Goal: Task Accomplishment & Management: Complete application form

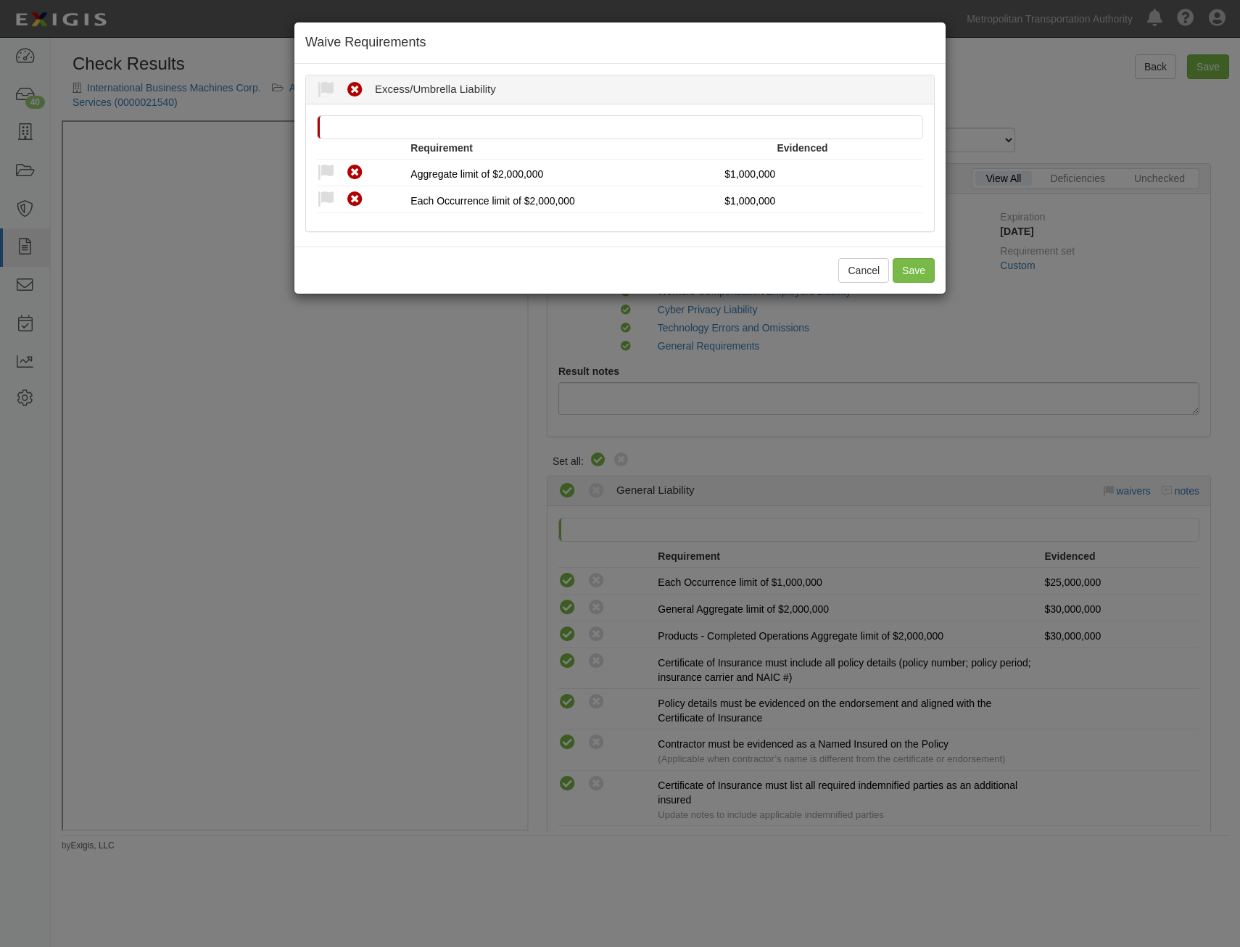
scroll to position [1233, 0]
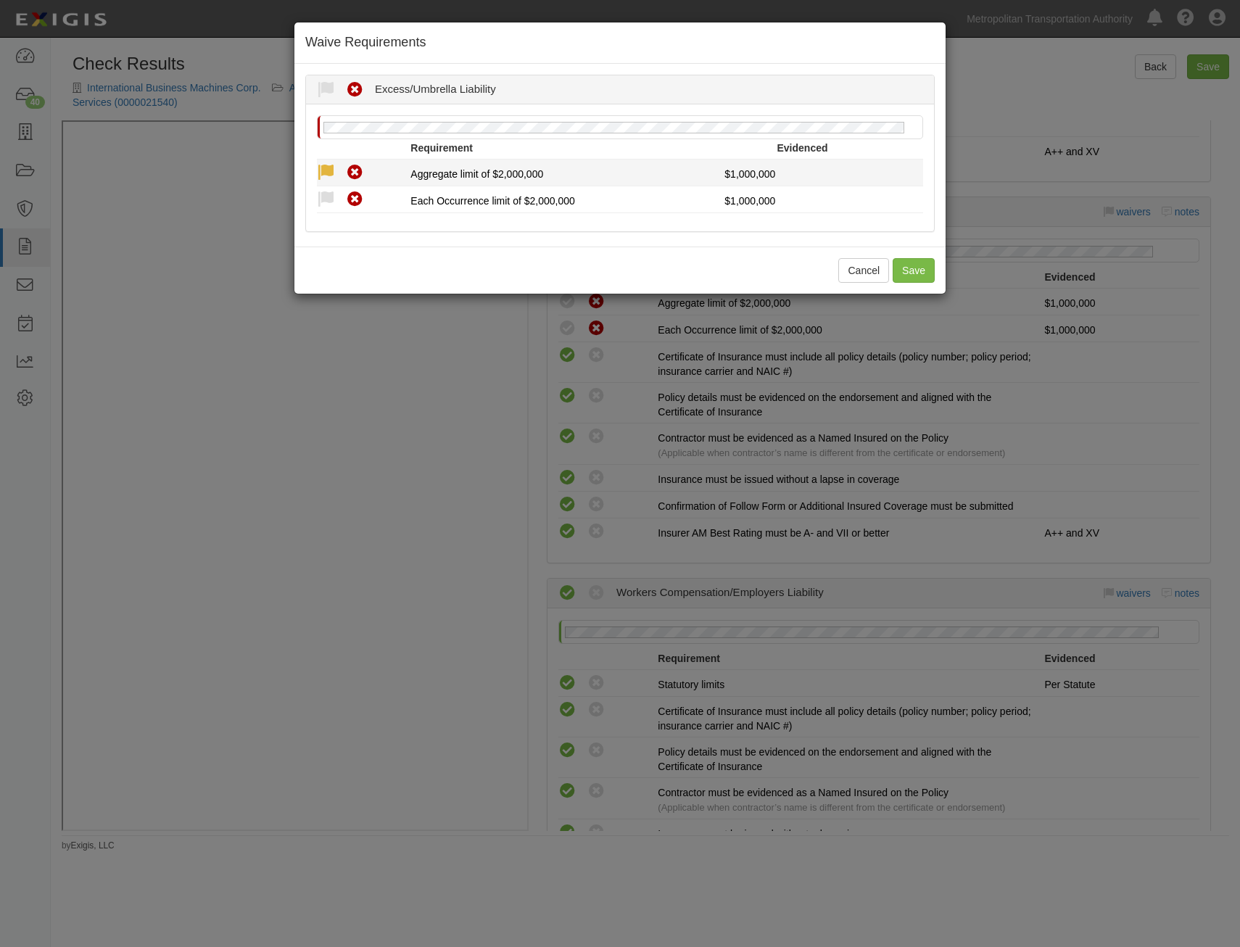
click at [320, 172] on icon at bounding box center [326, 173] width 18 height 18
radio input "true"
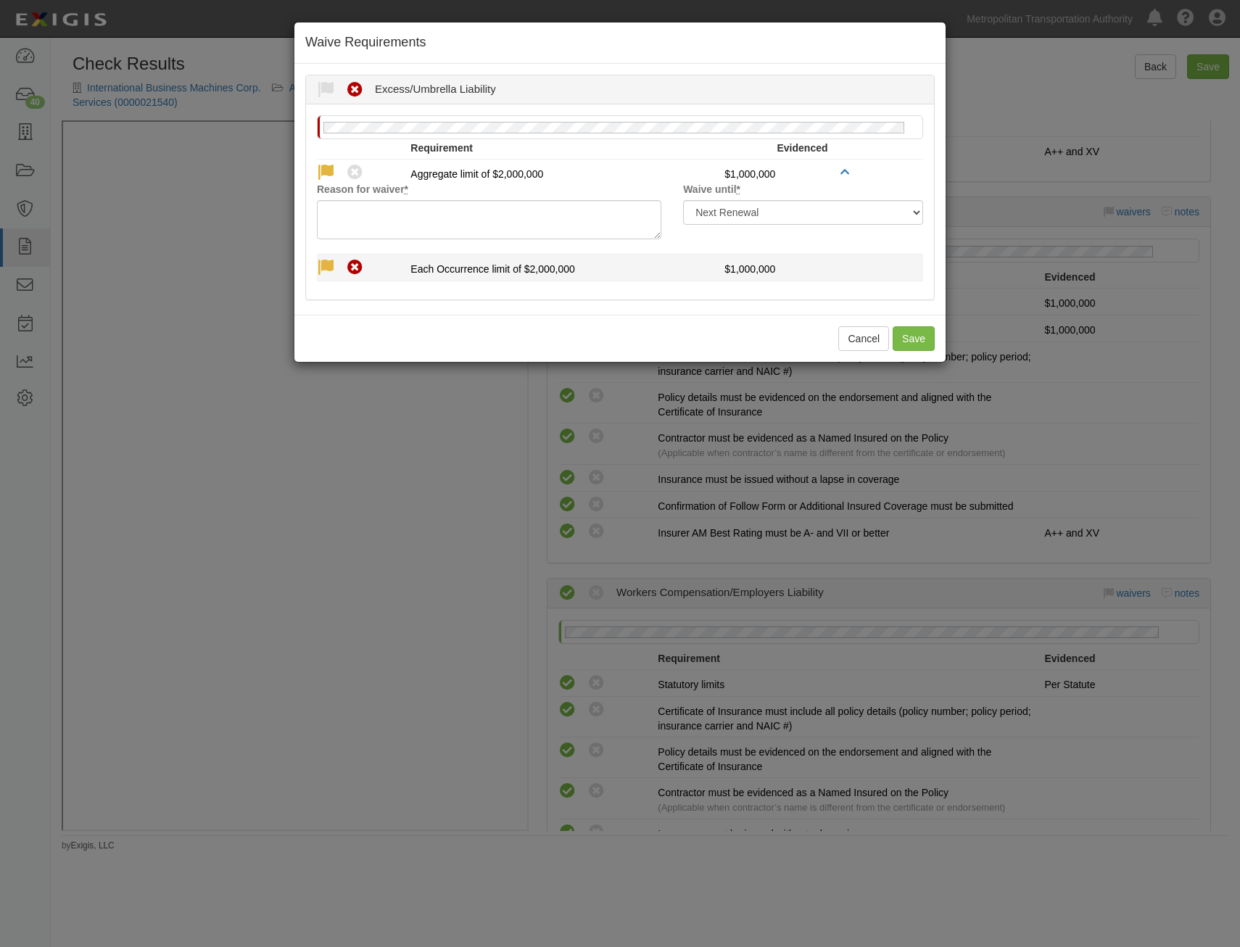
click at [330, 260] on icon at bounding box center [326, 268] width 18 height 18
radio input "true"
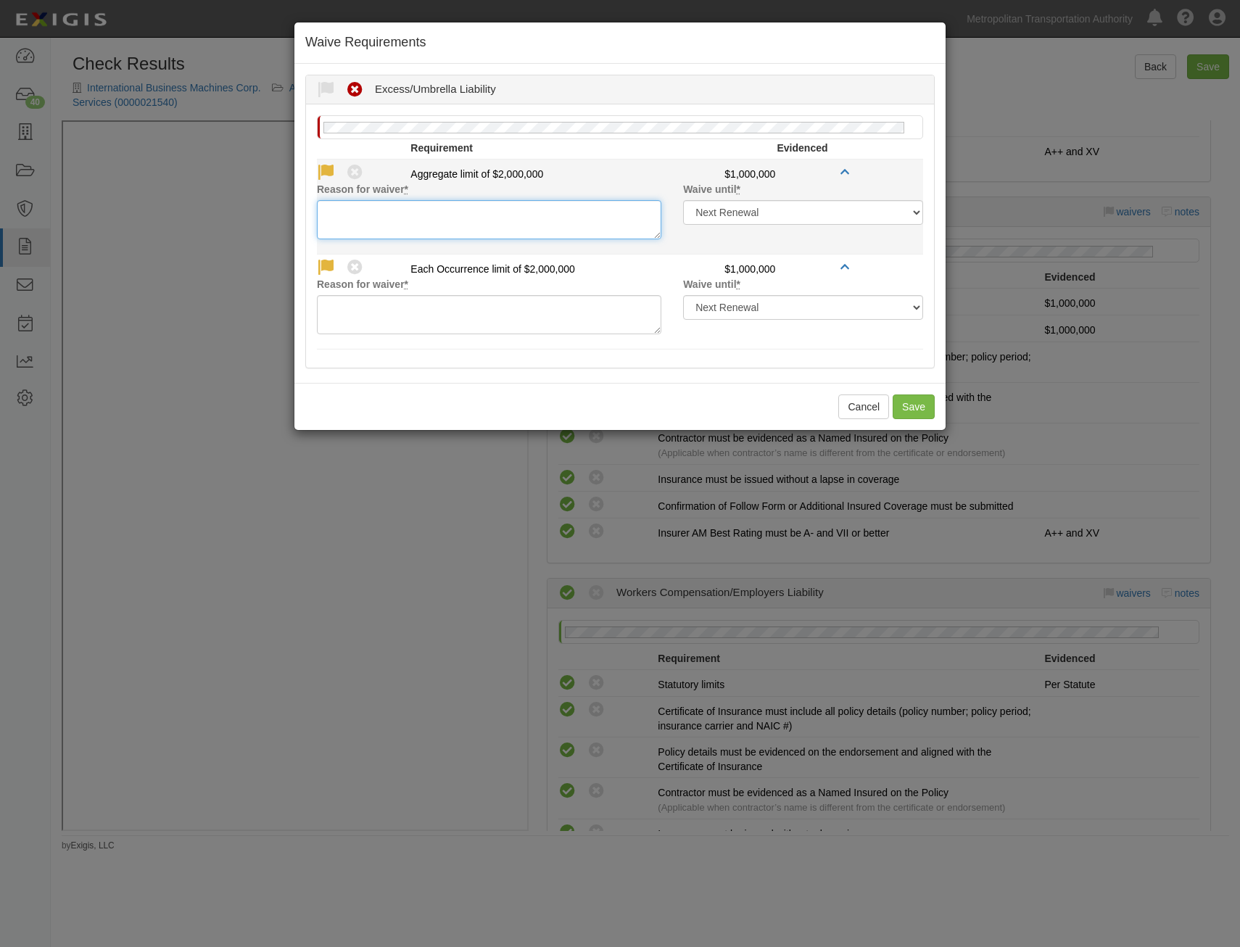
click at [408, 211] on textarea "Reason for waiver *" at bounding box center [489, 219] width 344 height 39
click at [453, 213] on textarea "Increased GL in lieu of UL/EXC" at bounding box center [489, 219] width 344 height 39
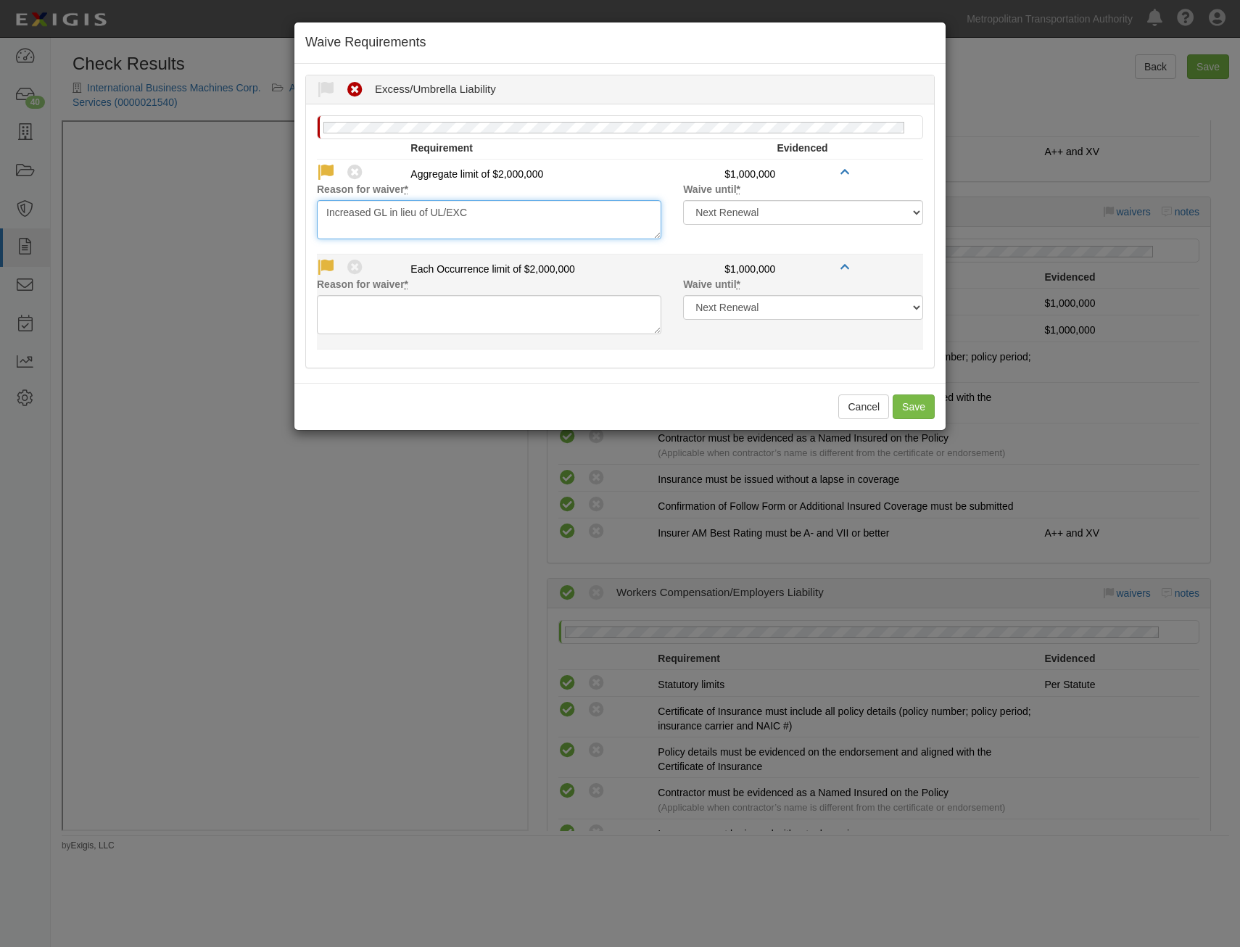
type textarea "Increased GL in lieu of UL/EXC"
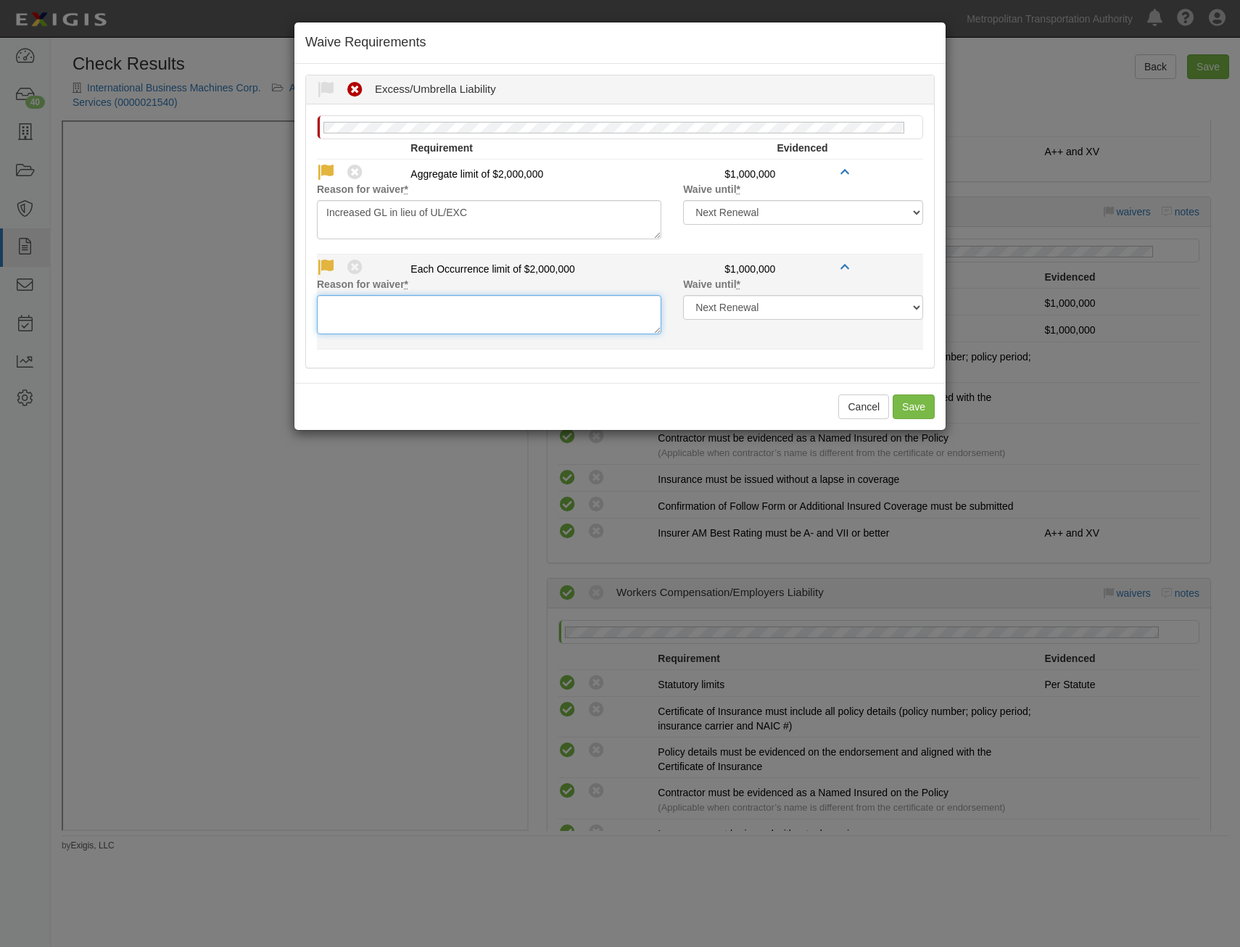
click at [495, 300] on textarea "Reason for waiver *" at bounding box center [489, 314] width 344 height 39
paste textarea "Increased GL in lieu of UL/EXC"
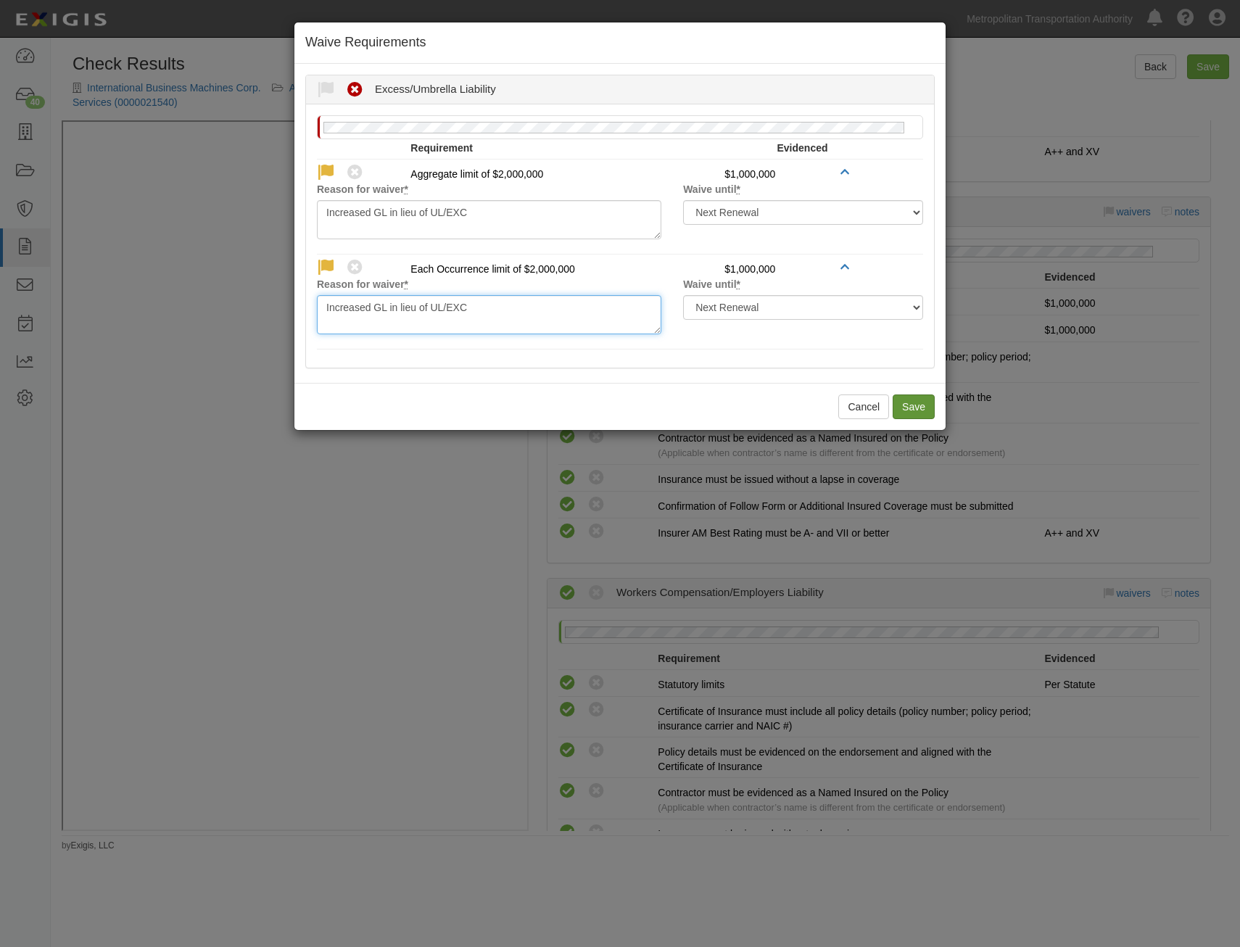
type textarea "Increased GL in lieu of UL/EXC"
click at [907, 410] on button "Save" at bounding box center [914, 407] width 42 height 25
radio input "true"
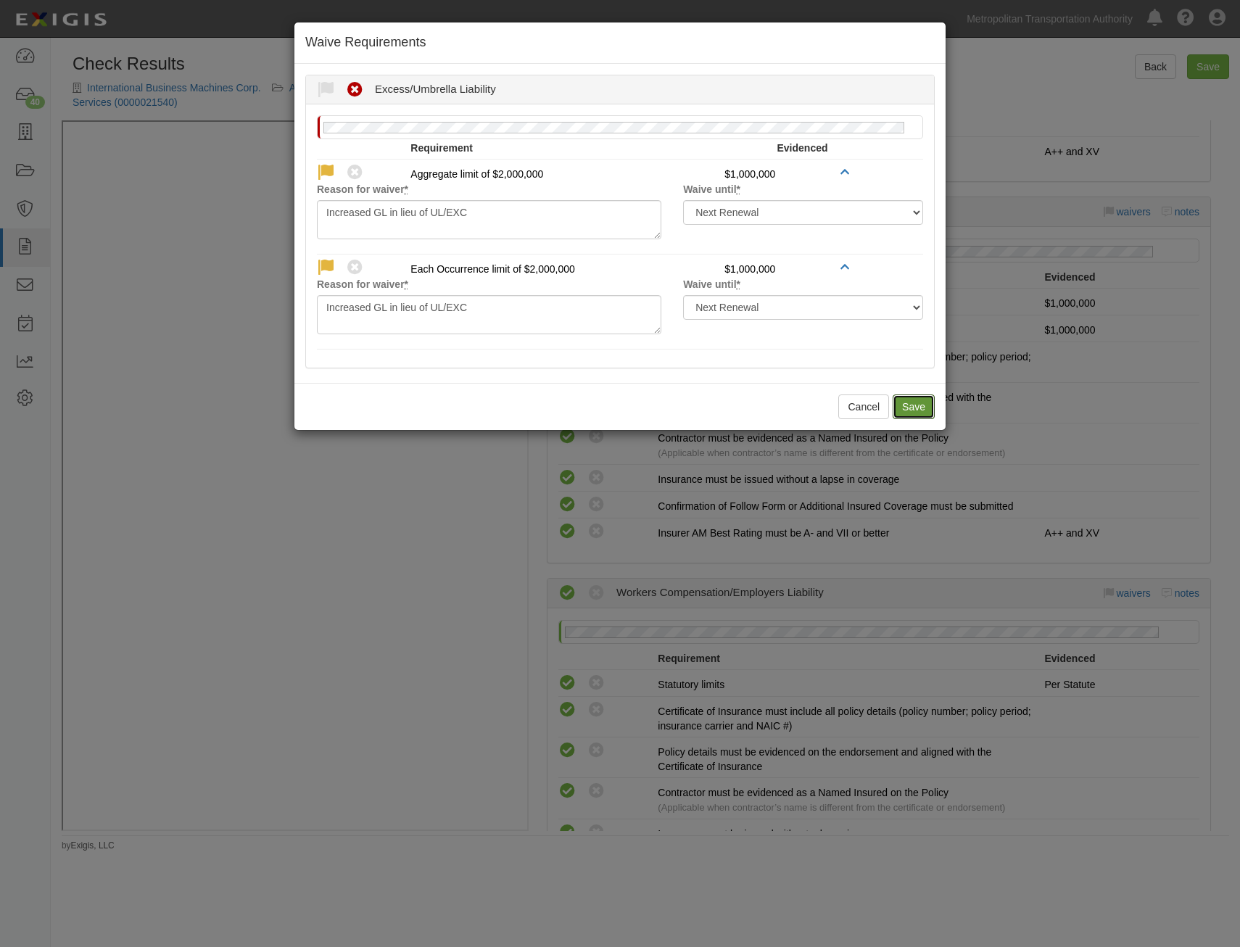
radio input "true"
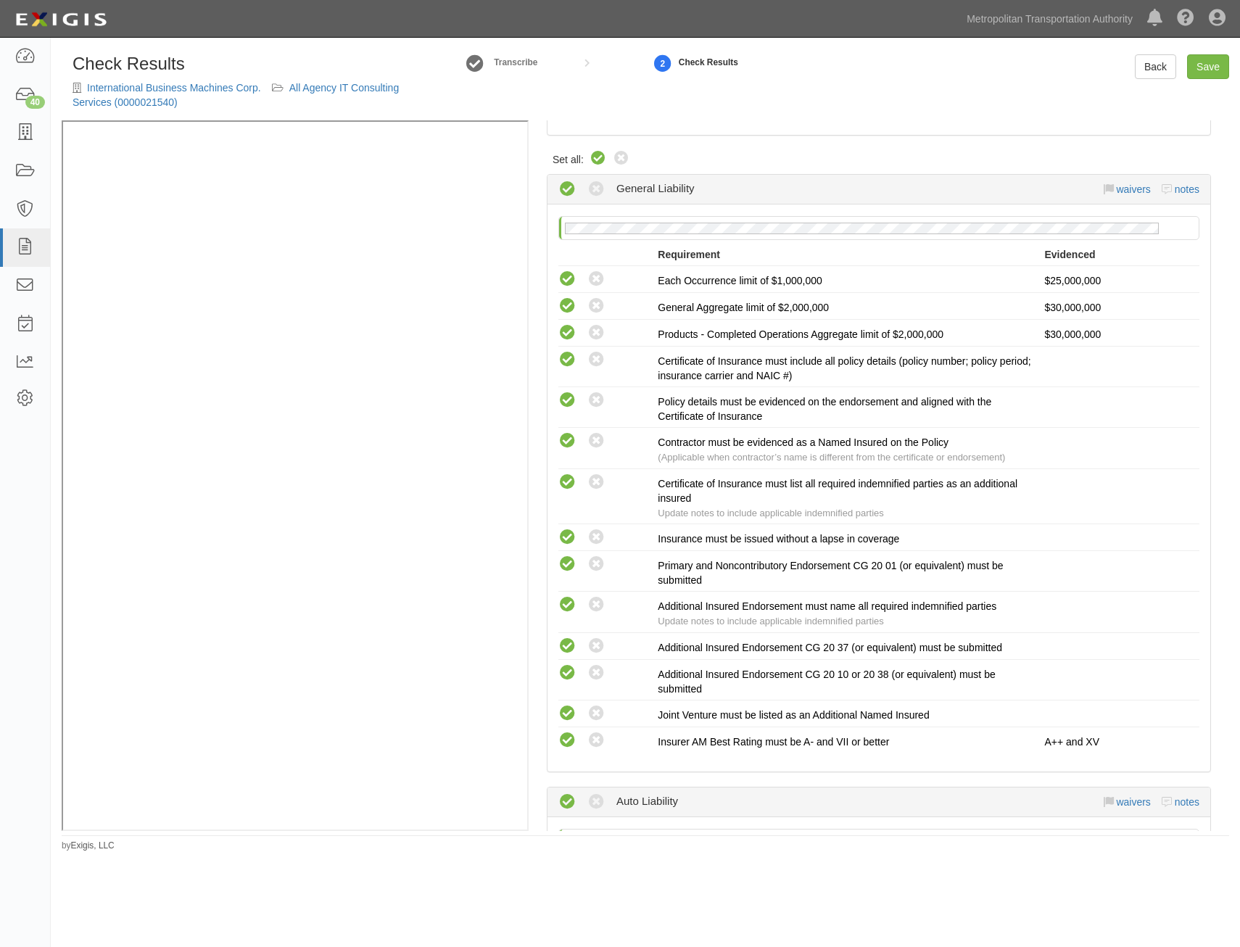
scroll to position [0, 0]
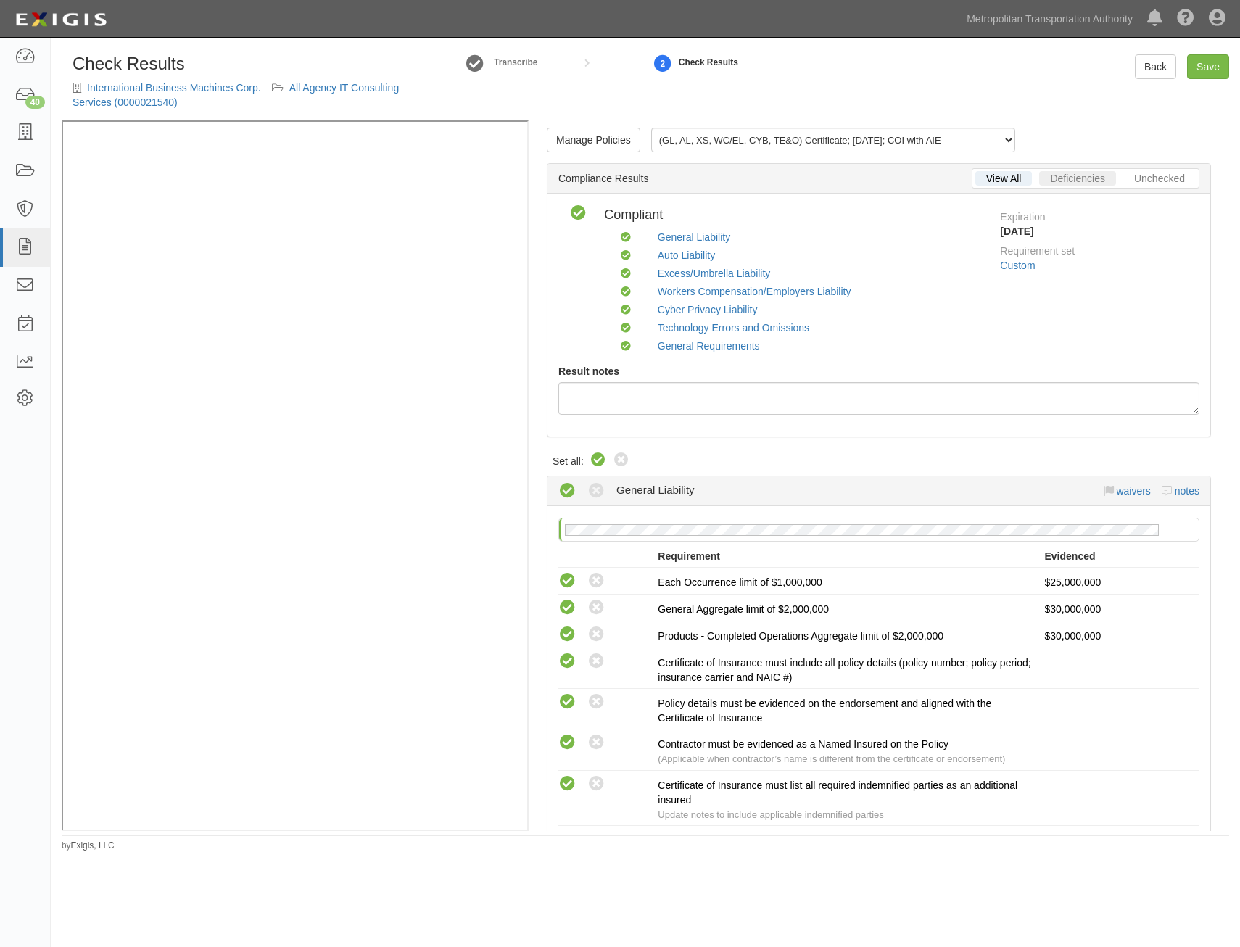
drag, startPoint x: 1052, startPoint y: 431, endPoint x: 1086, endPoint y: 183, distance: 249.6
click at [1211, 67] on link "Save" at bounding box center [1208, 66] width 42 height 25
radio input "true"
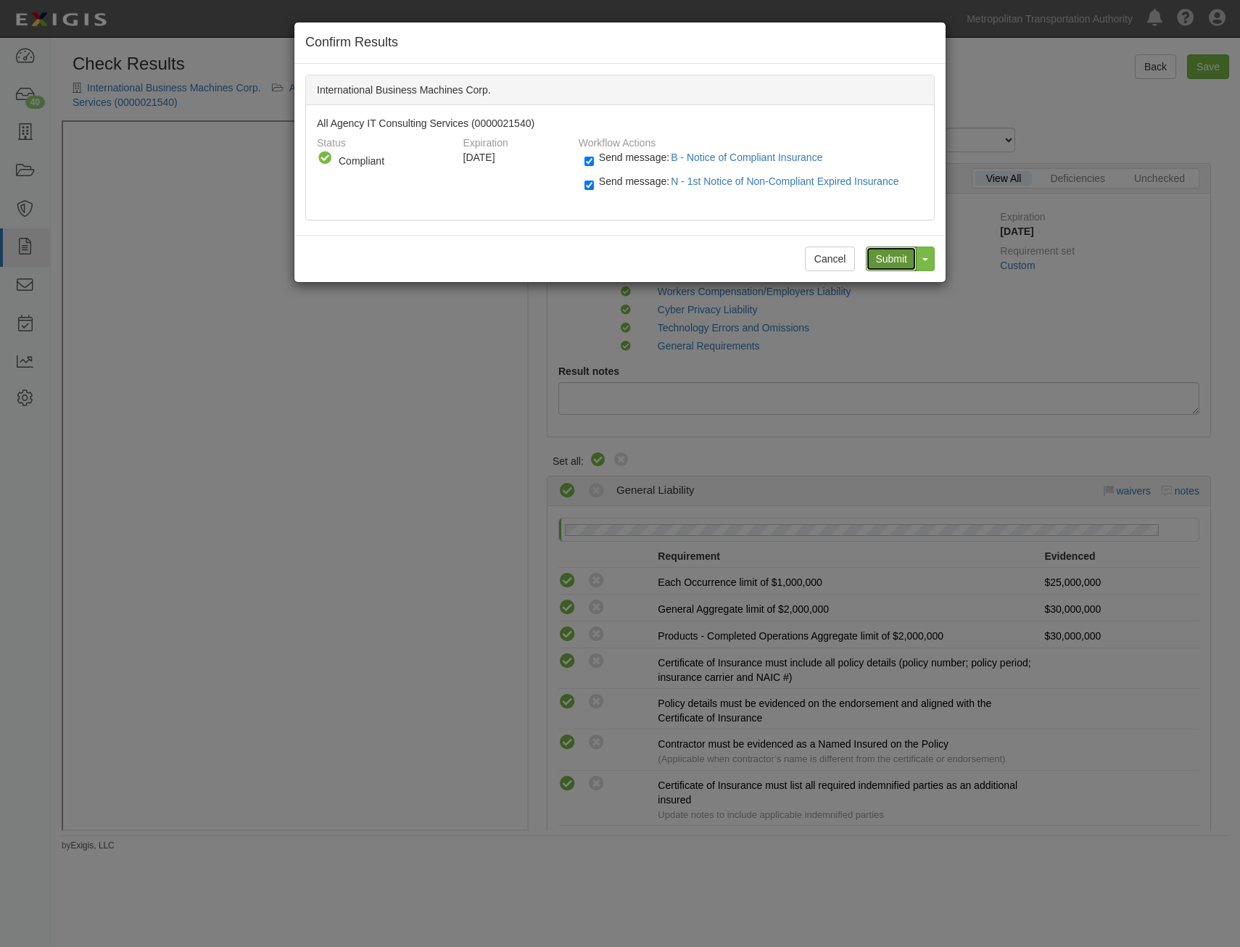
click at [899, 255] on input "Submit" at bounding box center [891, 259] width 51 height 25
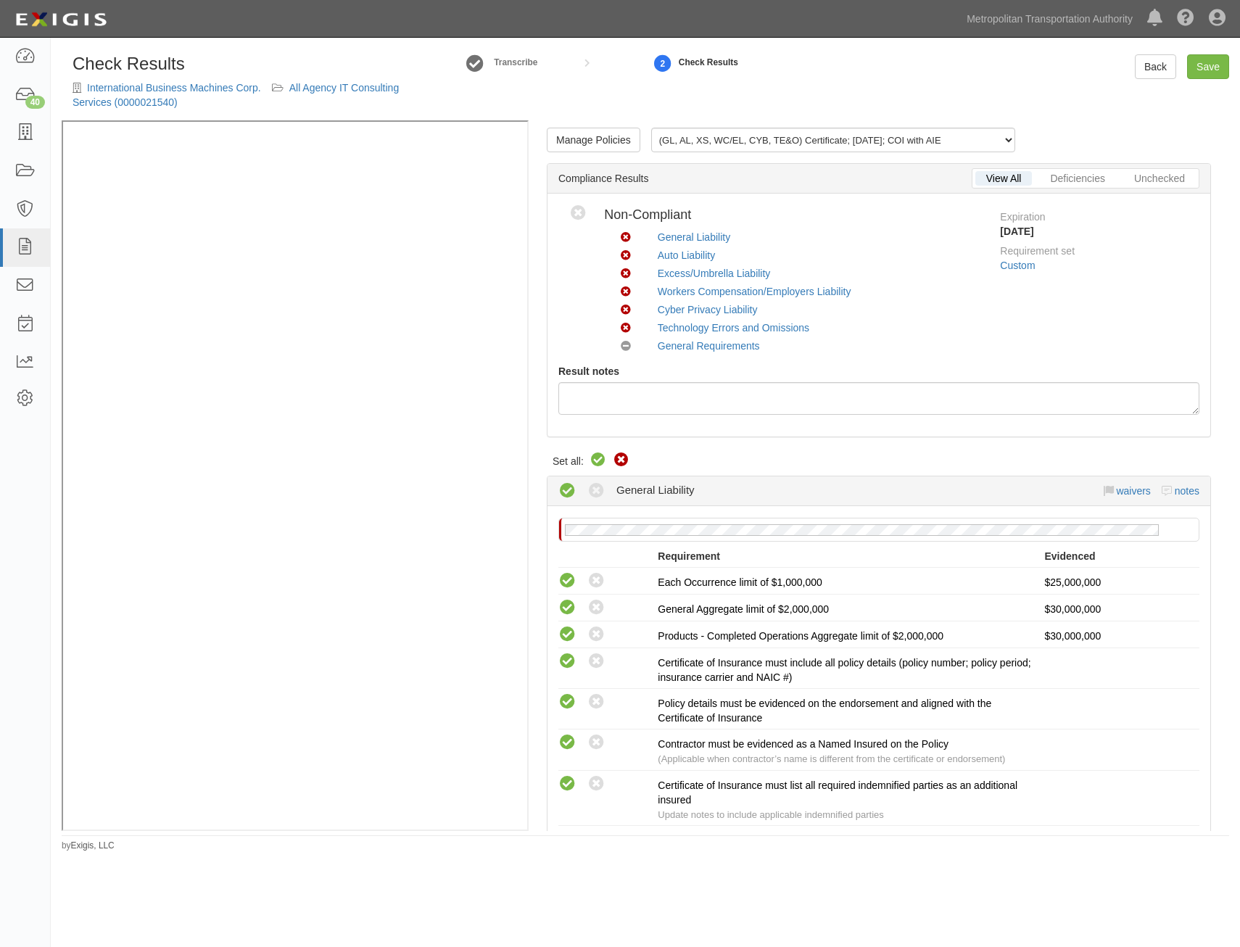
click at [621, 463] on icon at bounding box center [621, 460] width 17 height 17
radio input "true"
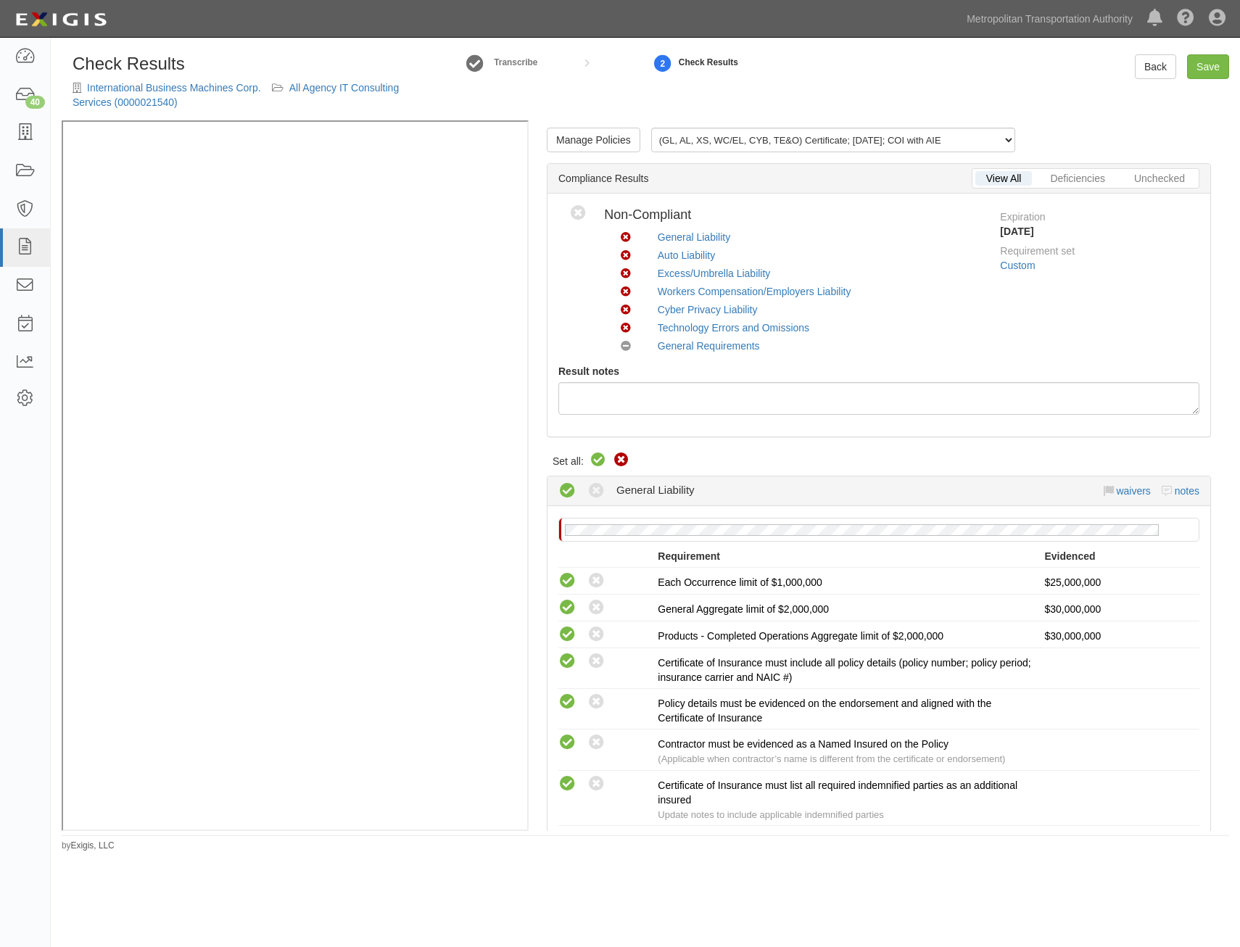
radio input "true"
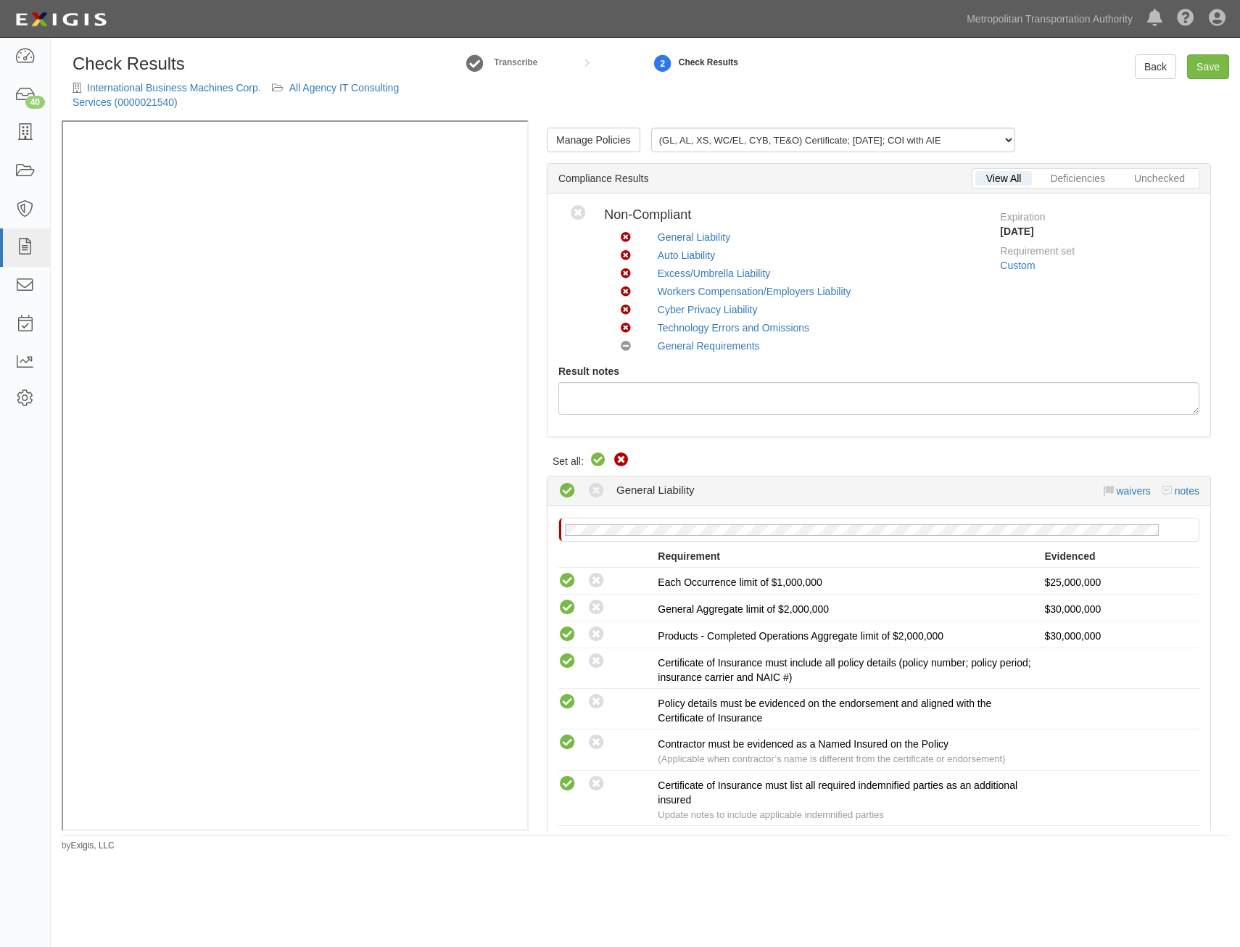
radio input "true"
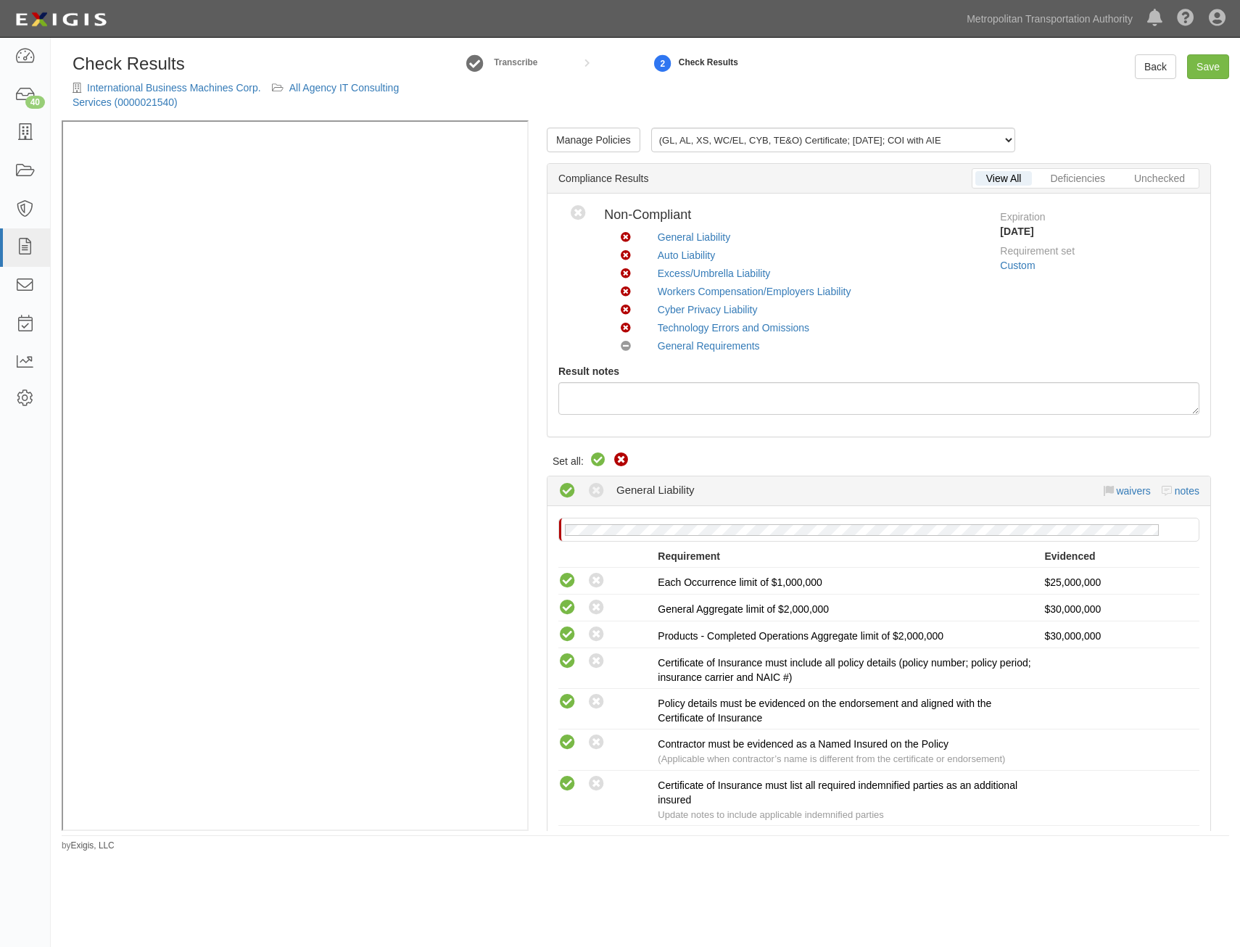
radio input "true"
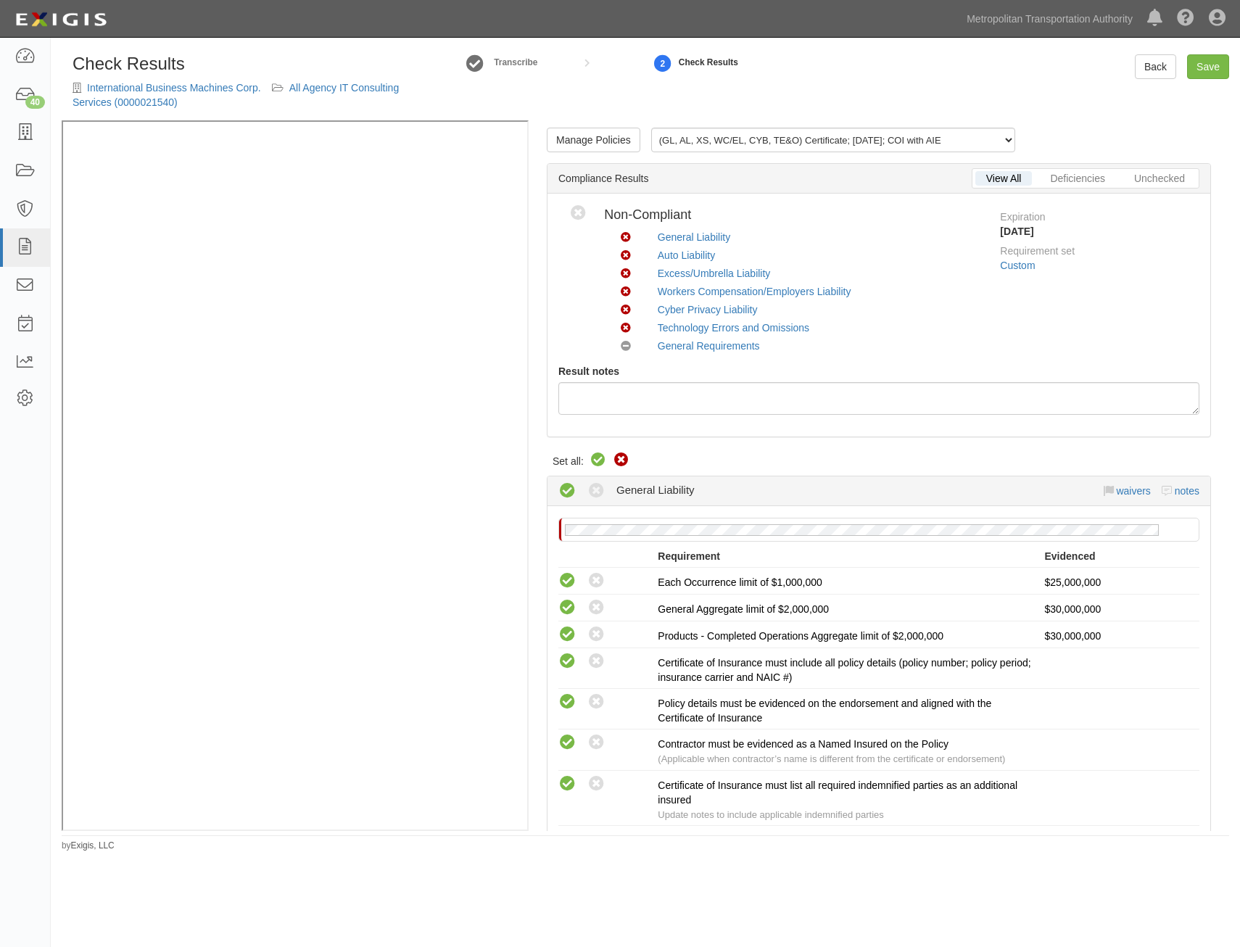
radio input "true"
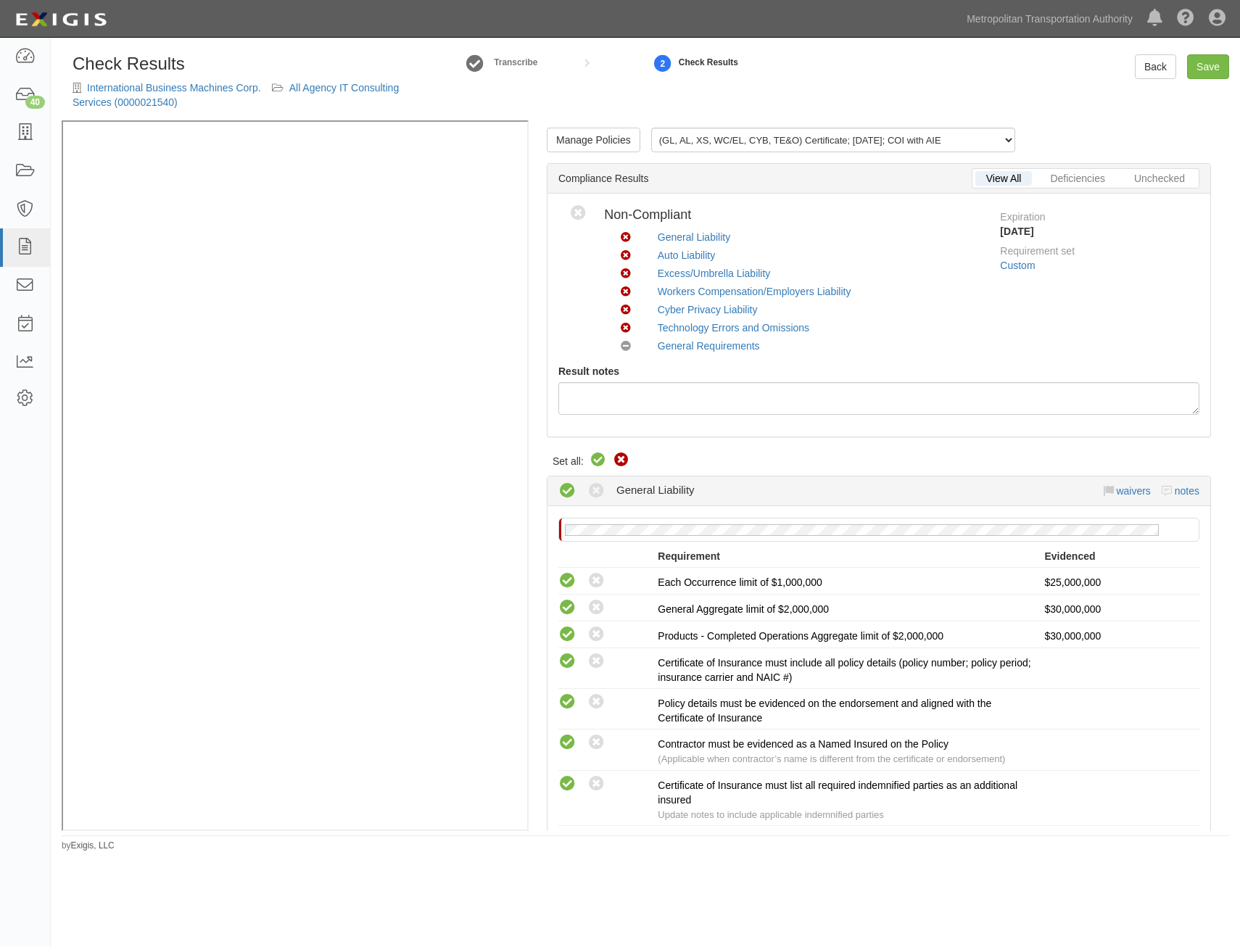
radio input "true"
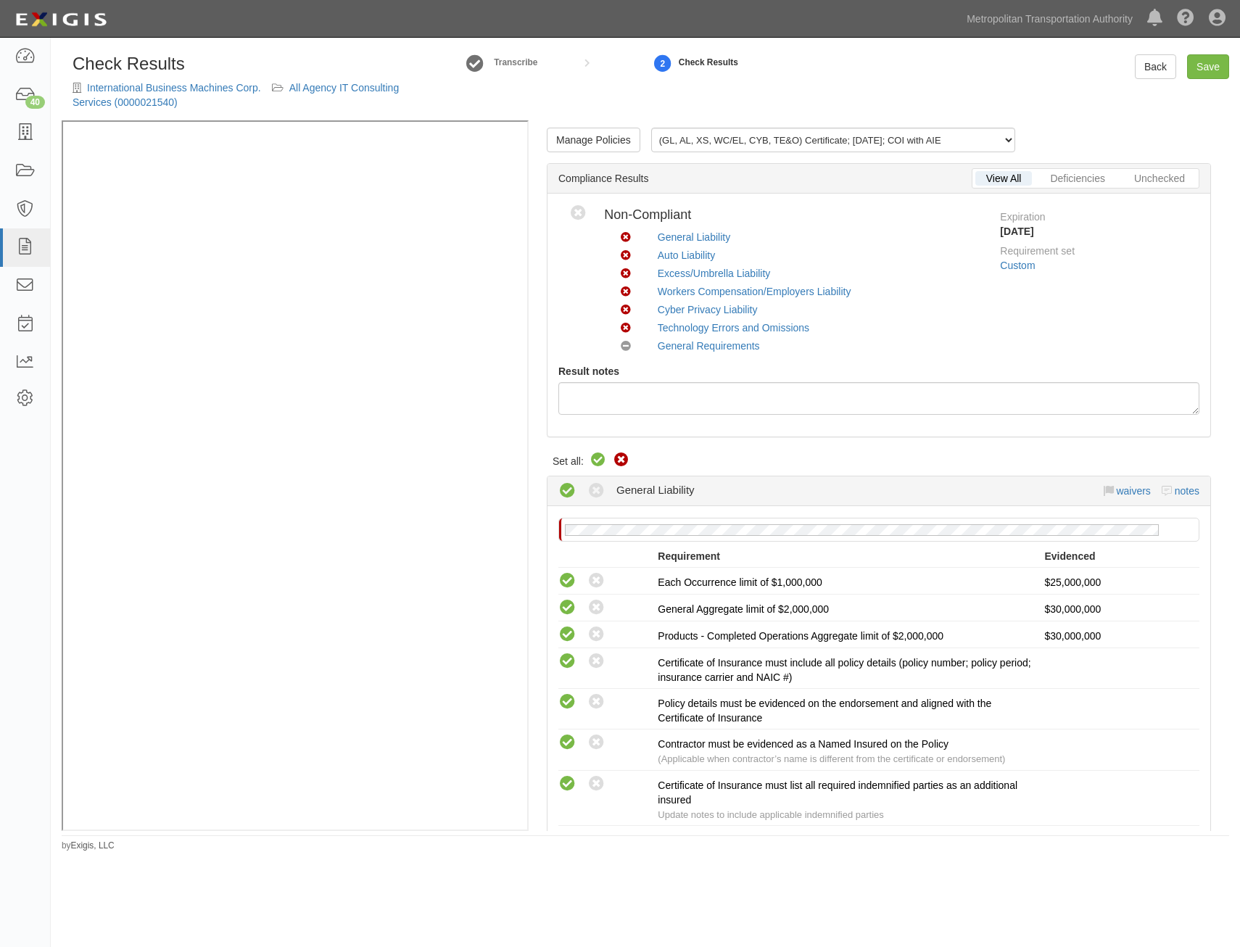
radio input "true"
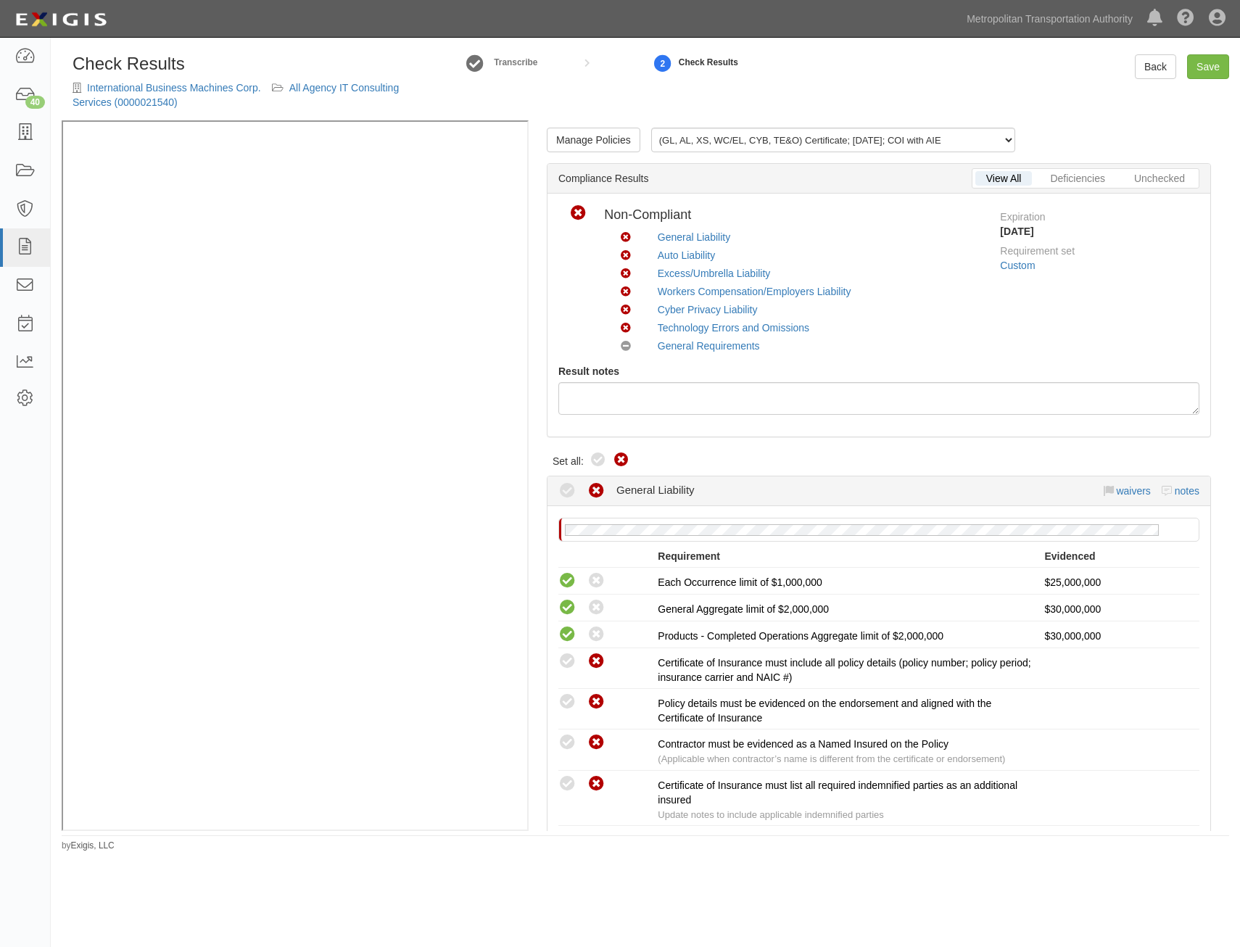
radio input "true"
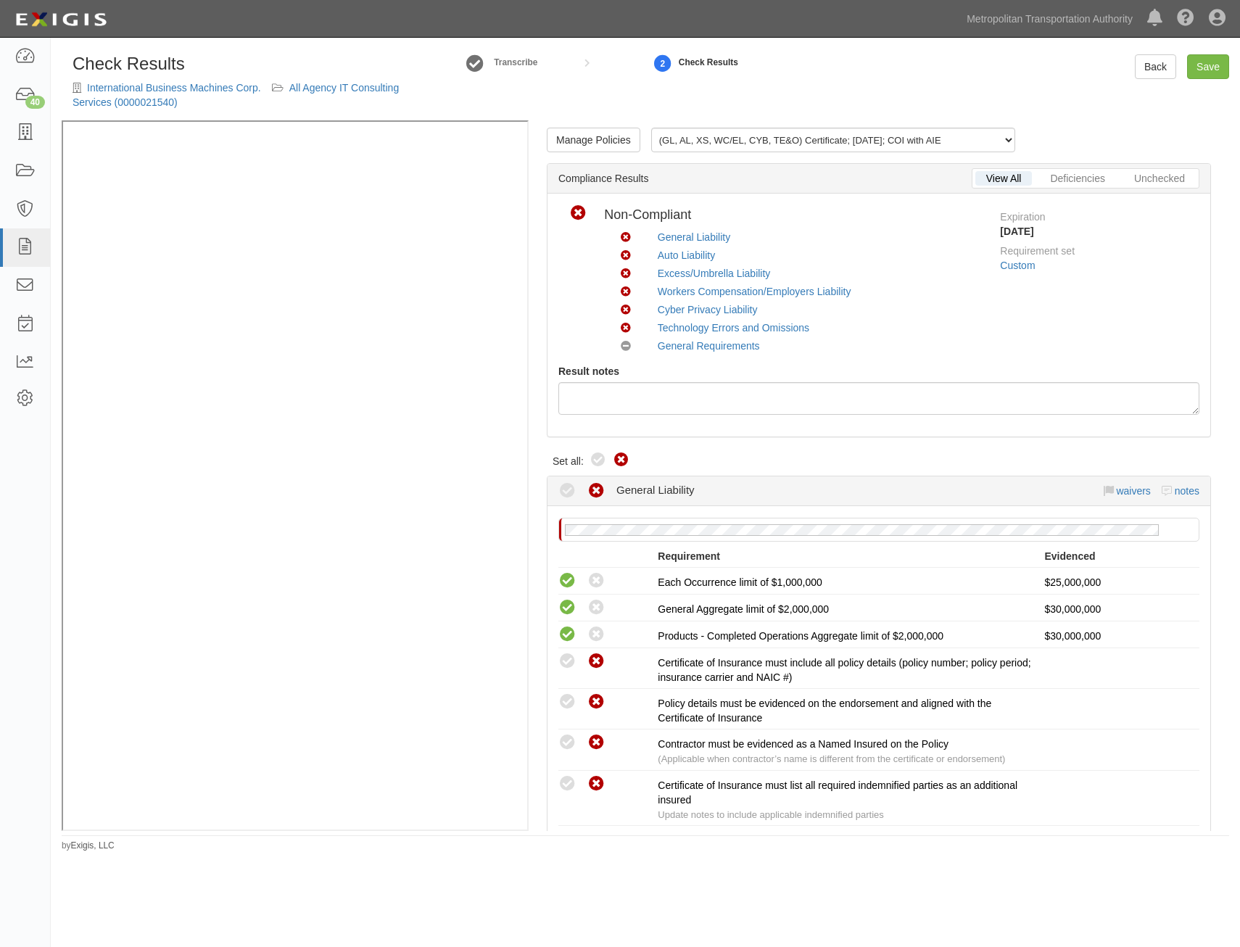
radio input "true"
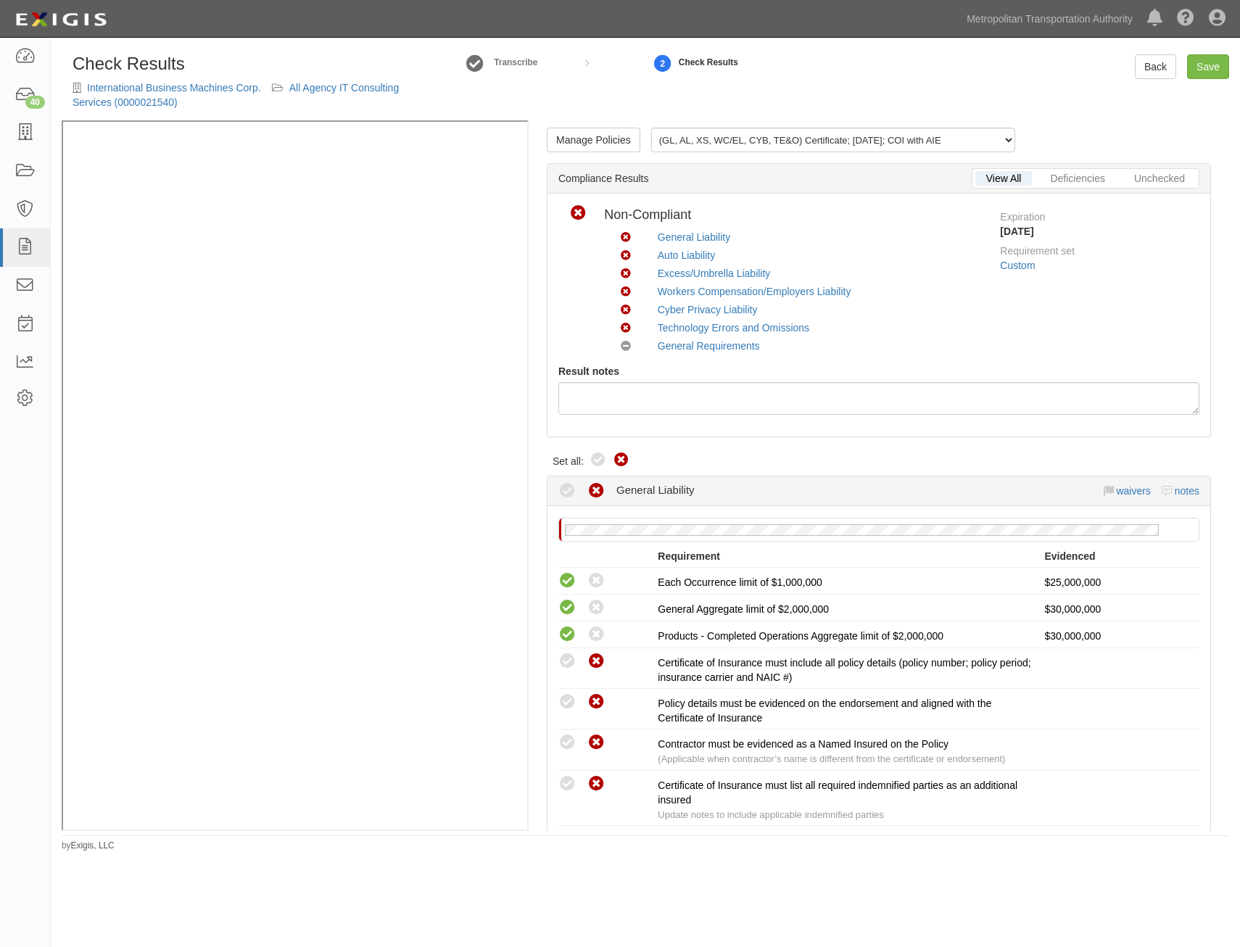
radio input "true"
click at [595, 455] on icon at bounding box center [598, 460] width 17 height 17
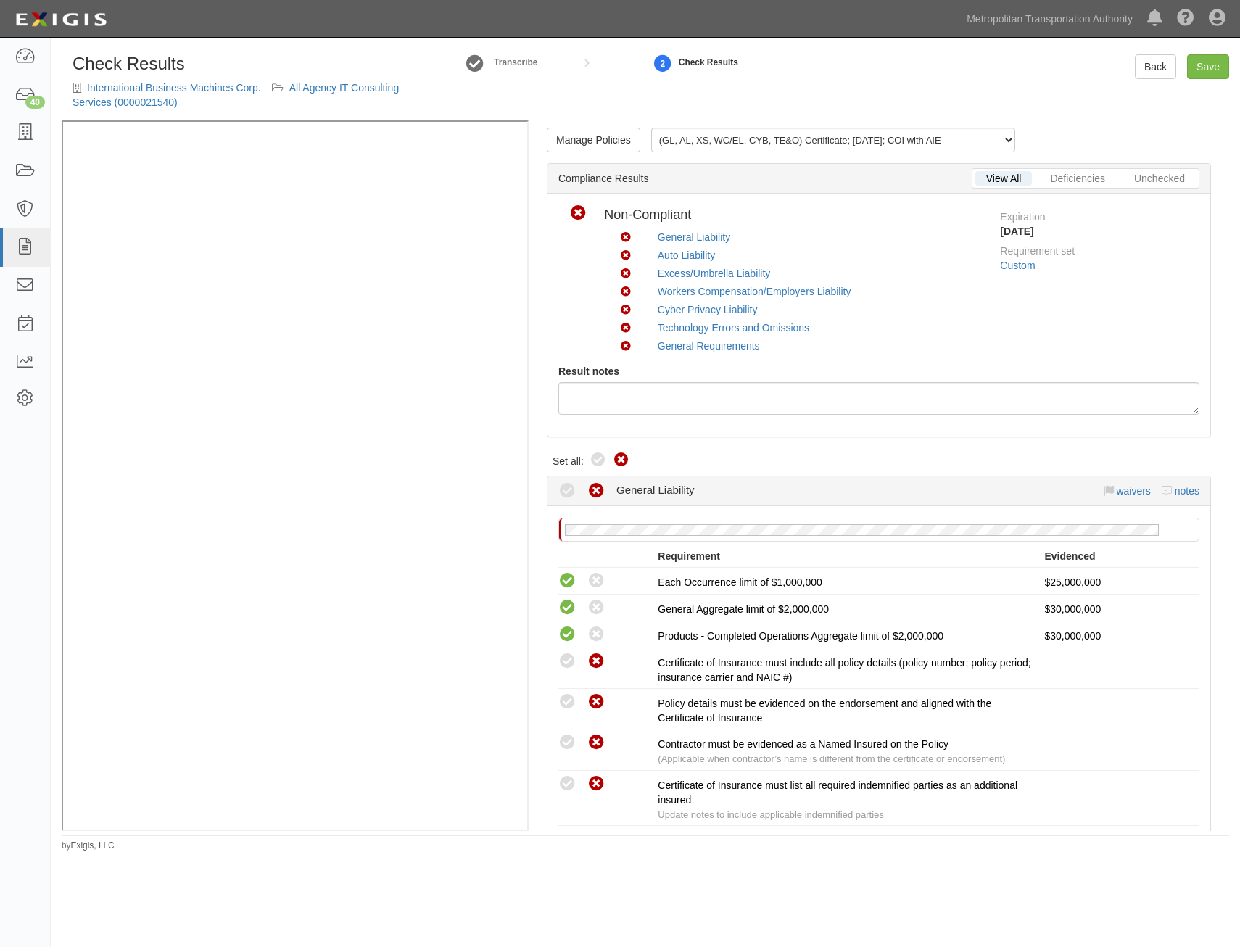
radio input "true"
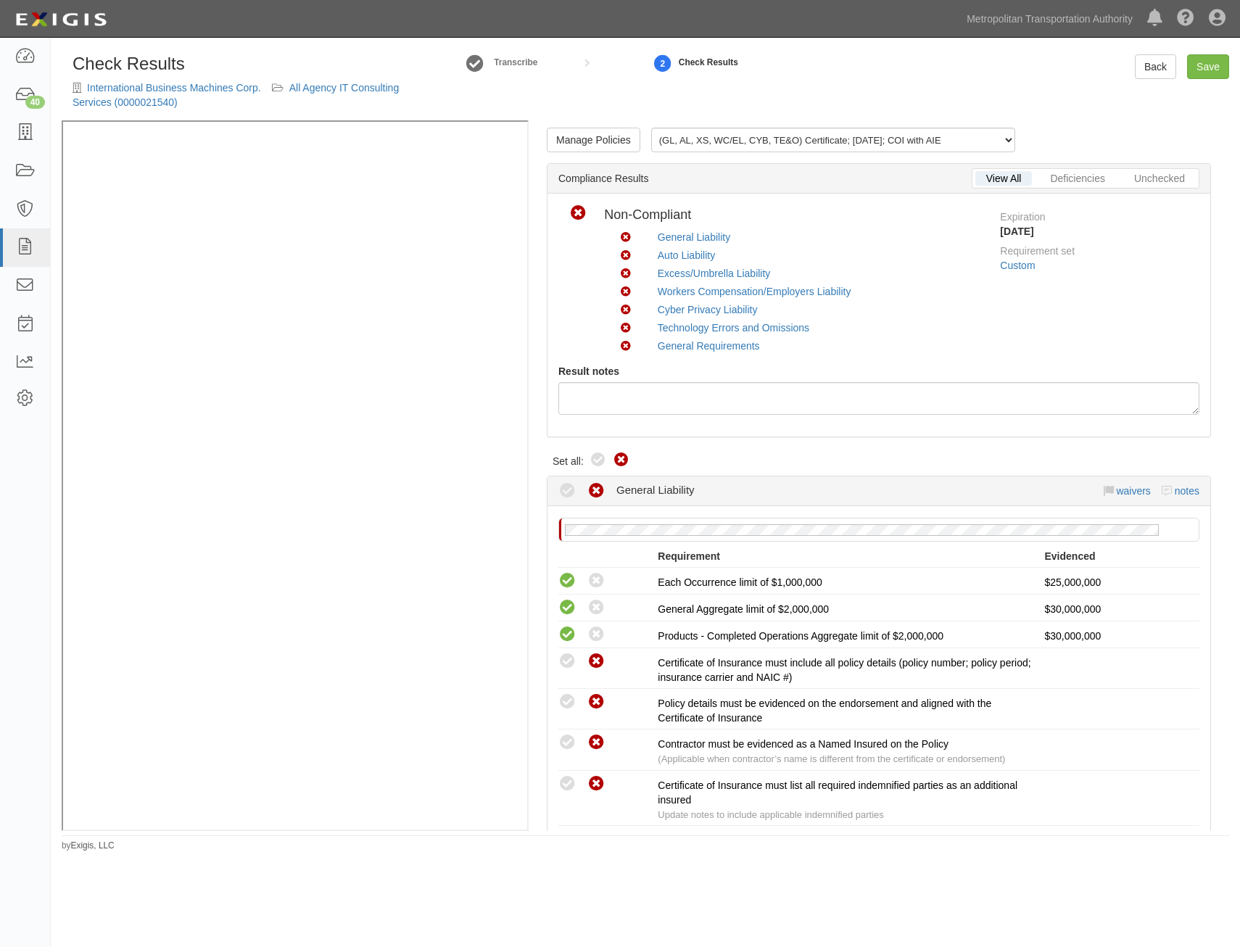
radio input "true"
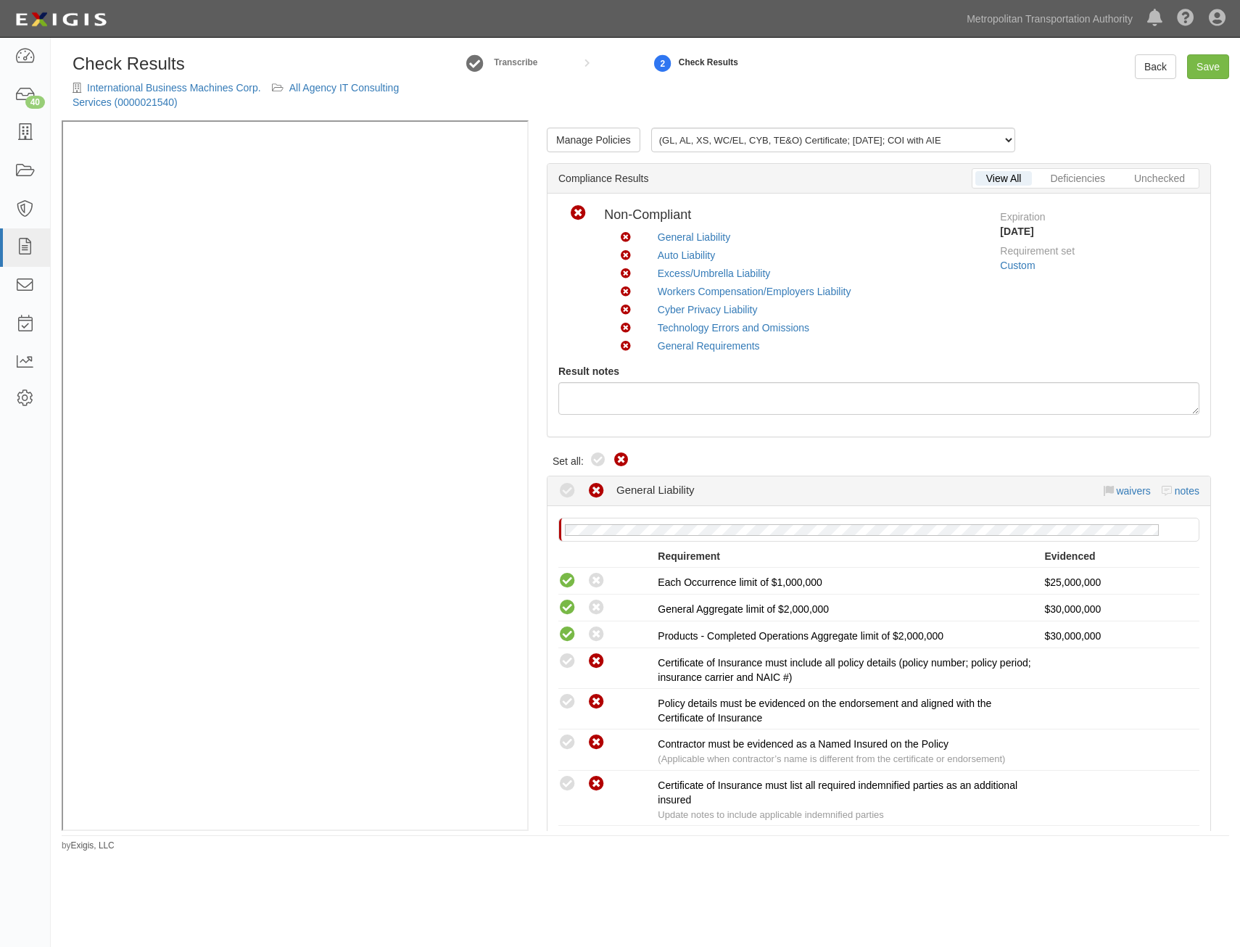
radio input "true"
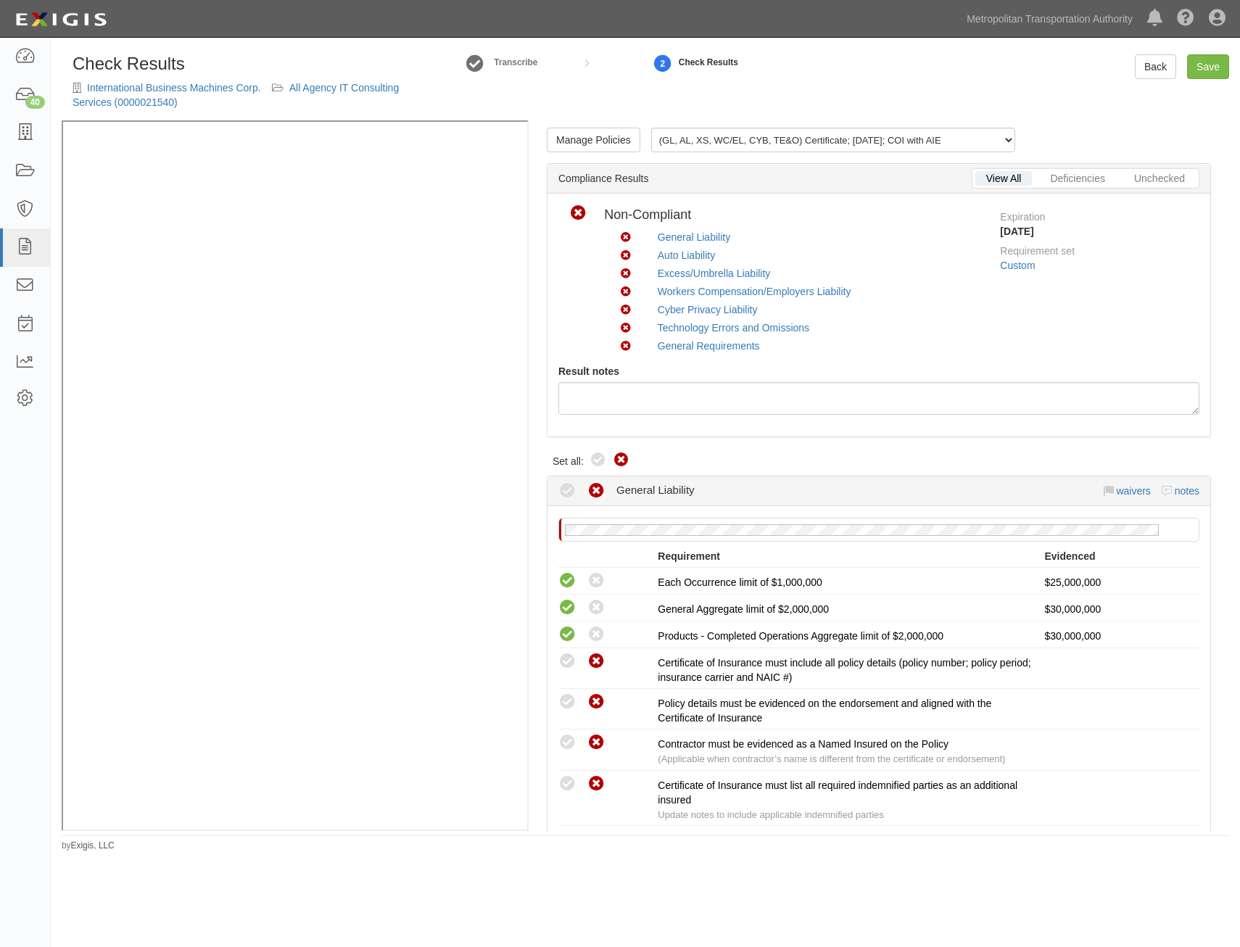
radio input "true"
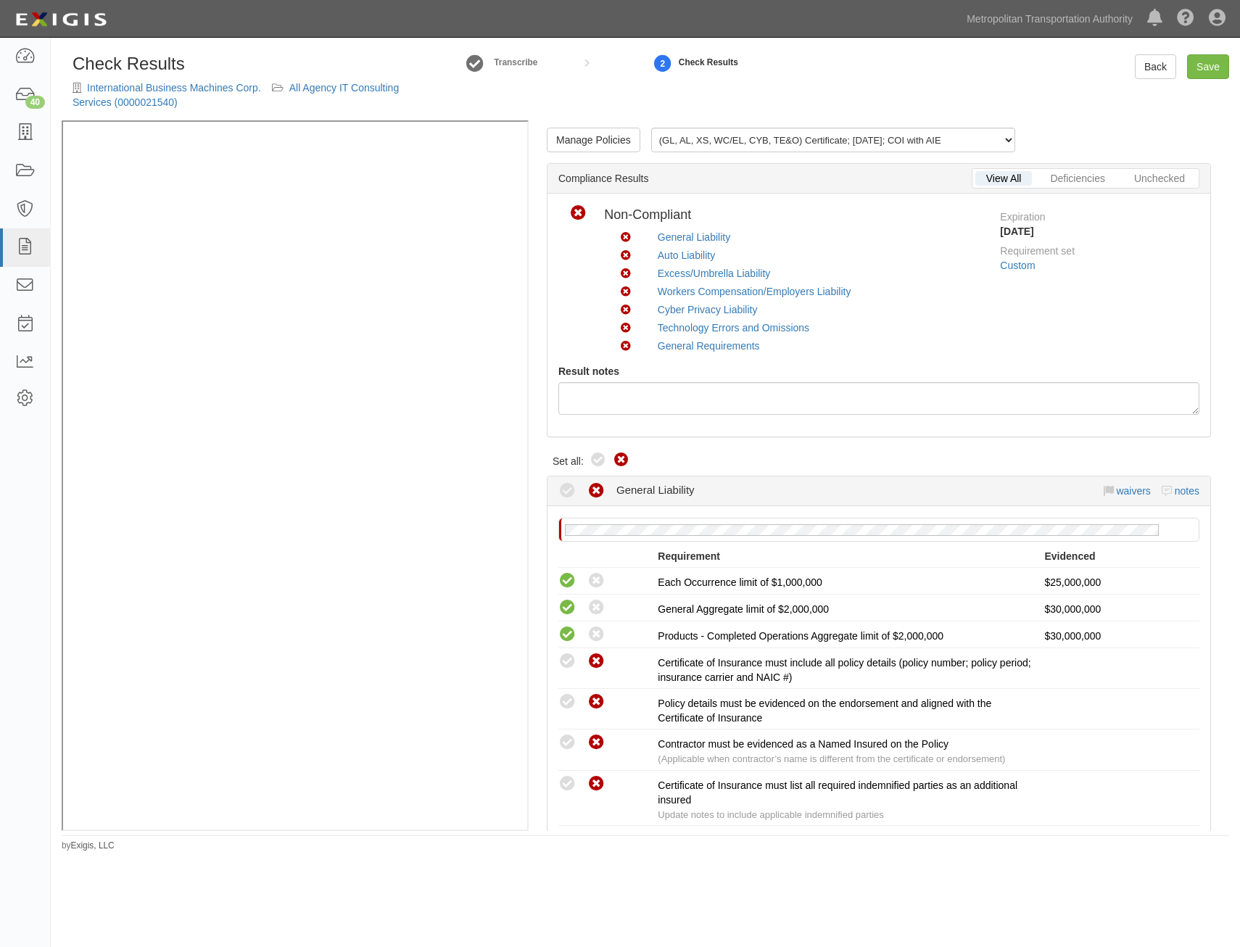
radio input "true"
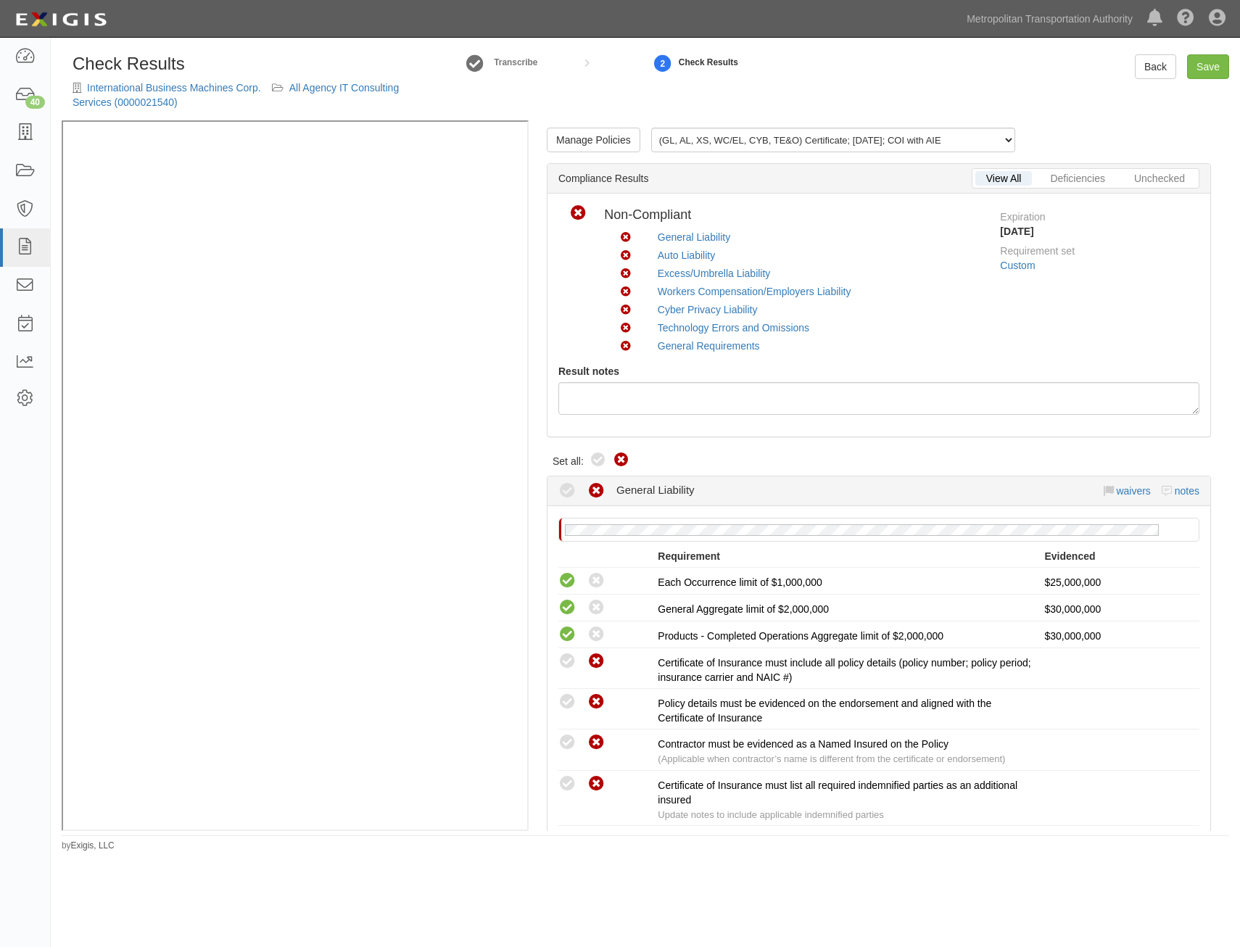
radio input "true"
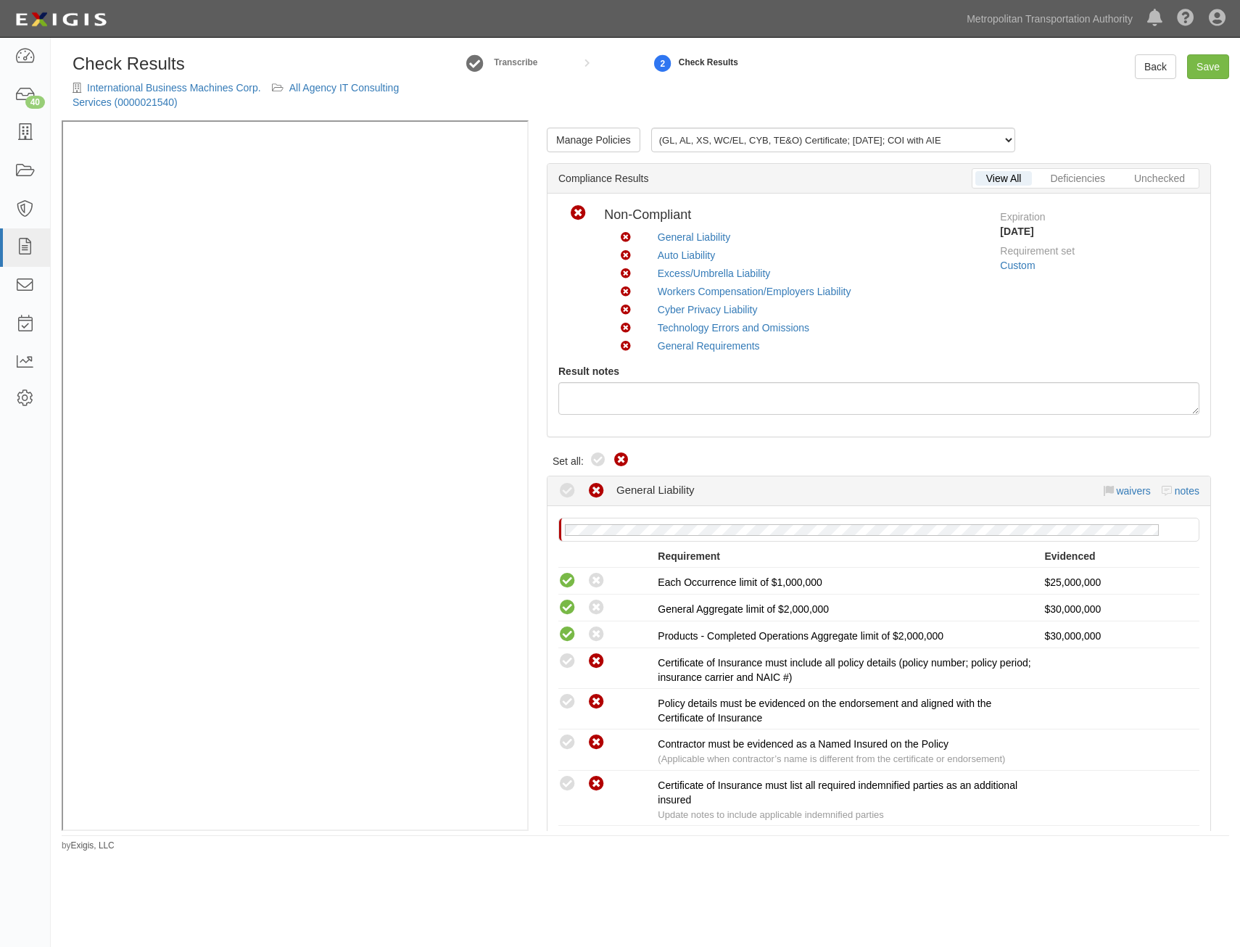
radio input "true"
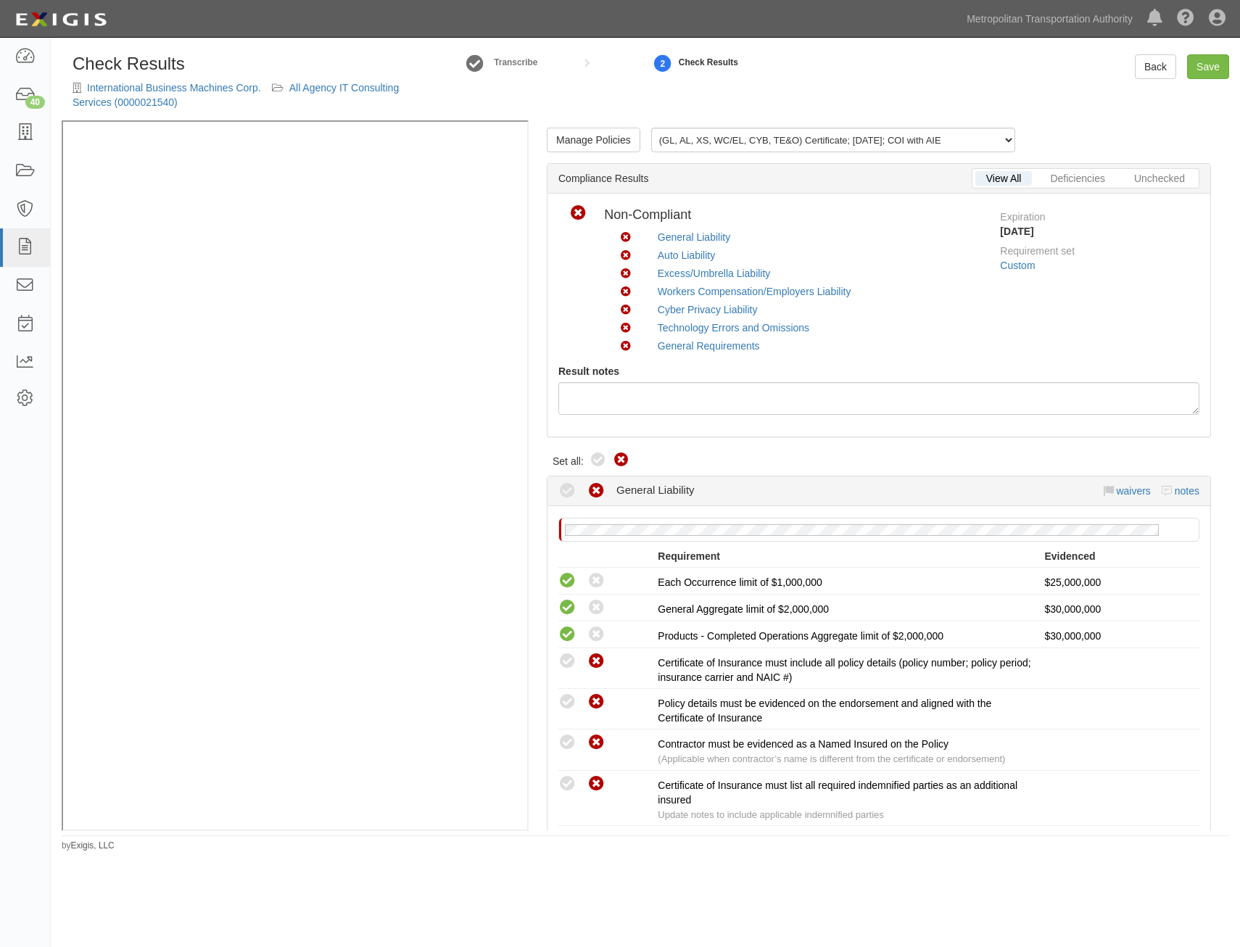
radio input "true"
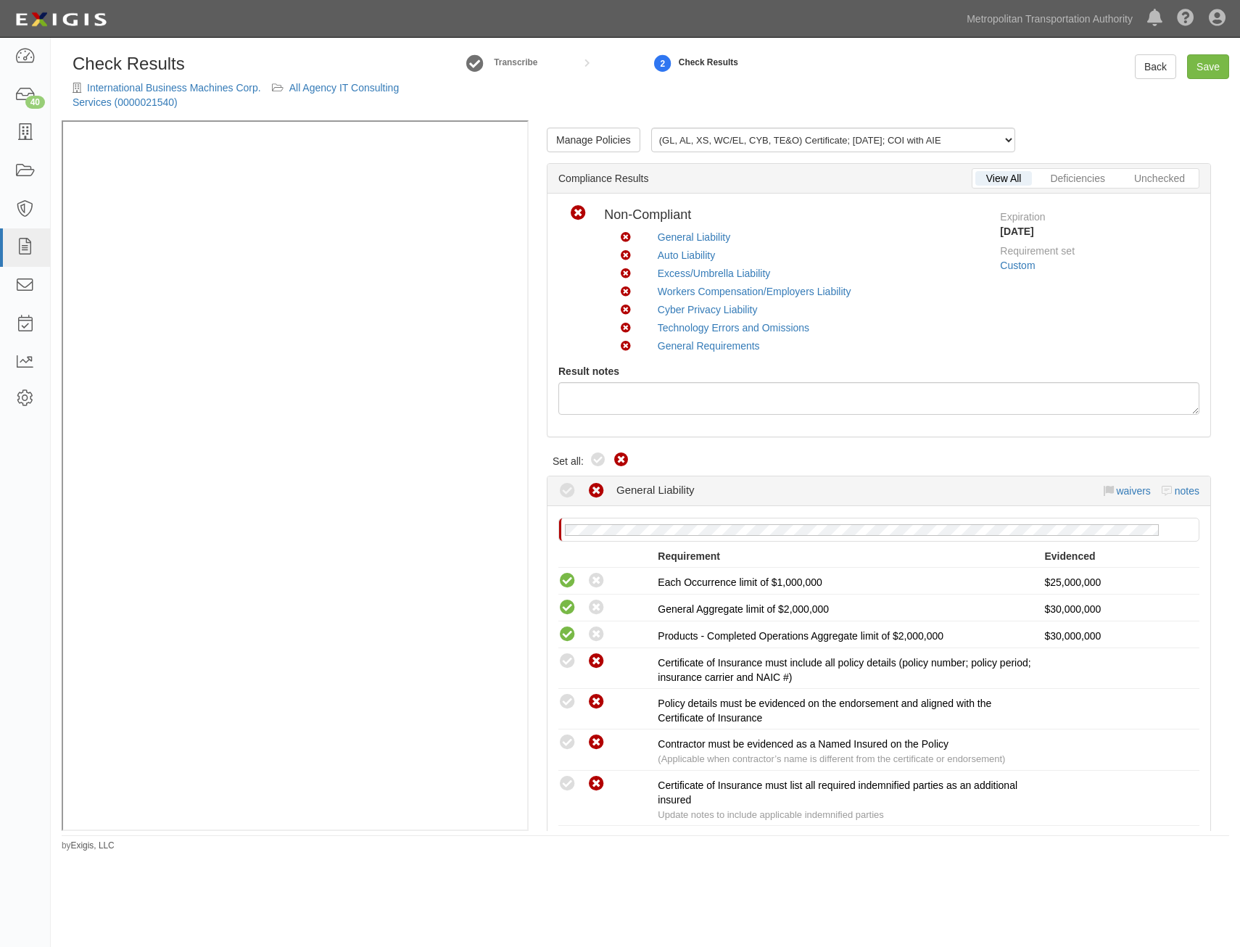
radio input "true"
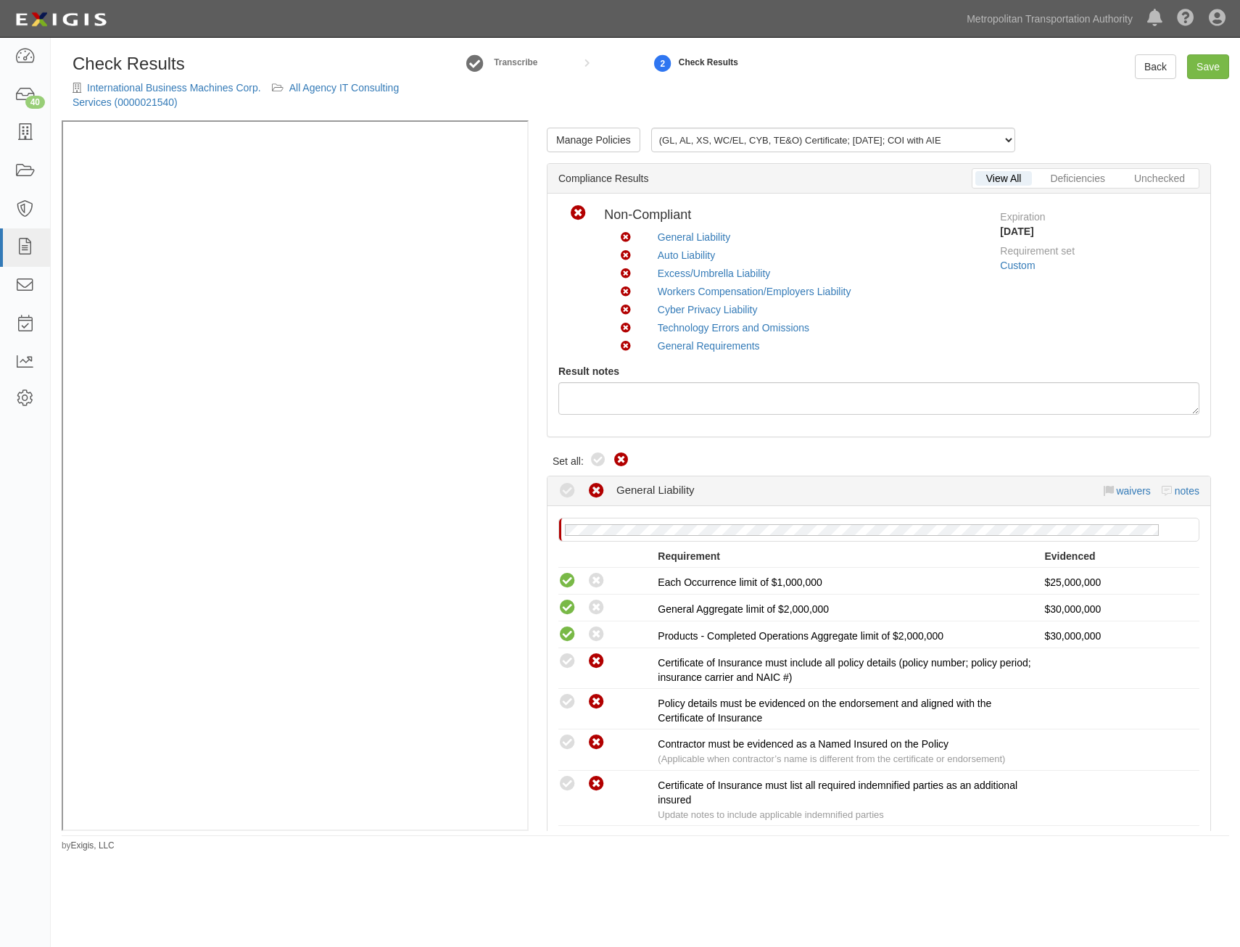
radio input "true"
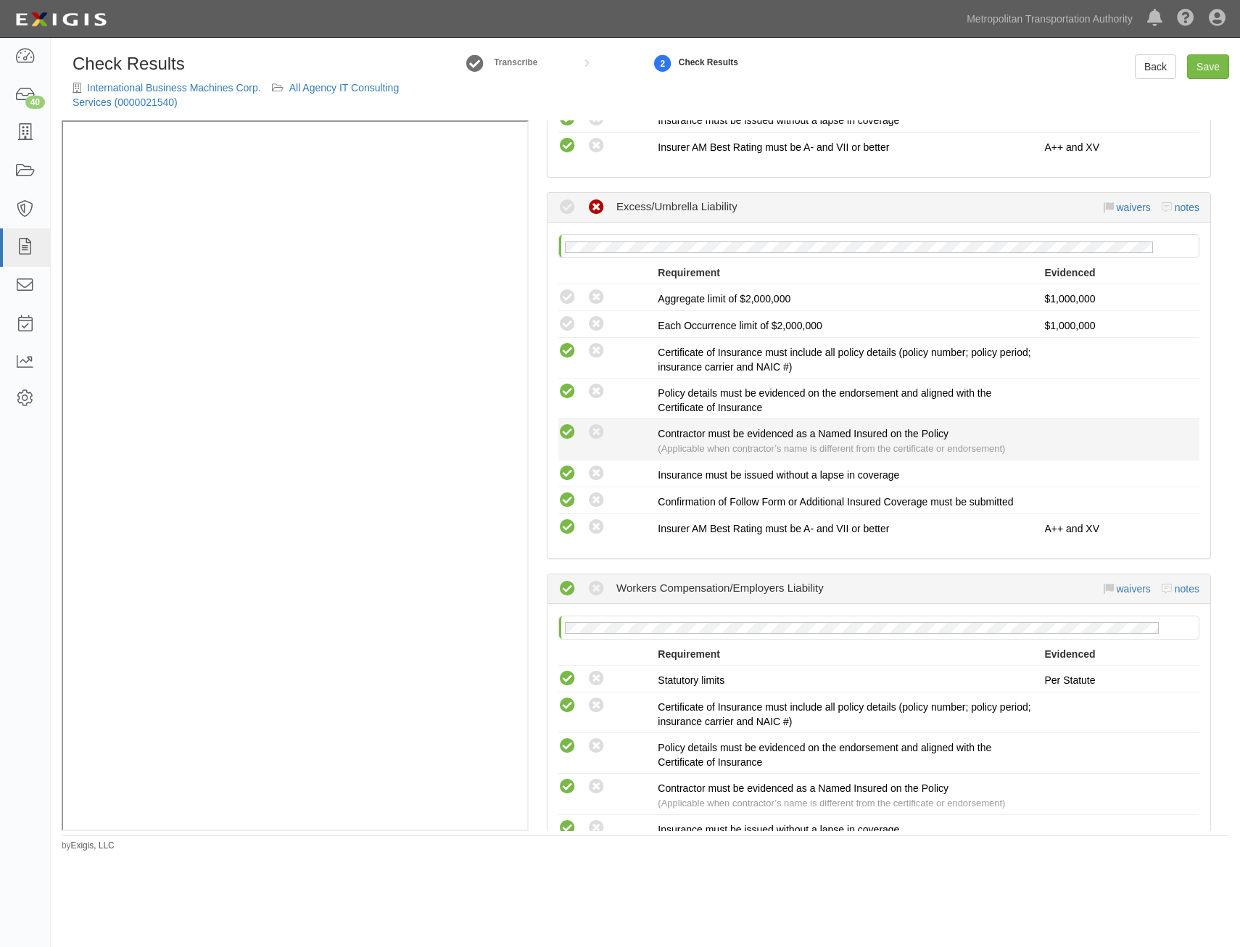
scroll to position [1233, 0]
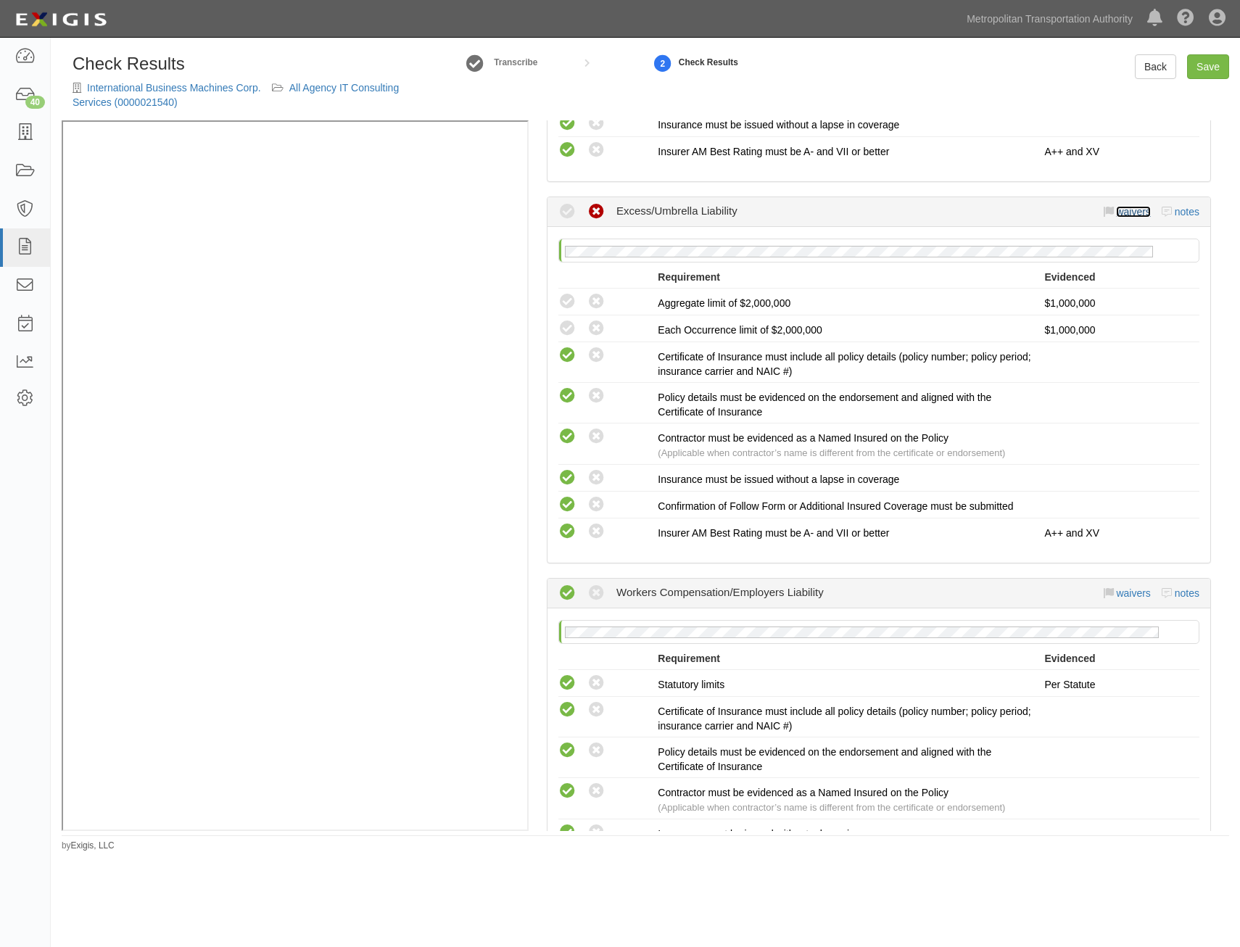
click at [1117, 207] on link "waivers" at bounding box center [1133, 212] width 34 height 12
click at [1125, 208] on div "waivers notes" at bounding box center [1152, 212] width 96 height 15
drag, startPoint x: 1125, startPoint y: 208, endPoint x: 1125, endPoint y: 218, distance: 9.5
click at [1125, 218] on div "waivers notes" at bounding box center [1152, 212] width 96 height 15
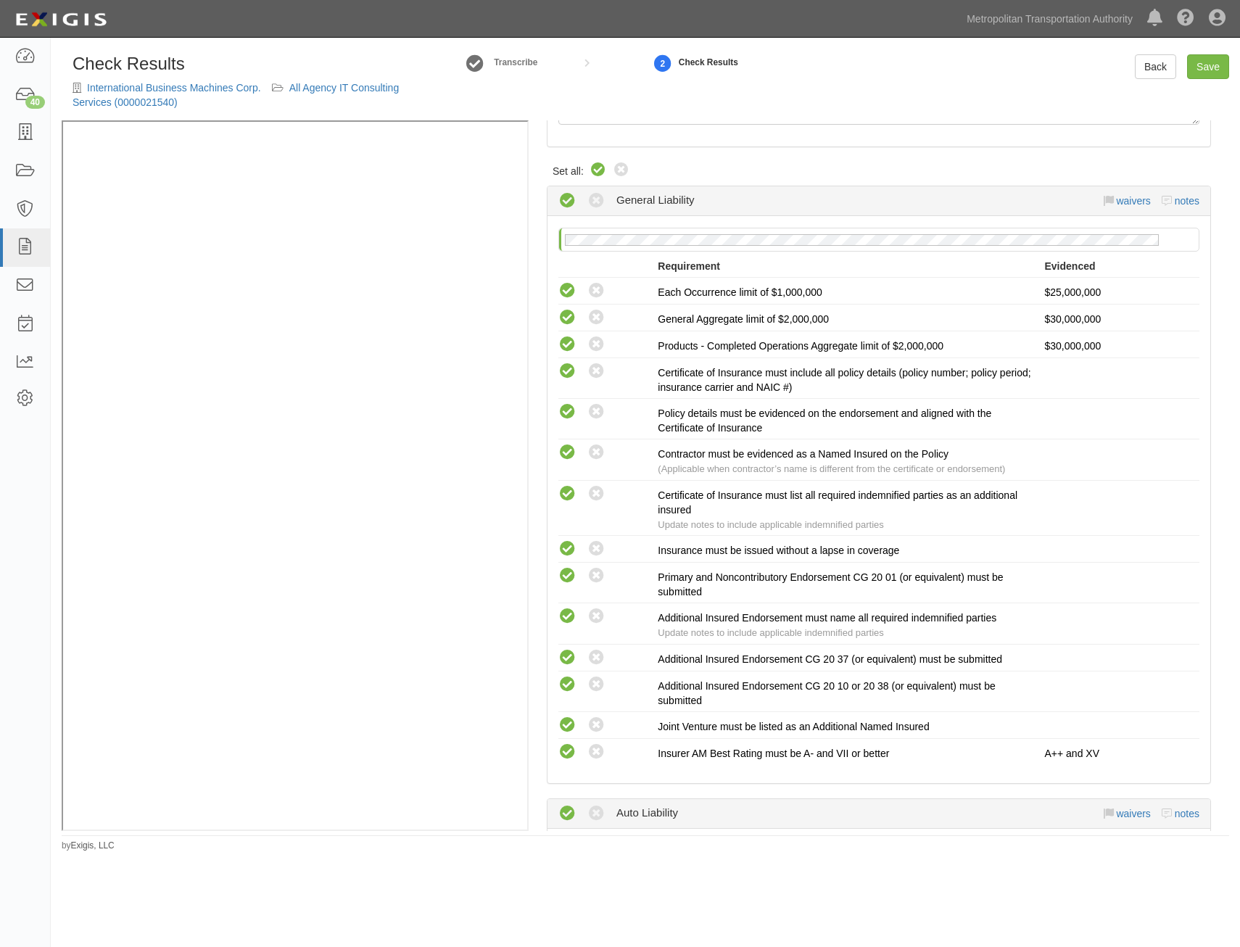
scroll to position [0, 0]
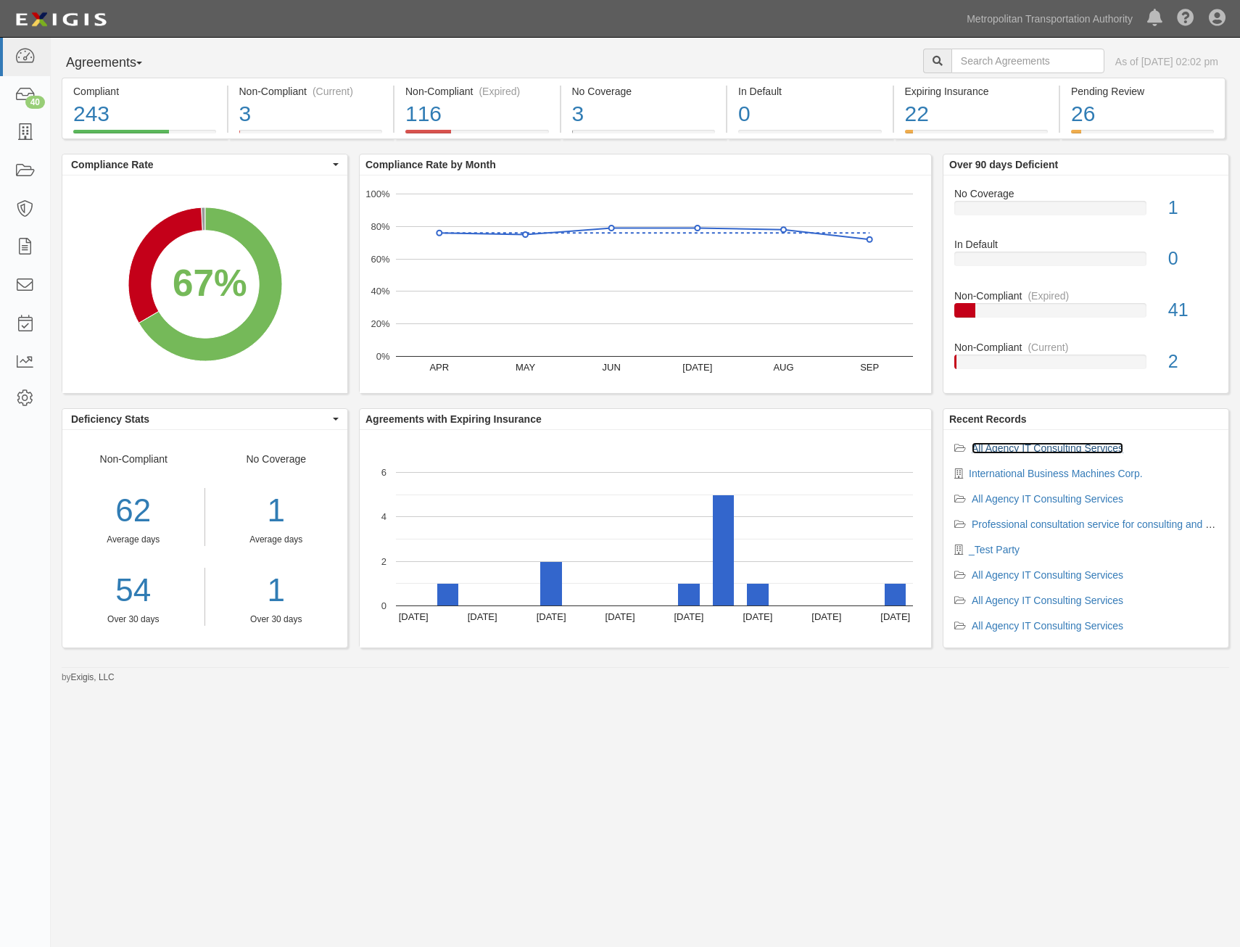
click at [1026, 447] on link "All Agency IT Consulting Services" at bounding box center [1048, 448] width 152 height 12
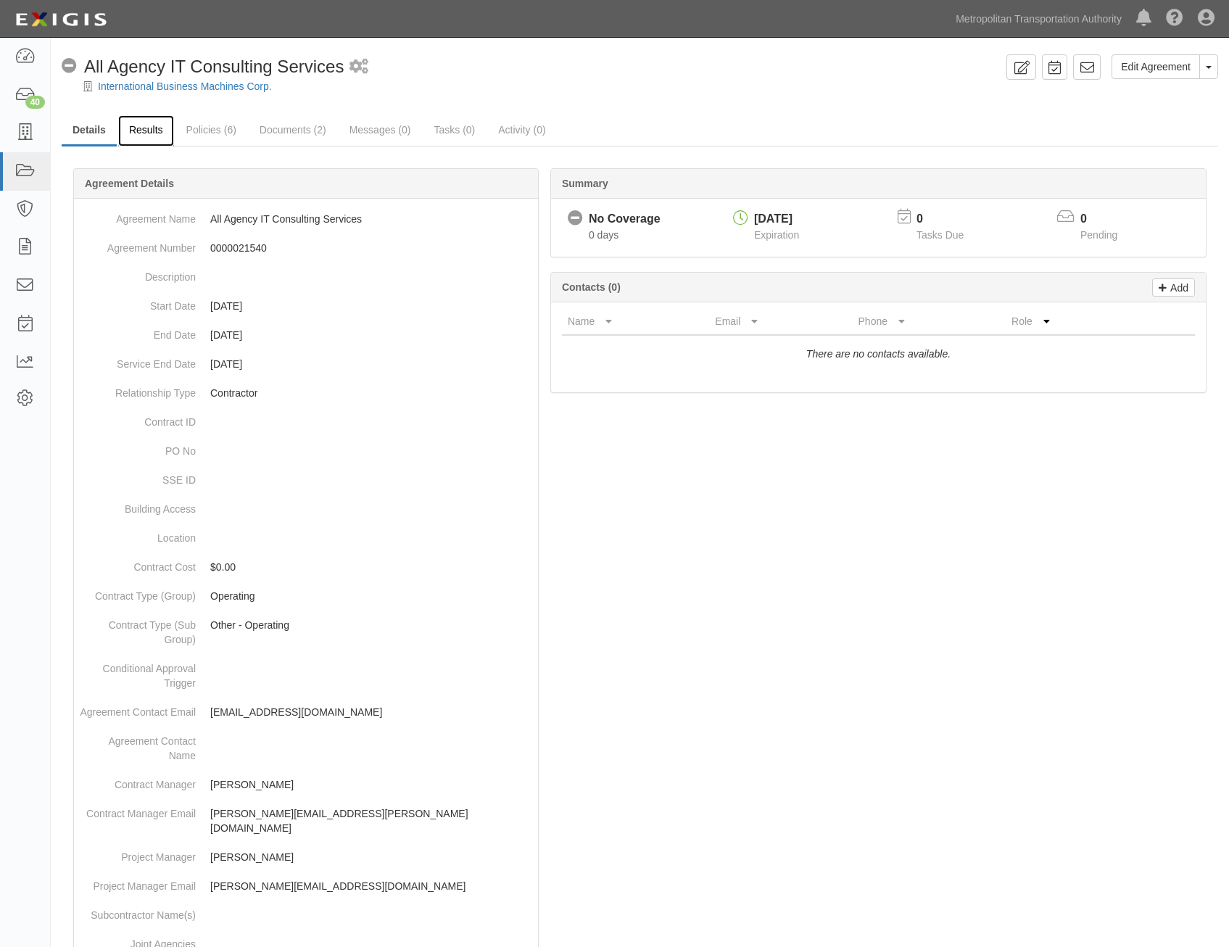
click at [163, 126] on link "Results" at bounding box center [146, 130] width 56 height 31
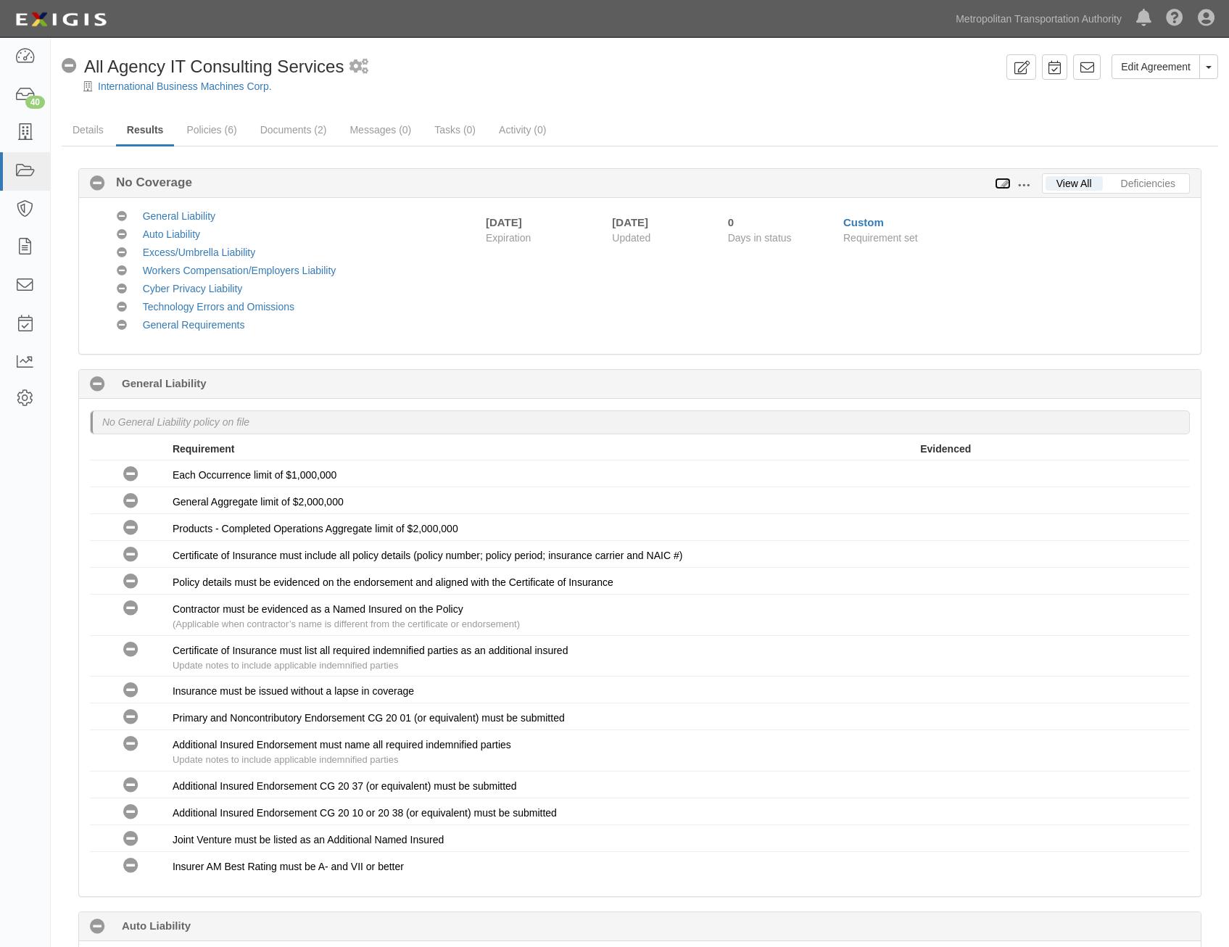
click at [1002, 183] on icon at bounding box center [1003, 184] width 16 height 10
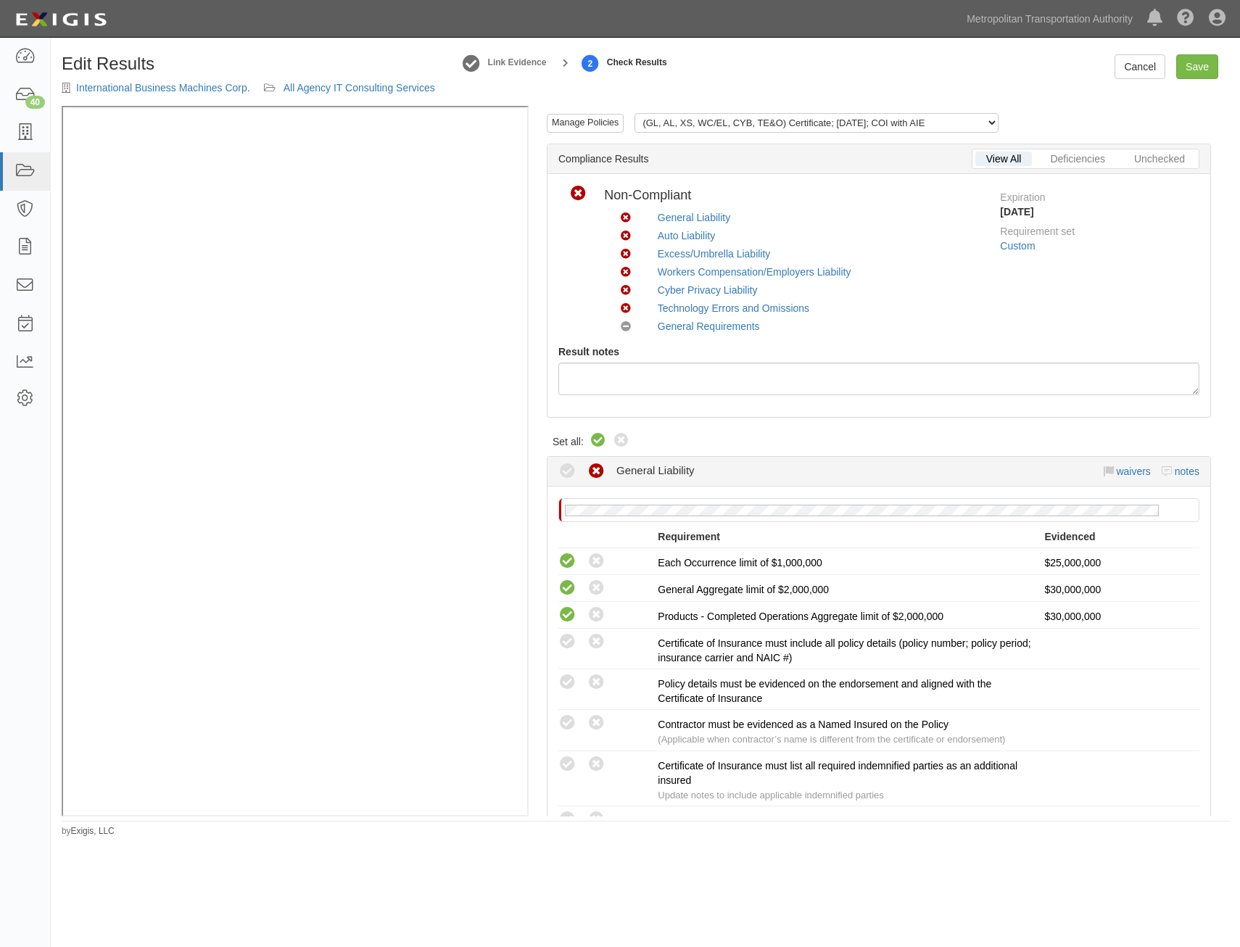
click at [597, 438] on icon at bounding box center [598, 440] width 17 height 17
radio input "true"
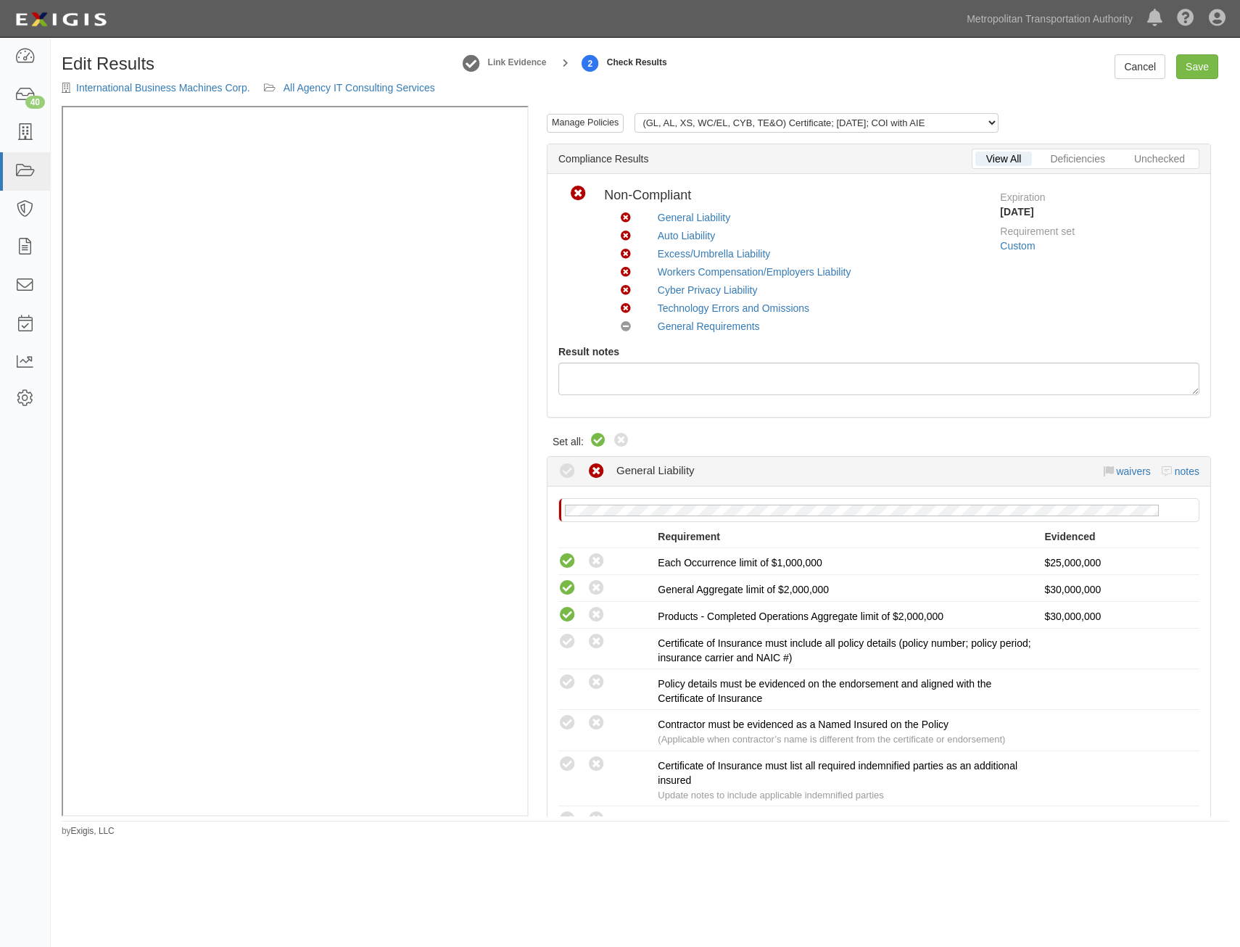
radio input "true"
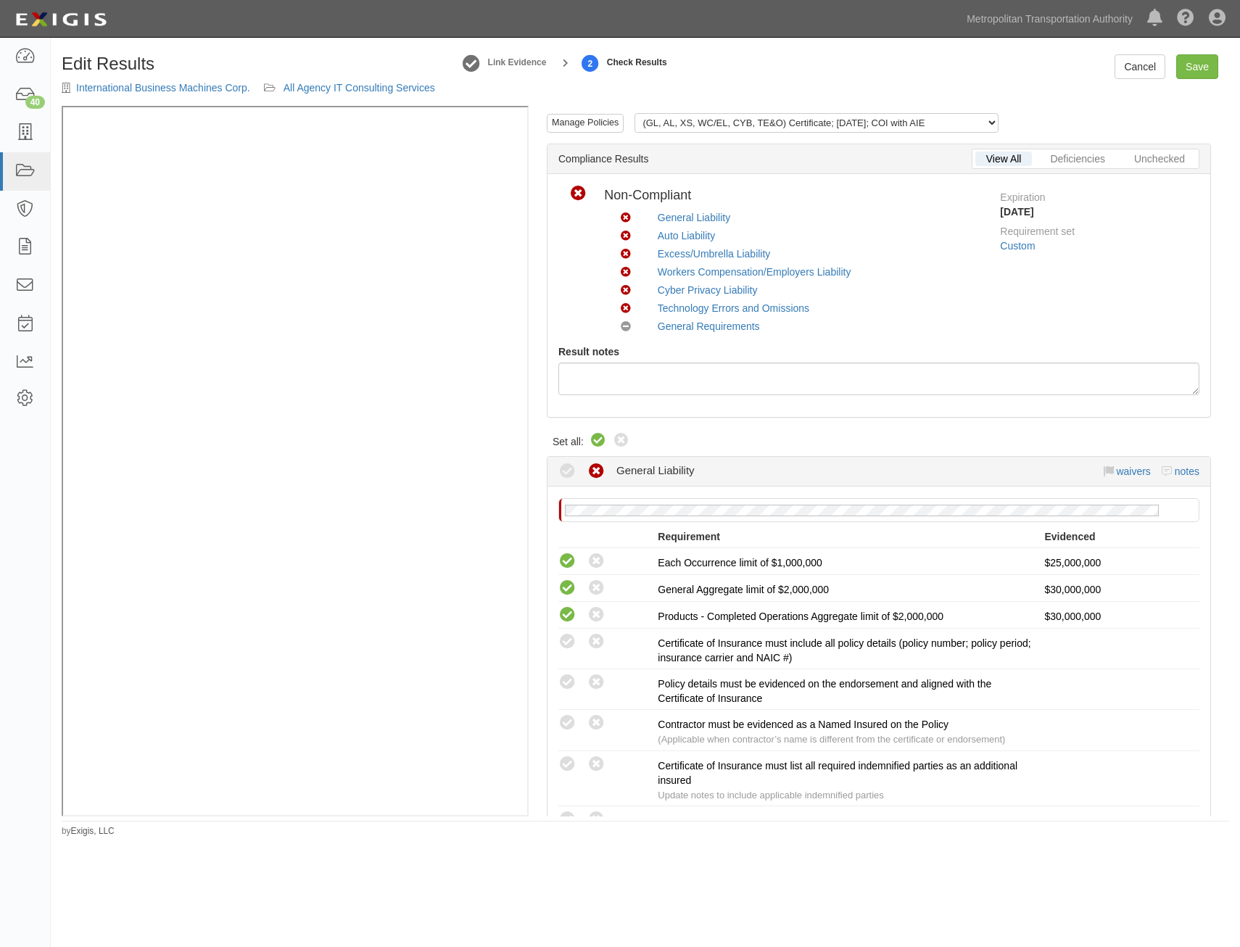
radio input "true"
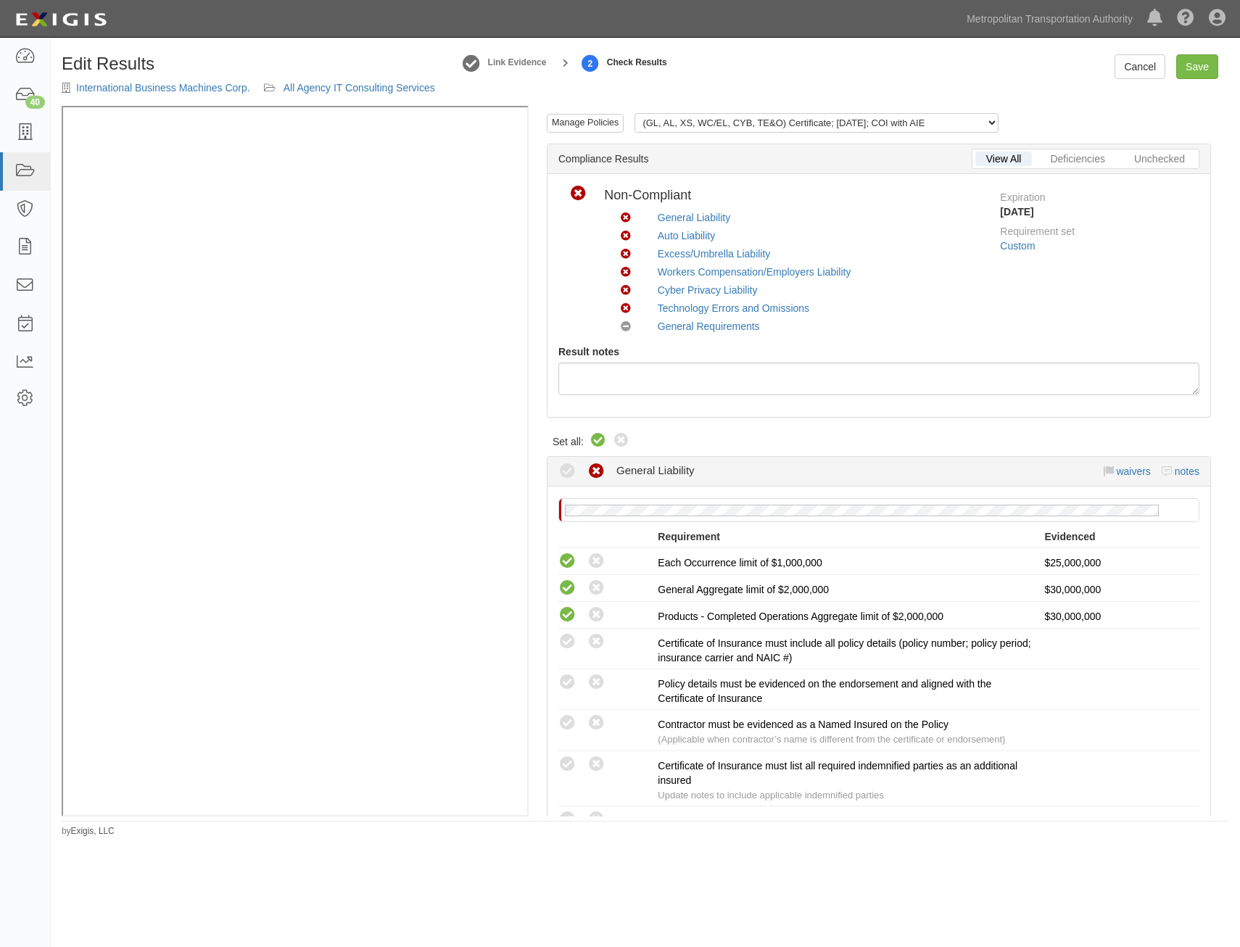
radio input "true"
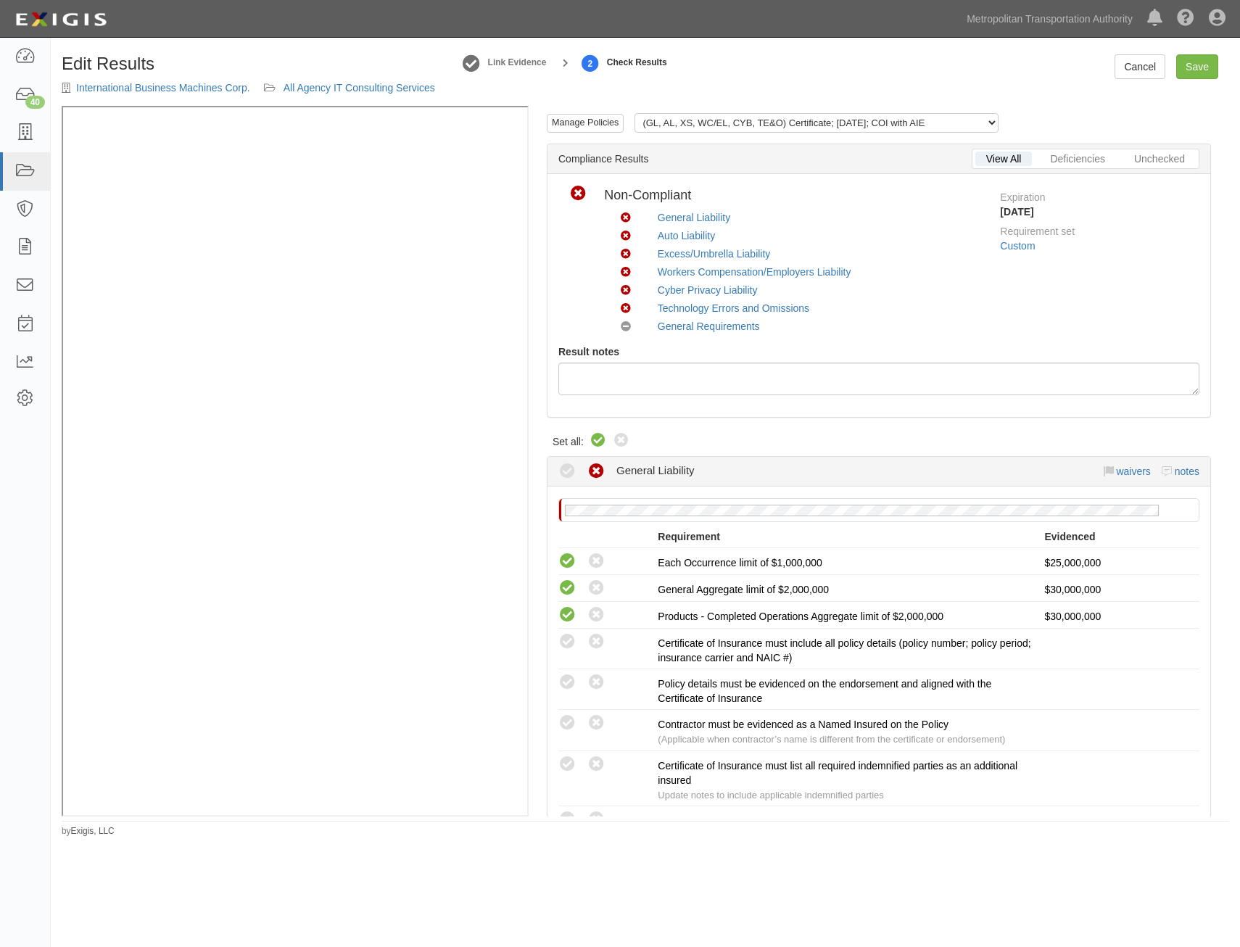
radio input "true"
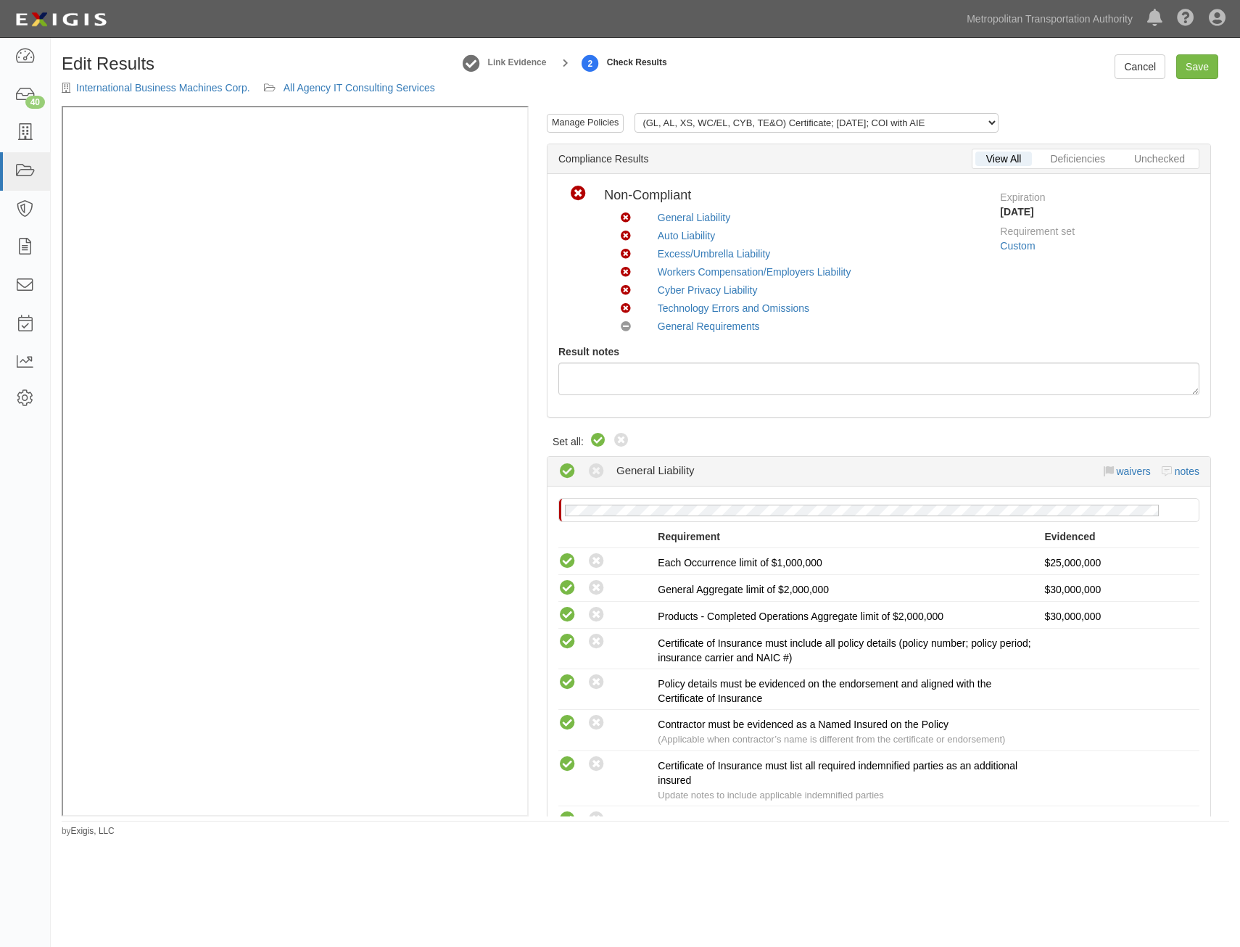
radio input "true"
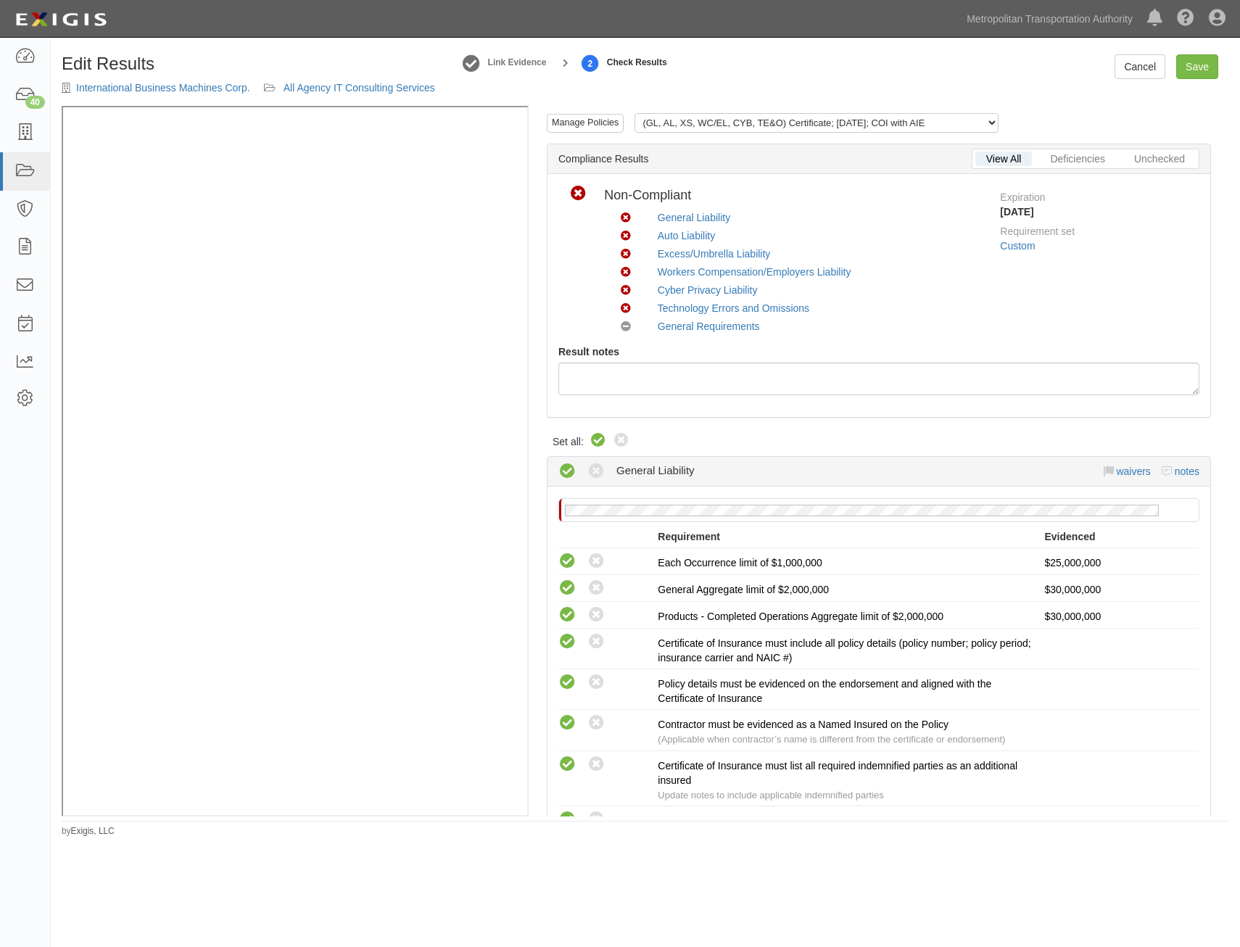
radio input "true"
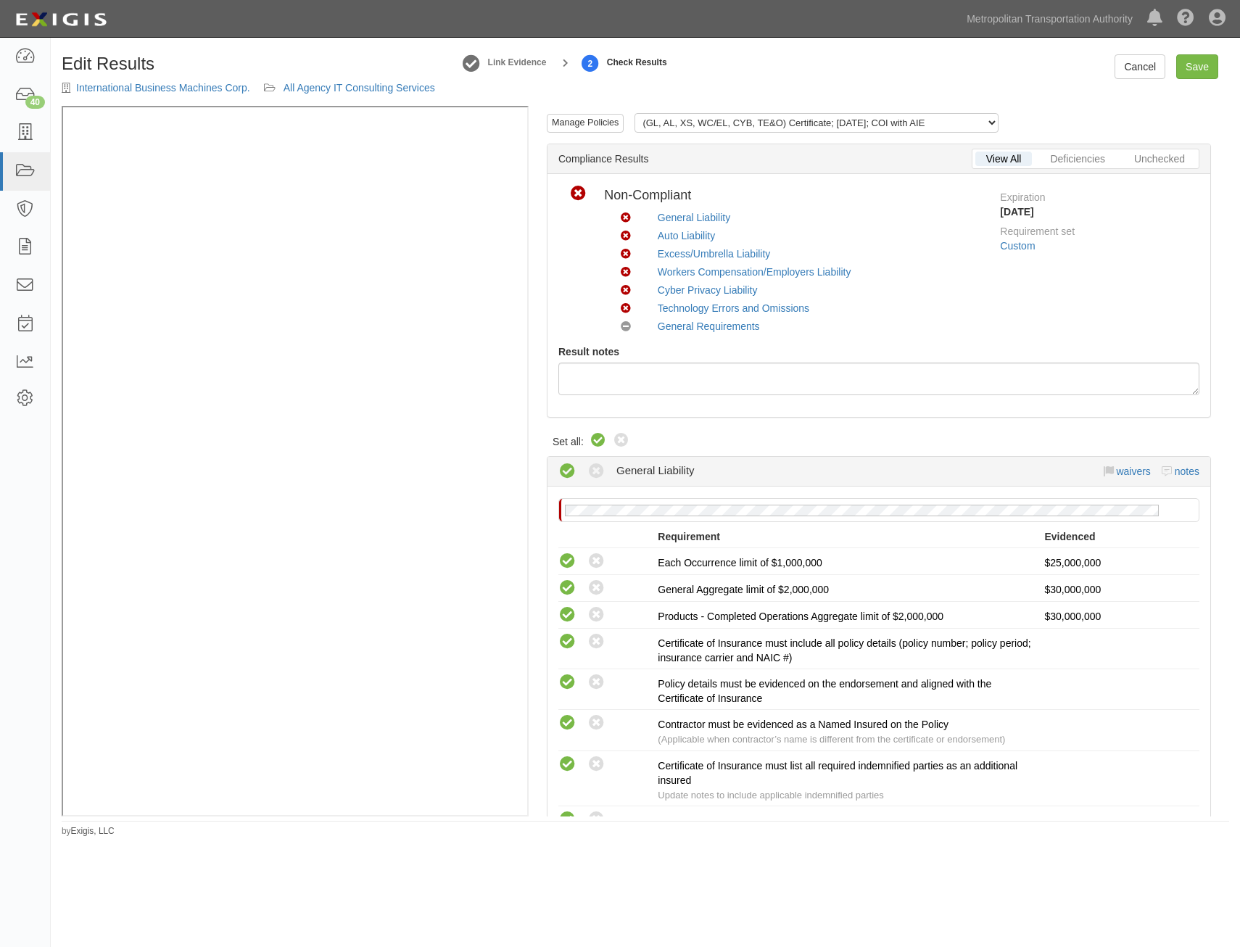
radio input "true"
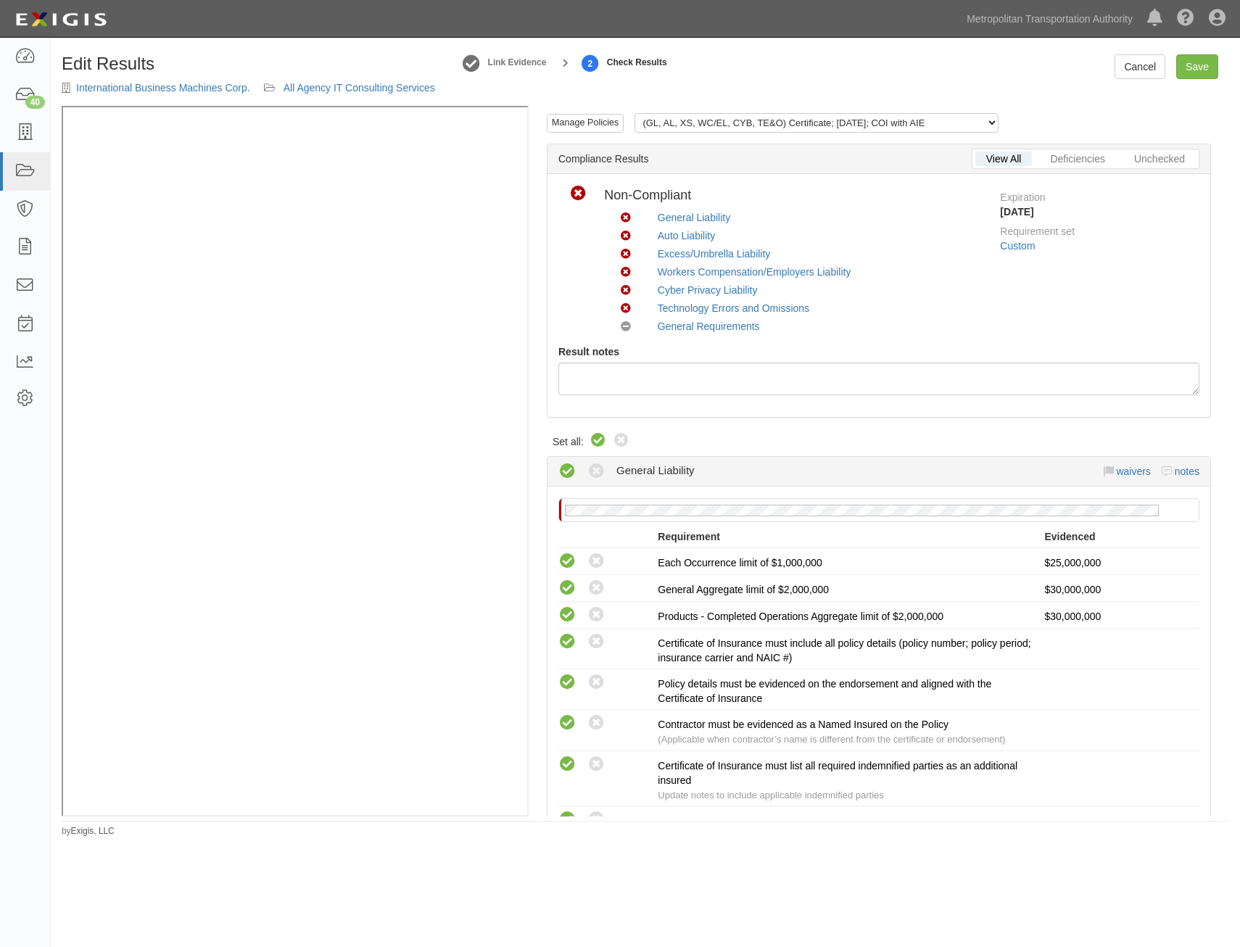
radio input "true"
radio input "false"
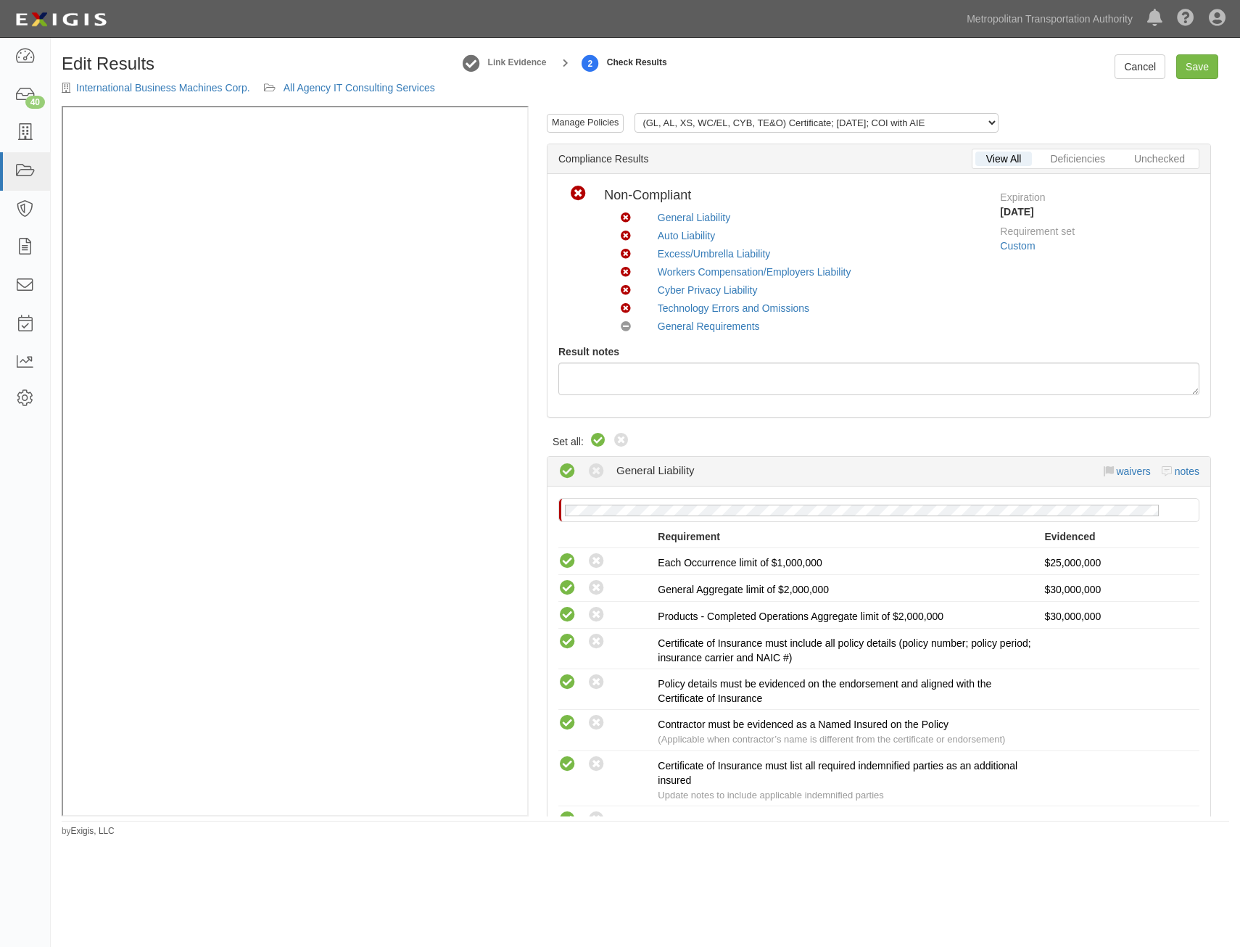
radio input "true"
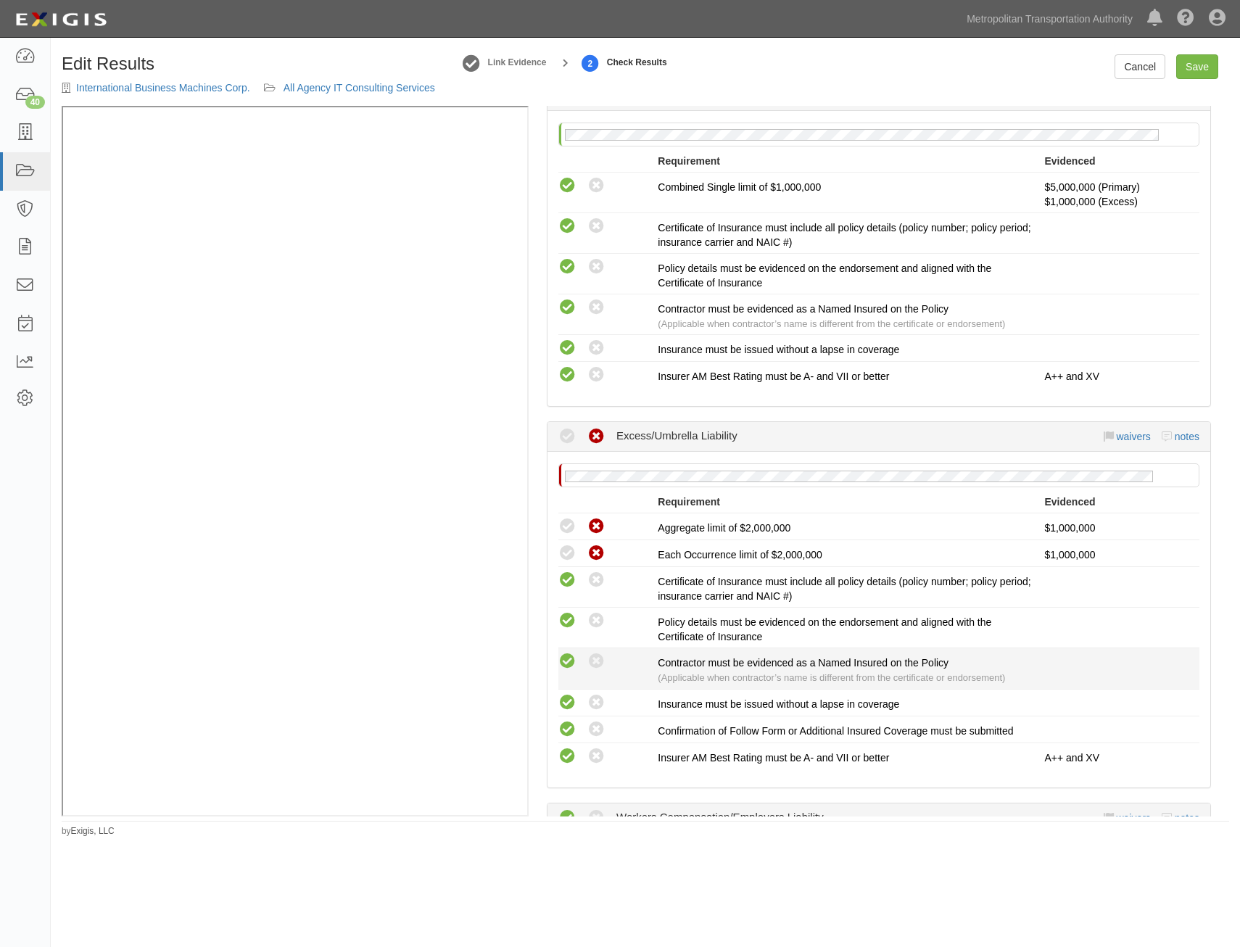
scroll to position [1233, 0]
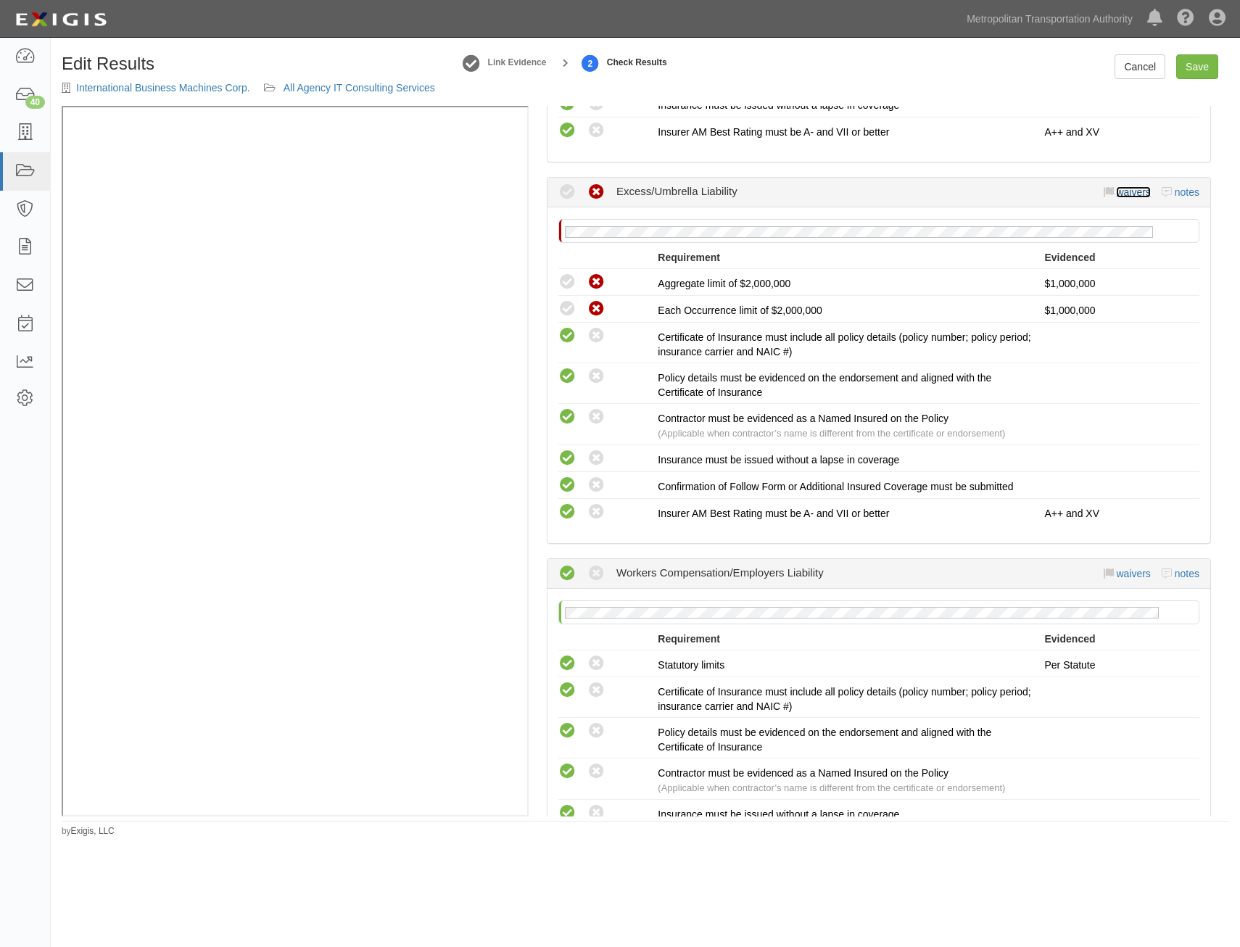
click at [1128, 191] on link "waivers" at bounding box center [1133, 192] width 34 height 12
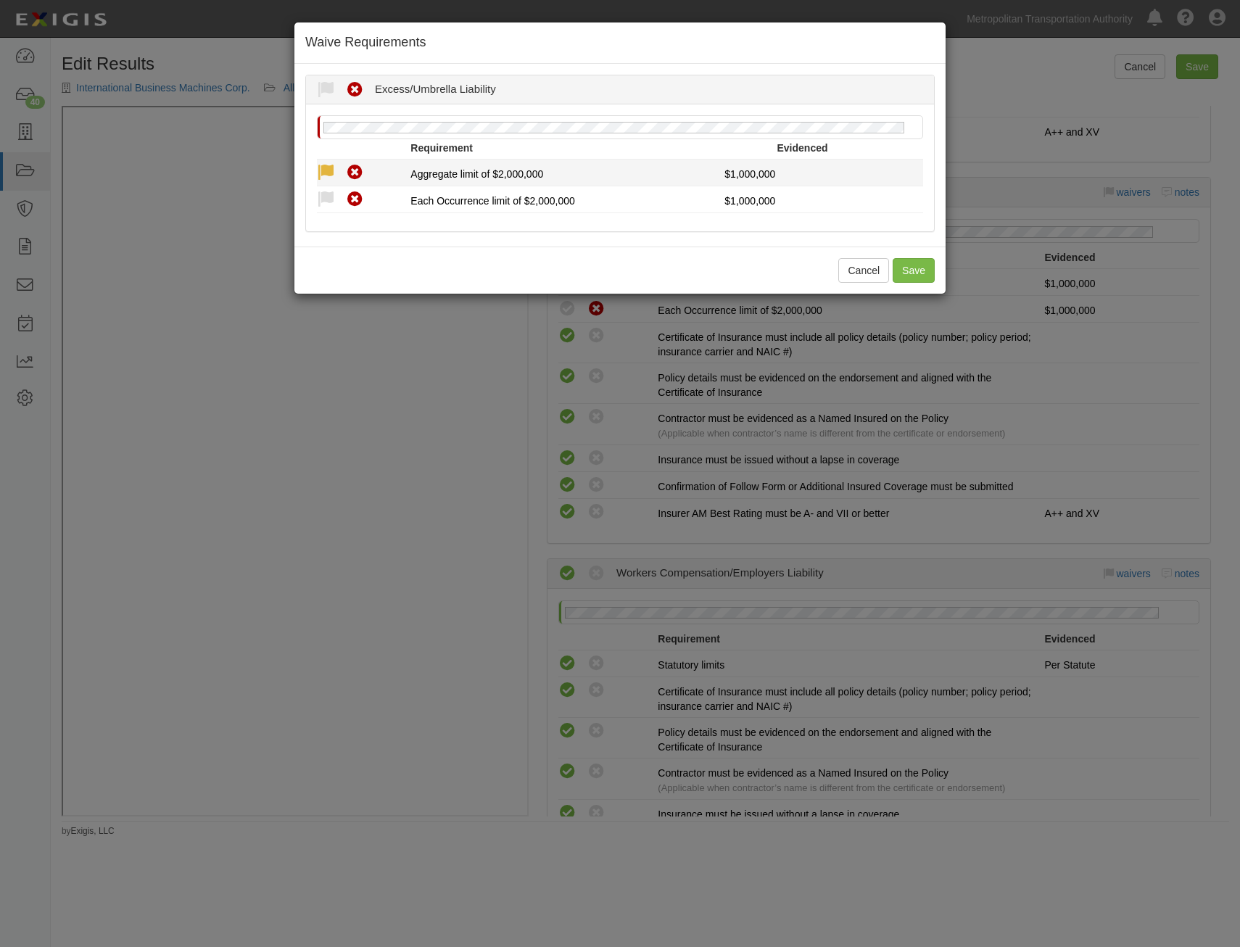
click at [323, 169] on icon at bounding box center [326, 173] width 18 height 18
radio input "true"
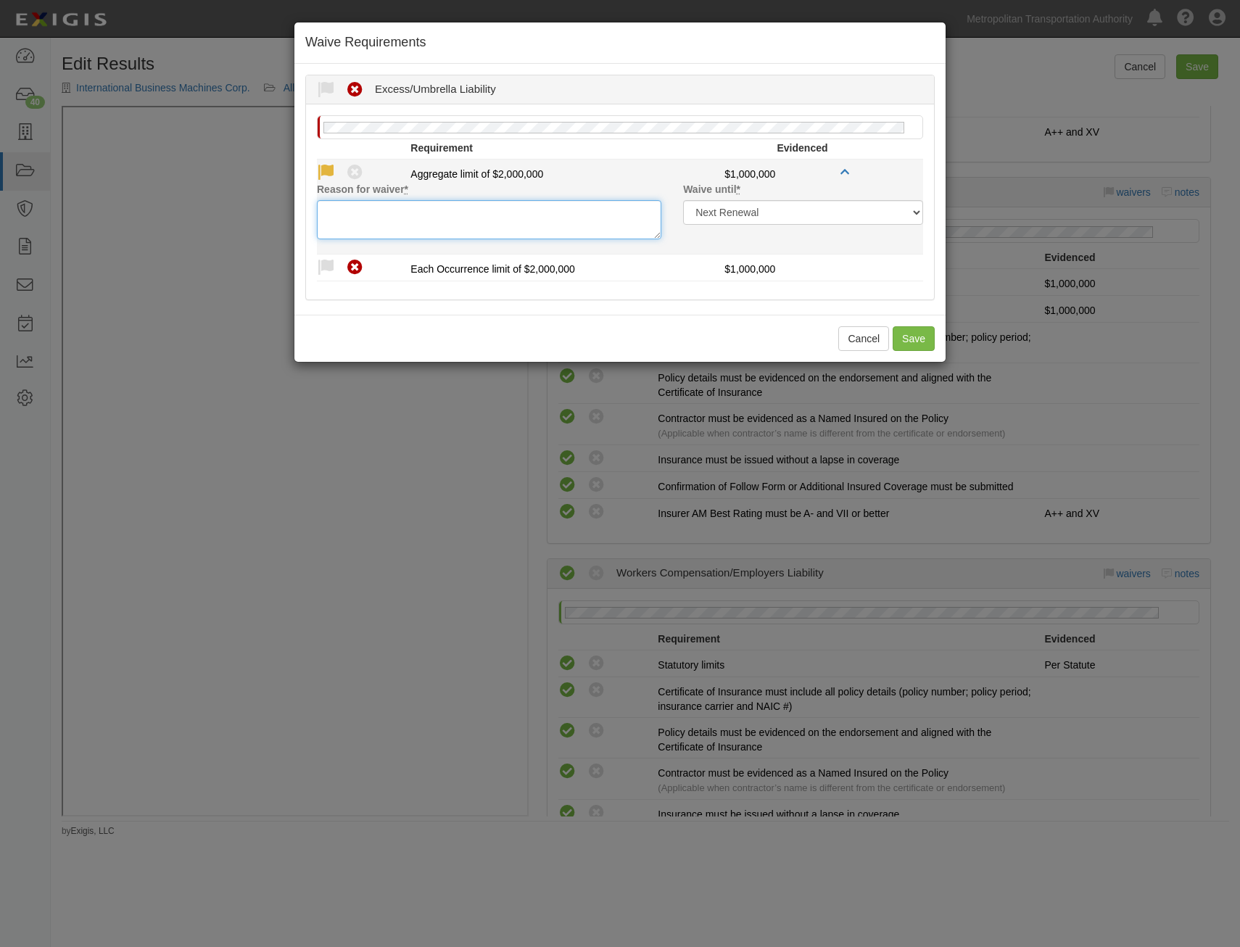
paste textarea "Increased GL in lieu of UL/EXC"
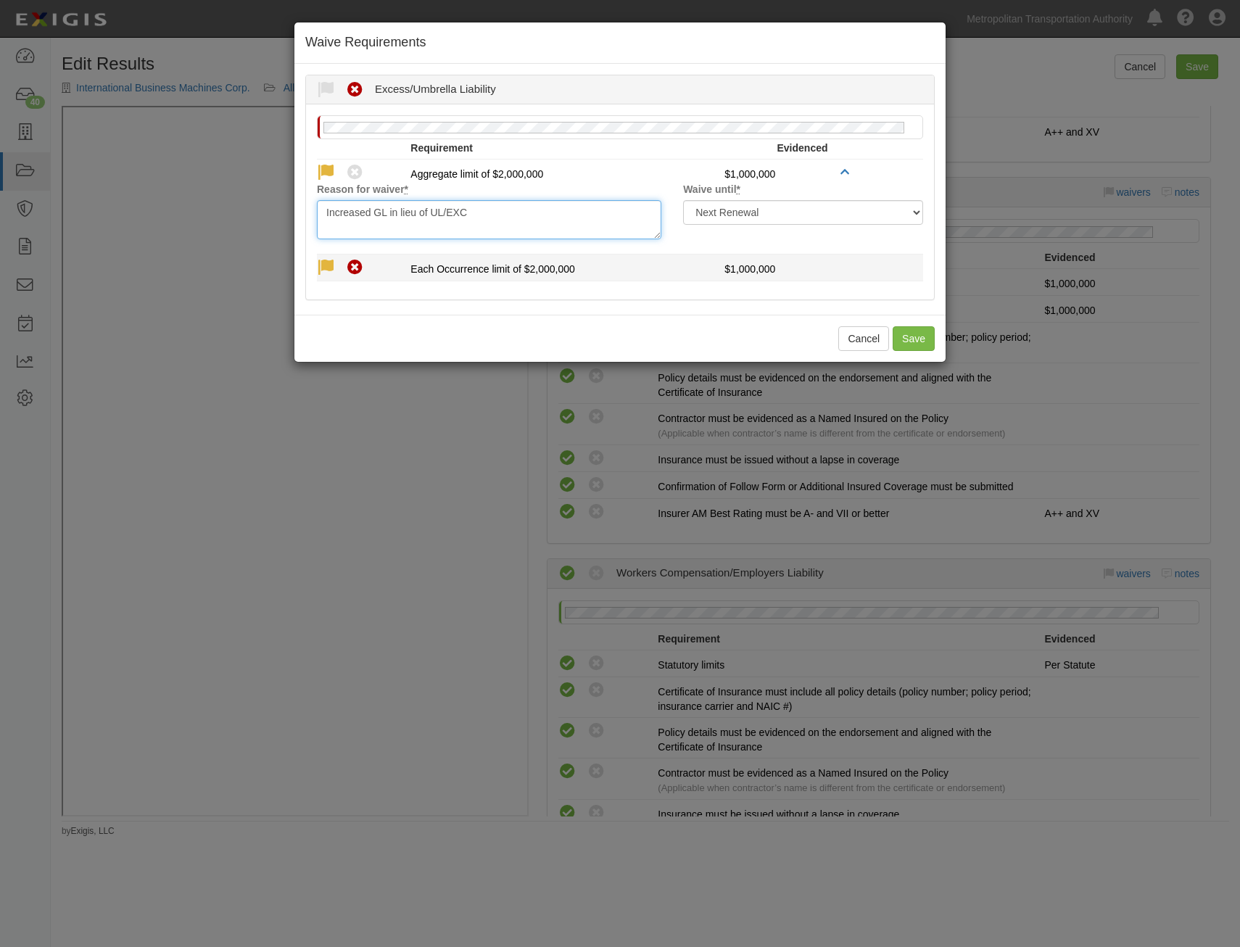
type textarea "Increased GL in lieu of UL/EXC"
click at [331, 264] on icon at bounding box center [326, 268] width 18 height 18
radio input "true"
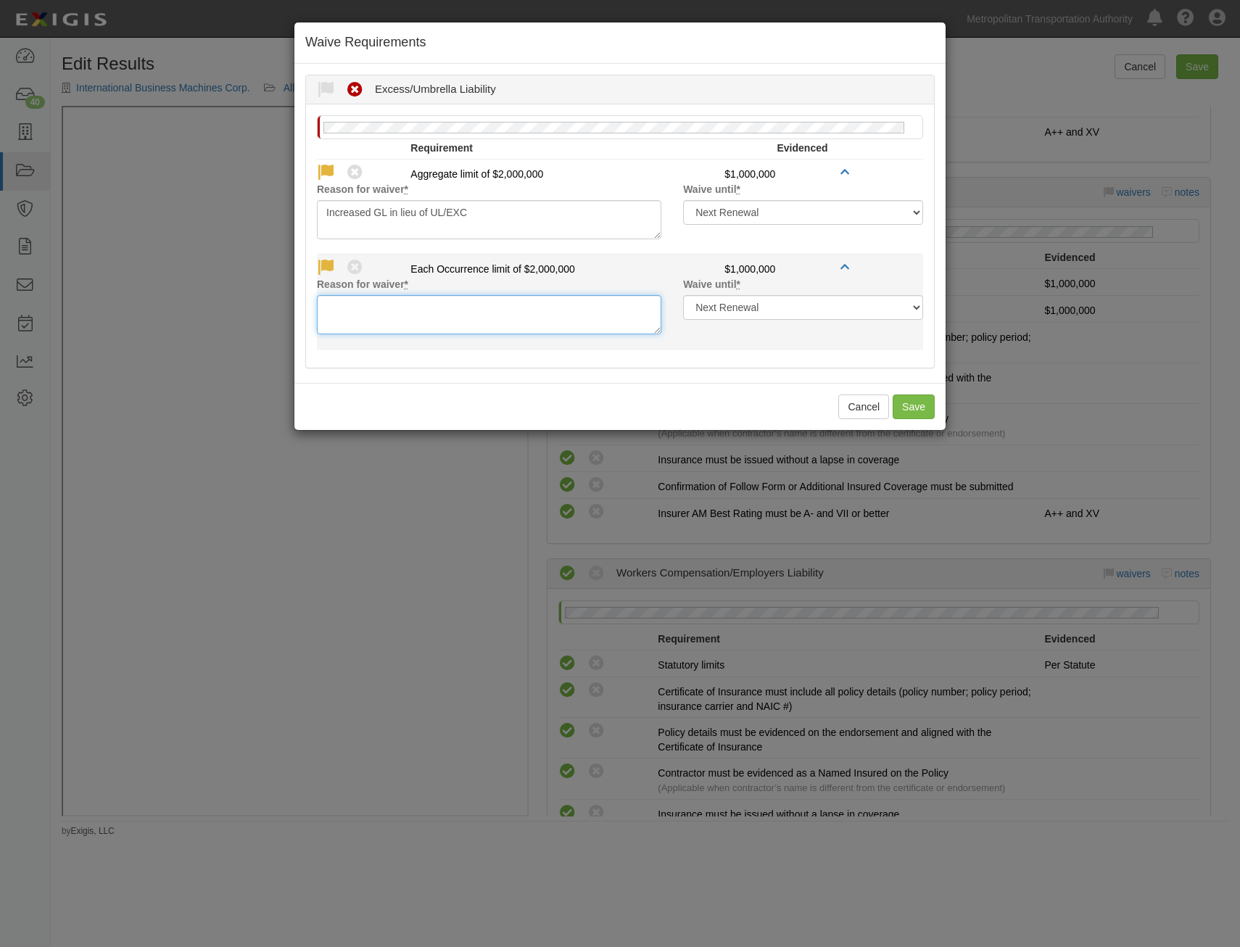
click at [453, 315] on textarea "Reason for waiver *" at bounding box center [489, 314] width 344 height 39
paste textarea "Increased GL in lieu of UL/EXC"
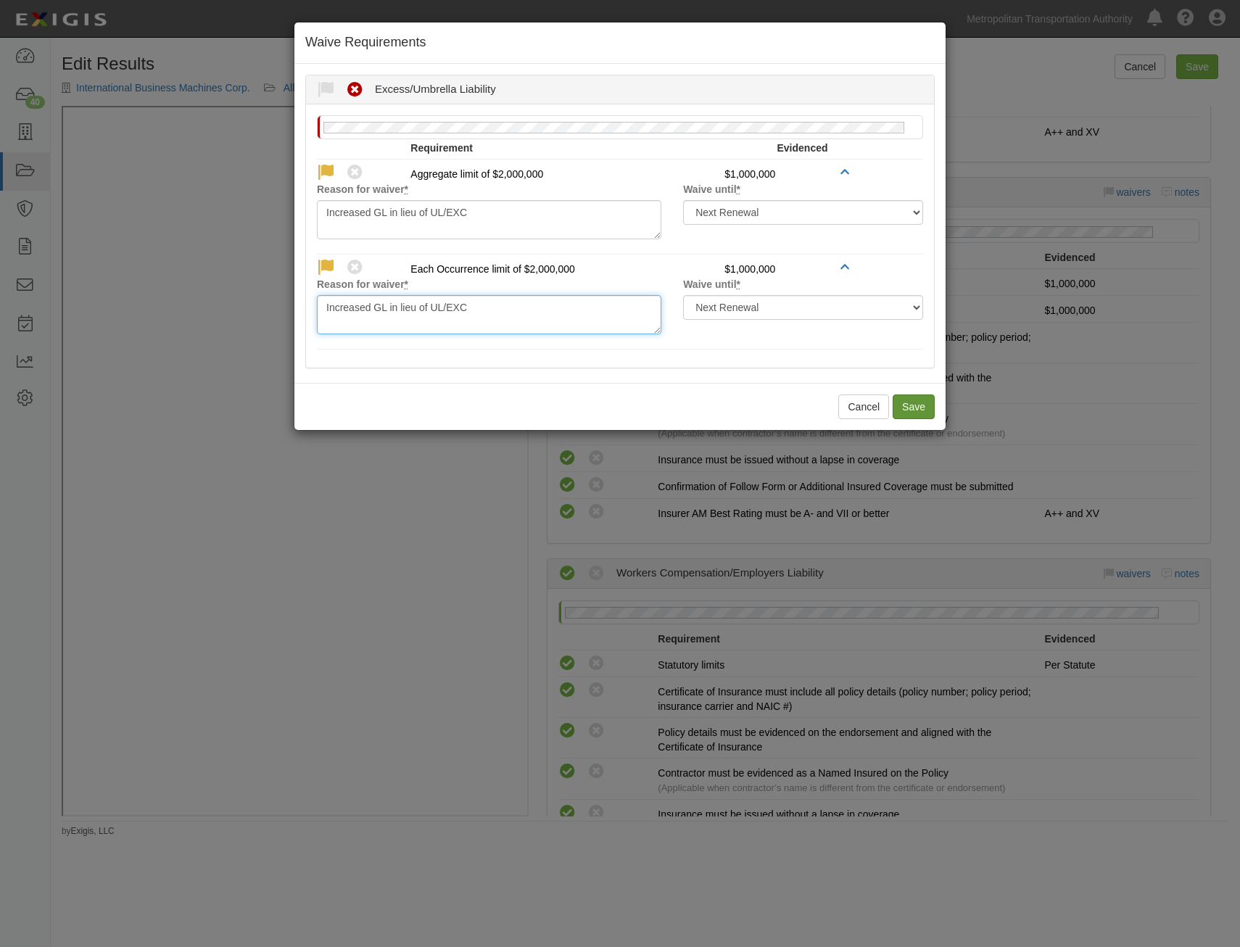
type textarea "Increased GL in lieu of UL/EXC"
click at [920, 412] on button "Save" at bounding box center [914, 407] width 42 height 25
radio input "true"
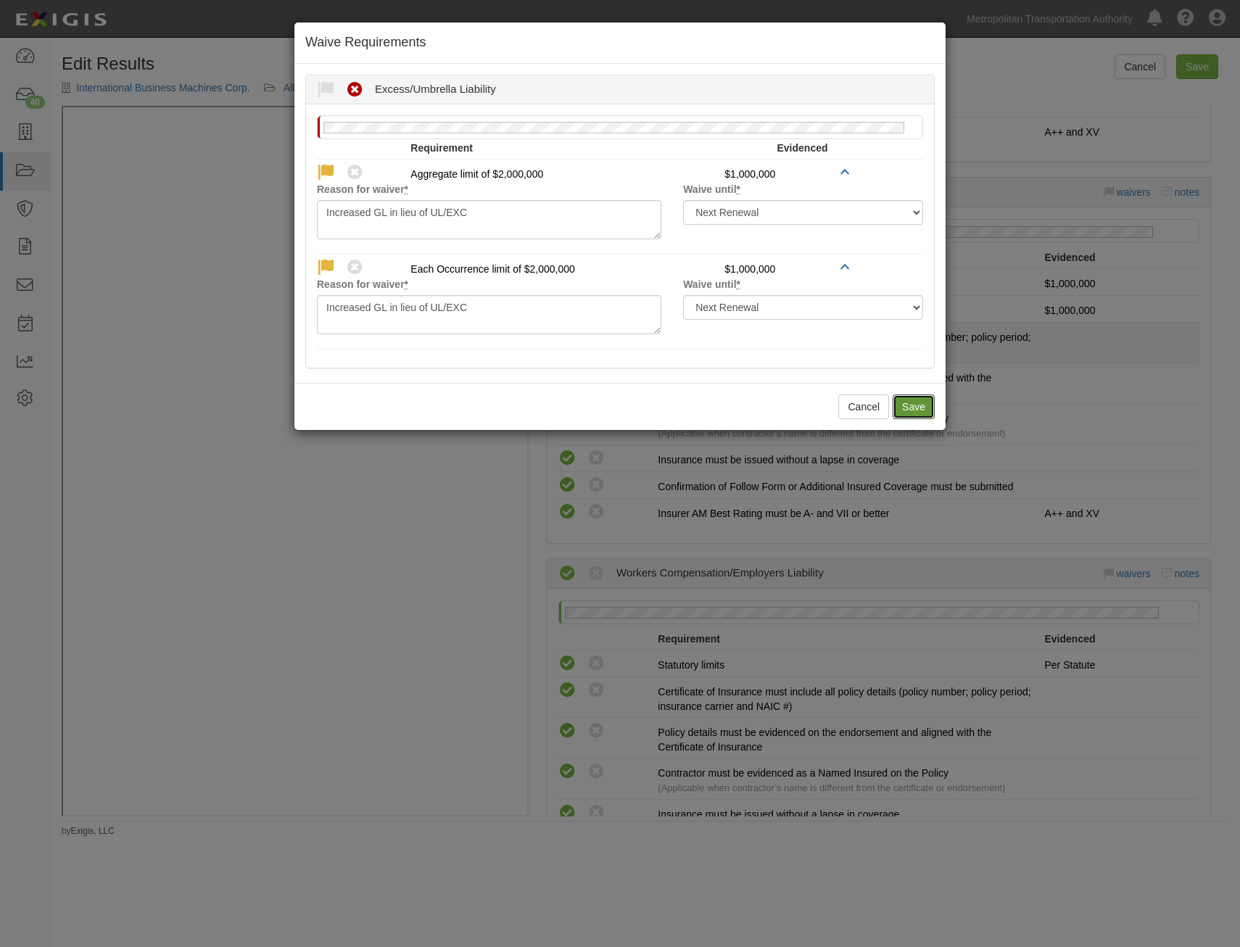
radio input "true"
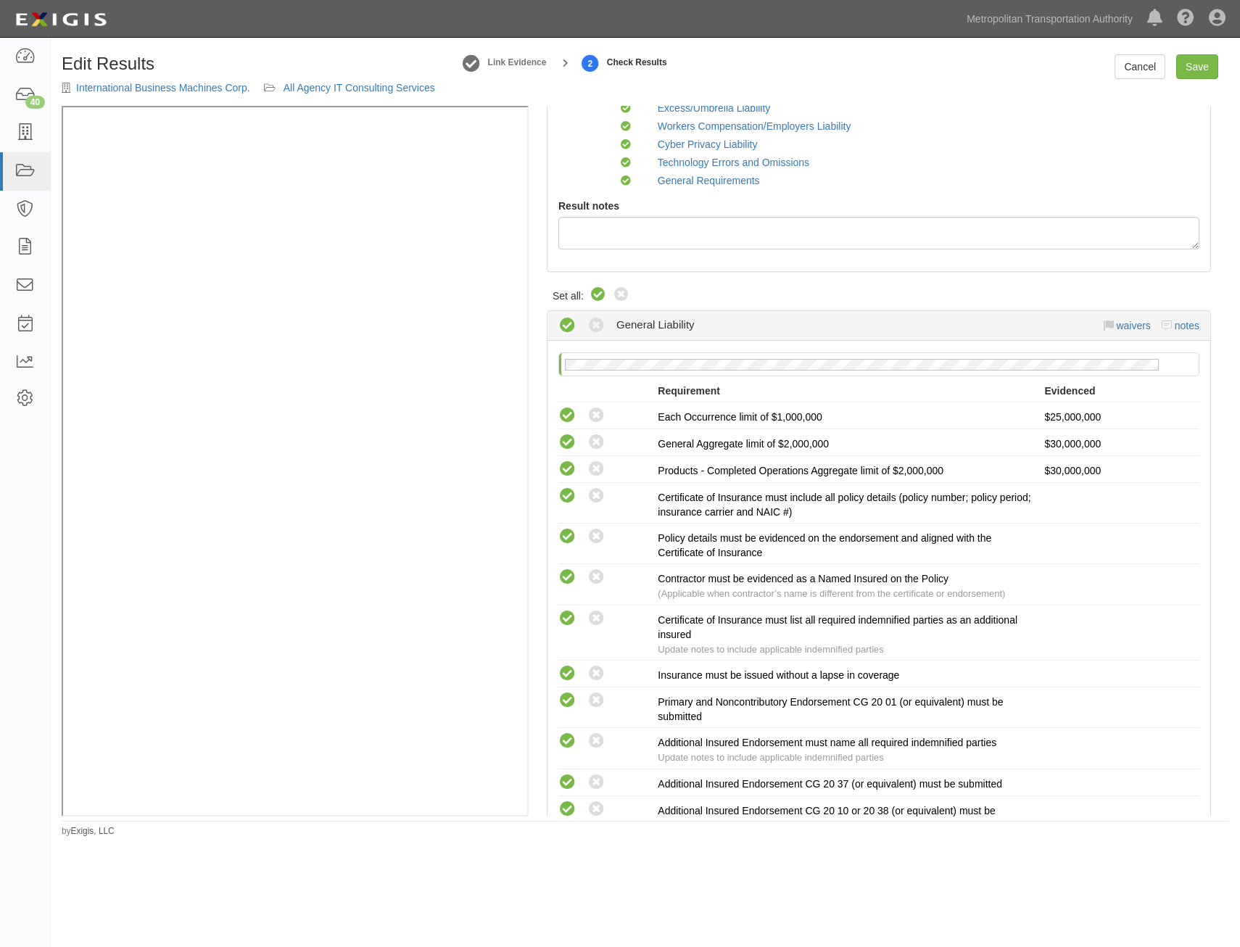
scroll to position [0, 0]
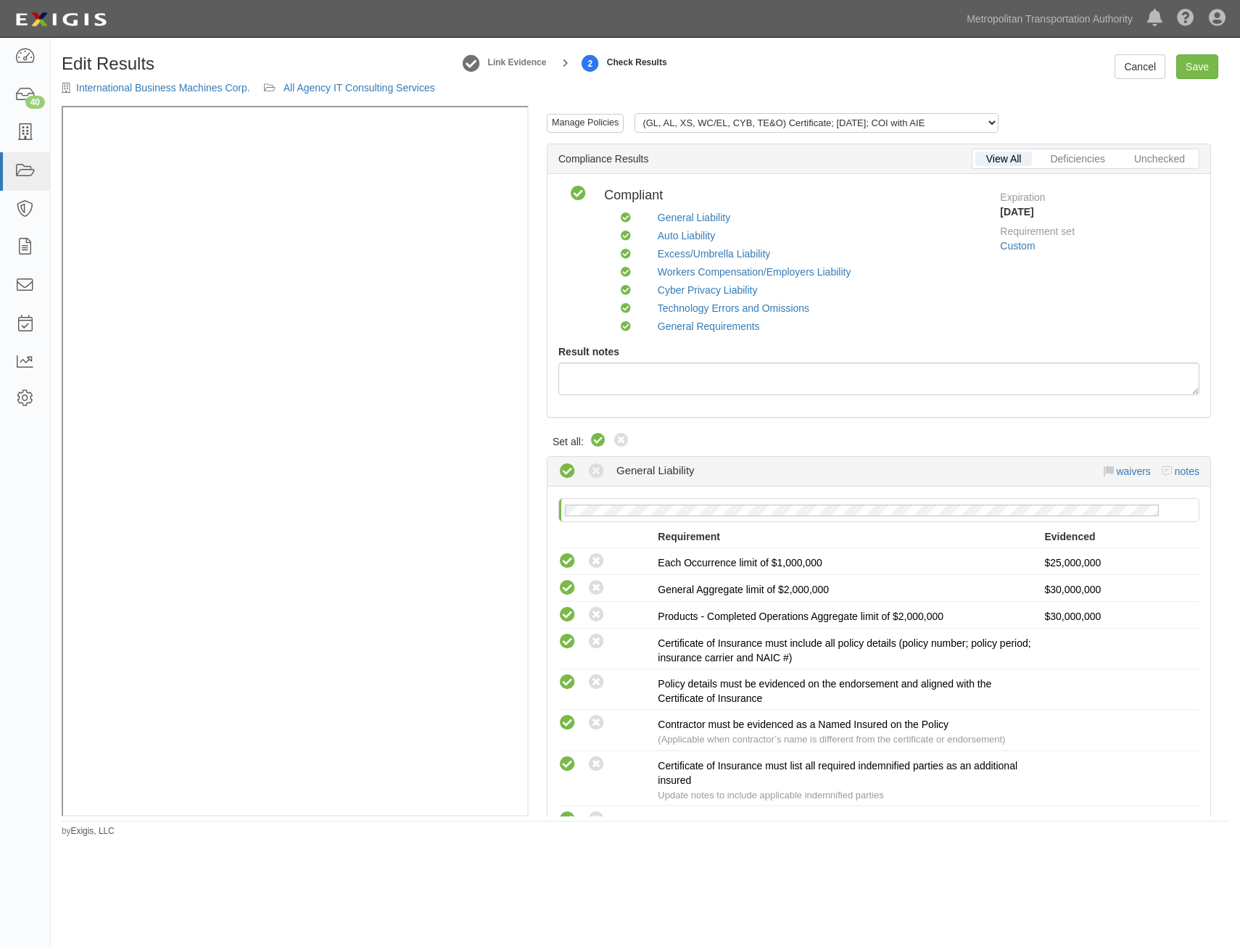
drag, startPoint x: 1144, startPoint y: 423, endPoint x: 1166, endPoint y: 84, distance: 339.4
click at [1181, 59] on link "Save" at bounding box center [1197, 66] width 42 height 25
radio input "true"
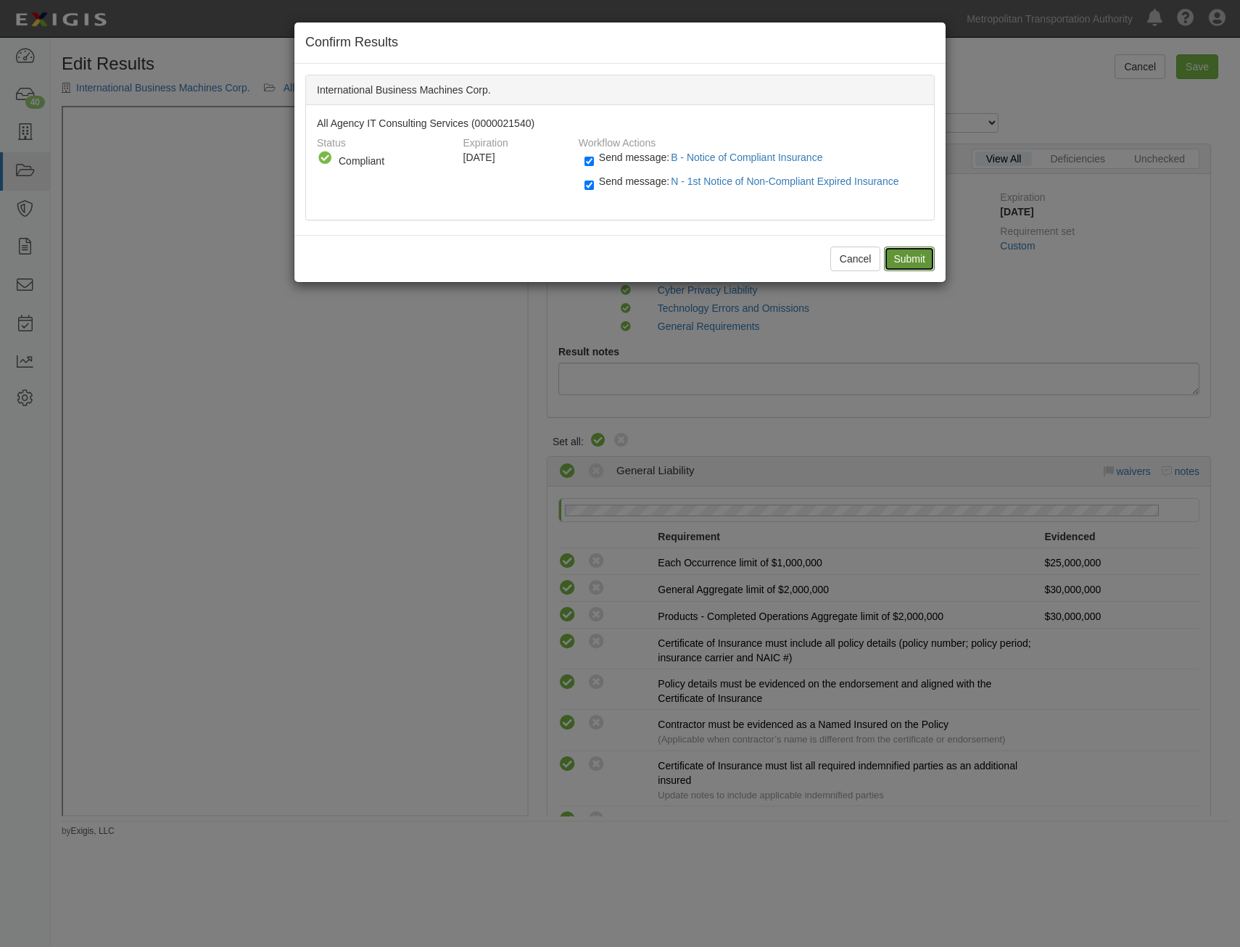
click at [917, 259] on input "Submit" at bounding box center [909, 259] width 51 height 25
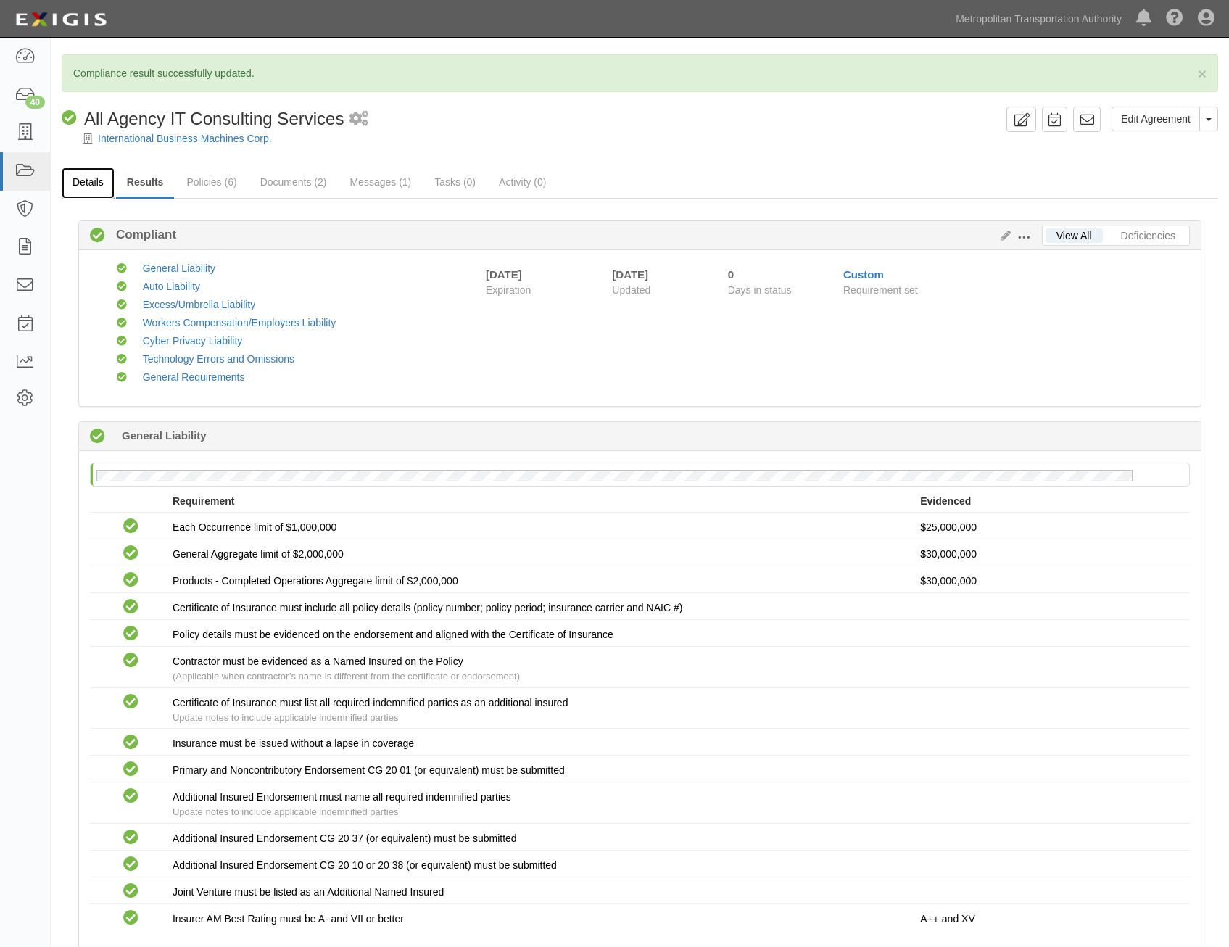
click at [78, 184] on link "Details" at bounding box center [88, 183] width 53 height 31
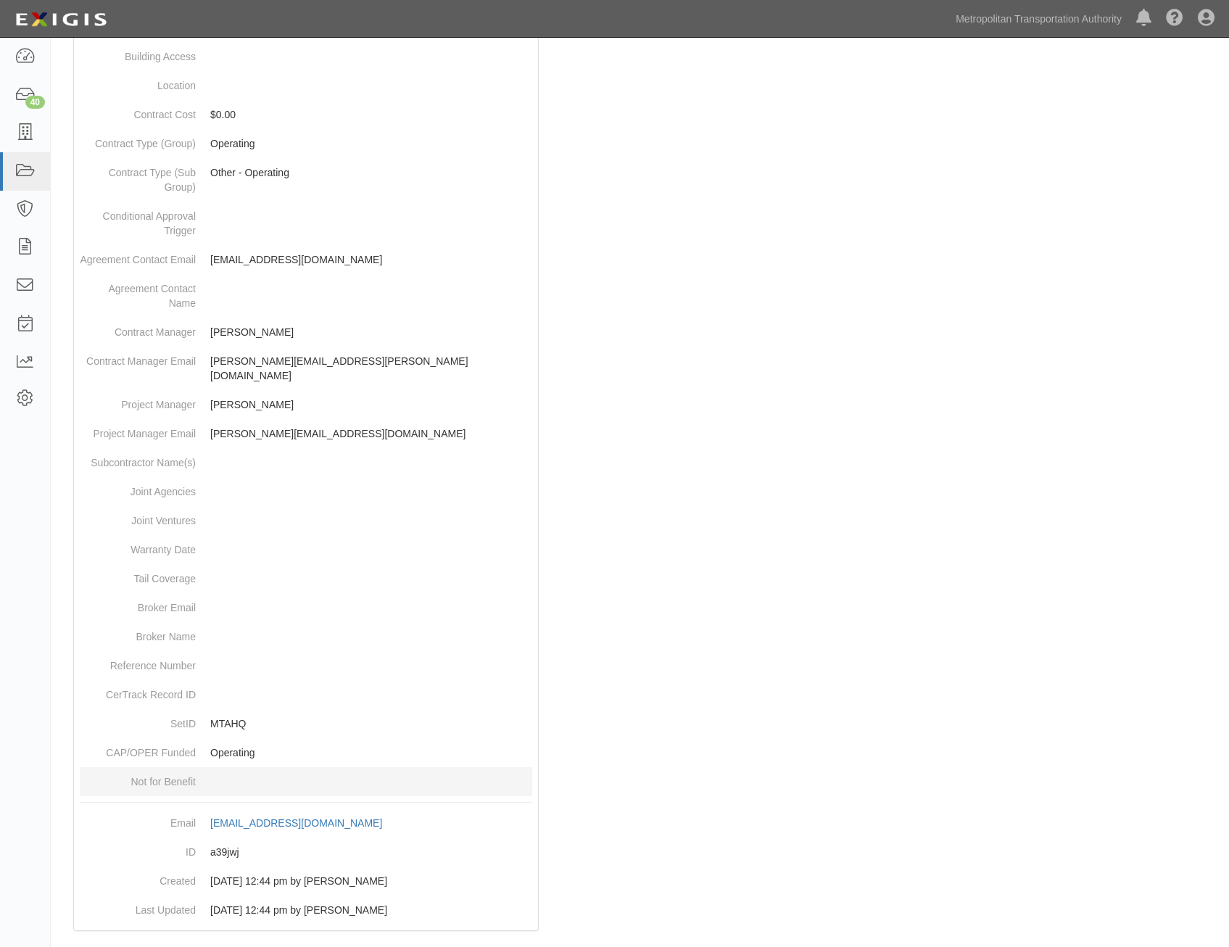
scroll to position [458, 0]
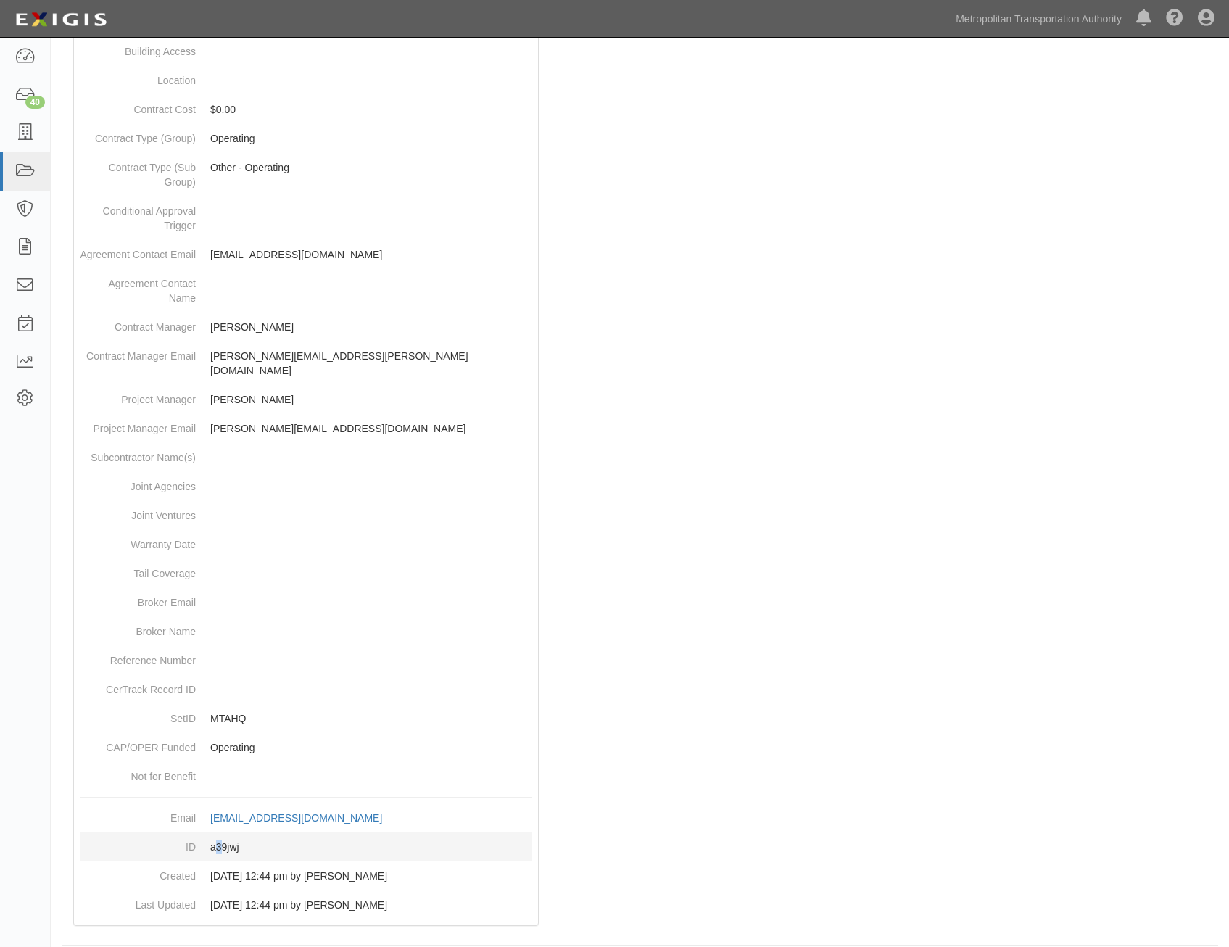
click at [219, 834] on dd "a39jwj" at bounding box center [306, 847] width 453 height 29
click at [223, 837] on dd "a39jwj" at bounding box center [306, 847] width 453 height 29
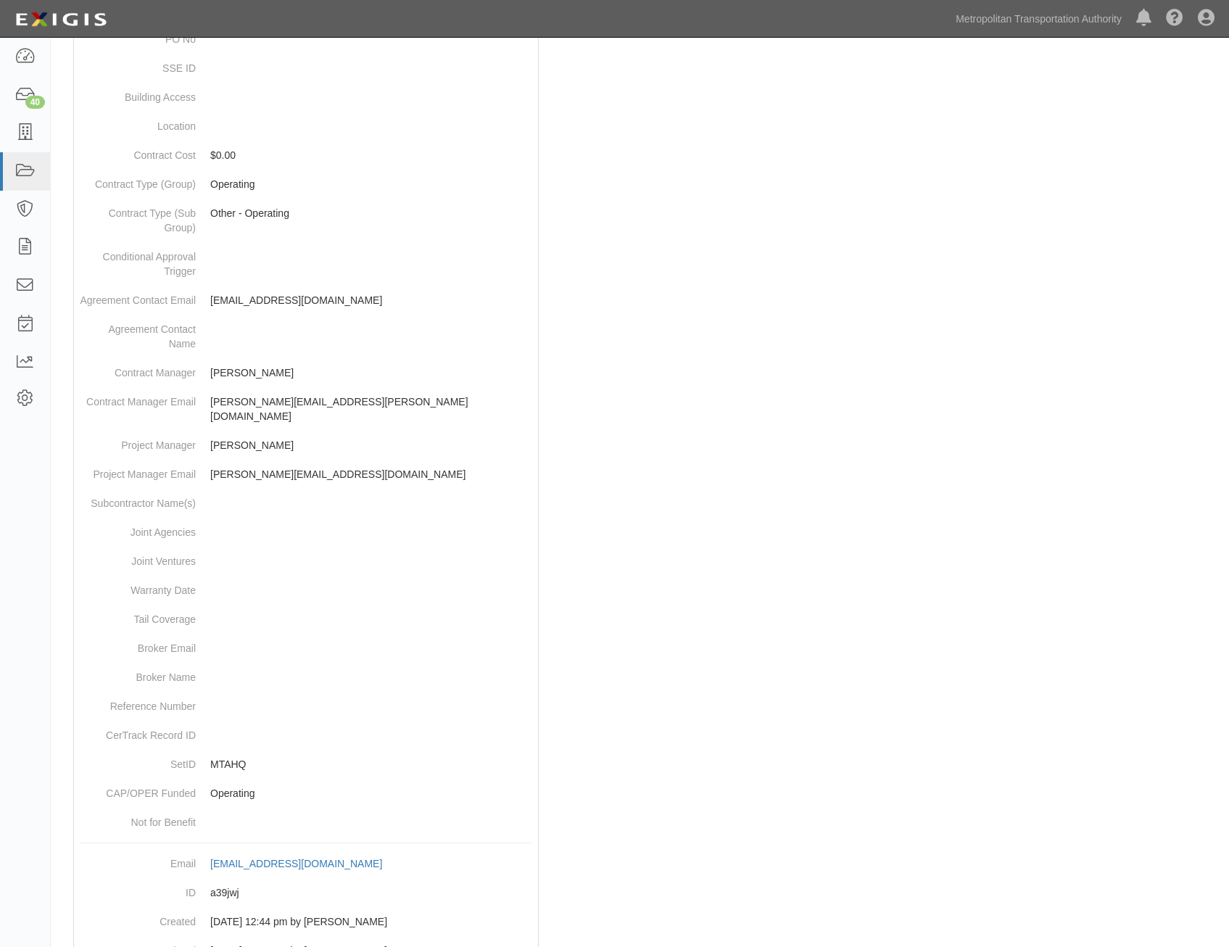
scroll to position [0, 0]
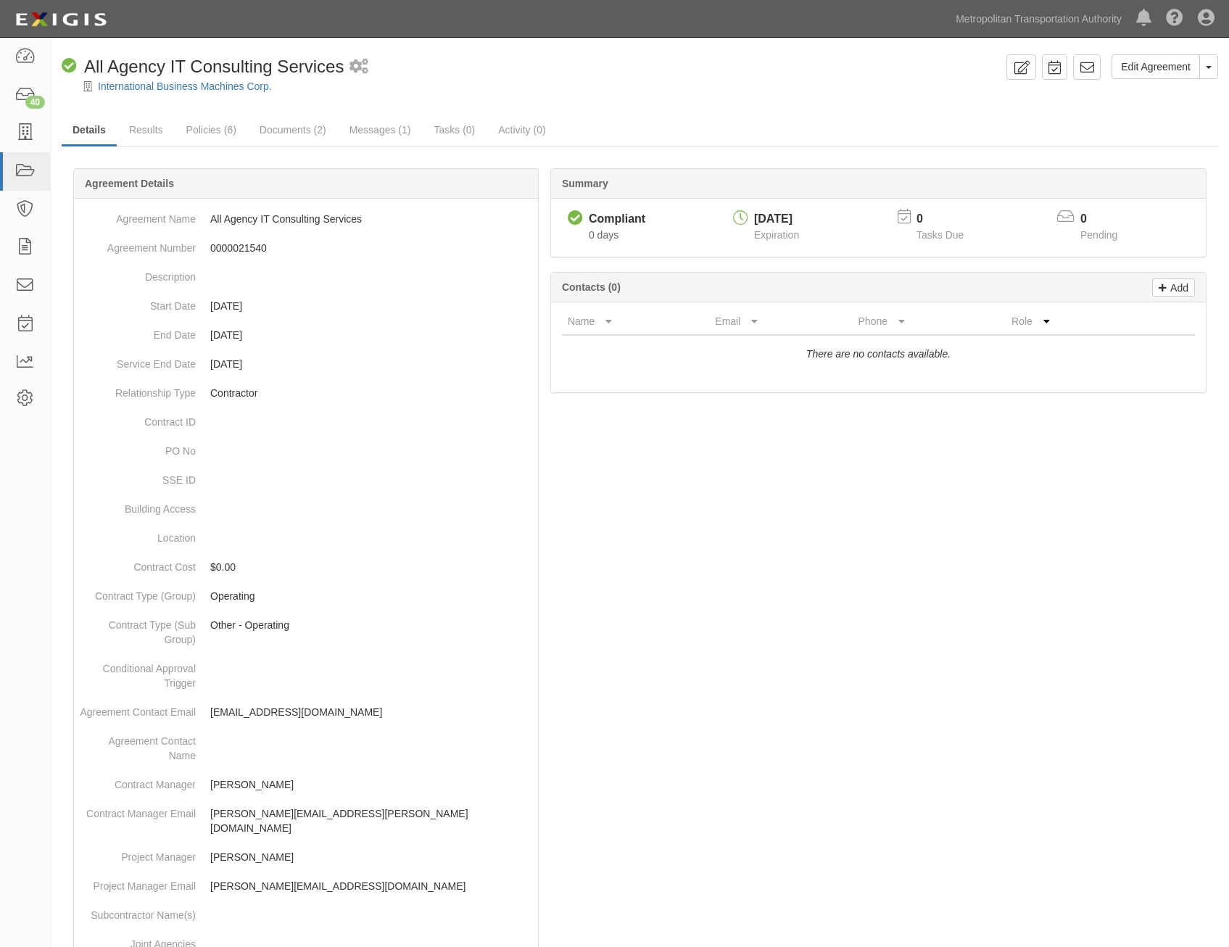
drag, startPoint x: 980, startPoint y: 749, endPoint x: 993, endPoint y: 350, distance: 399.1
click at [1086, 66] on icon at bounding box center [1087, 67] width 15 height 15
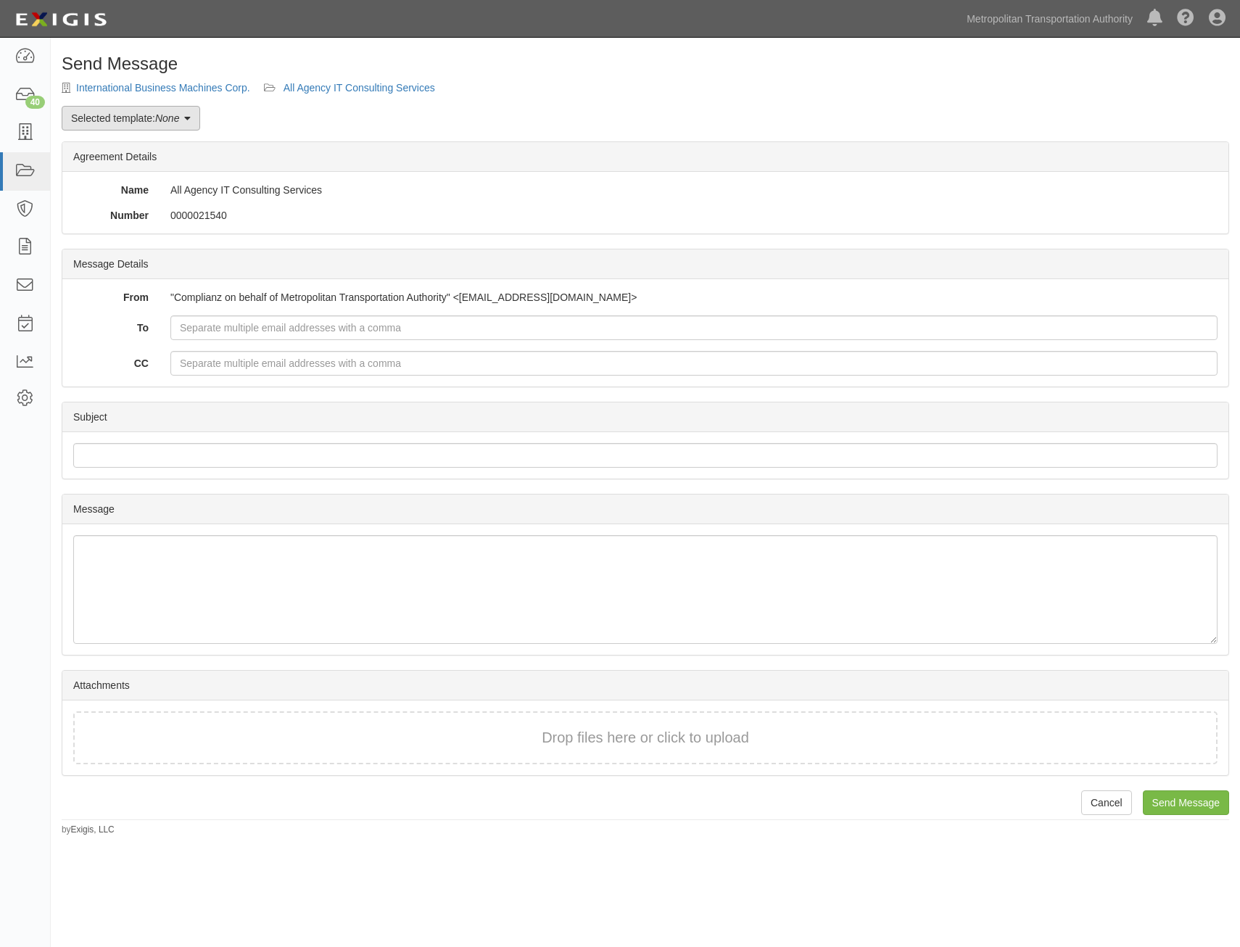
click at [183, 122] on link "Selected template: None" at bounding box center [131, 118] width 139 height 25
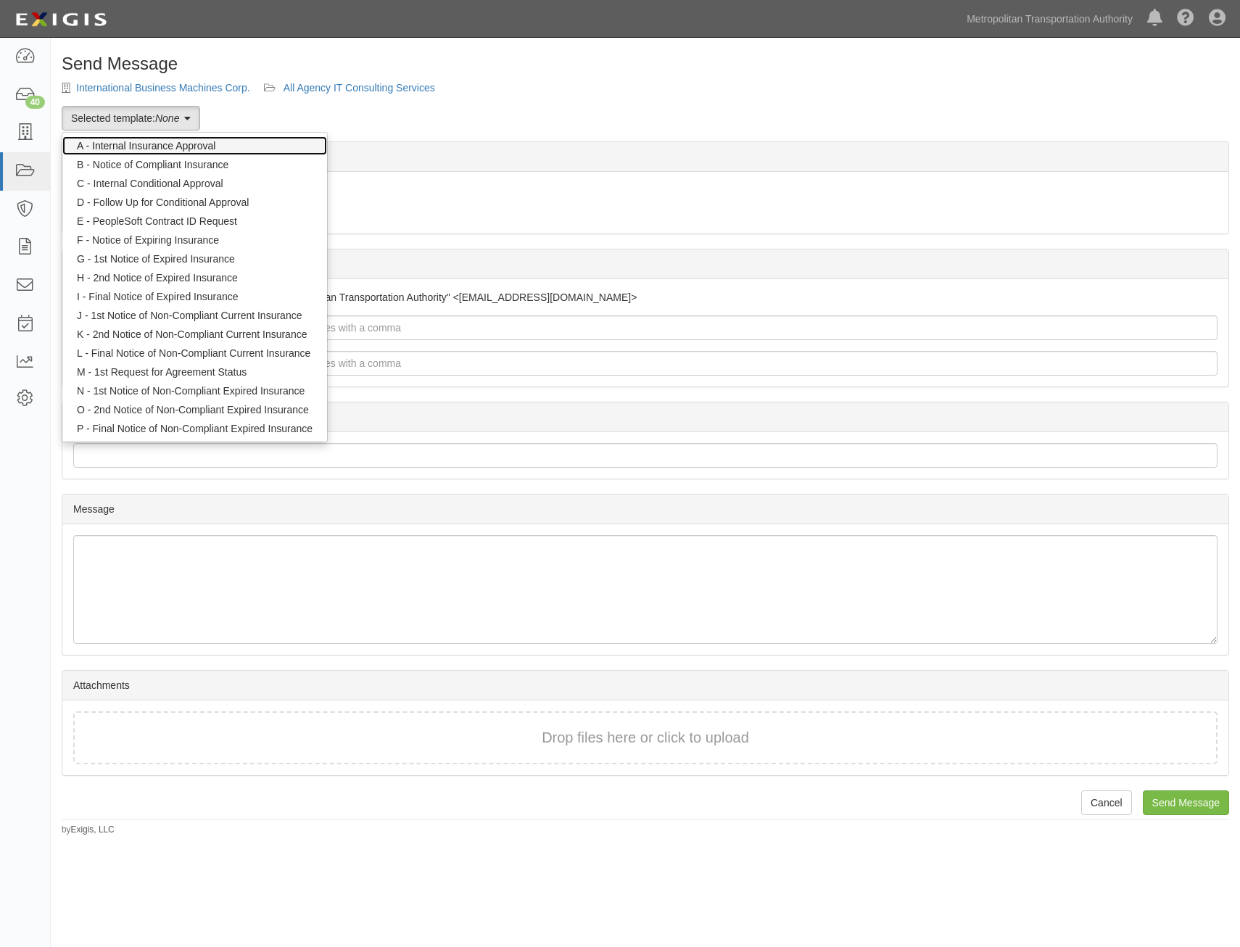
click at [214, 149] on link "A - Internal Insurance Approval" at bounding box center [194, 145] width 265 height 19
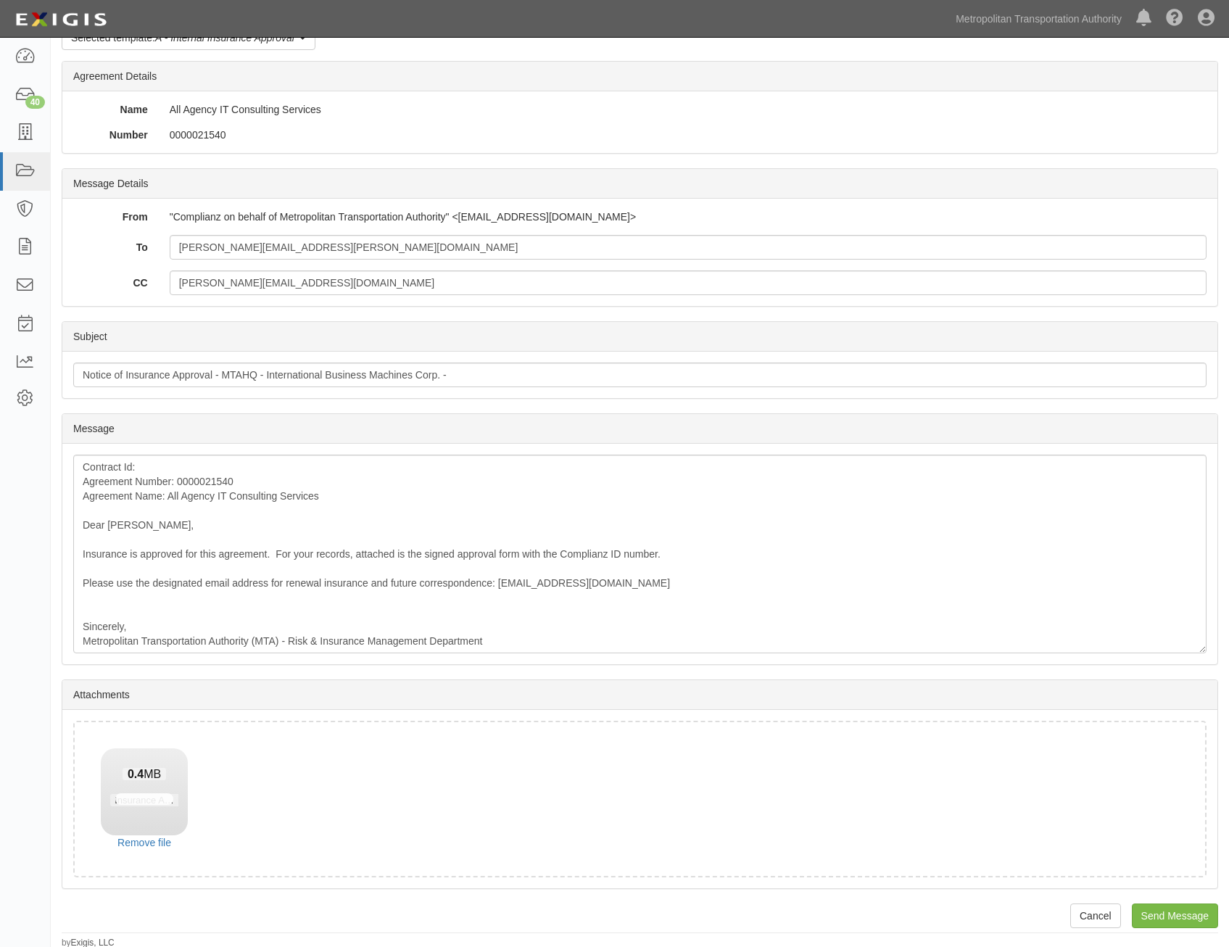
scroll to position [83, 0]
click at [1173, 911] on input "Send Message" at bounding box center [1175, 913] width 86 height 25
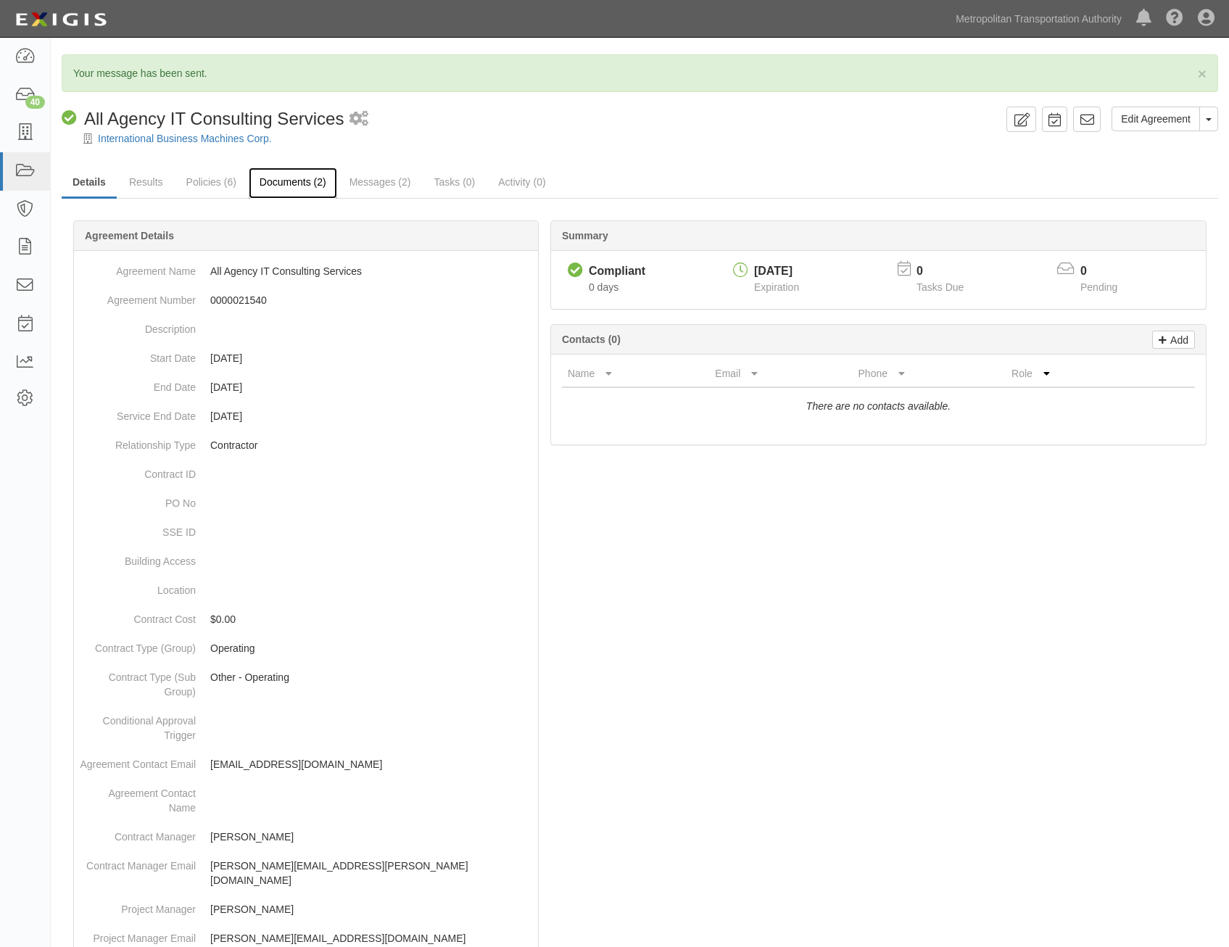
click at [318, 183] on link "Documents (2)" at bounding box center [293, 183] width 88 height 31
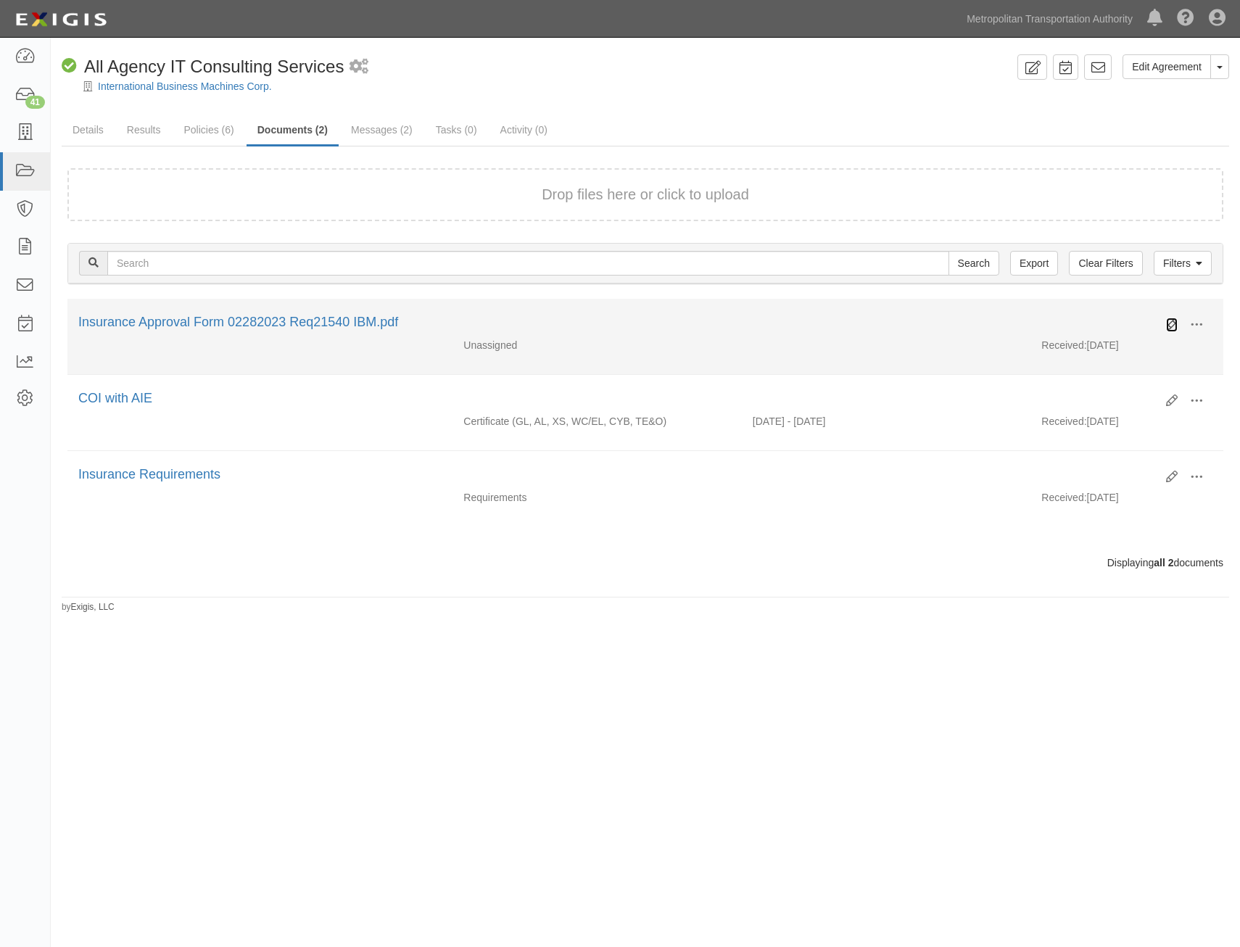
click at [1173, 330] on icon at bounding box center [1172, 325] width 12 height 12
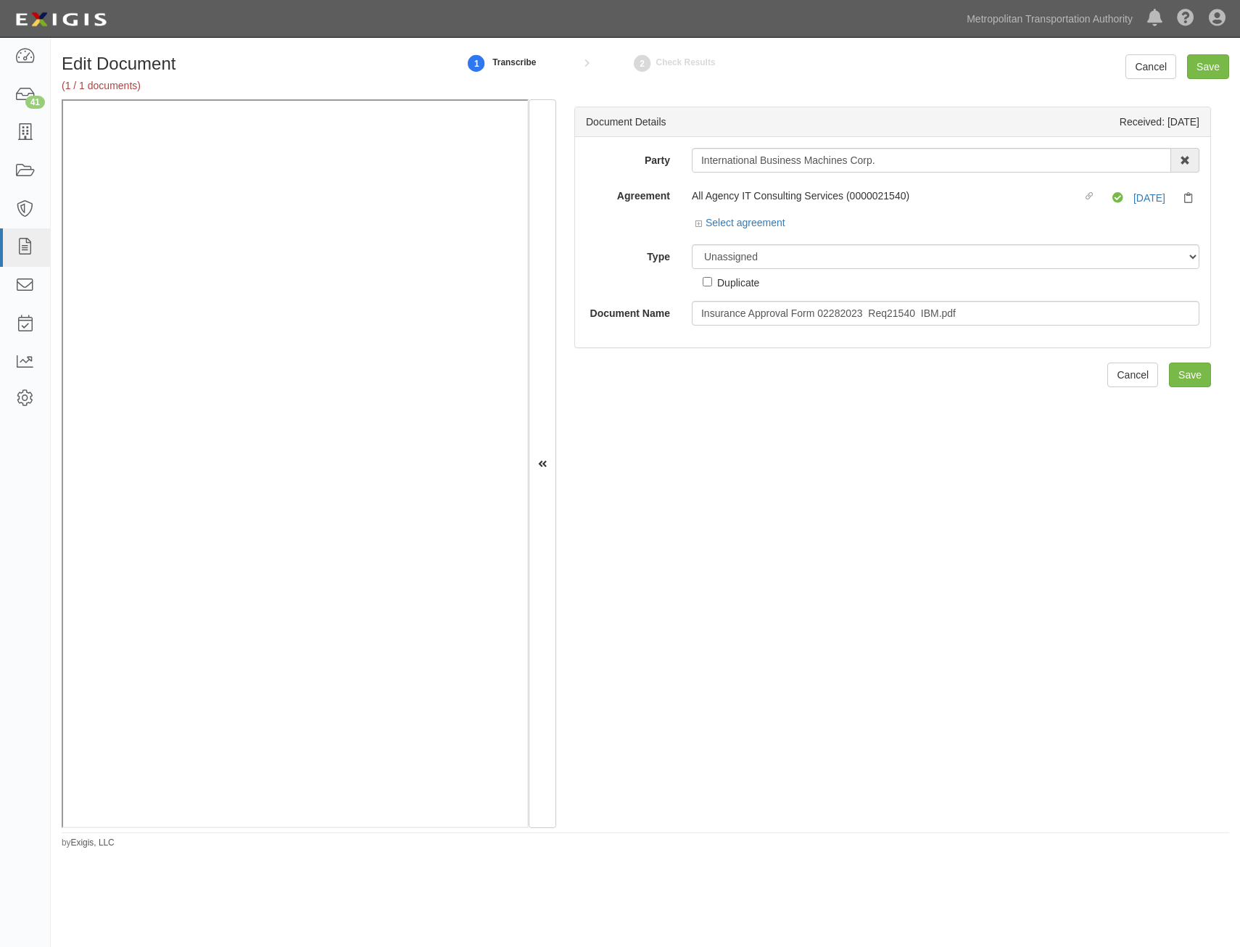
click at [915, 269] on div "Unassigned Binder Cancellation Notice Certificate Contract Endorsement Insuranc…" at bounding box center [945, 267] width 529 height 46
click at [928, 258] on select "Unassigned Binder Cancellation Notice Certificate Contract Endorsement Insuranc…" at bounding box center [946, 256] width 508 height 25
select select "OtherDetail"
click at [692, 244] on select "Unassigned Binder Cancellation Notice Certificate Contract Endorsement Insuranc…" at bounding box center [946, 256] width 508 height 25
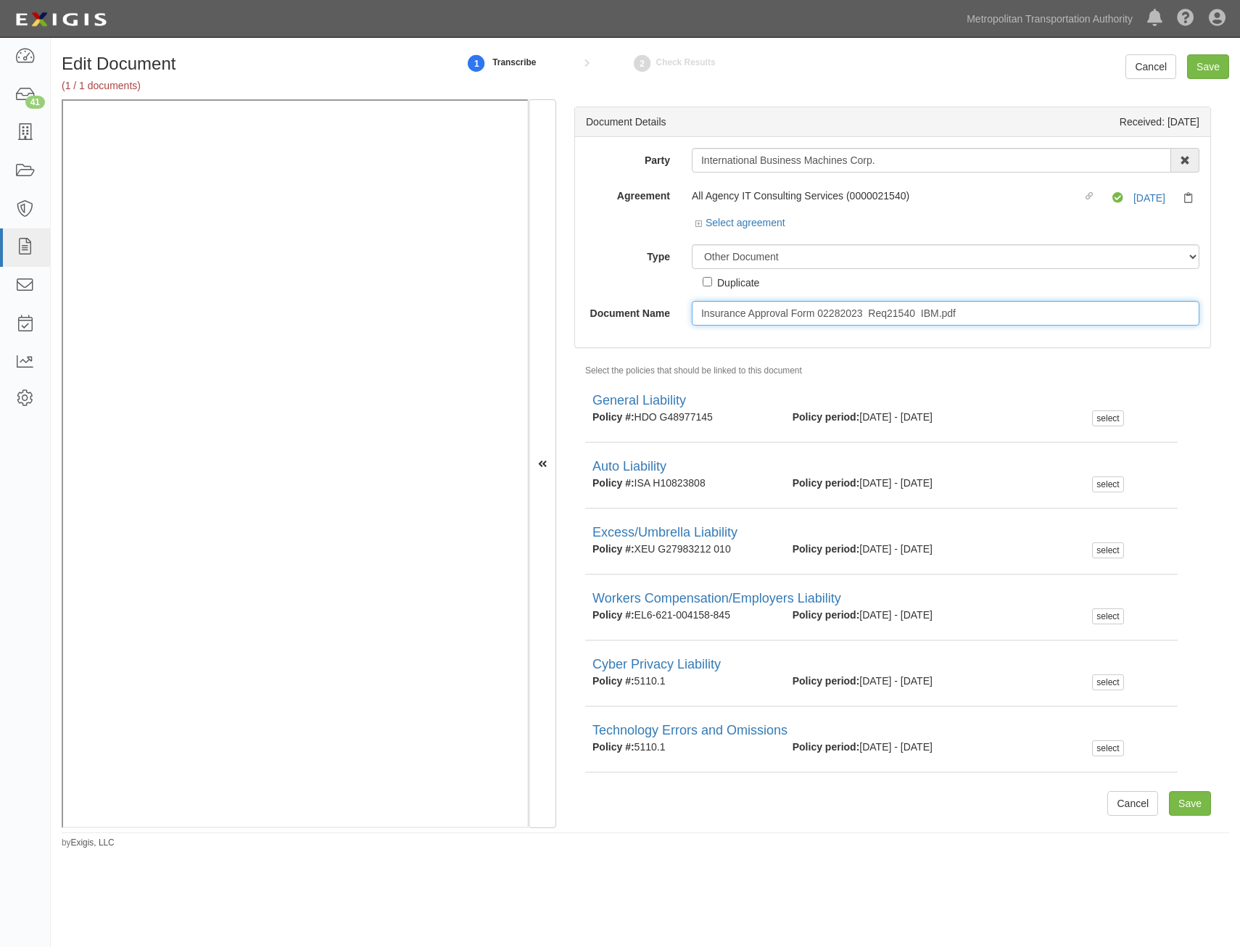
click at [1034, 323] on input "Insurance Approval Form 02282023 Req21540 IBM.pdf" at bounding box center [946, 313] width 508 height 25
click at [1035, 322] on input "Insurance Approval Form 02282023 Req21540 IBM.pdf" at bounding box center [946, 313] width 508 height 25
type input "Approval Form"
click at [1171, 800] on input "Save" at bounding box center [1190, 803] width 42 height 25
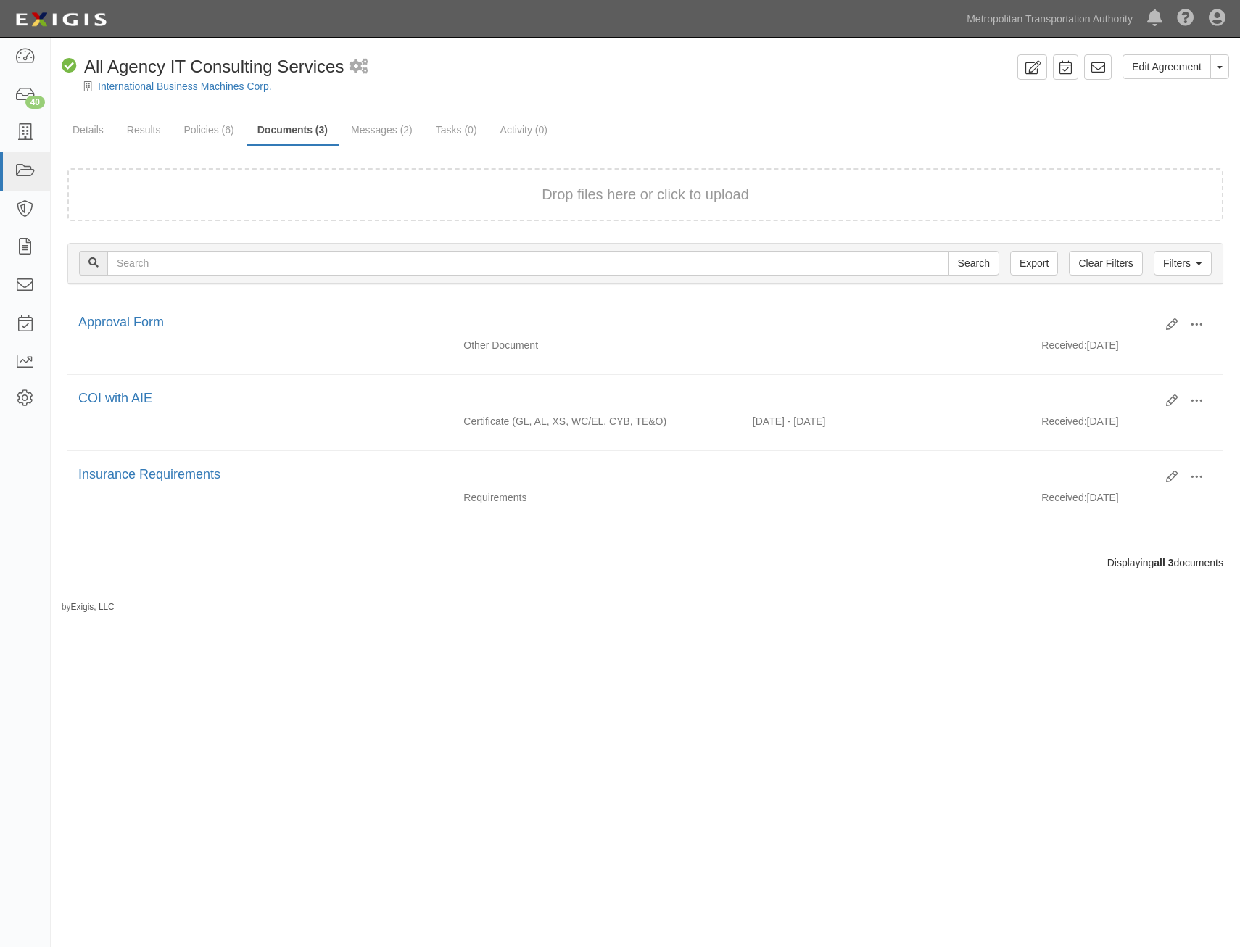
click at [706, 649] on div "Edit Agreement Toggle Agreement Dropdown View Audit Trail Archive Agreement Del…" at bounding box center [620, 470] width 1240 height 852
click at [86, 126] on link "Details" at bounding box center [88, 130] width 53 height 31
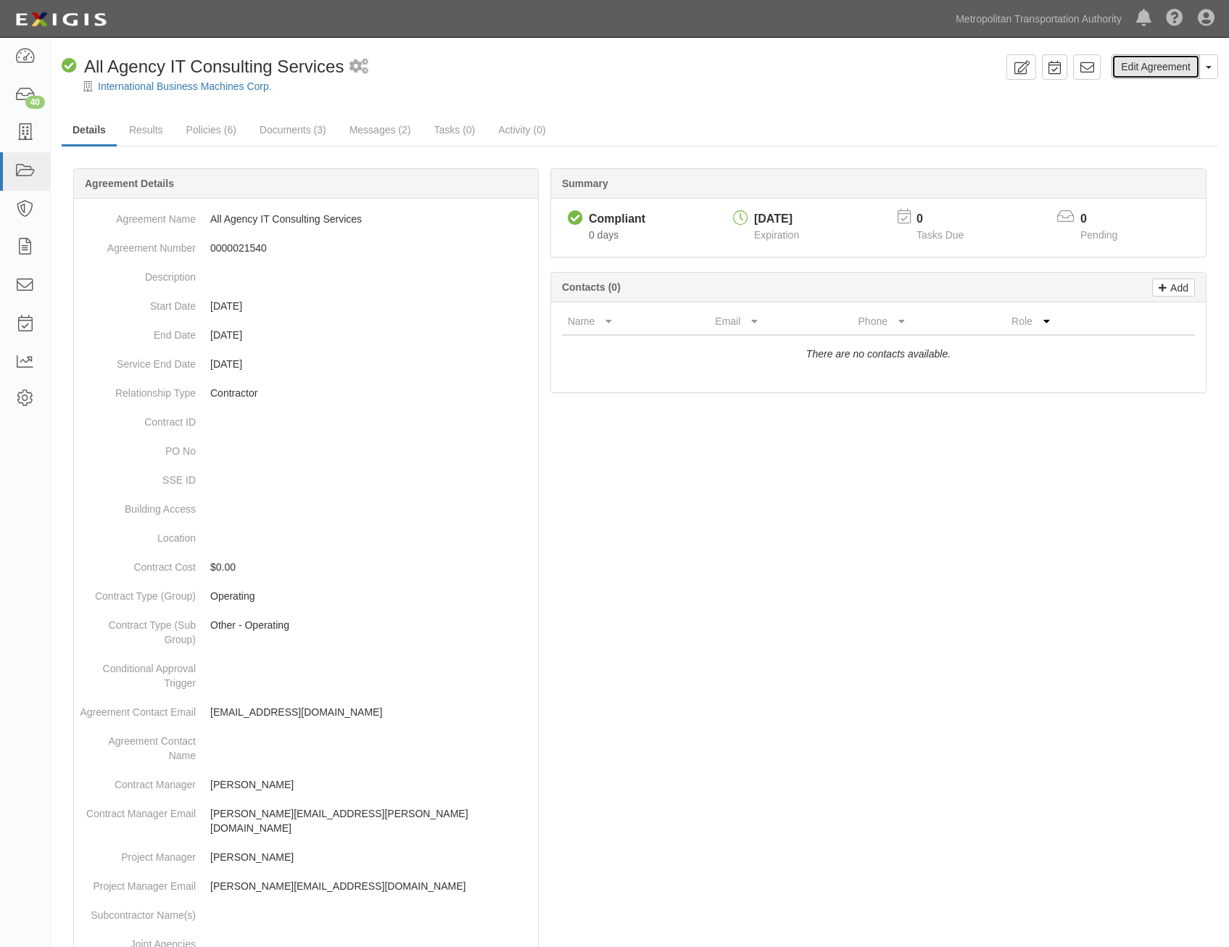
click at [1178, 68] on link "Edit Agreement" at bounding box center [1156, 66] width 88 height 25
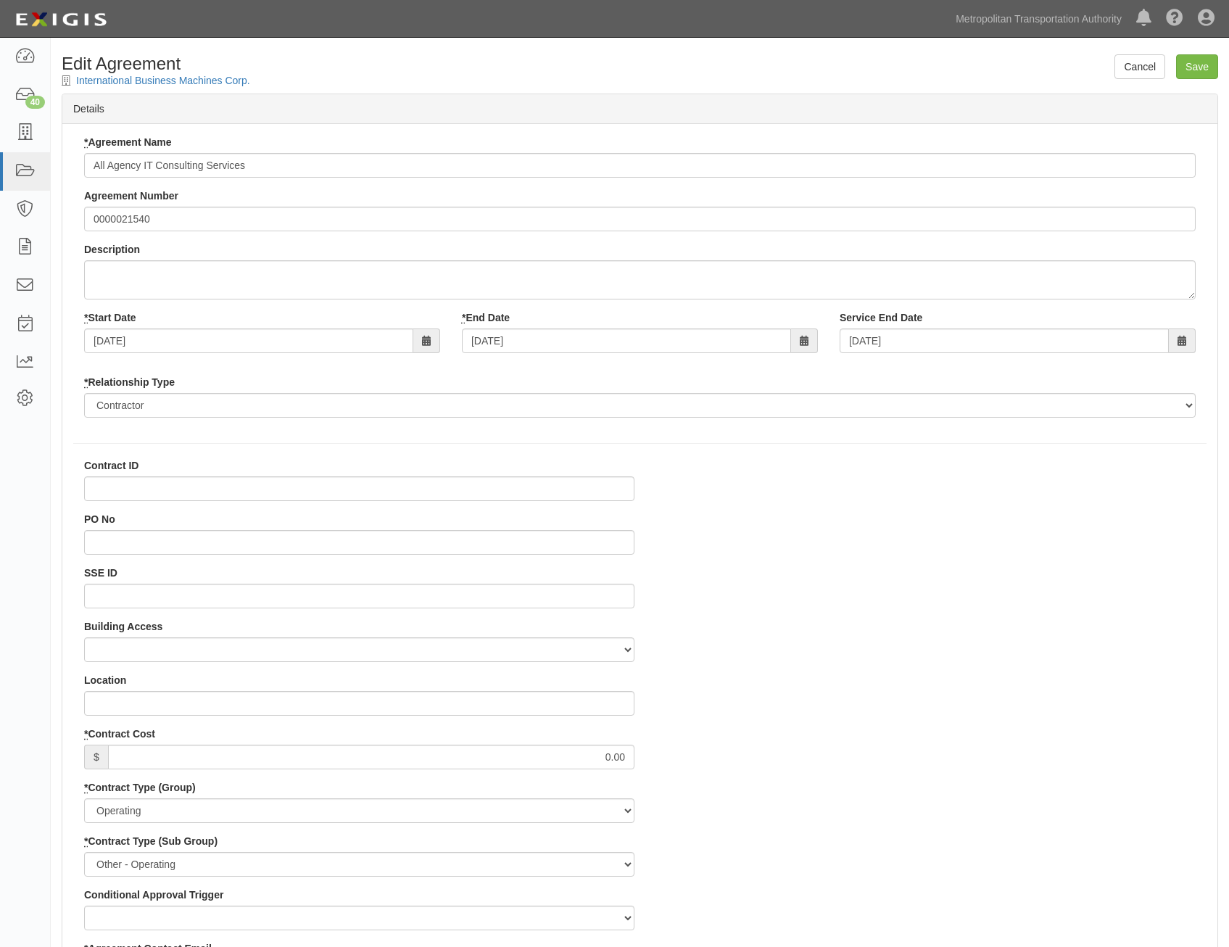
select select
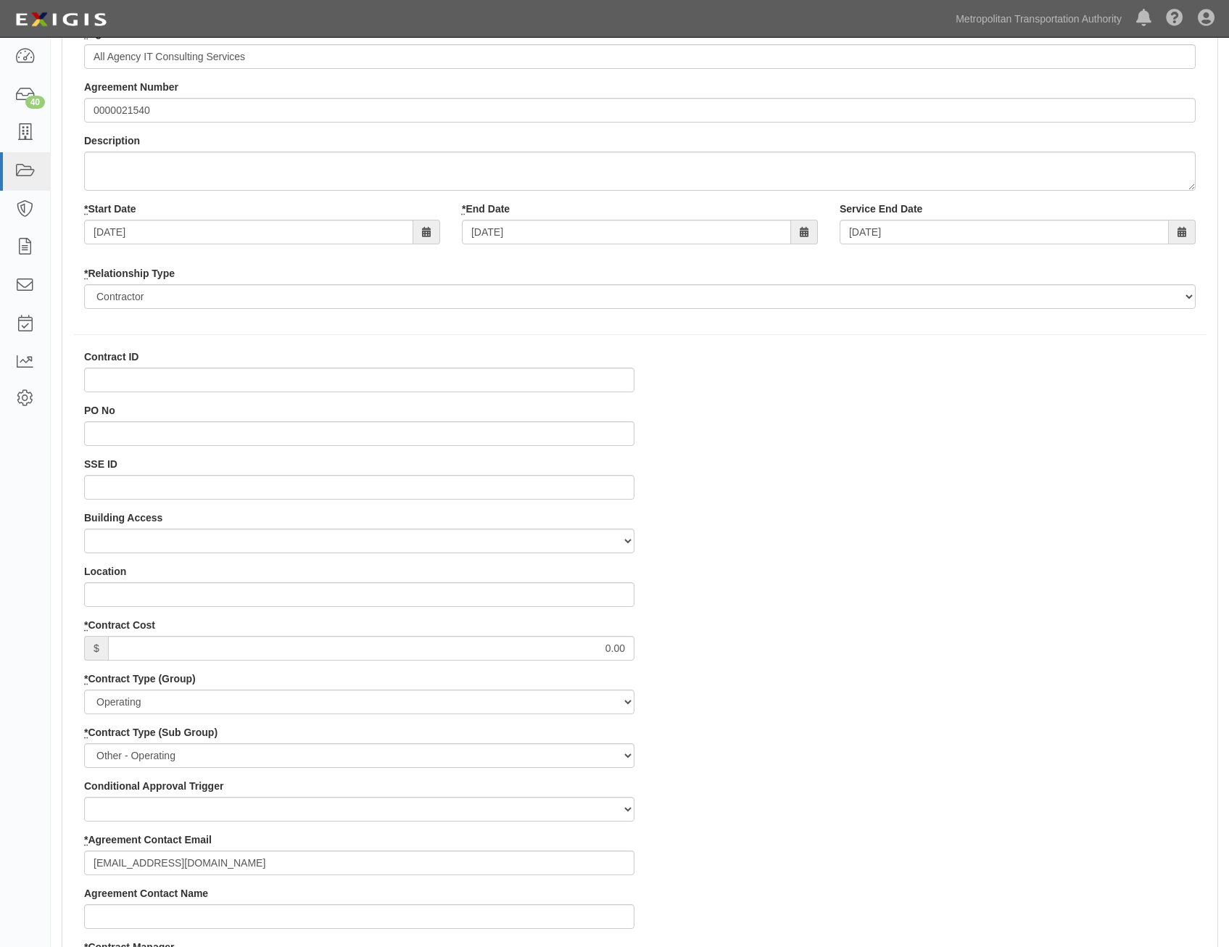
scroll to position [363, 0]
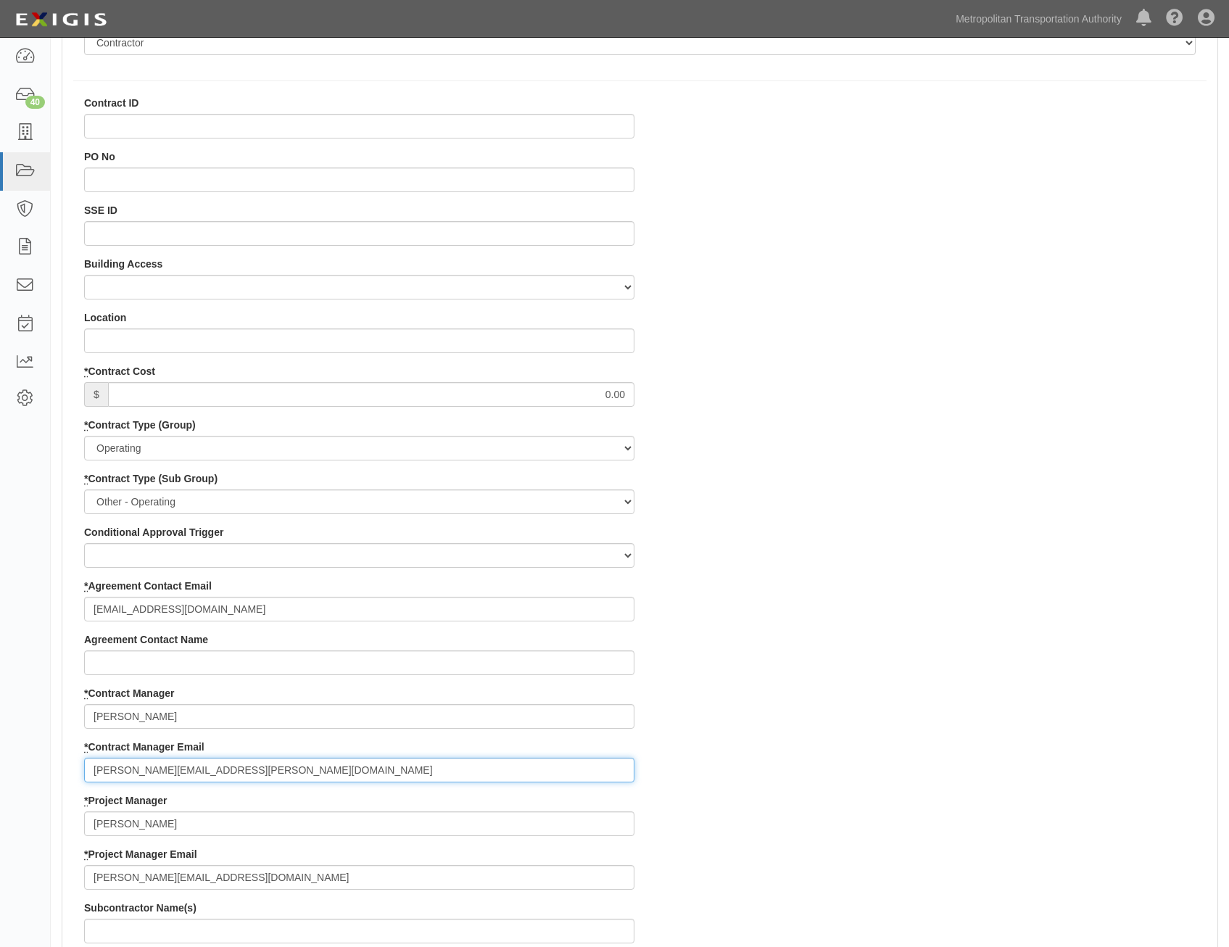
click at [394, 771] on input "[PERSON_NAME][EMAIL_ADDRESS][PERSON_NAME][DOMAIN_NAME]" at bounding box center [359, 770] width 550 height 25
paste input "[EMAIL_ADDRESS][PERSON_NAME][DOMAIN_NAME]"
type input "[PERSON_NAME][EMAIL_ADDRESS][PERSON_NAME][DOMAIN_NAME], [DOMAIN_NAME][EMAIL_ADD…"
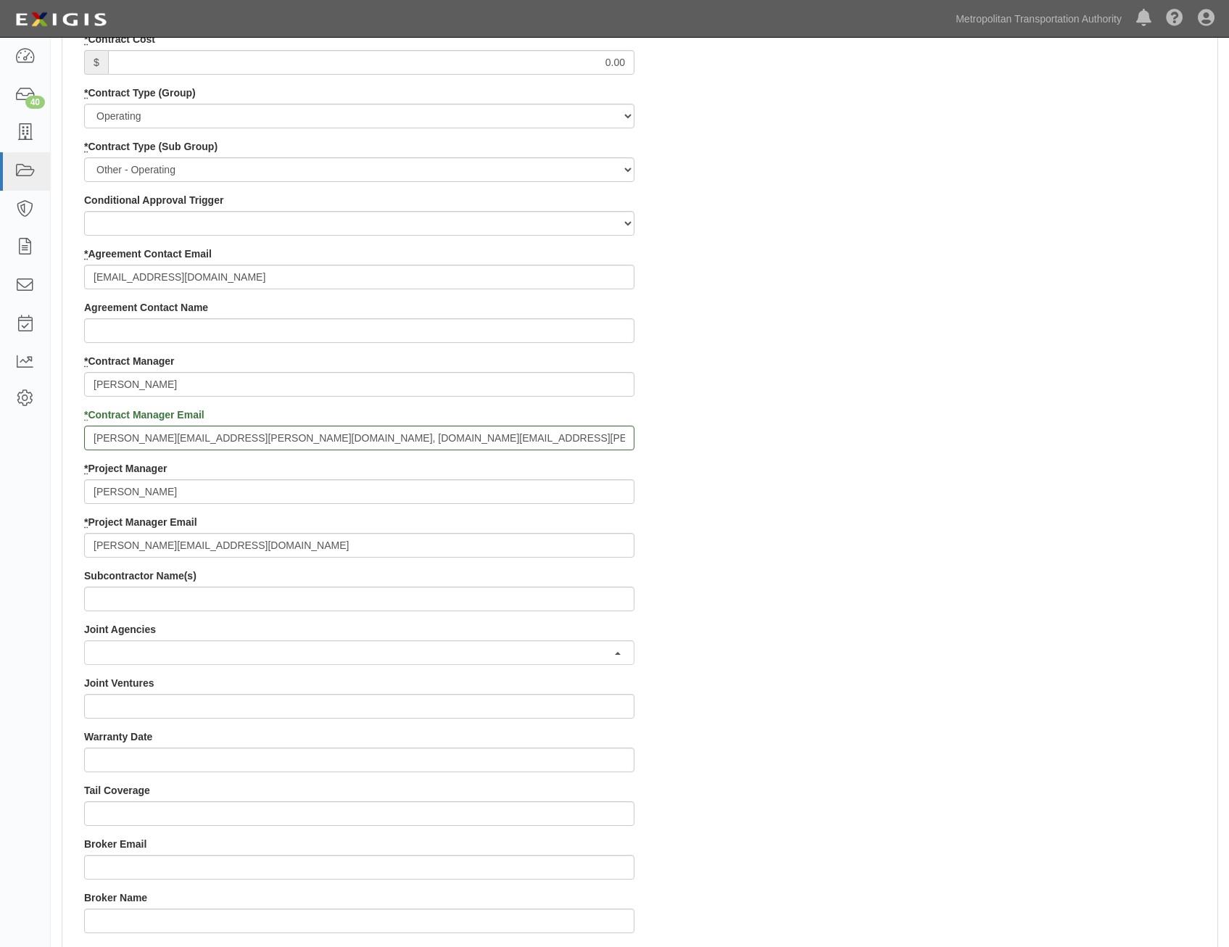
drag, startPoint x: 951, startPoint y: 543, endPoint x: 973, endPoint y: 732, distance: 190.5
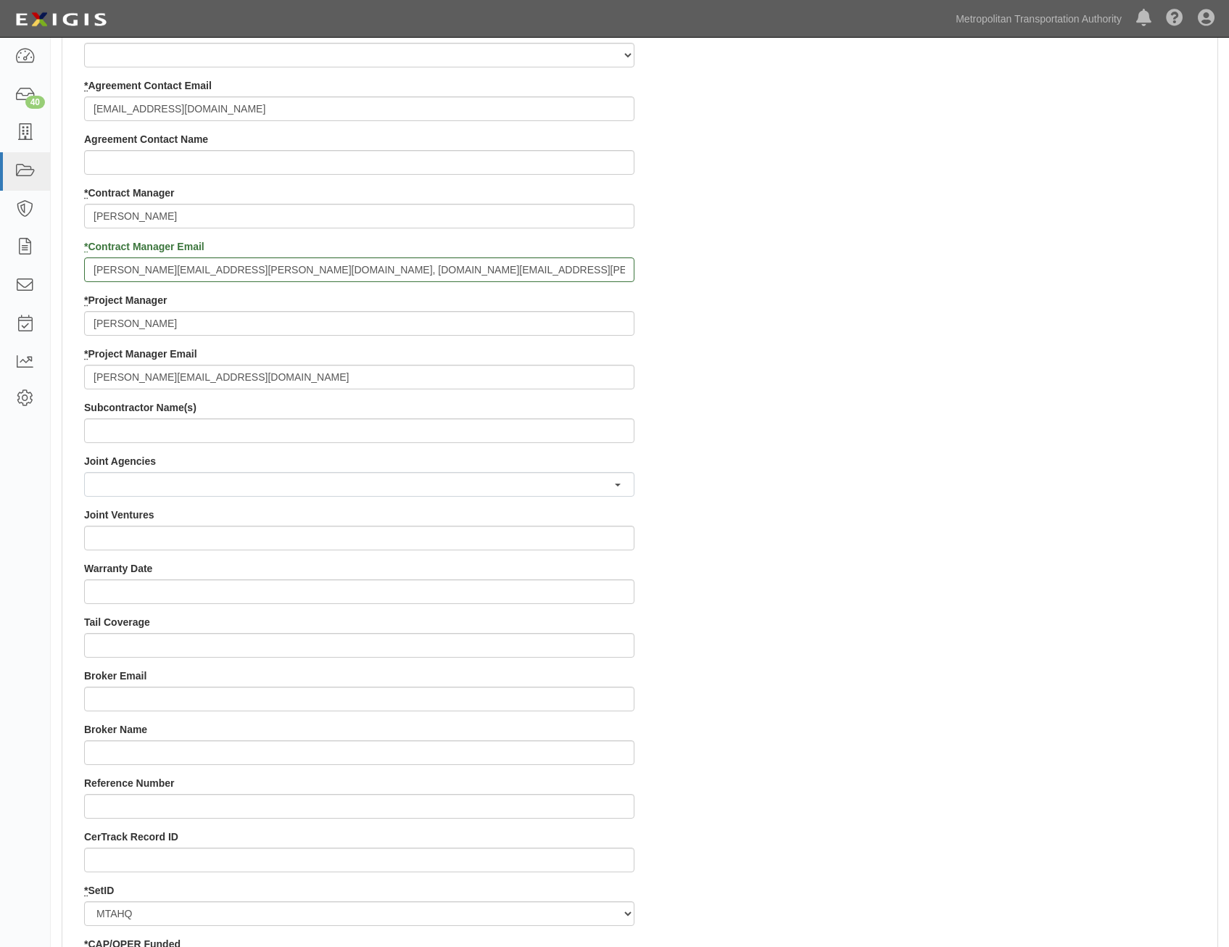
scroll to position [1235, 0]
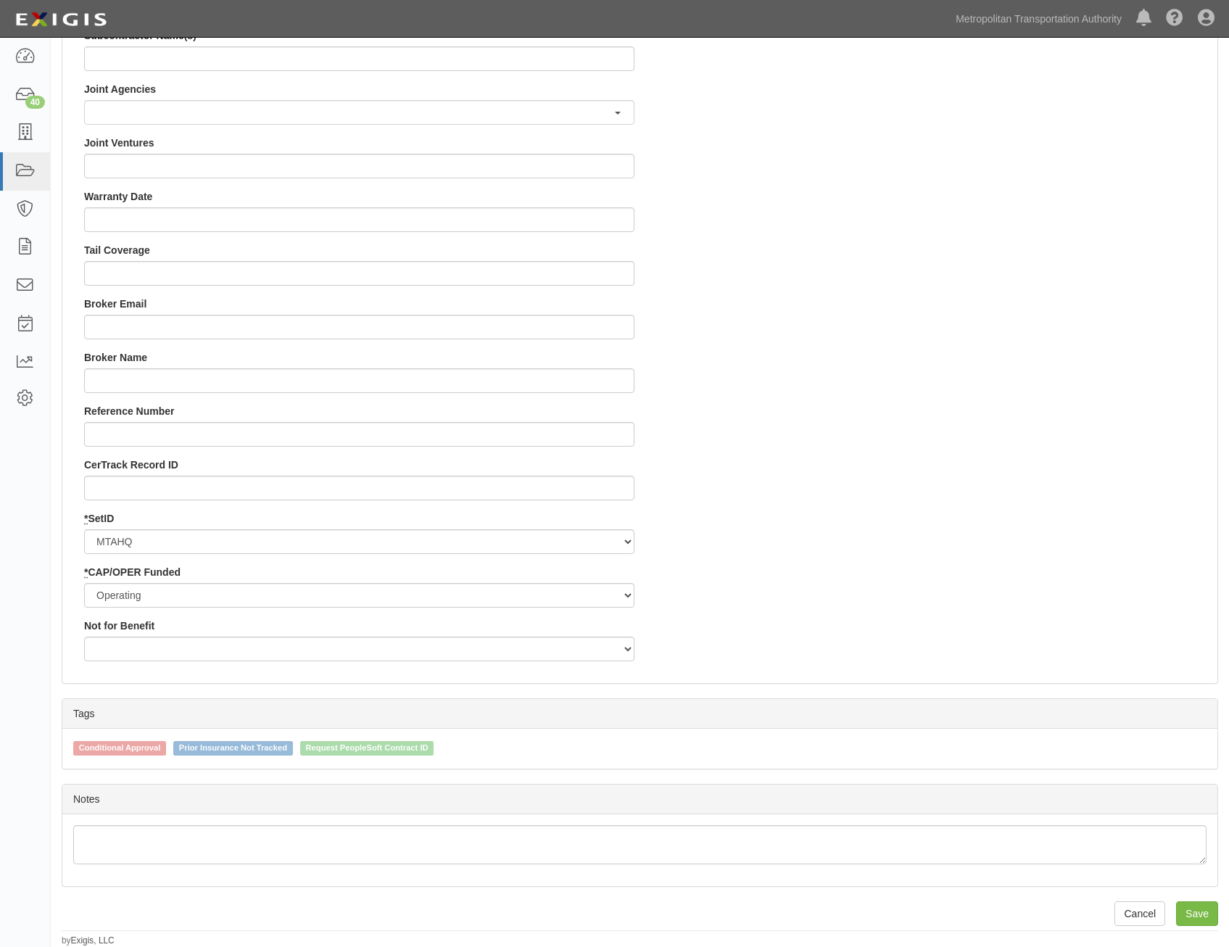
drag, startPoint x: 1075, startPoint y: 711, endPoint x: 1105, endPoint y: 971, distance: 262.1
click at [1210, 917] on input "Save" at bounding box center [1197, 913] width 42 height 25
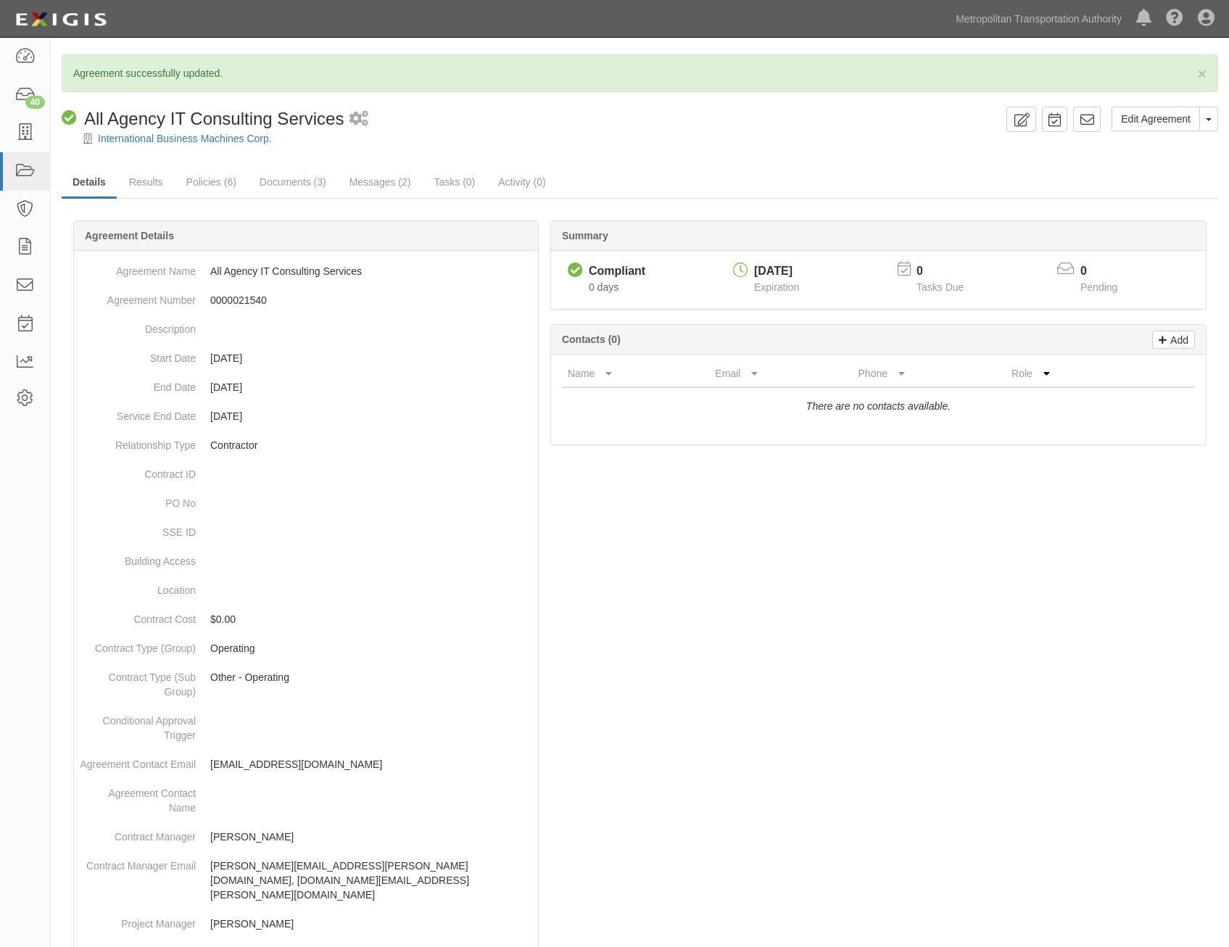
click at [687, 608] on div at bounding box center [640, 853] width 1157 height 1223
click at [29, 128] on icon at bounding box center [25, 133] width 20 height 17
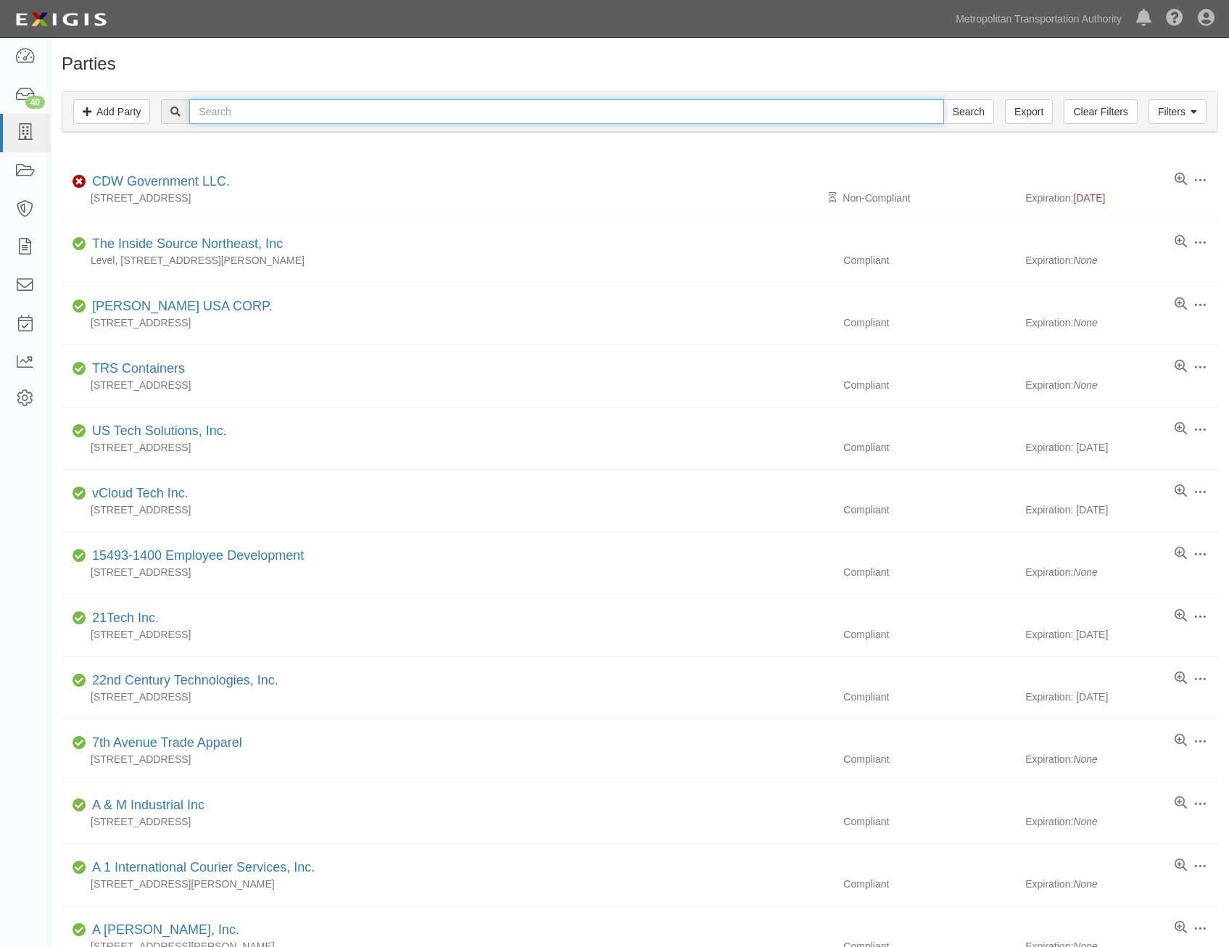
click at [419, 116] on input "text" at bounding box center [566, 111] width 754 height 25
type input "numbers"
click at [943, 99] on input "Search" at bounding box center [968, 111] width 51 height 25
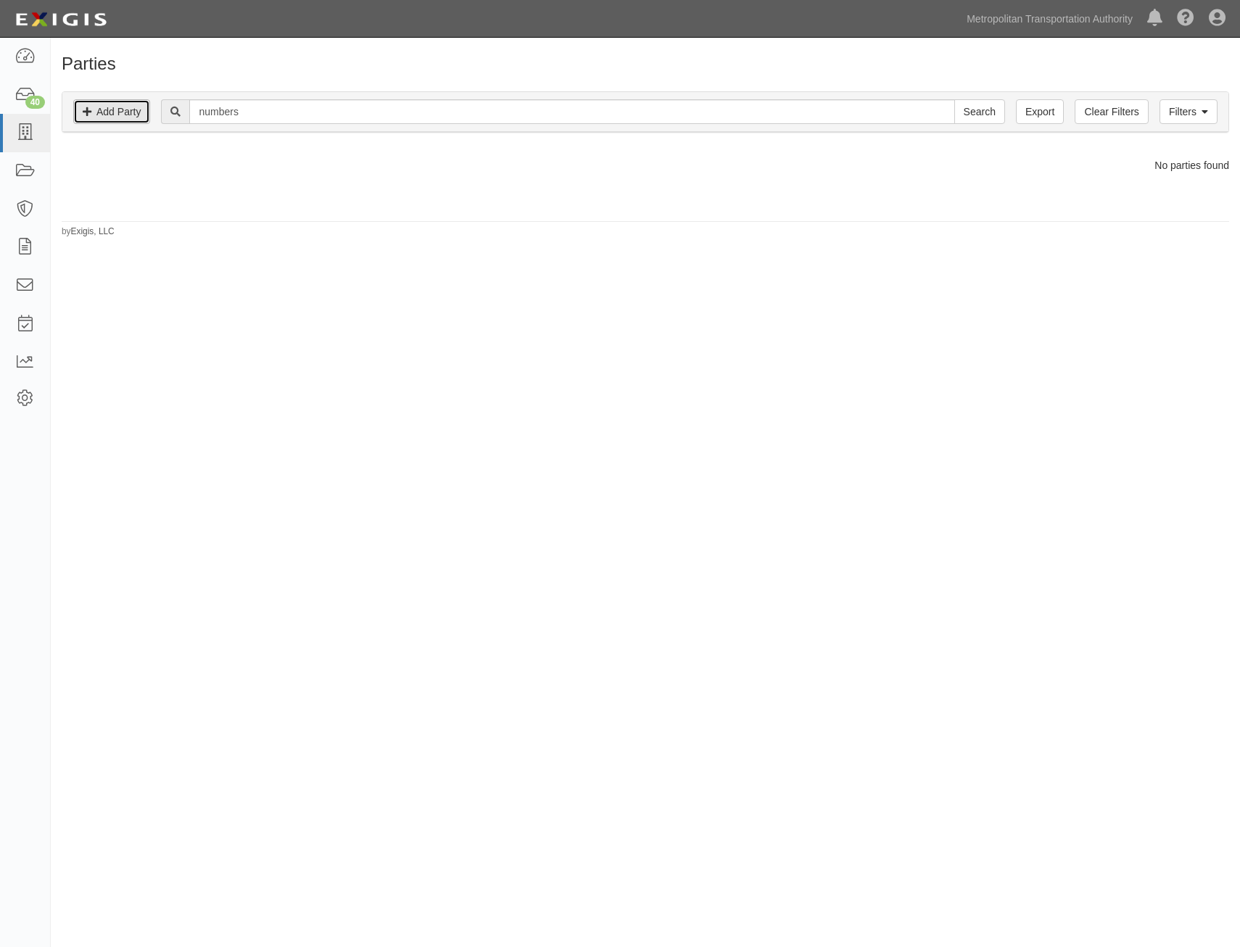
click at [123, 103] on link "Add Party" at bounding box center [111, 111] width 77 height 25
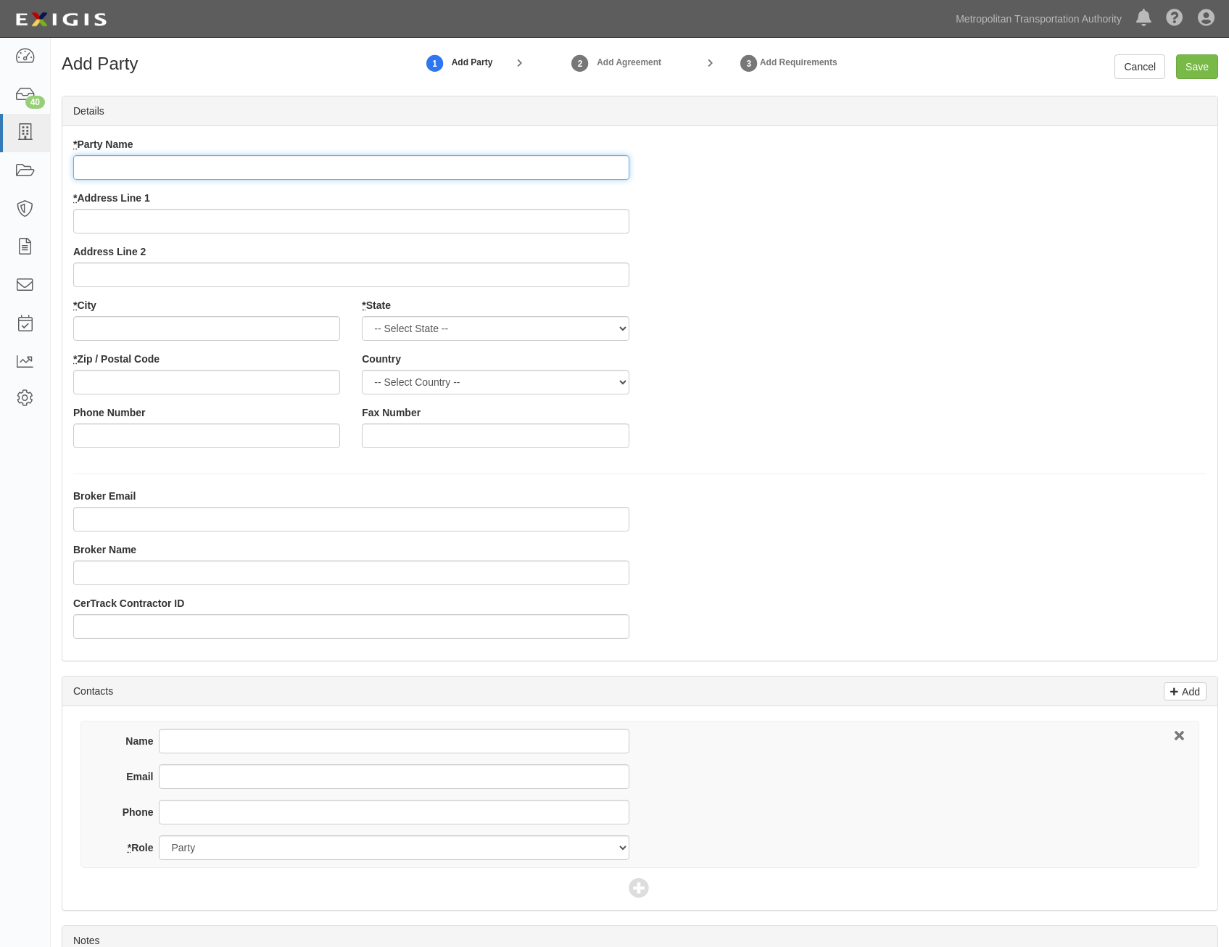
click at [589, 160] on input "* Party Name" at bounding box center [351, 167] width 556 height 25
paste input "Numbers Only, Inc."
type input "Numbers Only, Inc."
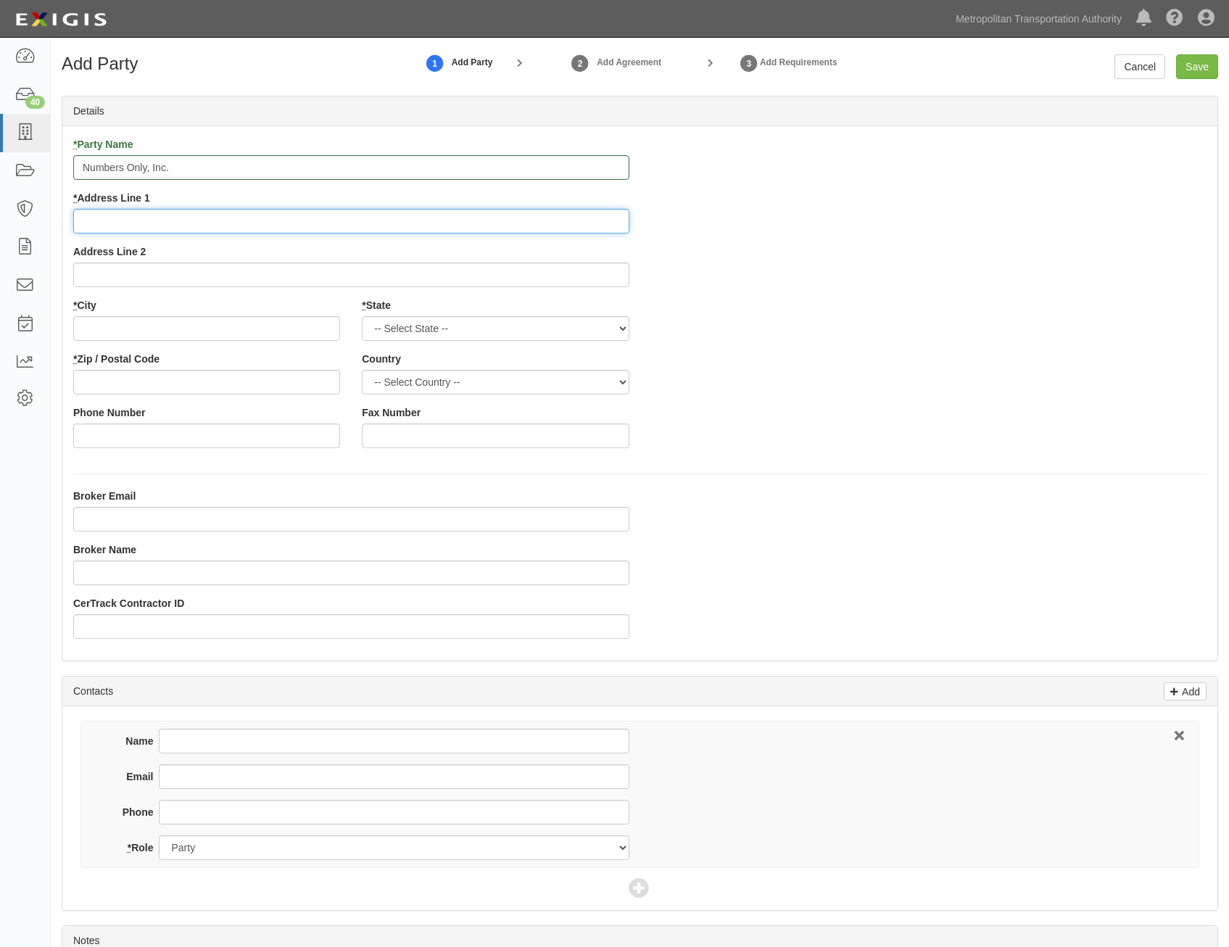
click at [536, 228] on input "* Address Line 1" at bounding box center [351, 221] width 556 height 25
paste input "1848 [PERSON_NAME][GEOGRAPHIC_DATA]"
type input "1848 [PERSON_NAME][GEOGRAPHIC_DATA]"
click at [493, 331] on select "-- Select State -- [US_STATE] [US_STATE] [US_STATE] [US_STATE] [US_STATE] [US_S…" at bounding box center [495, 328] width 267 height 25
select select "[GEOGRAPHIC_DATA]"
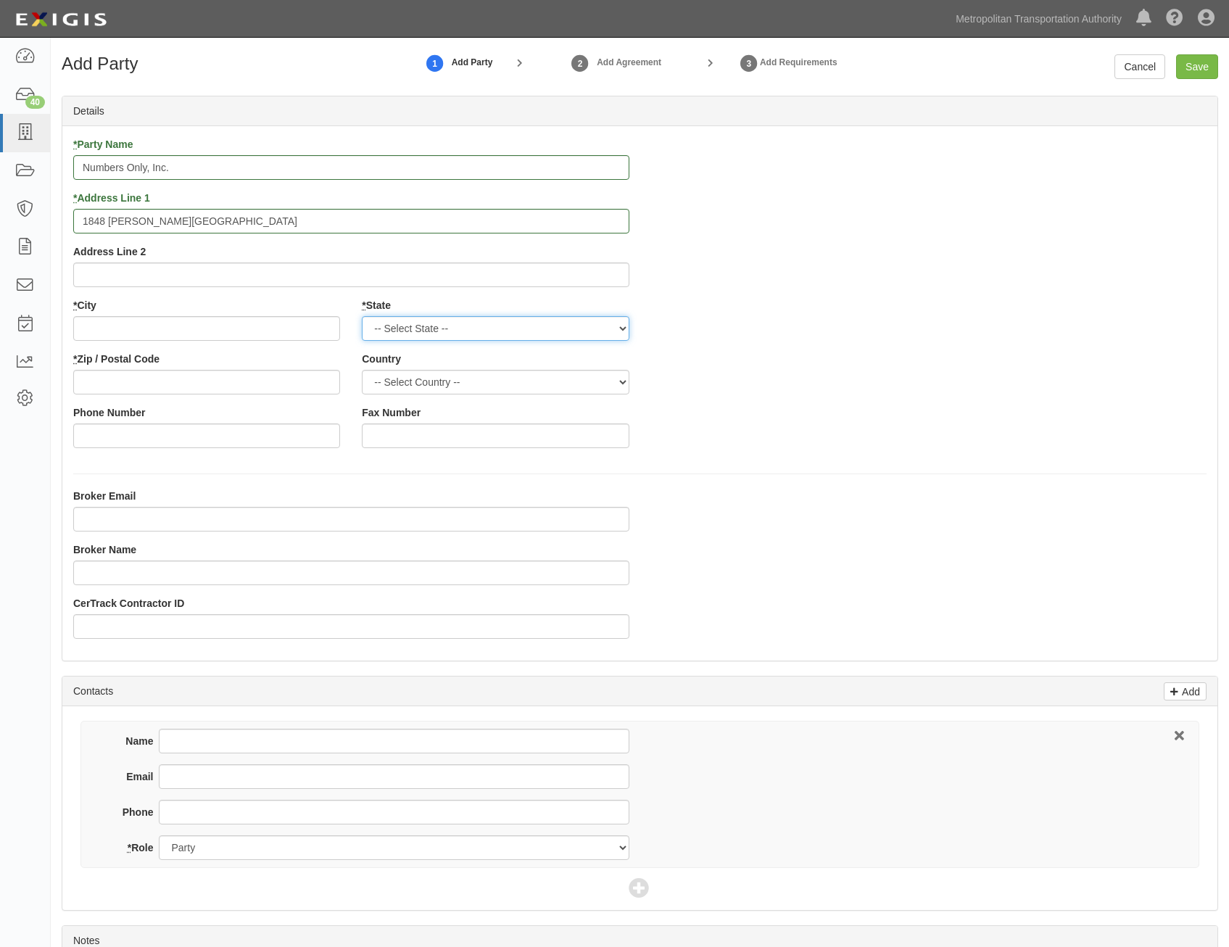
click at [362, 316] on select "-- Select State -- [US_STATE] [US_STATE] [US_STATE] [US_STATE] [US_STATE] [US_S…" at bounding box center [495, 328] width 267 height 25
click at [572, 390] on select "-- Select Country -- [GEOGRAPHIC_DATA] [GEOGRAPHIC_DATA] --------------- [GEOGR…" at bounding box center [495, 382] width 267 height 25
select select "US"
click at [362, 370] on select "-- Select Country -- [GEOGRAPHIC_DATA] [GEOGRAPHIC_DATA] --------------- [GEOGR…" at bounding box center [495, 382] width 267 height 25
click at [814, 389] on div "* Party Name Numbers Only, Inc. * Address Line 1 1848 [PERSON_NAME][GEOGRAPHIC_…" at bounding box center [639, 298] width 1155 height 322
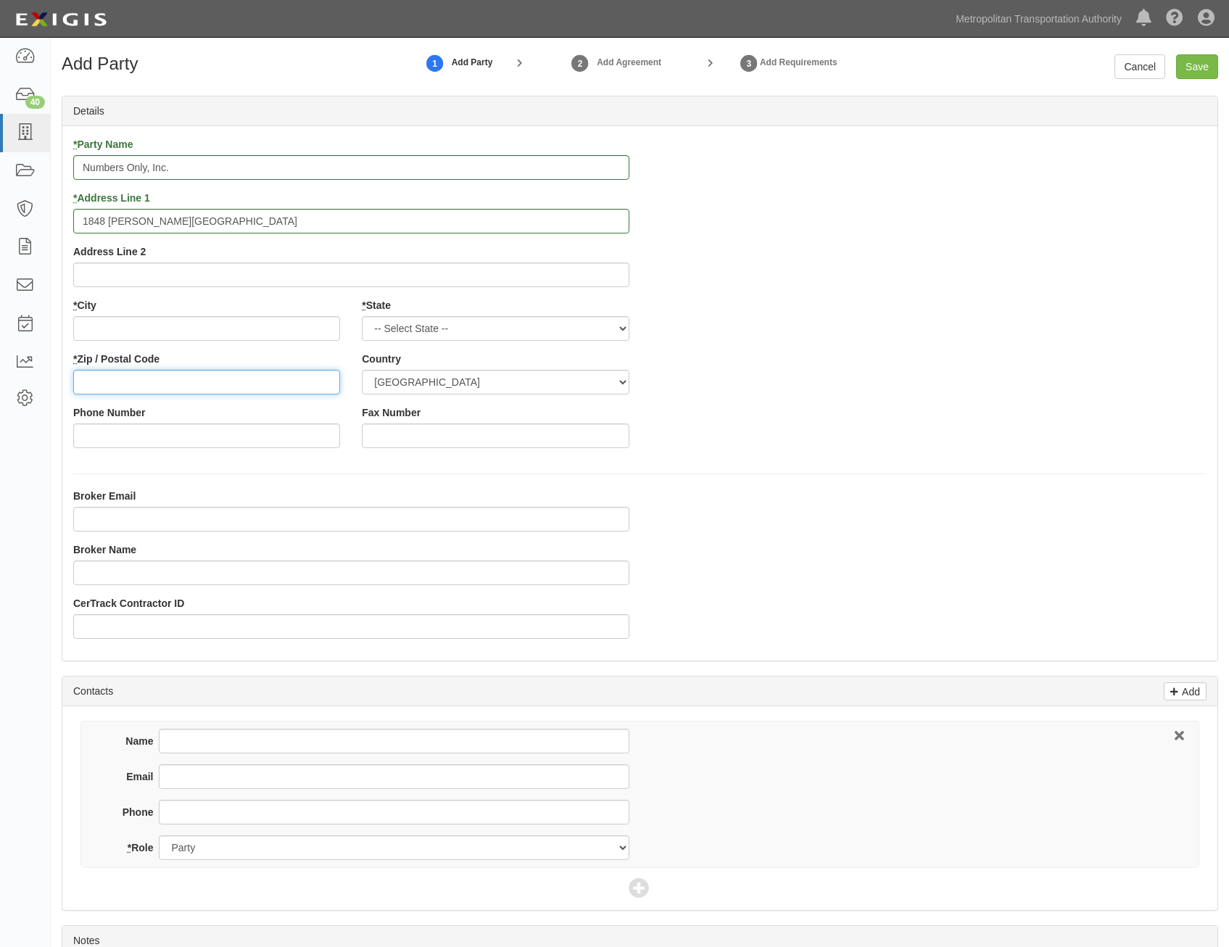
click at [325, 375] on input "* Zip / Postal Code" at bounding box center [206, 382] width 267 height 25
paste input "76054"
type input "76054"
click at [199, 330] on input "* City" at bounding box center [206, 328] width 267 height 25
paste input "[PERSON_NAME]"
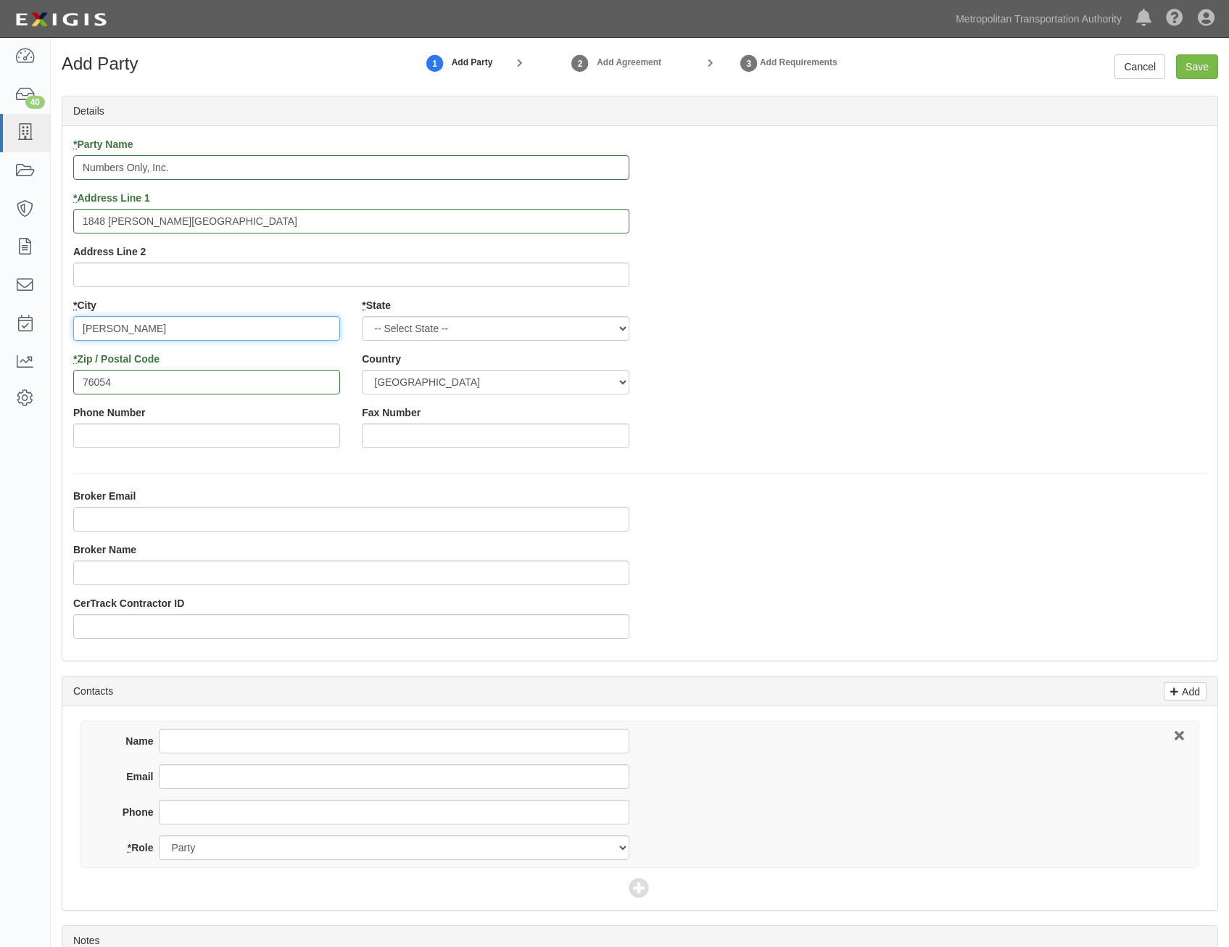
type input "[PERSON_NAME]"
click at [1113, 374] on div "* Party Name Numbers Only, Inc. * Address Line 1 1848 [PERSON_NAME][GEOGRAPHIC_…" at bounding box center [639, 298] width 1155 height 322
click at [1202, 70] on input "Save" at bounding box center [1197, 66] width 42 height 25
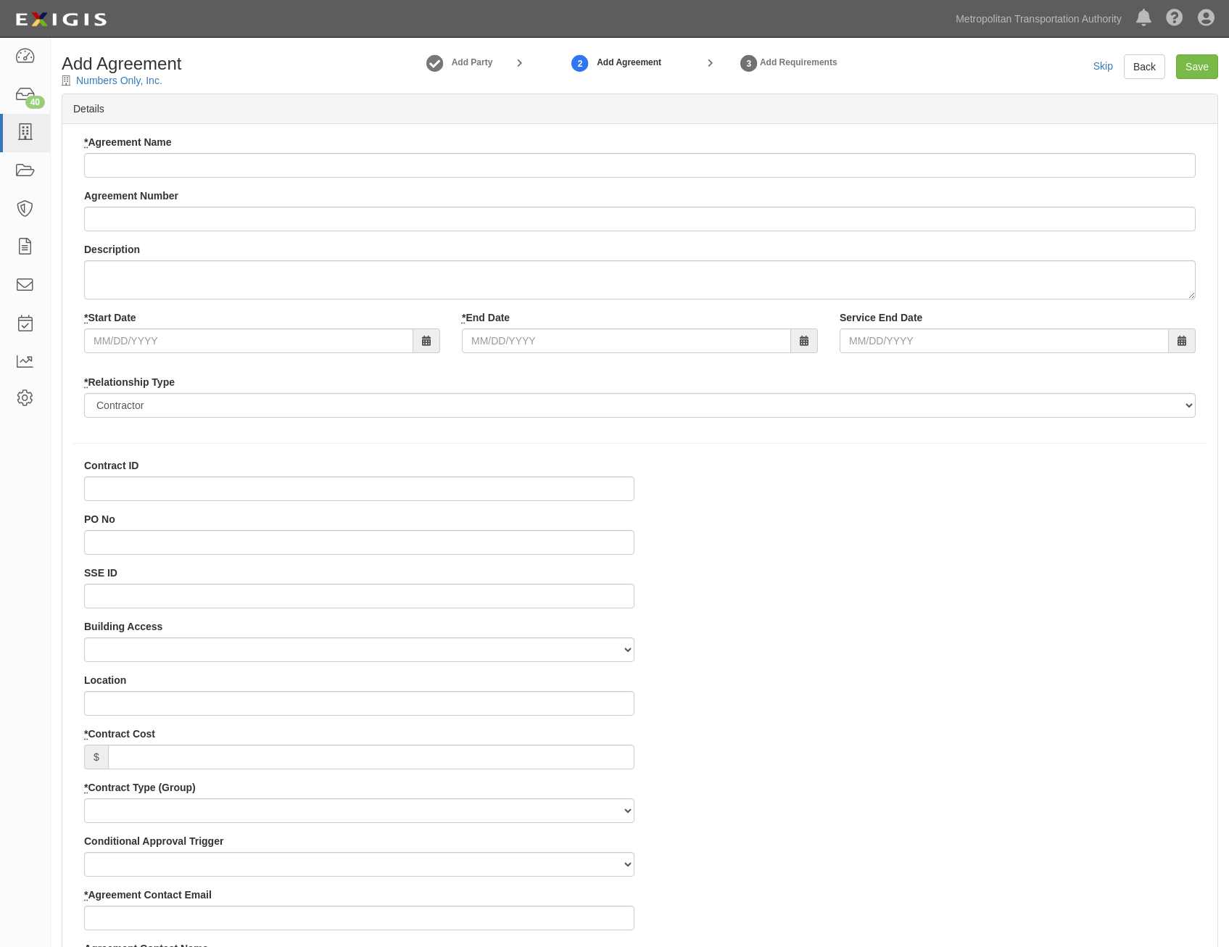
select select
click at [756, 168] on input "* Agreement Name" at bounding box center [640, 165] width 1112 height 25
paste input "All Agency IT Consulting Services"
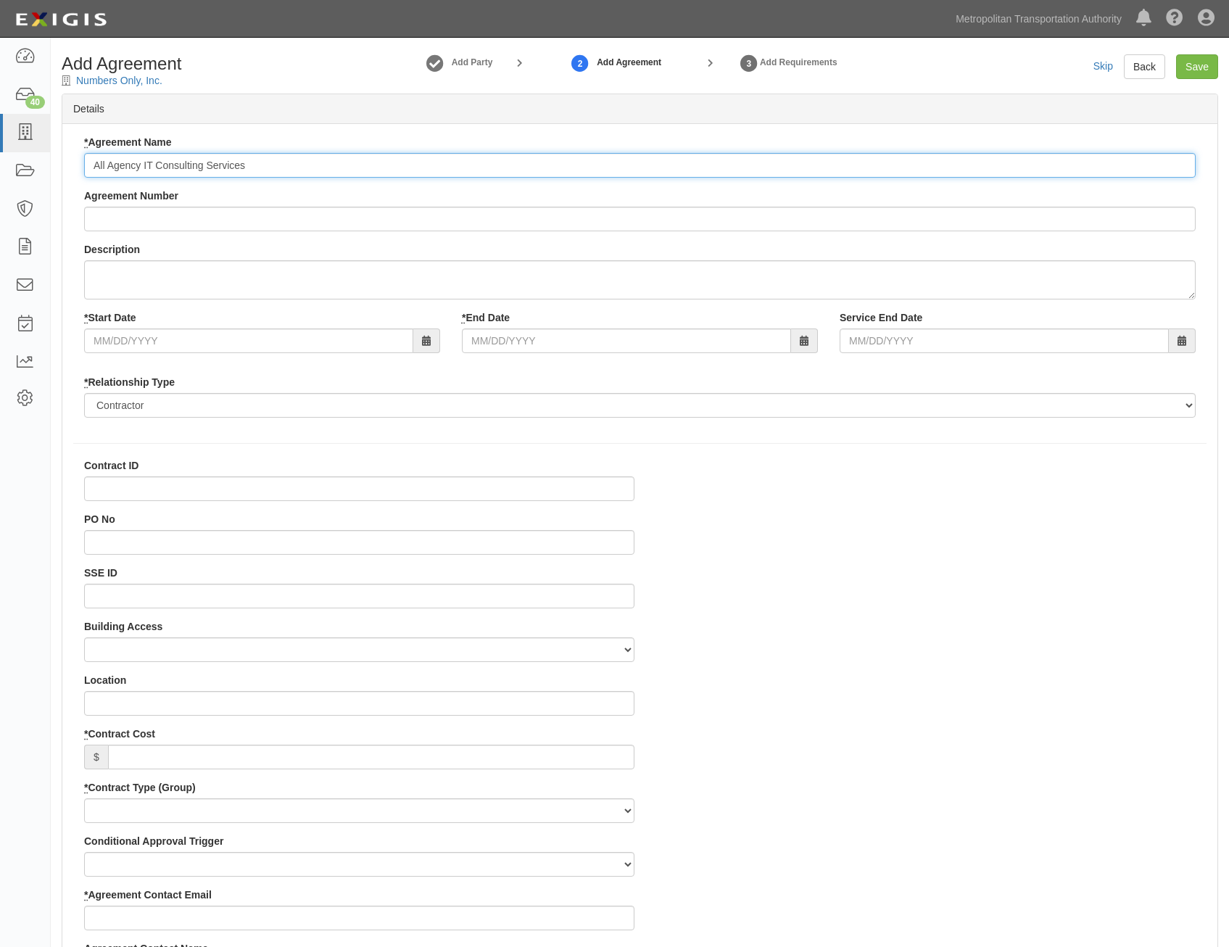
type input "All Agency IT Consulting Services"
click at [706, 222] on input "Agreement Number" at bounding box center [640, 219] width 1112 height 25
paste input "0000021540"
type input "0000021540"
click at [383, 345] on input "* Start Date" at bounding box center [248, 341] width 329 height 25
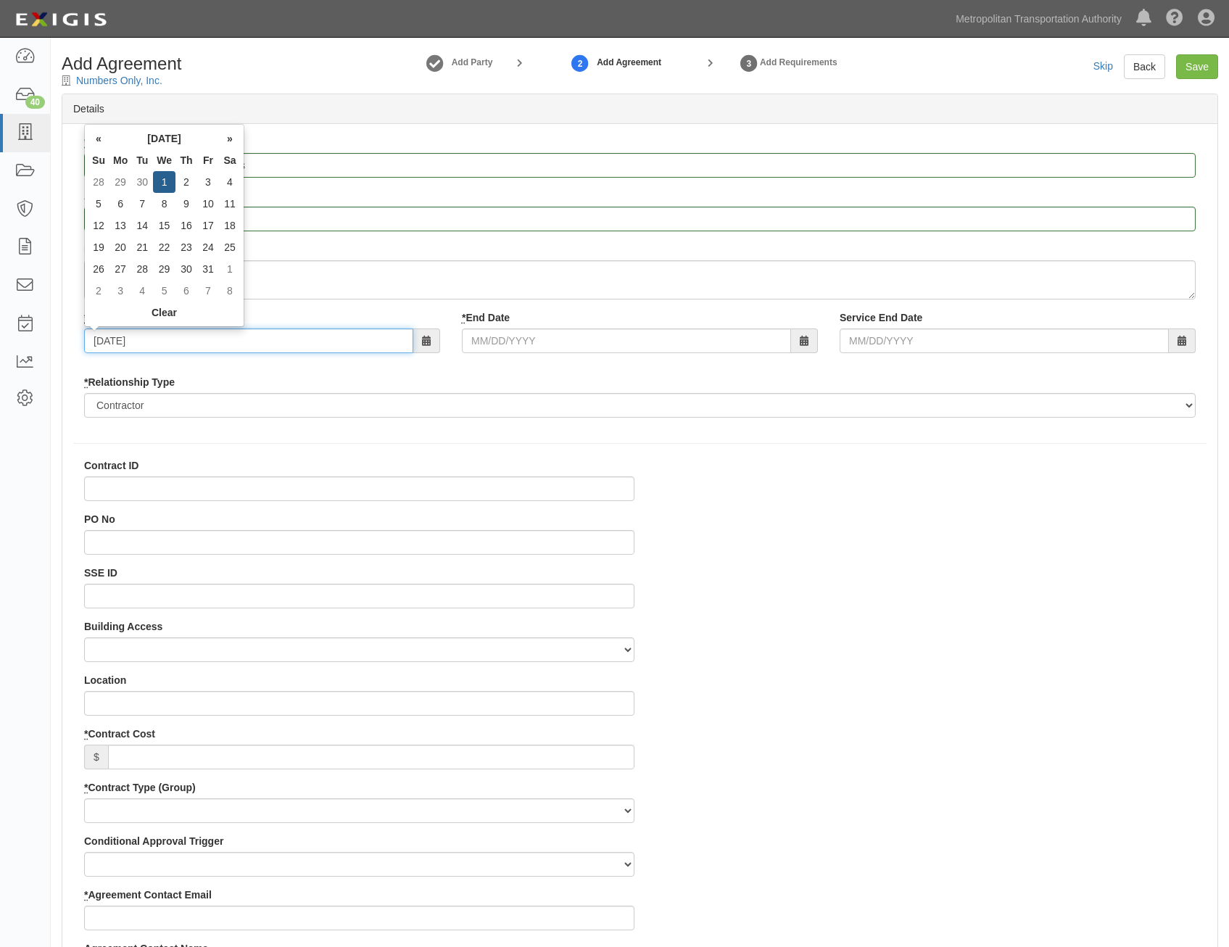
type input "[DATE]"
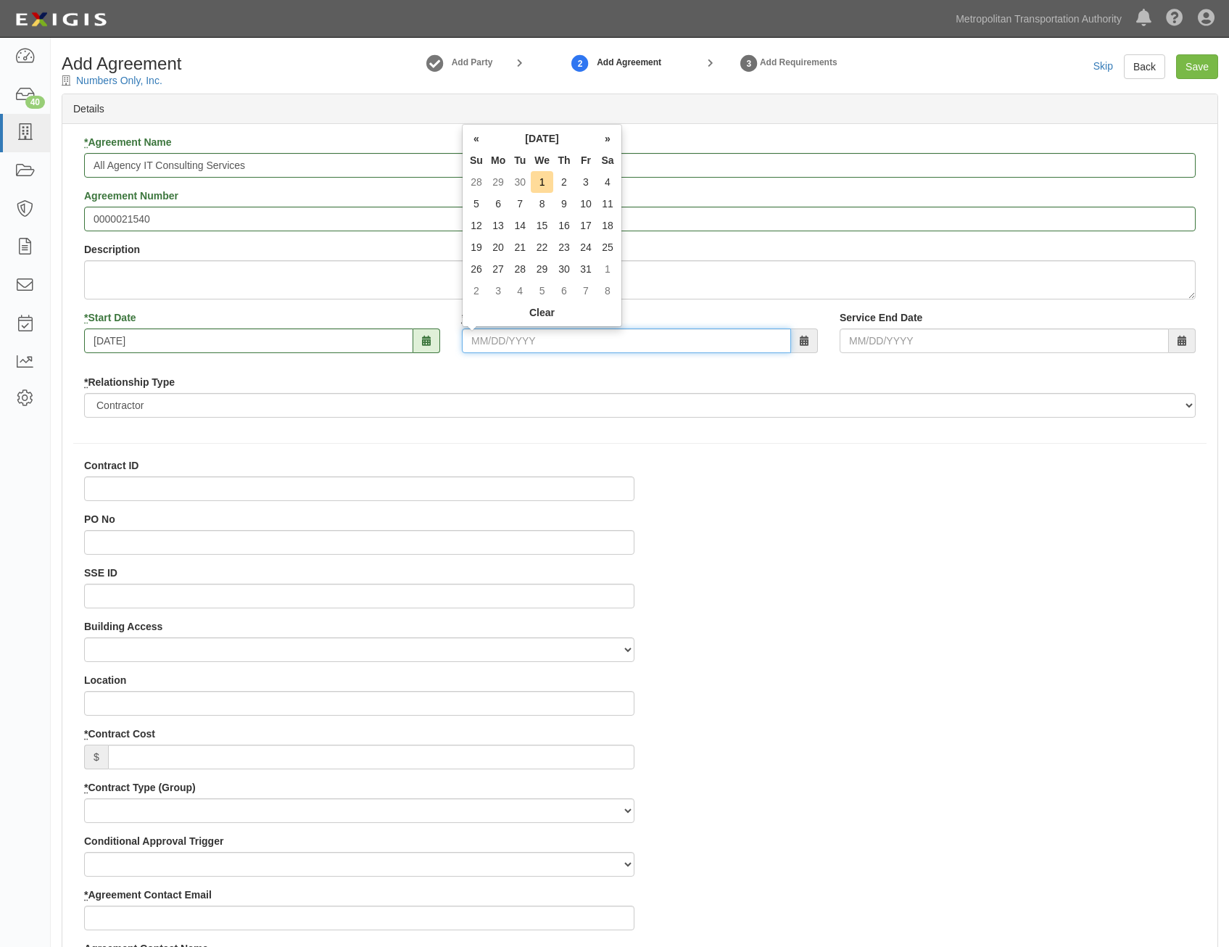
drag, startPoint x: 612, startPoint y: 336, endPoint x: 592, endPoint y: 330, distance: 20.6
click at [612, 336] on input "* End Date" at bounding box center [626, 341] width 329 height 25
type input "[DATE]"
type input "0"
type input "[PERSON_NAME]"
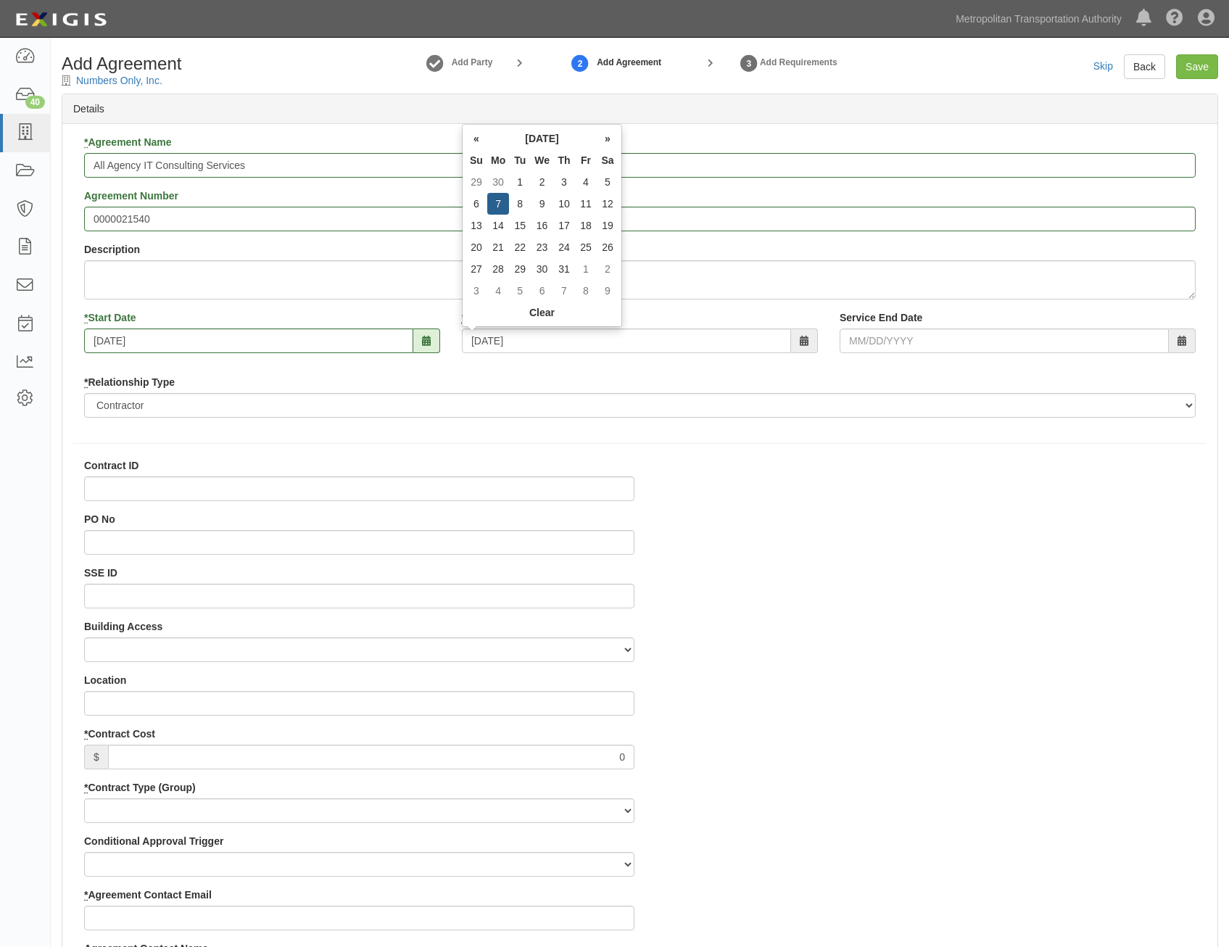
type input "[PERSON_NAME][EMAIL_ADDRESS][PERSON_NAME][DOMAIN_NAME]"
type input "[PERSON_NAME]"
type input "[PERSON_NAME][EMAIL_ADDRESS][DOMAIN_NAME]"
type input "[DATE]"
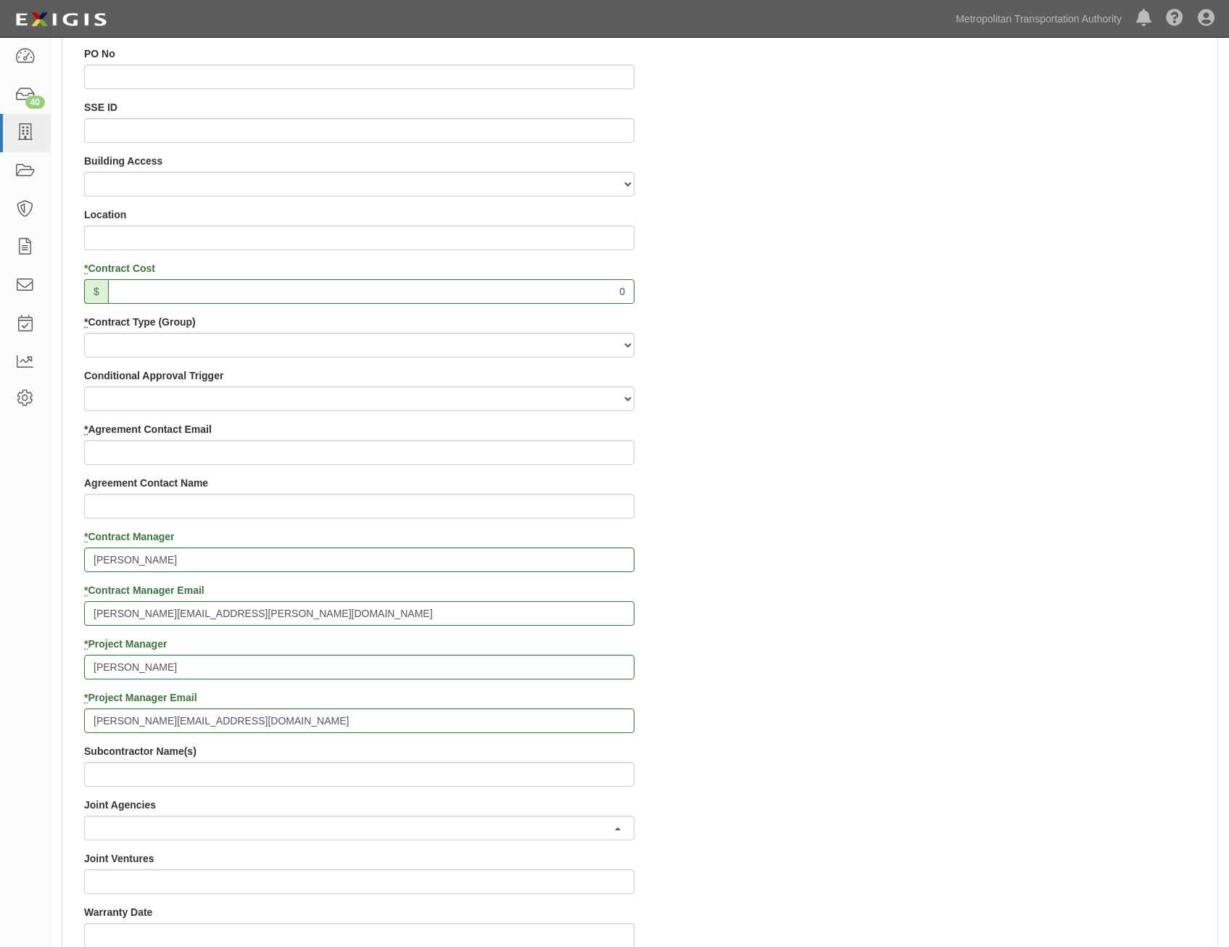
scroll to position [508, 0]
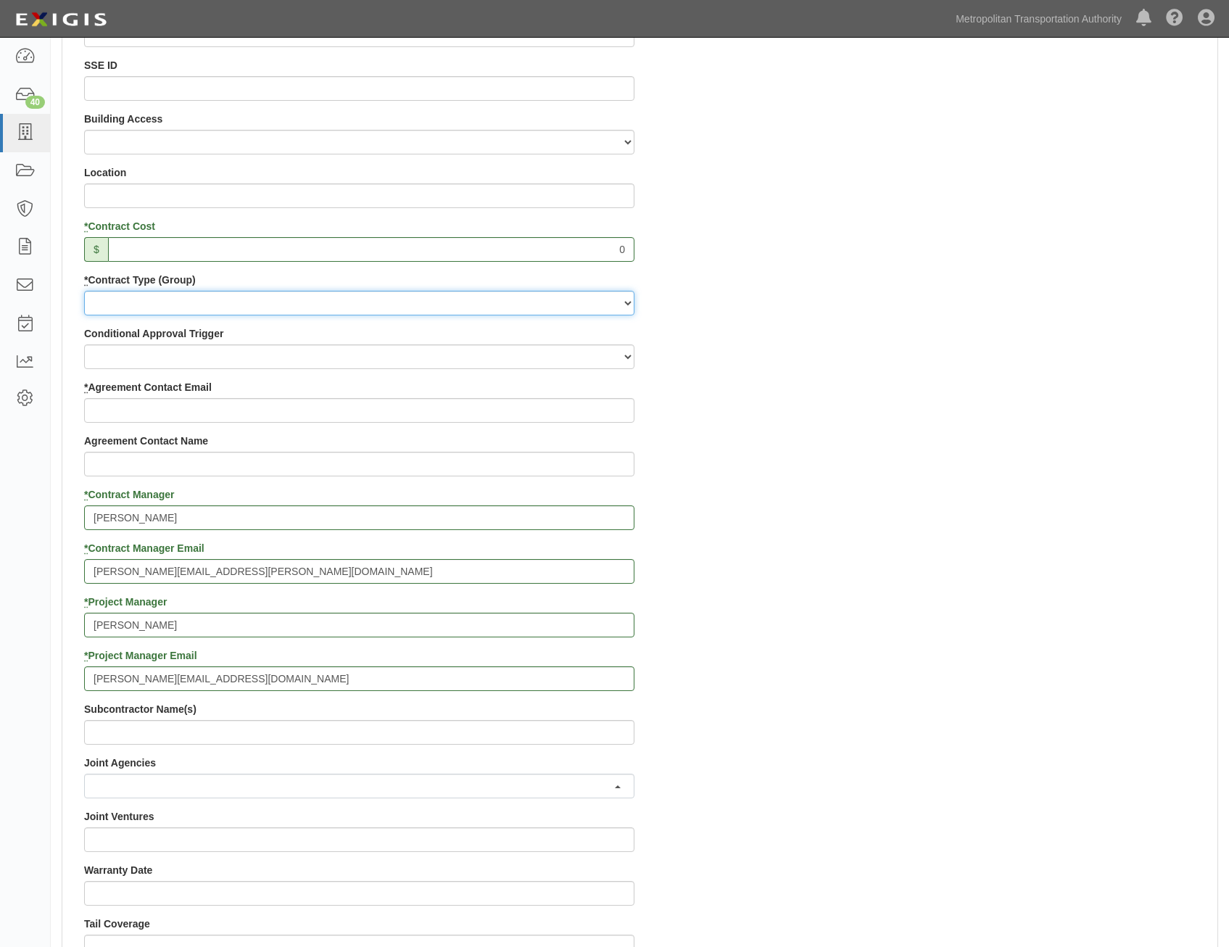
click at [620, 309] on select "Capital Operating Not for Benefit (incls. FA, Entry Permits) Real Estate Other" at bounding box center [359, 303] width 550 height 25
select select "122"
click at [84, 291] on select "Capital Operating Not for Benefit (incls. FA, Entry Permits) Real Estate Other" at bounding box center [359, 303] width 550 height 25
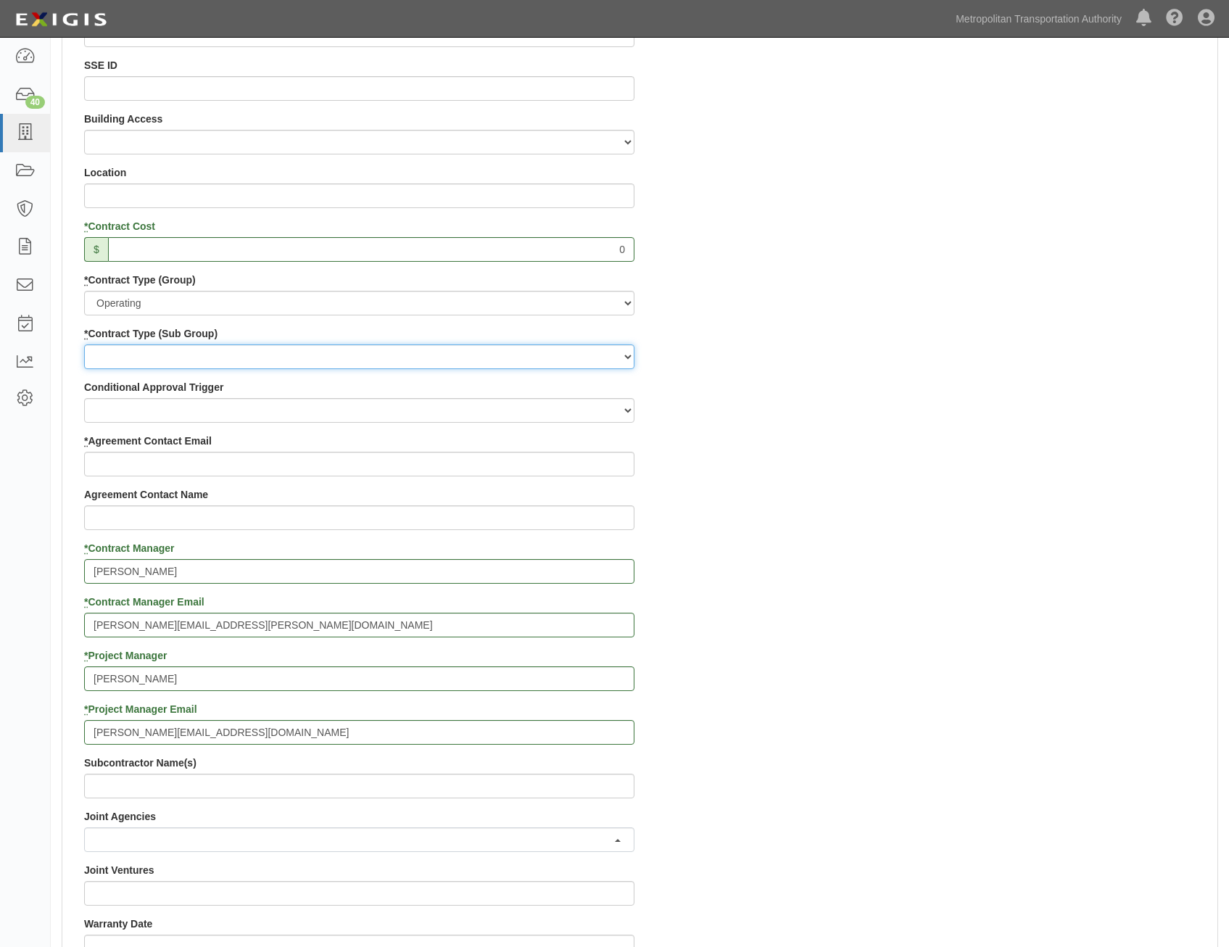
click at [563, 364] on select "Construction Loan / Test and Demo Maintenance Painting Personal Services Contra…" at bounding box center [359, 356] width 550 height 25
select select "249"
click at [84, 344] on select "Construction Loan / Test and Demo Maintenance Painting Personal Services Contra…" at bounding box center [359, 356] width 550 height 25
click at [898, 503] on div "Contract ID PO No SSE ID Building Access 2 Broadway 341/345/347 BREP 333 Other …" at bounding box center [639, 648] width 1155 height 1395
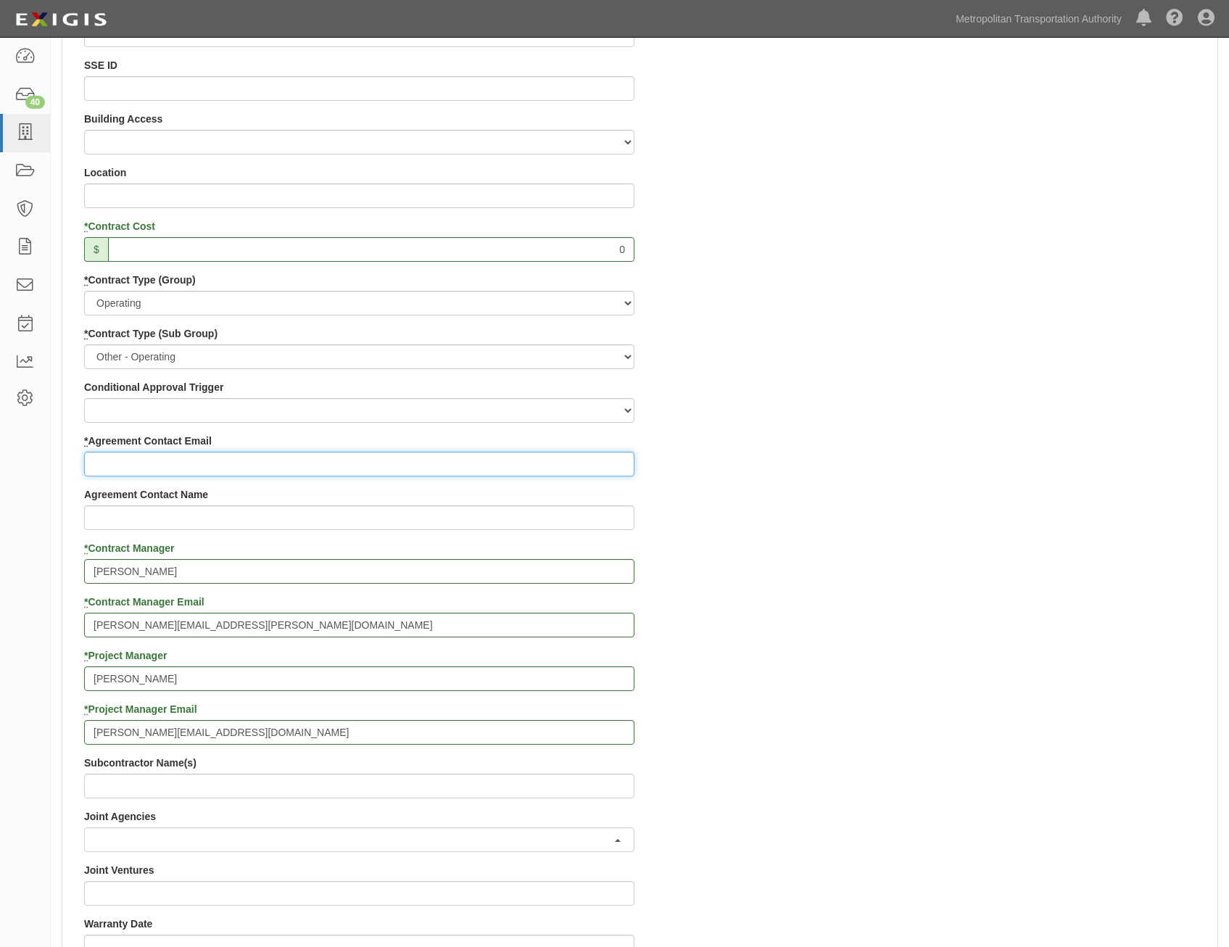
click at [514, 463] on input "* Agreement Contact Email" at bounding box center [359, 464] width 550 height 25
paste input "[EMAIL_ADDRESS][DOMAIN_NAME]"
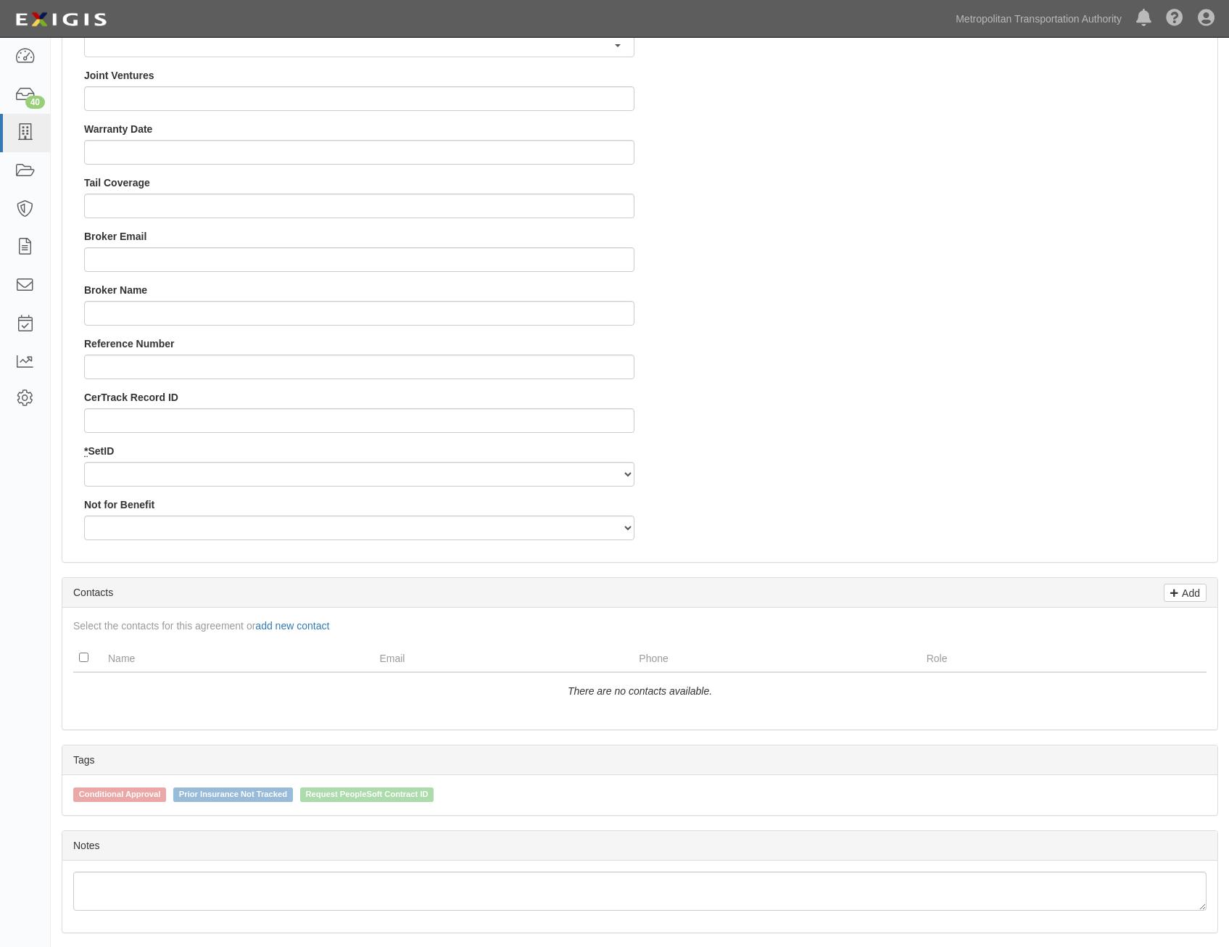
scroll to position [1305, 0]
type input "[EMAIL_ADDRESS][DOMAIN_NAME]"
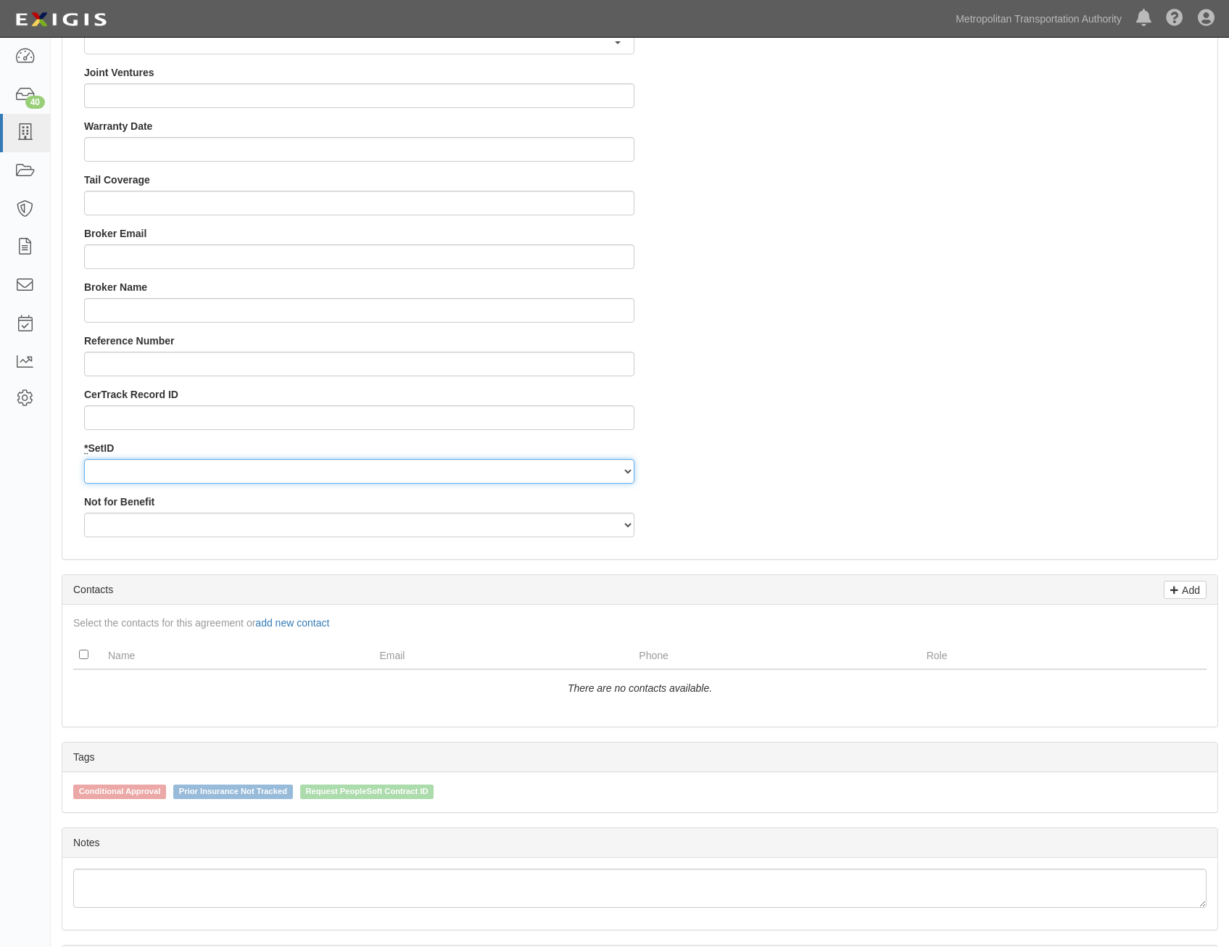
click at [606, 465] on select "MTAHQ" at bounding box center [359, 471] width 550 height 25
select select "96"
click at [84, 459] on select "MTAHQ" at bounding box center [359, 471] width 550 height 25
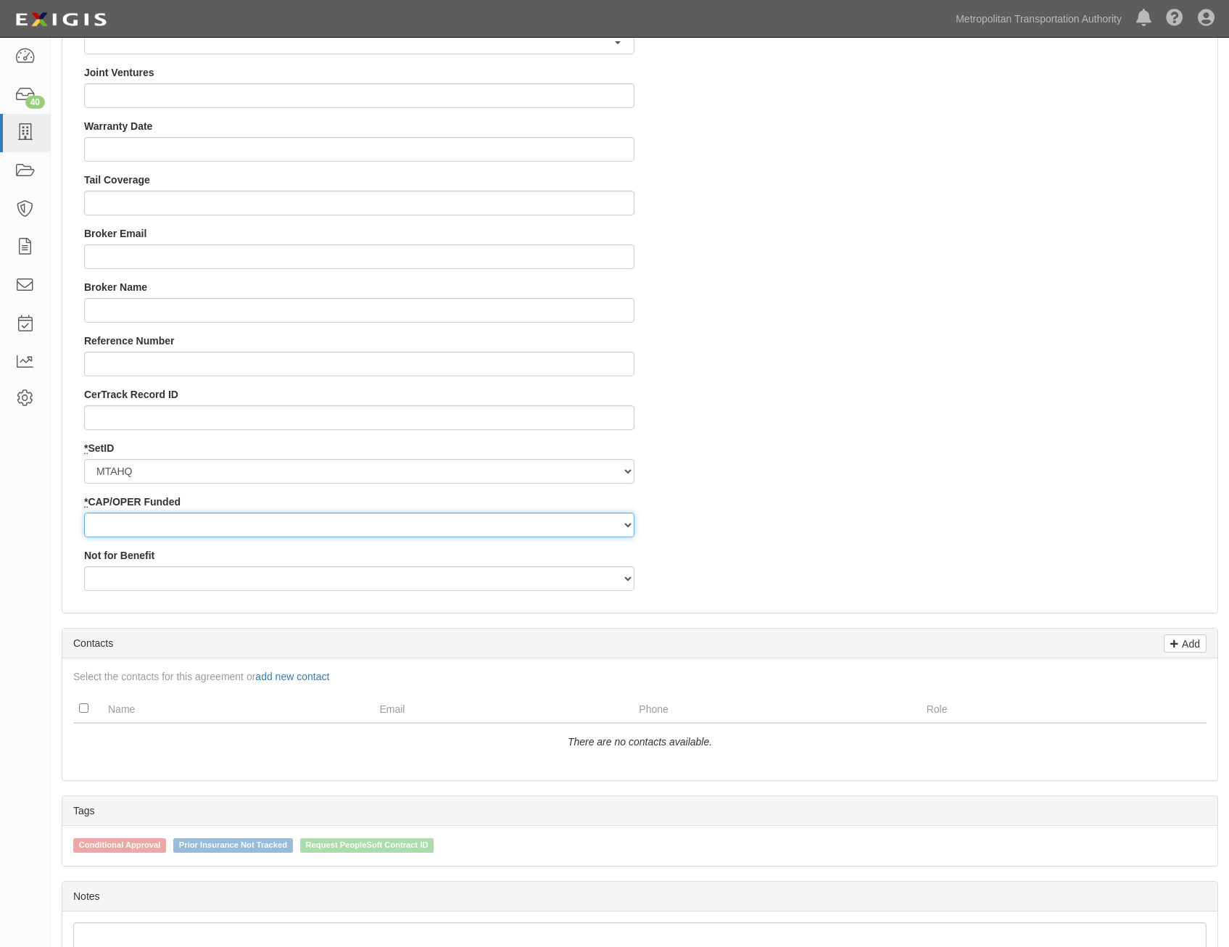
click at [572, 522] on select "Capital Operating" at bounding box center [359, 525] width 550 height 25
select select "347"
click at [84, 513] on select "Capital Operating" at bounding box center [359, 525] width 550 height 25
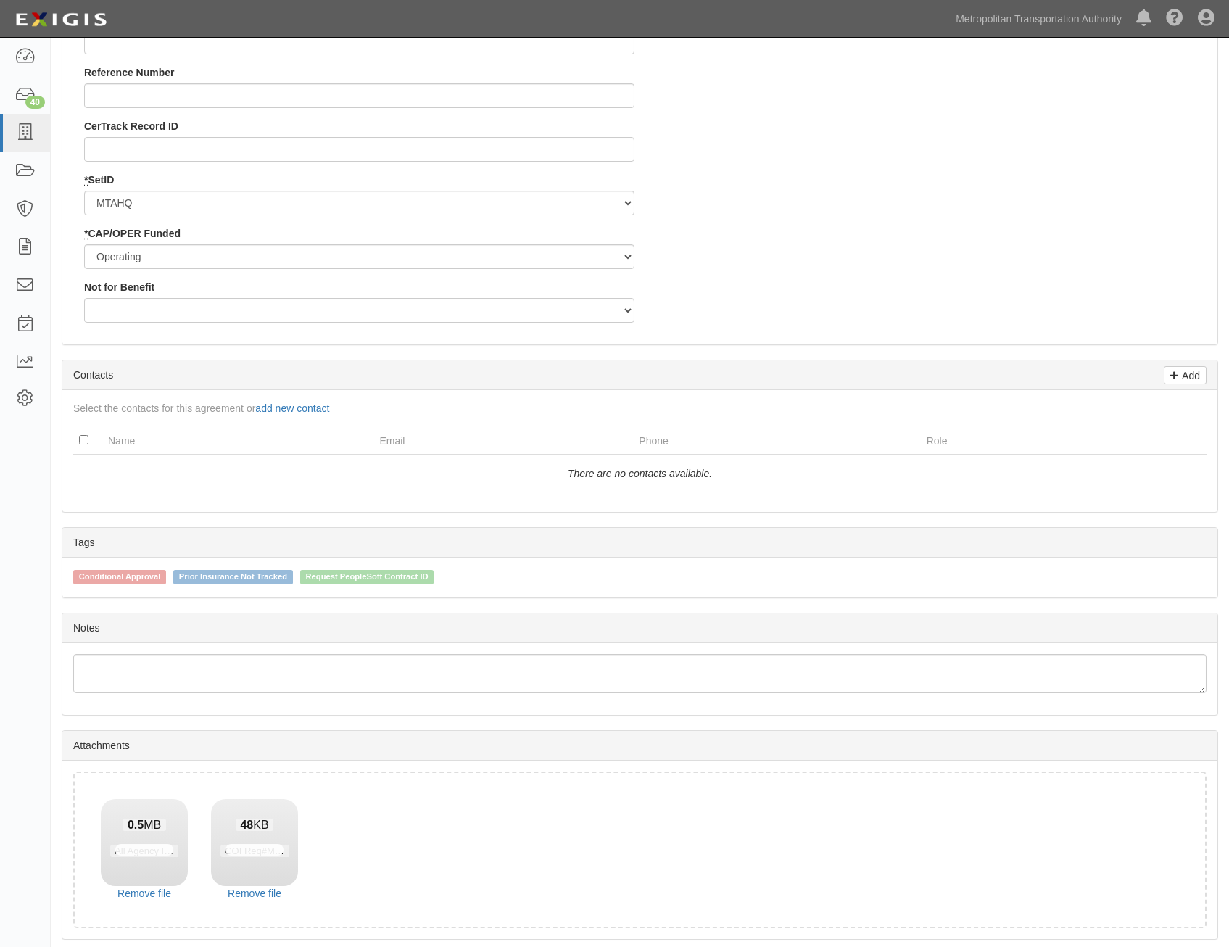
scroll to position [1627, 0]
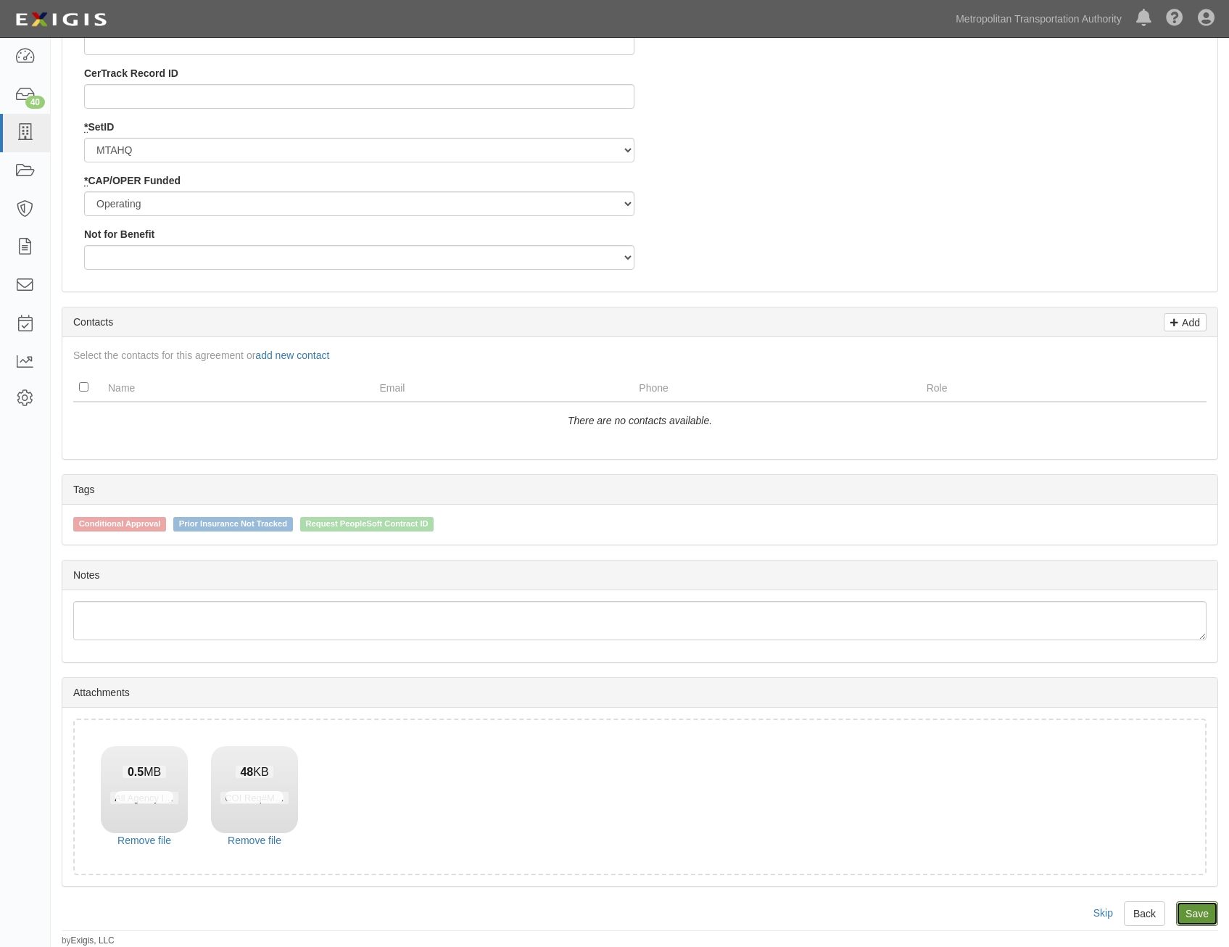
click at [1191, 917] on link "Save" at bounding box center [1197, 913] width 42 height 25
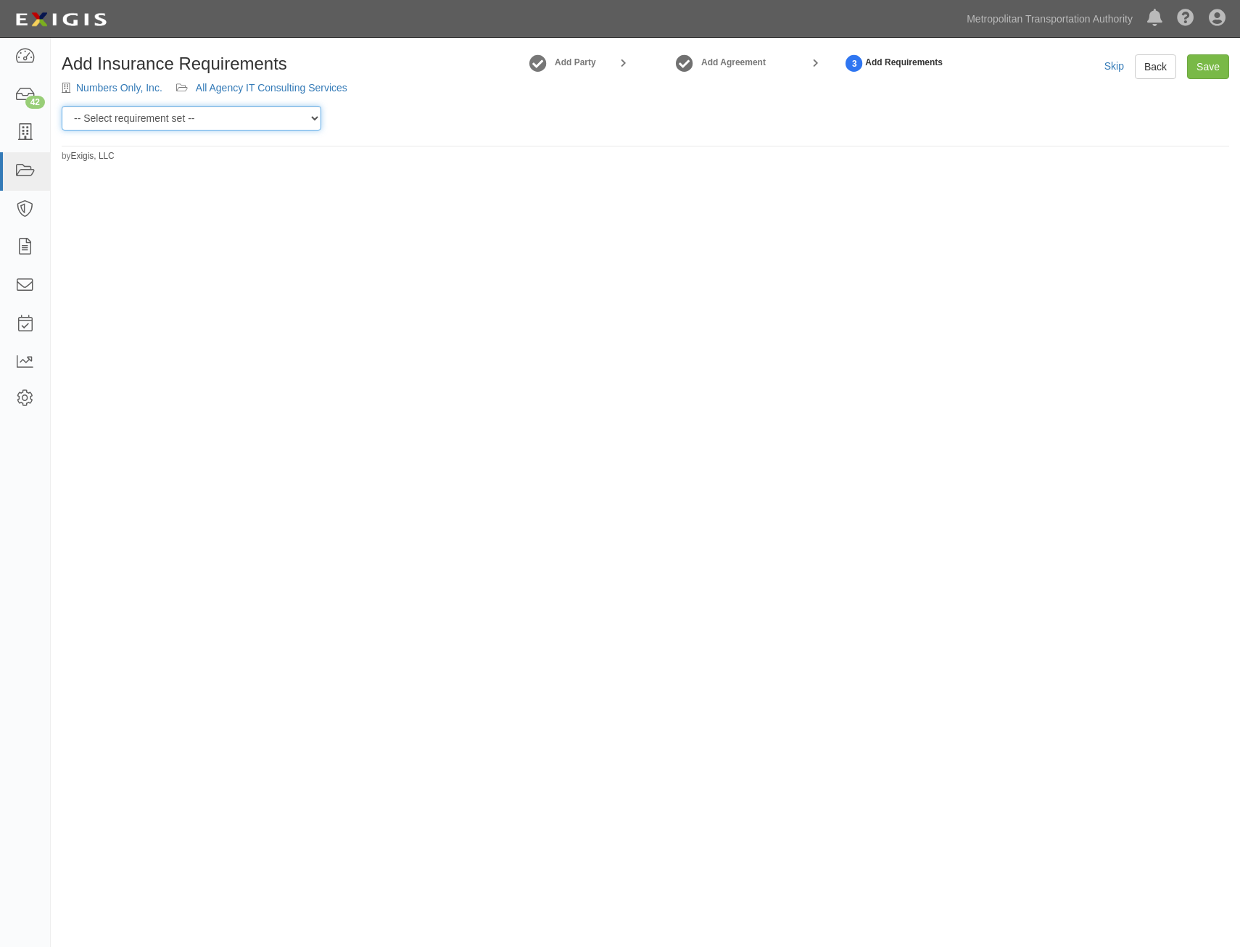
click at [241, 123] on select "-- Select requirement set -- Basic Basic Enhanced Option for Operating Agreemen…" at bounding box center [192, 118] width 260 height 25
click at [250, 275] on div "Add Insurance Requirements Numbers Only, Inc. All Agency IT Consulting Services…" at bounding box center [620, 470] width 1240 height 852
click at [273, 115] on select "-- Select requirement set -- Basic Basic Enhanced Option for Operating Agreemen…" at bounding box center [192, 118] width 260 height 25
select select "7437"
click at [62, 106] on select "-- Select requirement set -- Basic Basic Enhanced Option for Operating Agreemen…" at bounding box center [192, 118] width 260 height 25
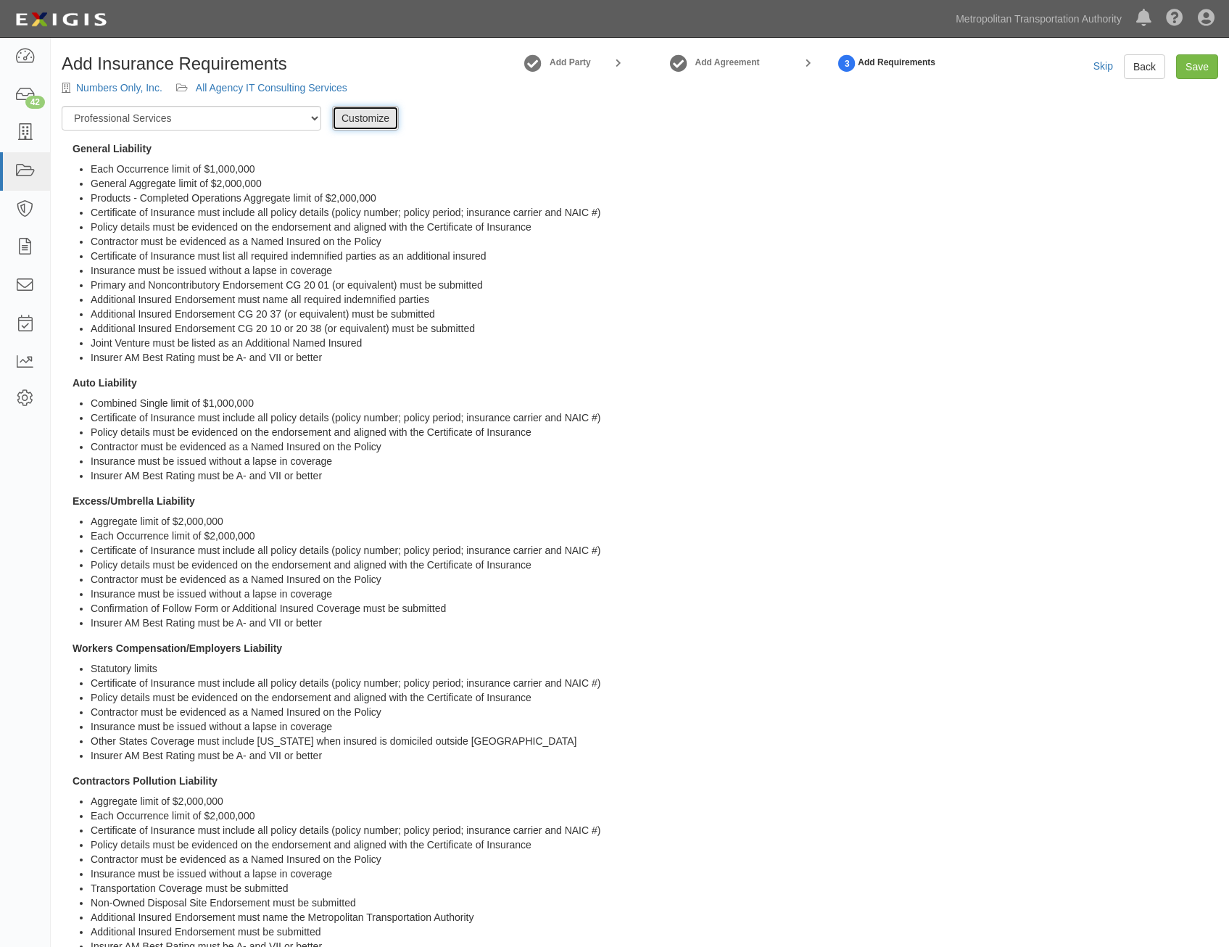
click at [378, 118] on link "Customize" at bounding box center [365, 118] width 67 height 25
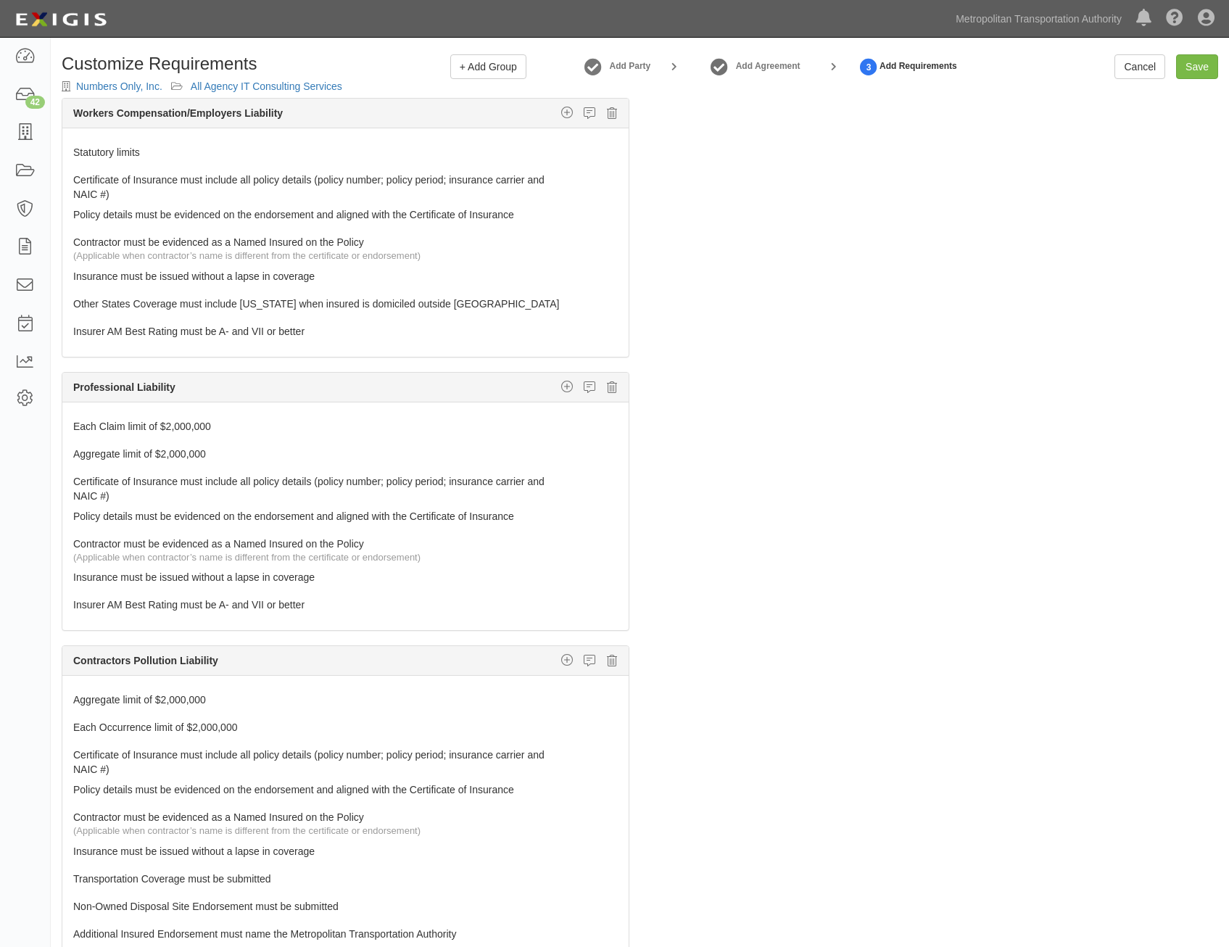
scroll to position [725, 0]
click at [607, 385] on icon at bounding box center [612, 386] width 10 height 13
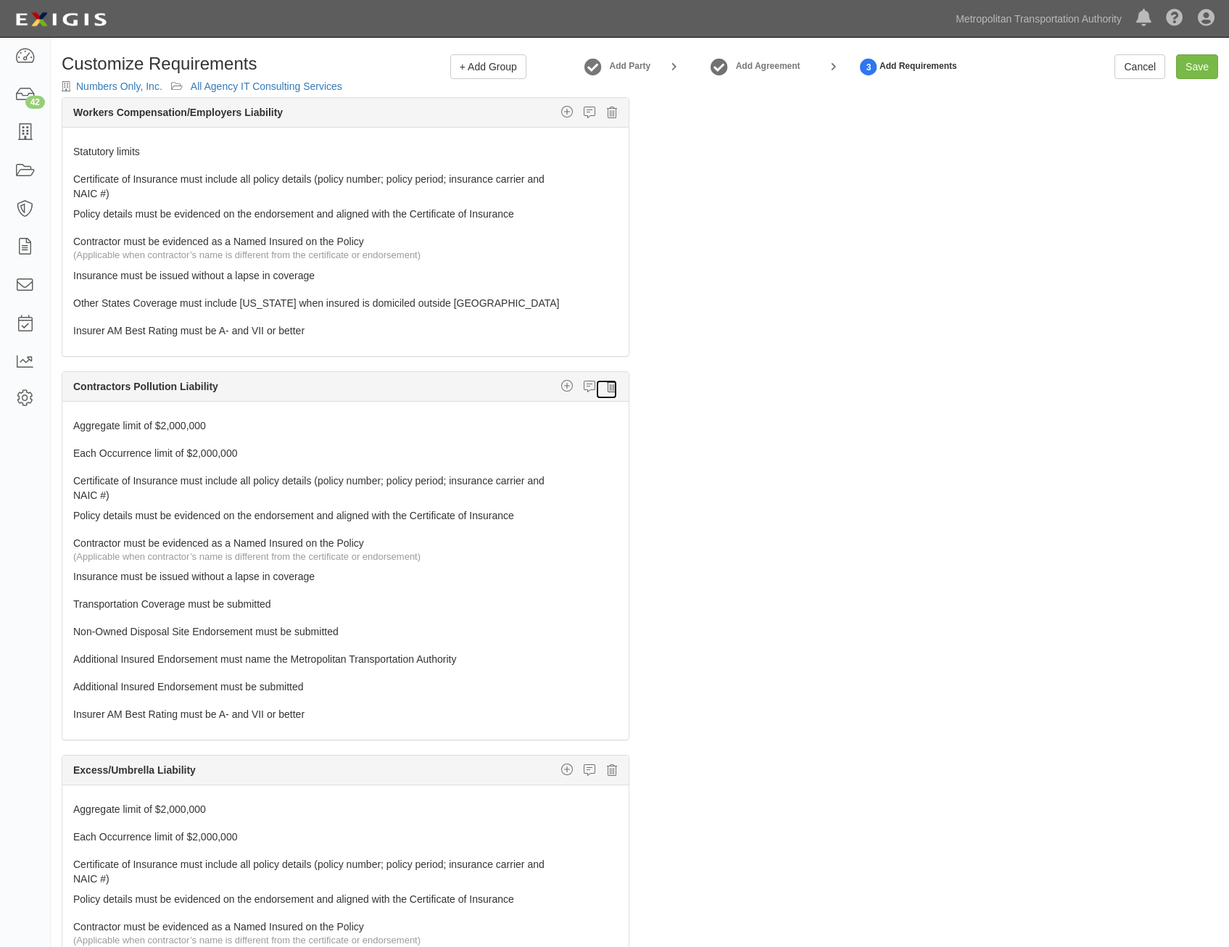
click at [607, 384] on icon at bounding box center [612, 386] width 10 height 13
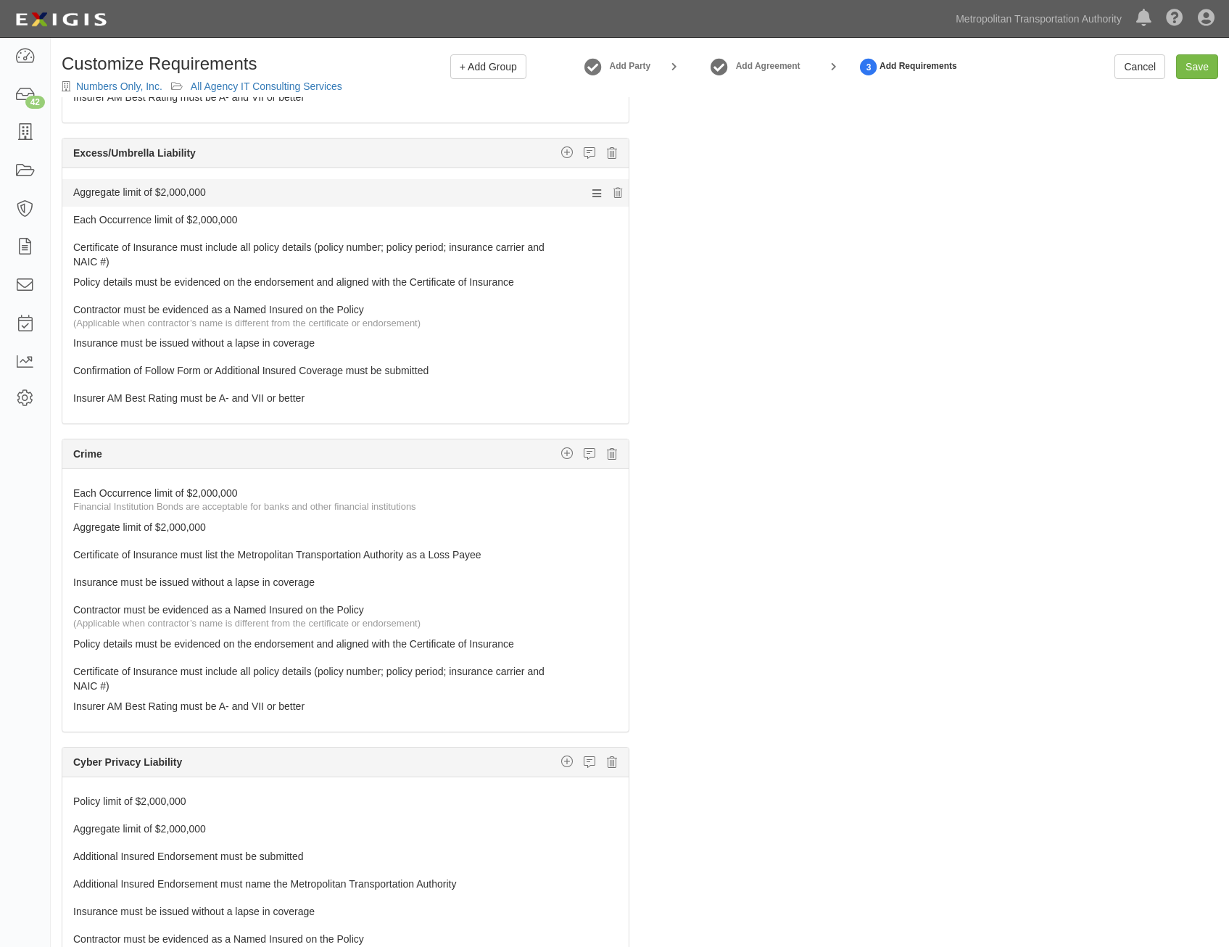
scroll to position [1015, 0]
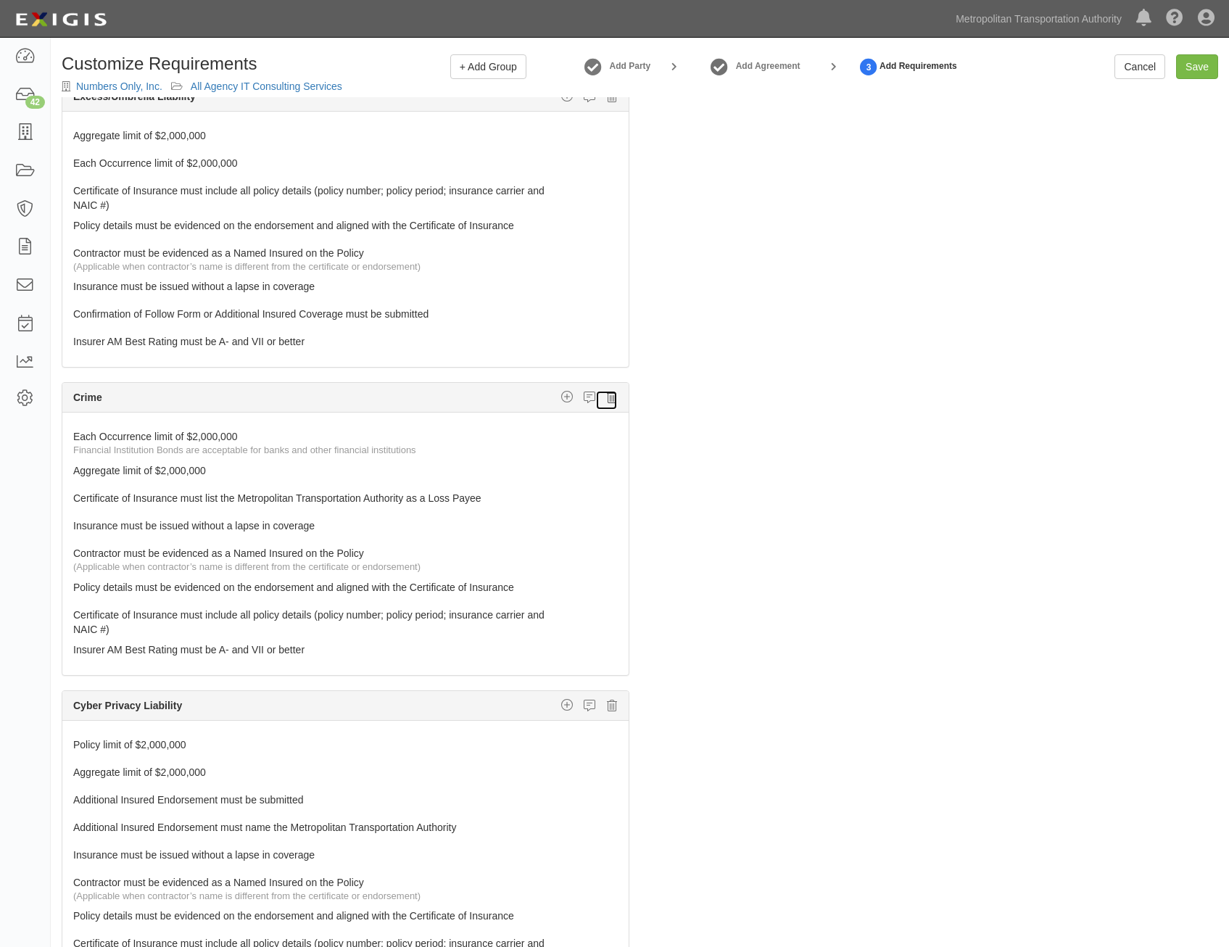
click at [607, 402] on icon at bounding box center [612, 397] width 10 height 13
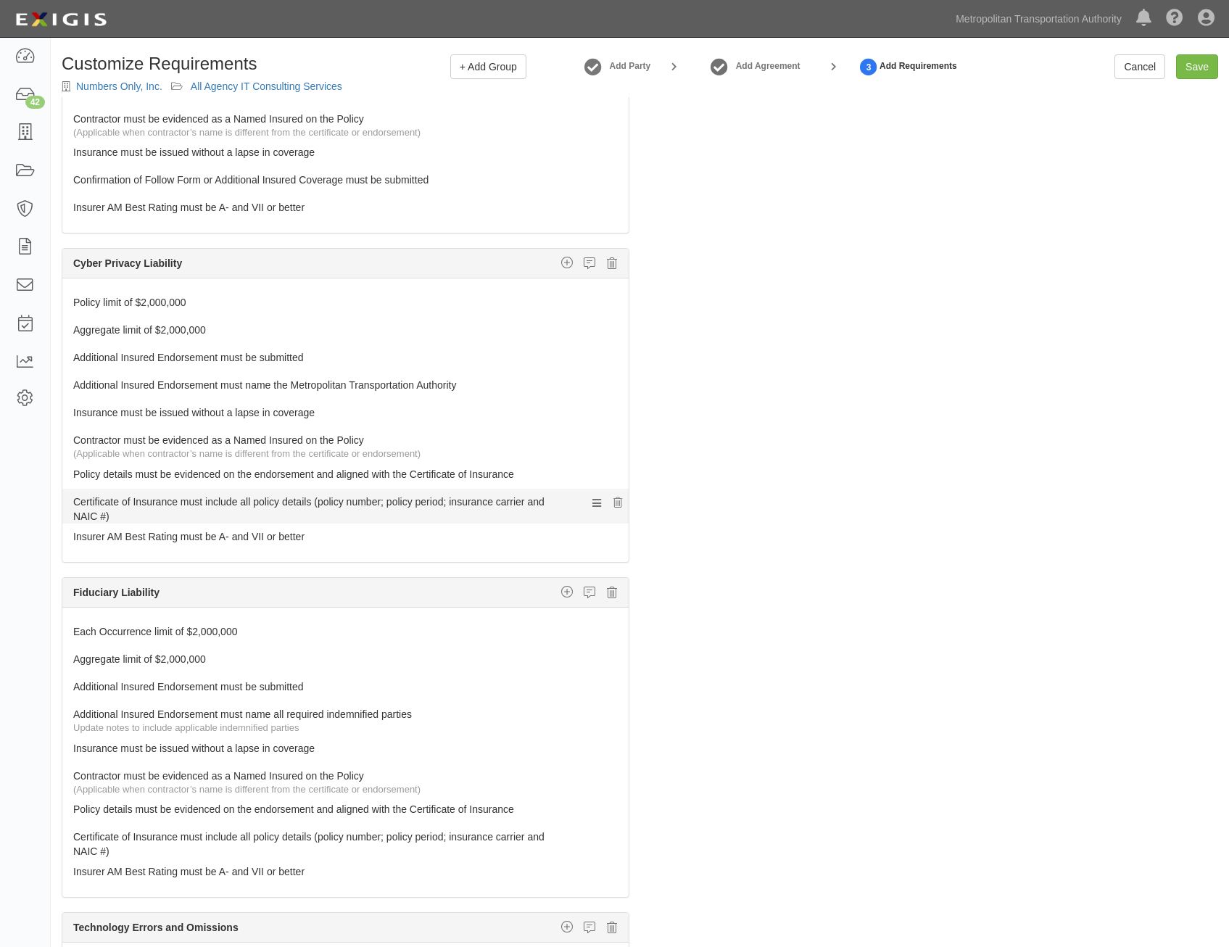
scroll to position [1160, 0]
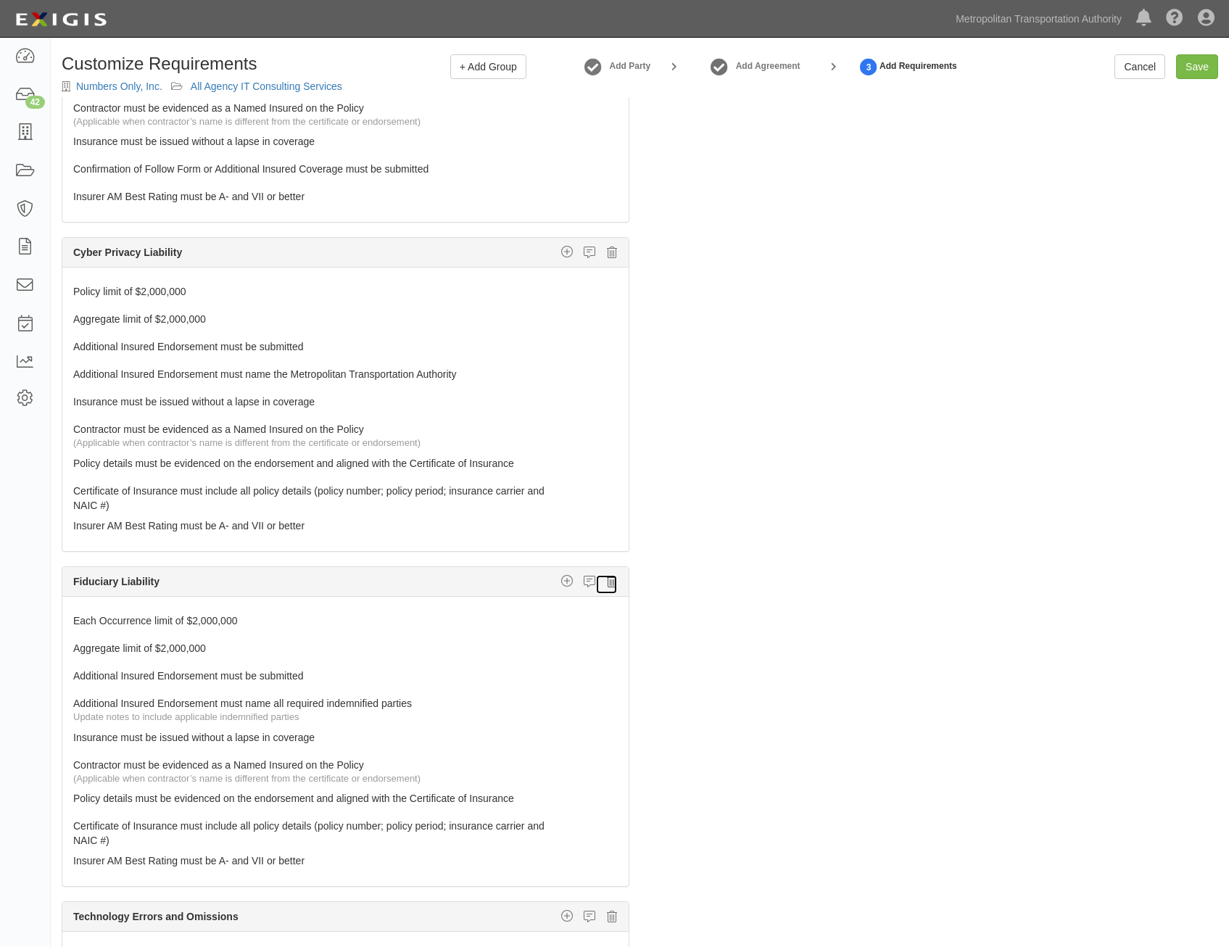
click at [607, 583] on icon at bounding box center [612, 581] width 10 height 13
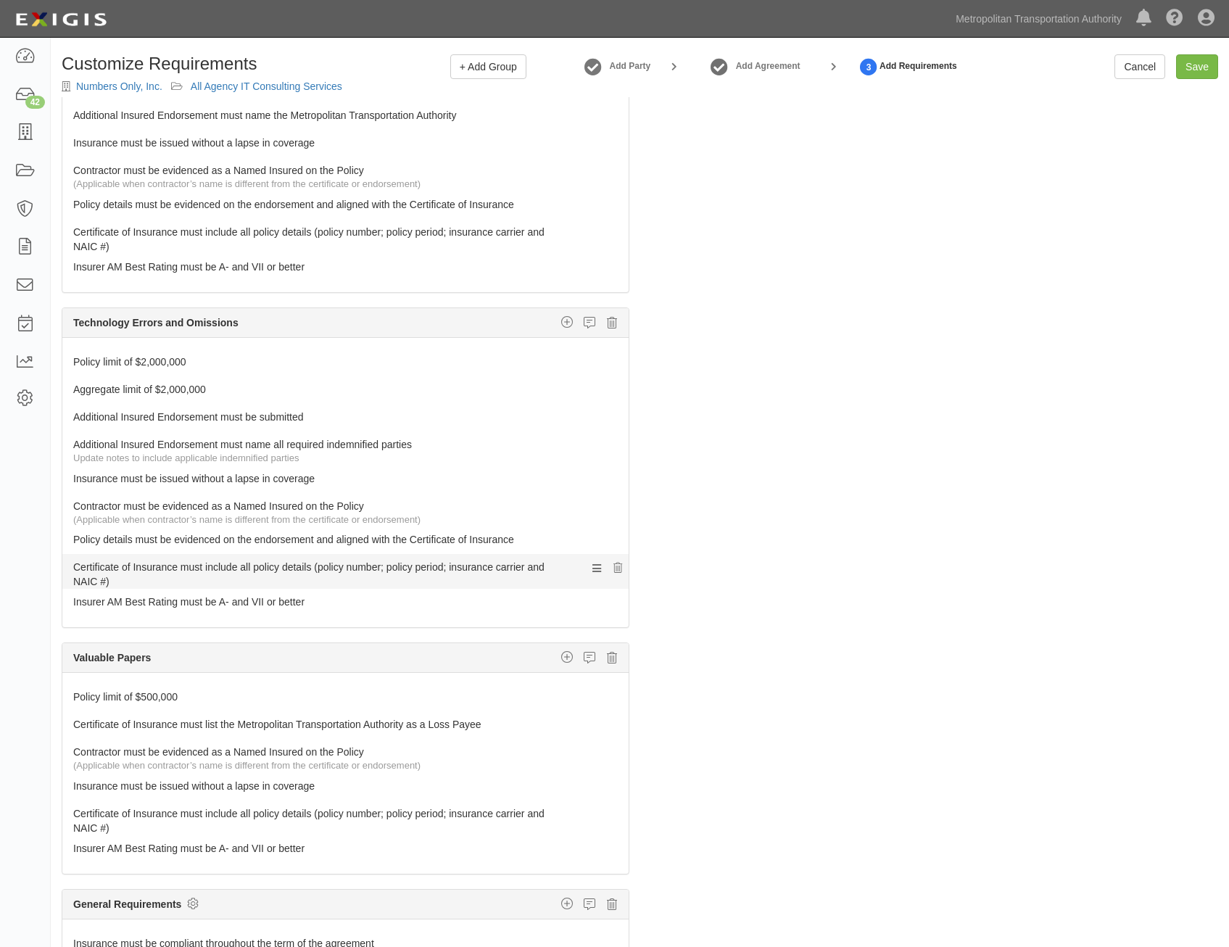
scroll to position [1461, 0]
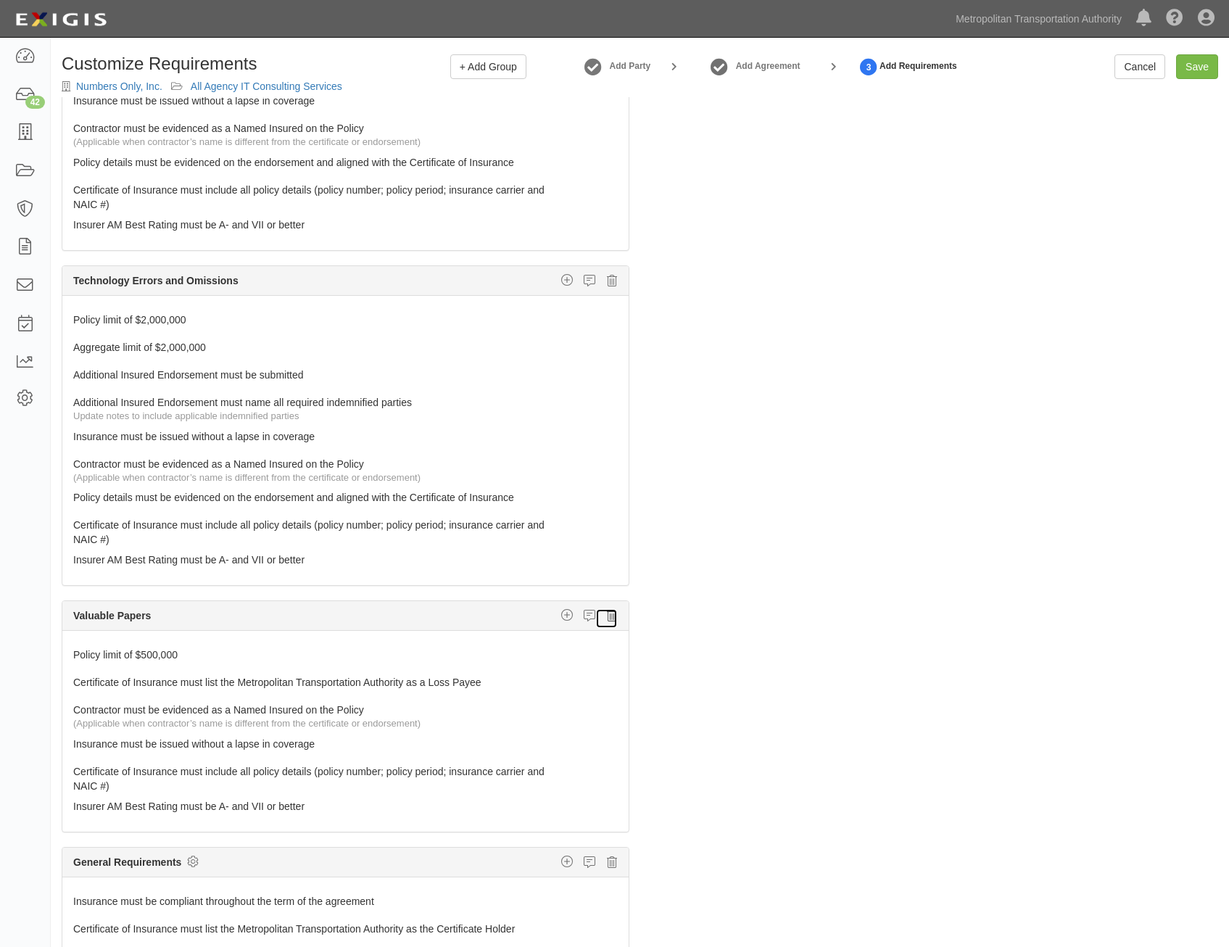
click at [607, 616] on icon at bounding box center [612, 615] width 10 height 13
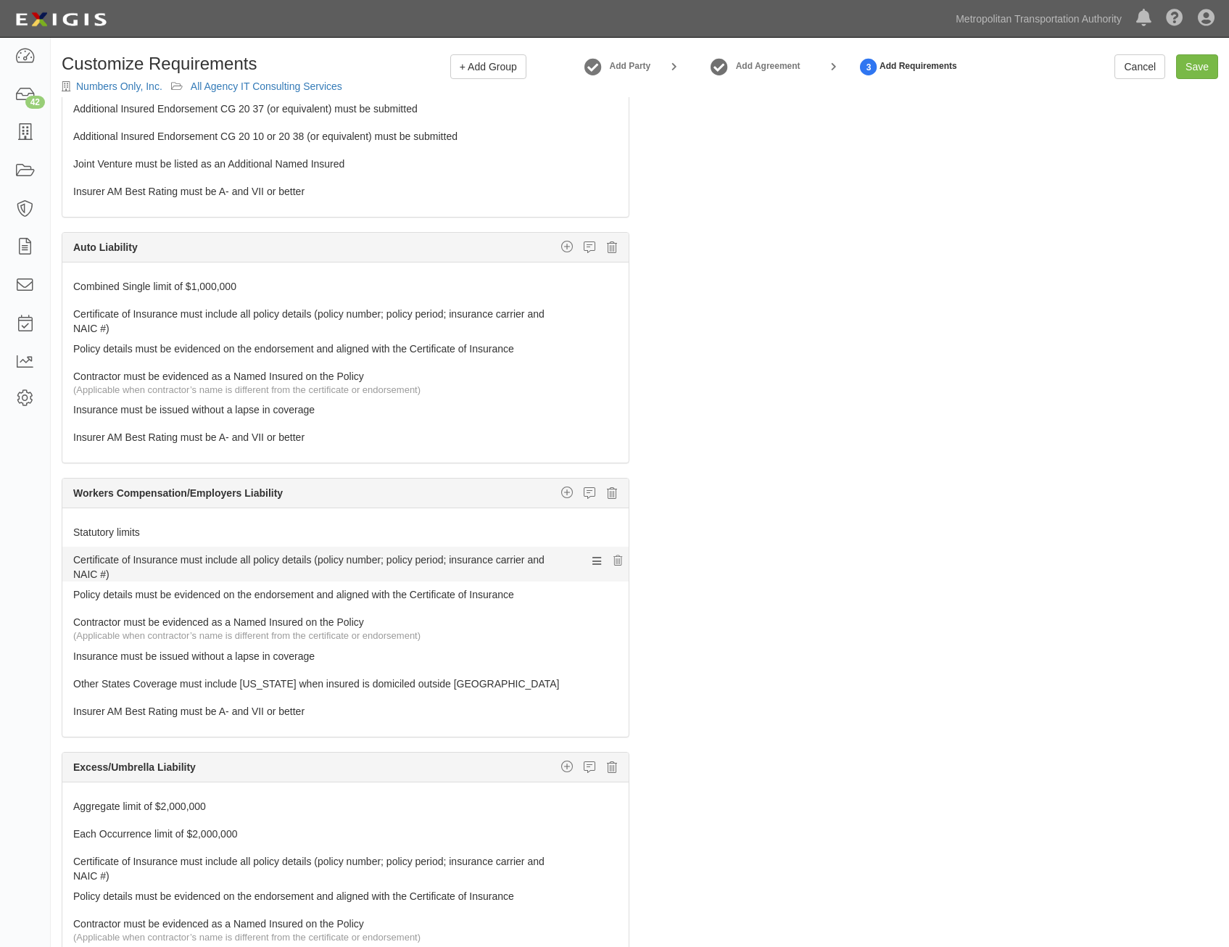
scroll to position [0, 0]
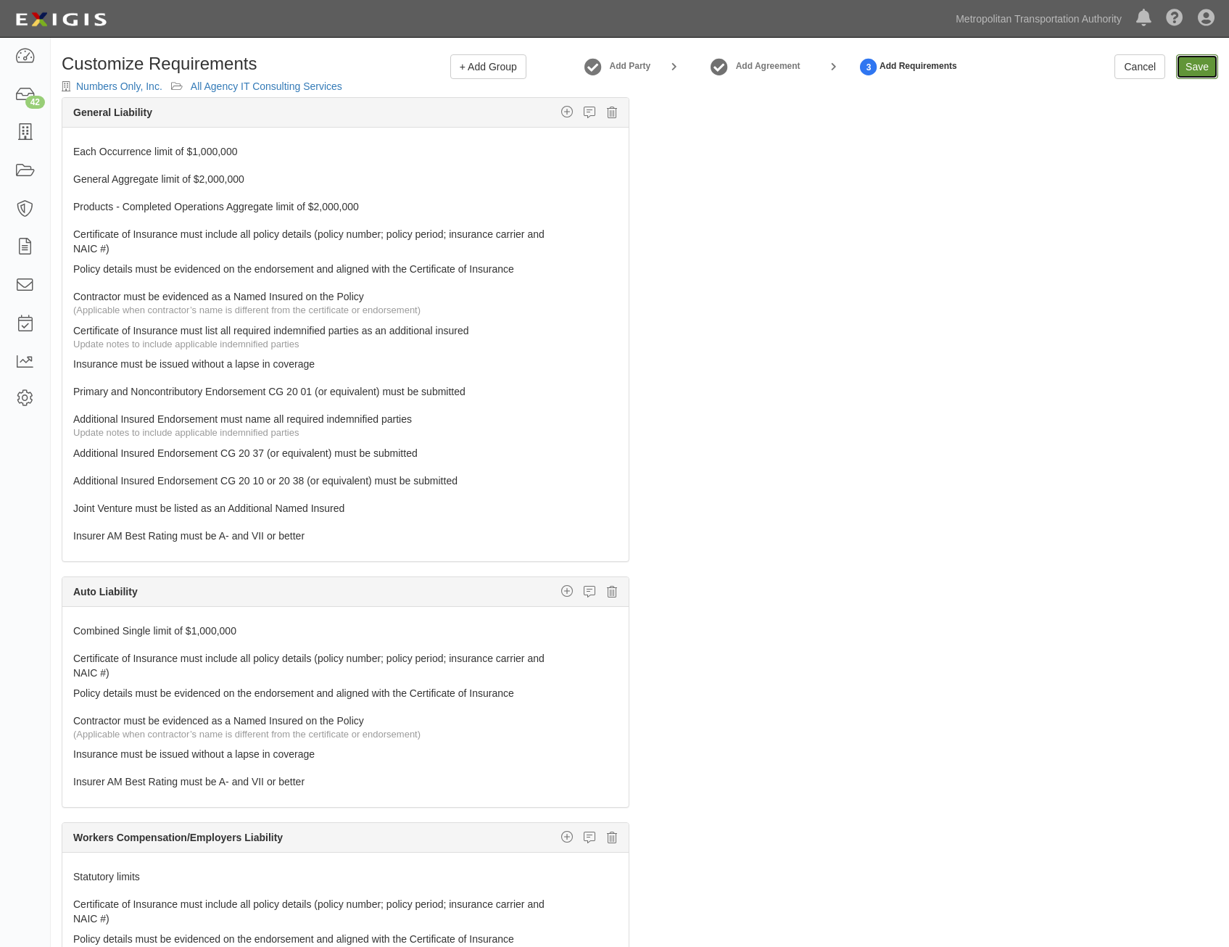
click at [1197, 73] on input "Save" at bounding box center [1197, 66] width 42 height 25
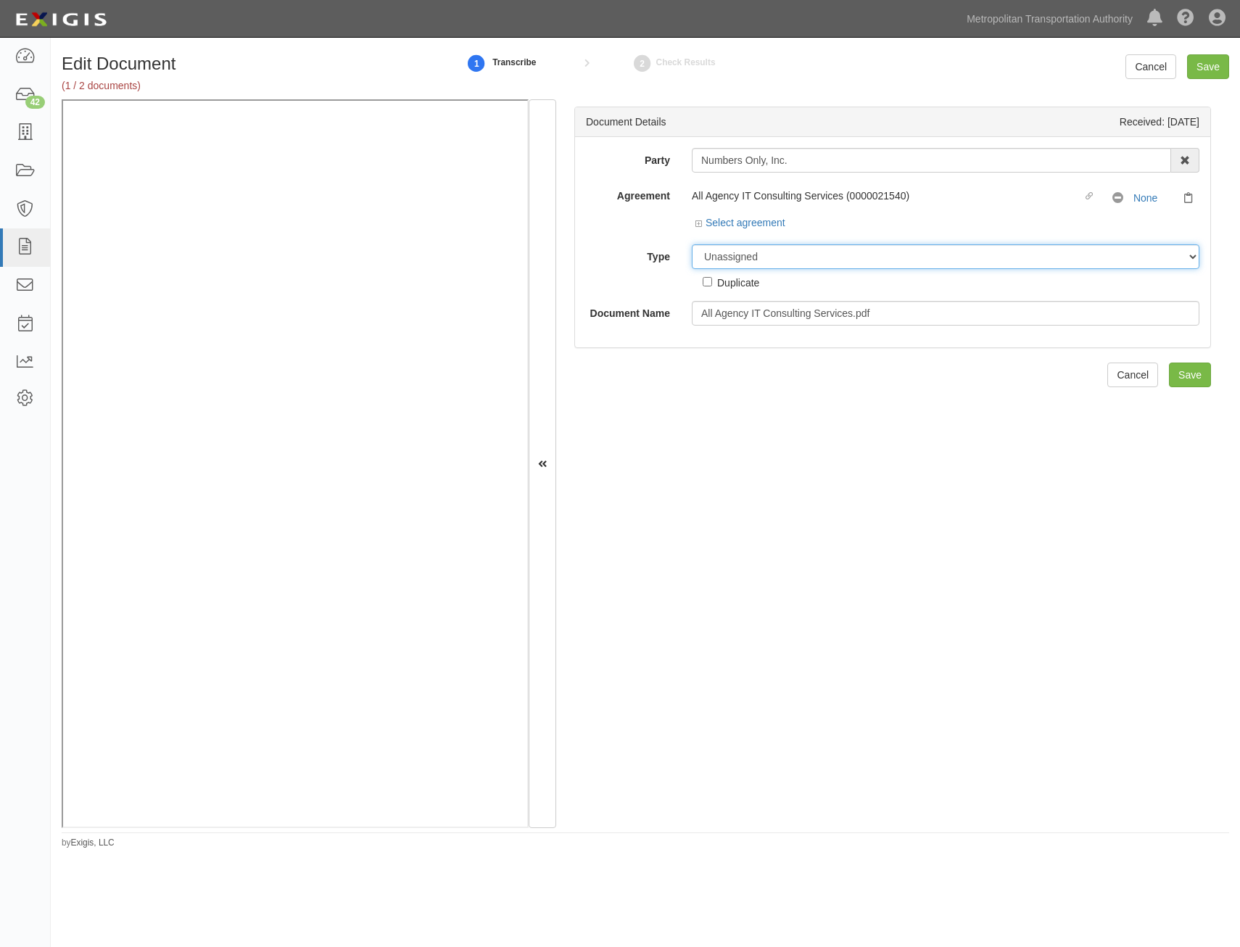
drag, startPoint x: 864, startPoint y: 259, endPoint x: 862, endPoint y: 266, distance: 7.4
click at [864, 259] on select "Unassigned Binder Cancellation Notice Certificate Contract Endorsement Insuranc…" at bounding box center [946, 256] width 508 height 25
select select "RequirementDetail"
click at [692, 244] on select "Unassigned Binder Cancellation Notice Certificate Contract Endorsement Insuranc…" at bounding box center [946, 256] width 508 height 25
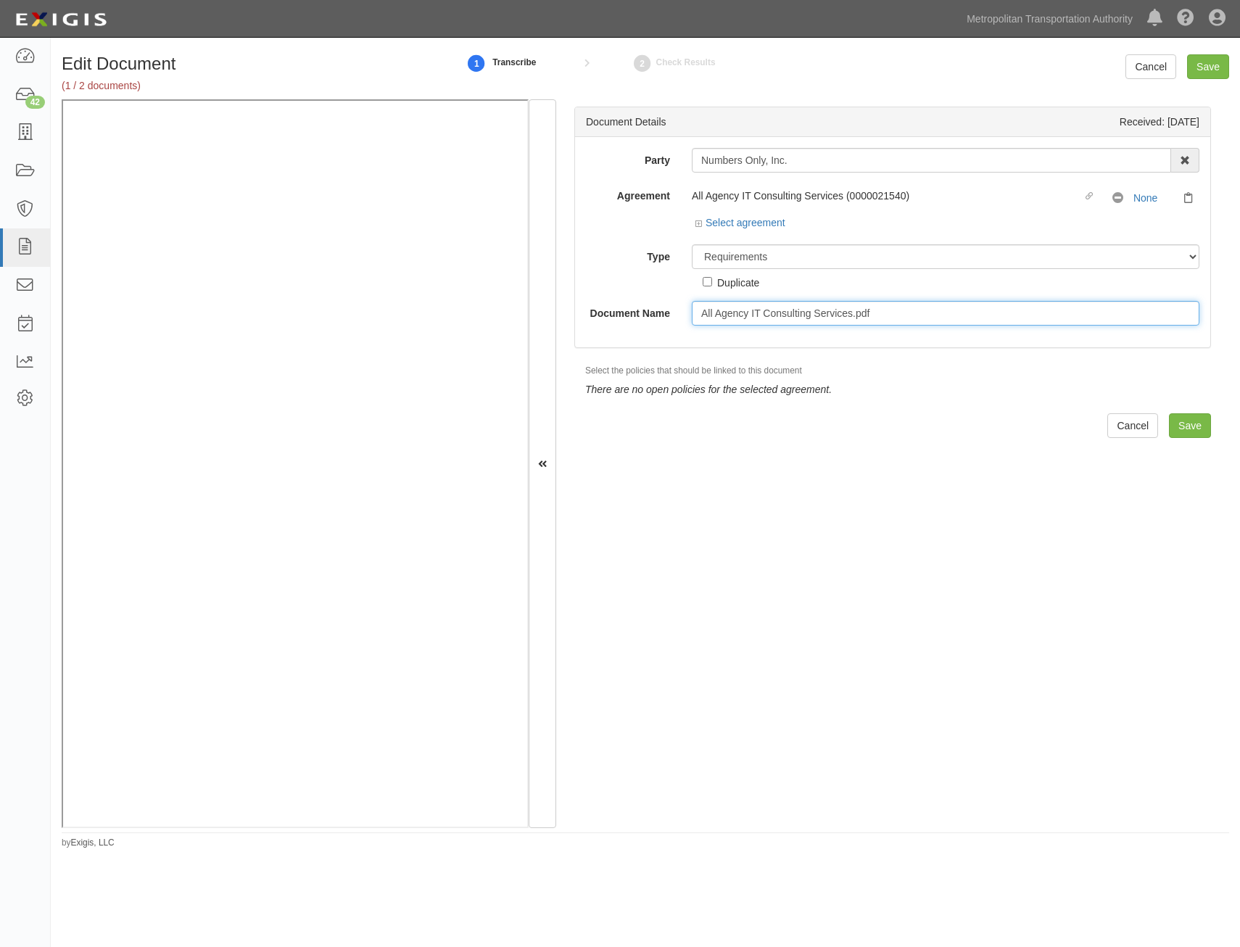
click at [957, 310] on input "All Agency IT Consulting Services.pdf" at bounding box center [946, 313] width 508 height 25
type input "Insurance Requirements"
click at [1178, 416] on input "Save" at bounding box center [1190, 425] width 42 height 25
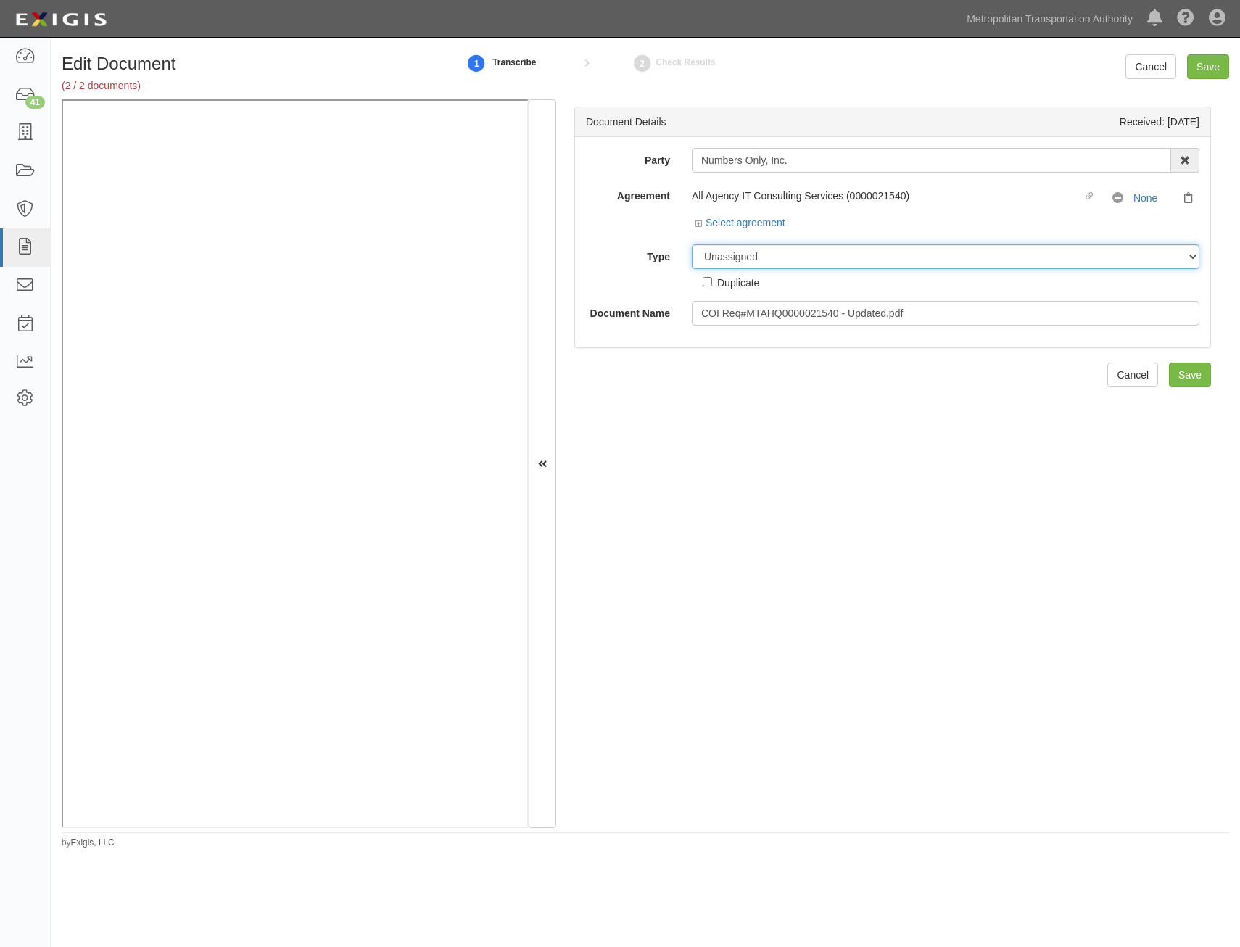
click at [840, 261] on select "Unassigned Binder Cancellation Notice Certificate Contract Endorsement Insuranc…" at bounding box center [946, 256] width 508 height 25
select select "CertificateDetail"
click at [692, 244] on select "Unassigned Binder Cancellation Notice Certificate Contract Endorsement Insuranc…" at bounding box center [946, 256] width 508 height 25
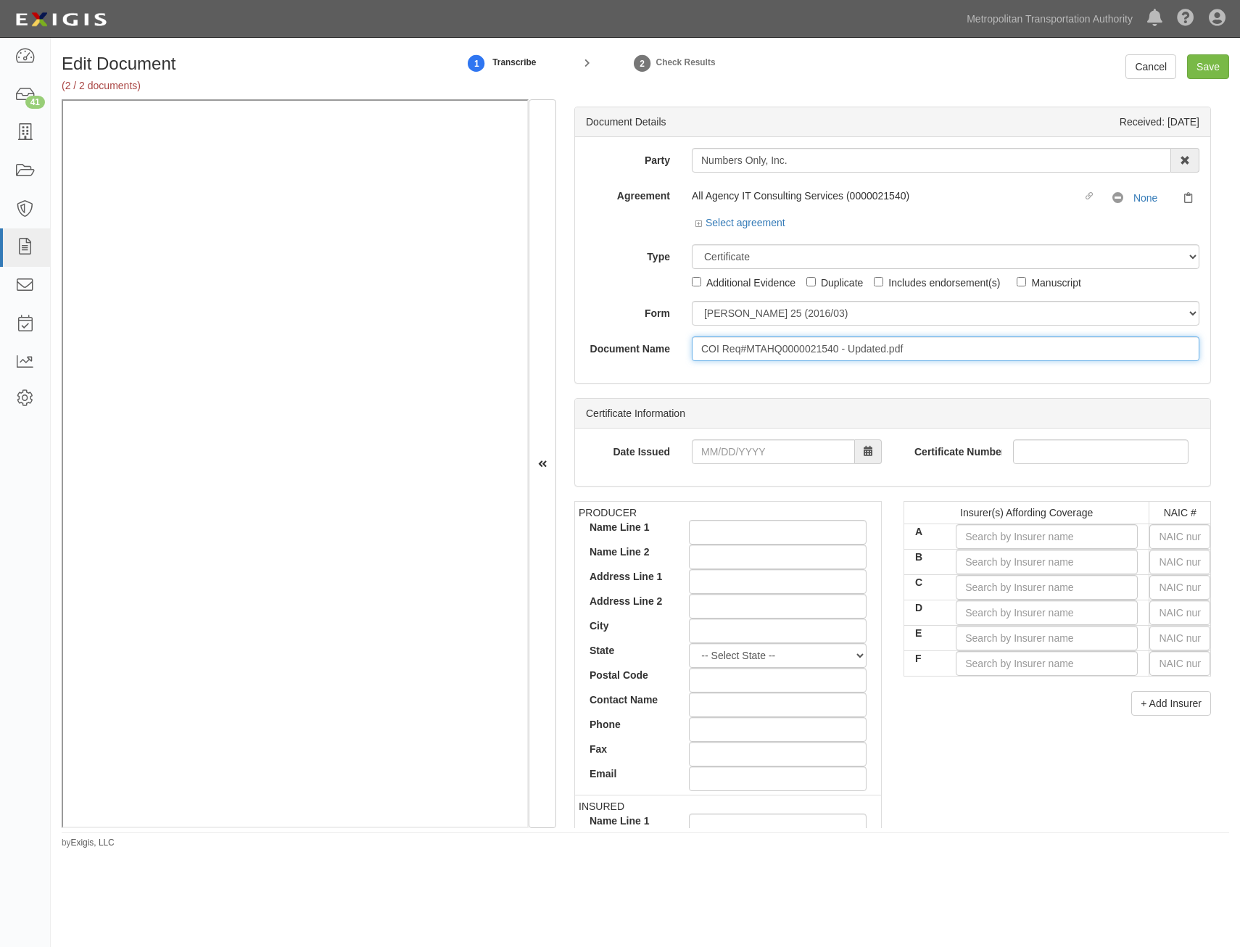
click at [896, 344] on input "COI Req#MTAHQ0000021540 - Updated.pdf" at bounding box center [946, 348] width 508 height 25
type input "COI with AIE"
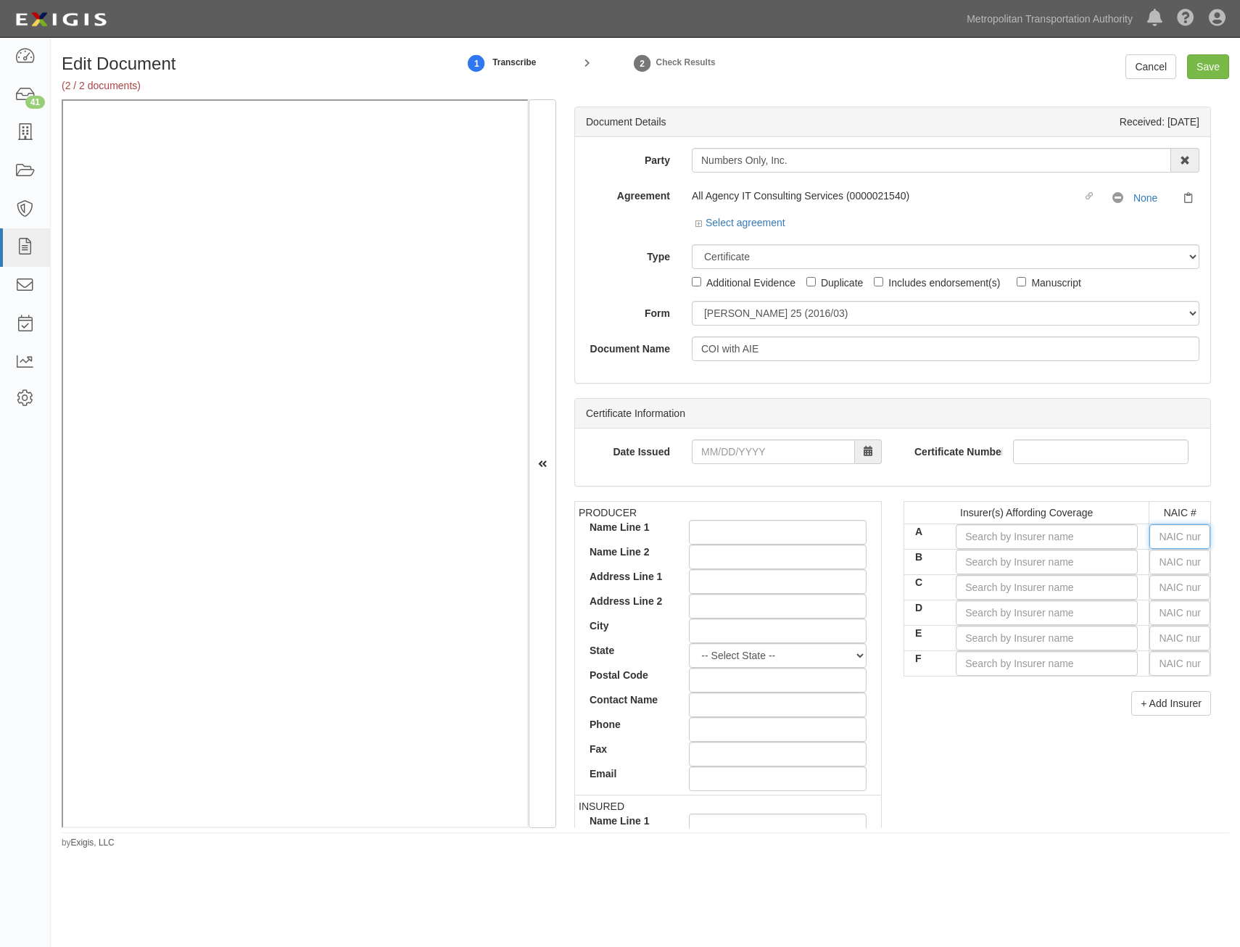
click at [1176, 545] on input "text" at bounding box center [1179, 536] width 61 height 25
click at [1184, 540] on input "text" at bounding box center [1179, 536] width 61 height 25
type input "25232"
type input "2"
type input "22667"
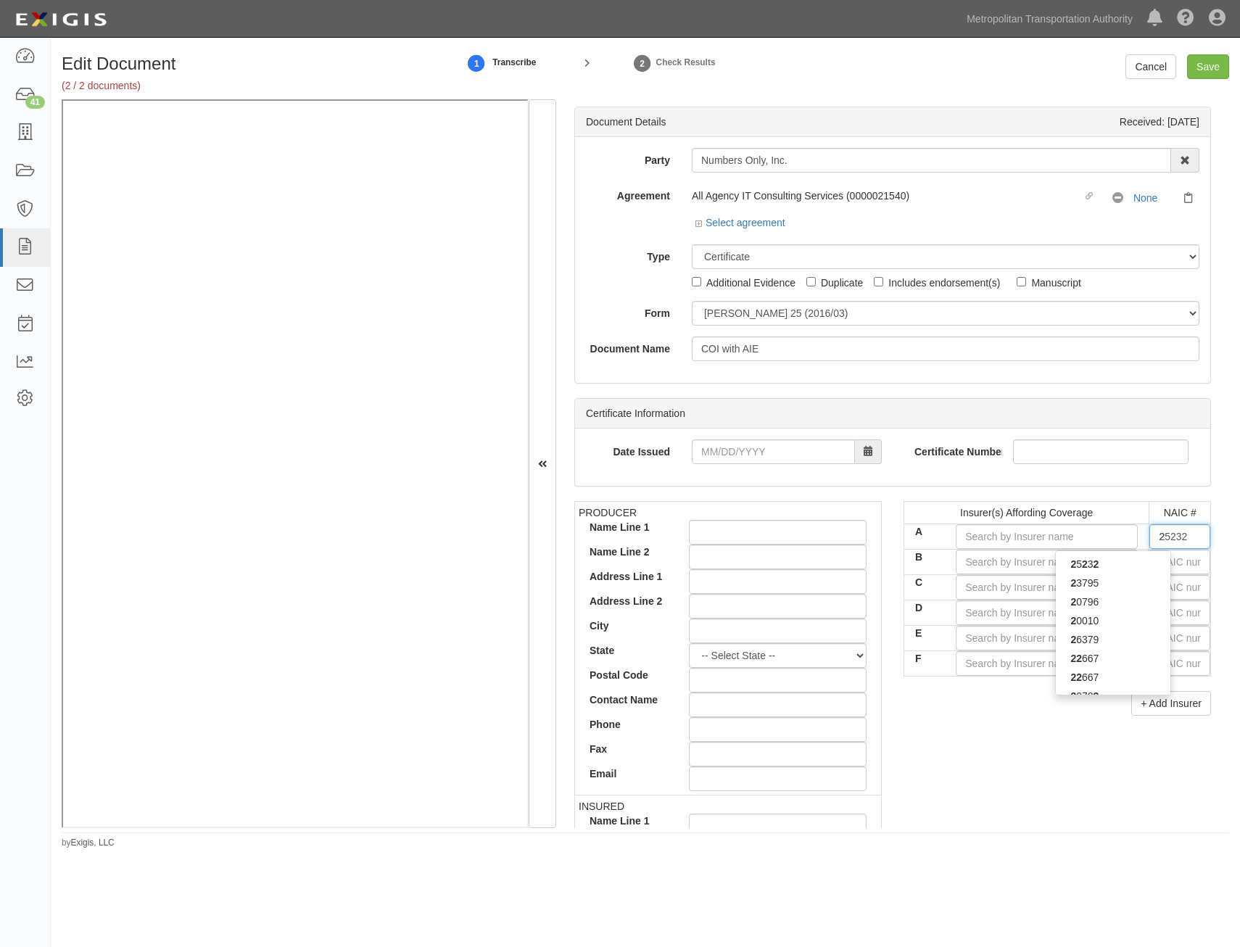
type input "22"
type input "22330"
type input "223"
type input "22306"
type input "2230"
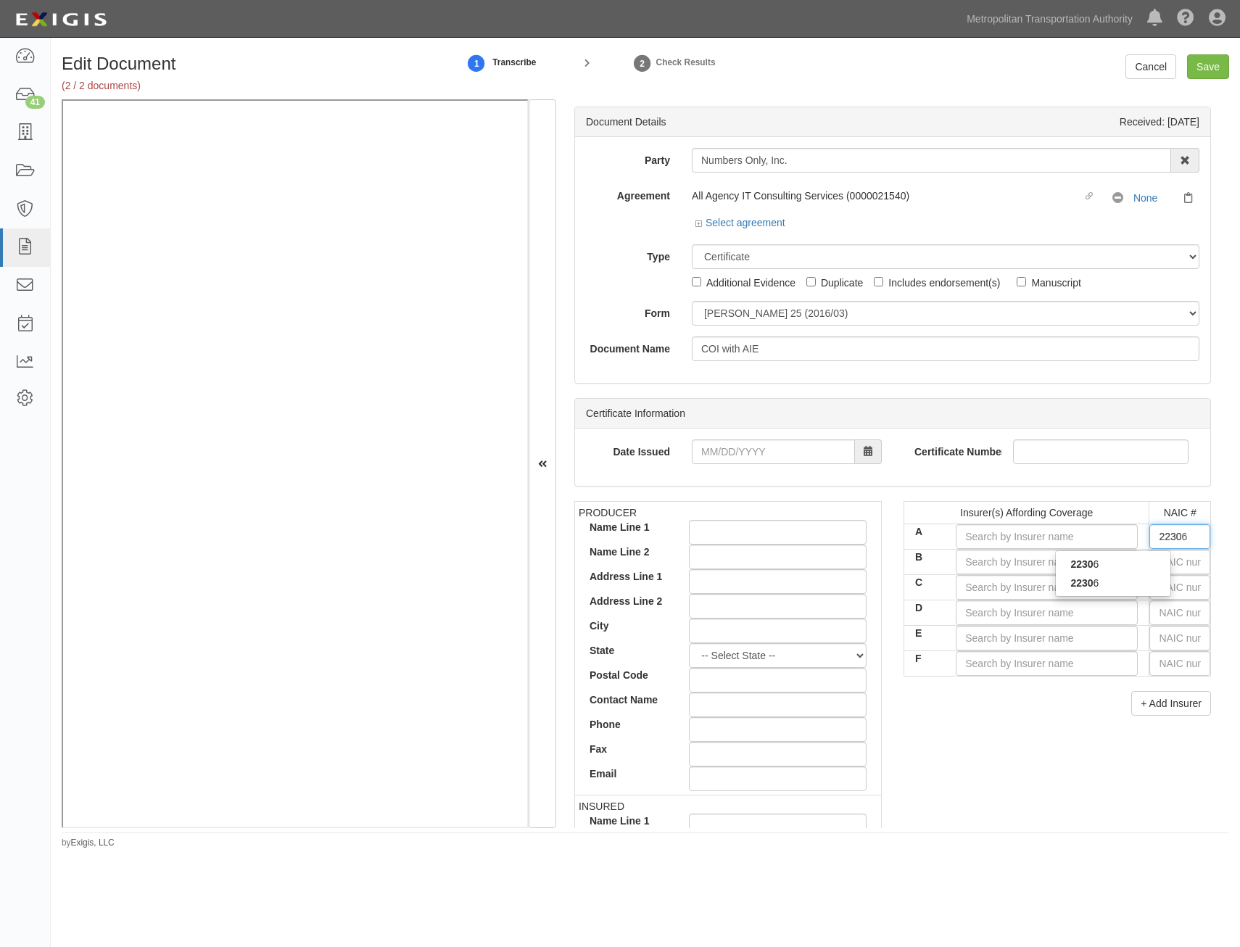
type input "22306"
click at [1147, 587] on div "22306" at bounding box center [1113, 583] width 115 height 19
type input "[US_STATE] Bay Insurance Company (A XV Rating)"
type input "22306"
drag, startPoint x: 1189, startPoint y: 564, endPoint x: 1157, endPoint y: 563, distance: 31.9
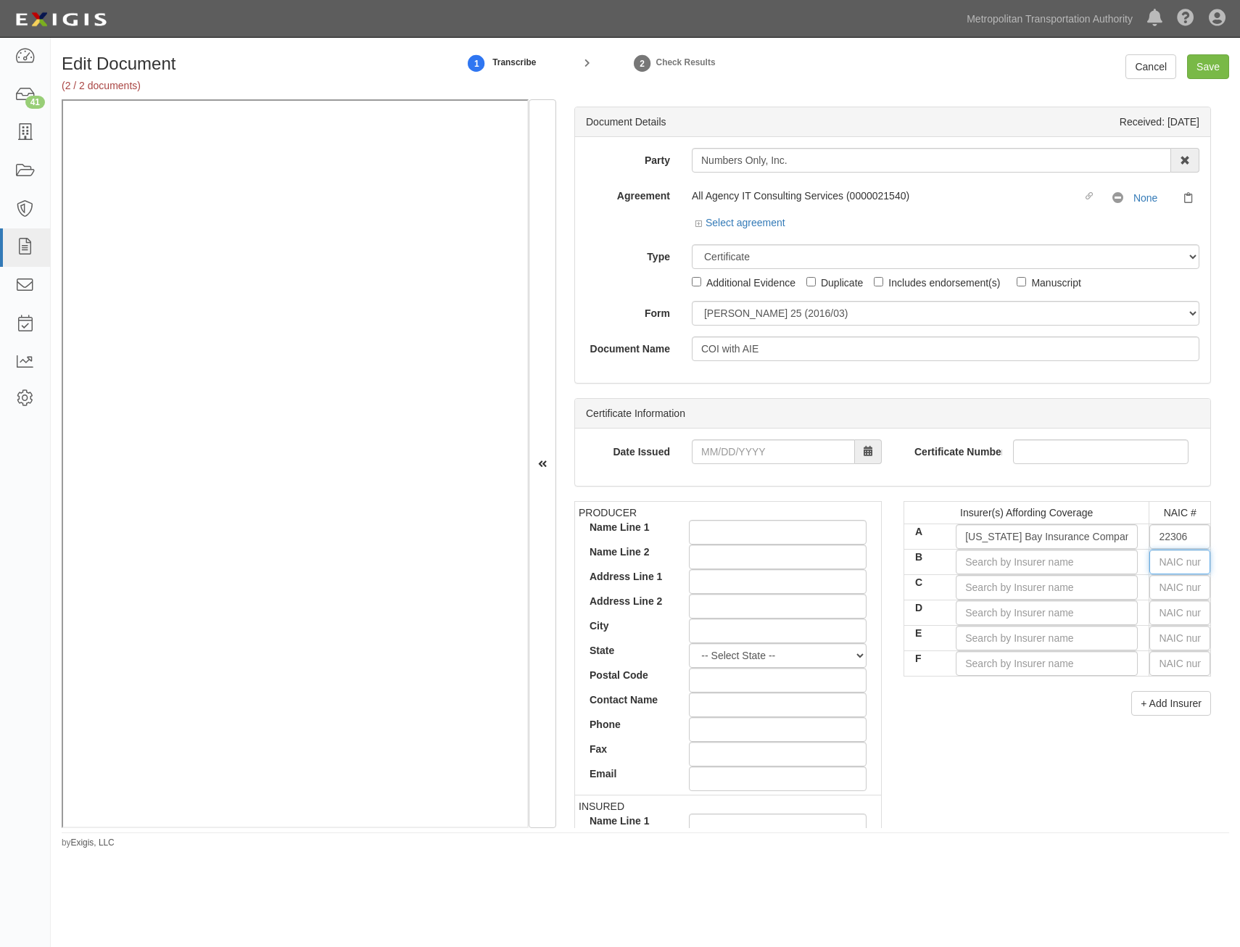
click at [1188, 564] on input "text" at bounding box center [1179, 562] width 61 height 25
type input "44725"
type input "4"
type input "41661"
type input "41"
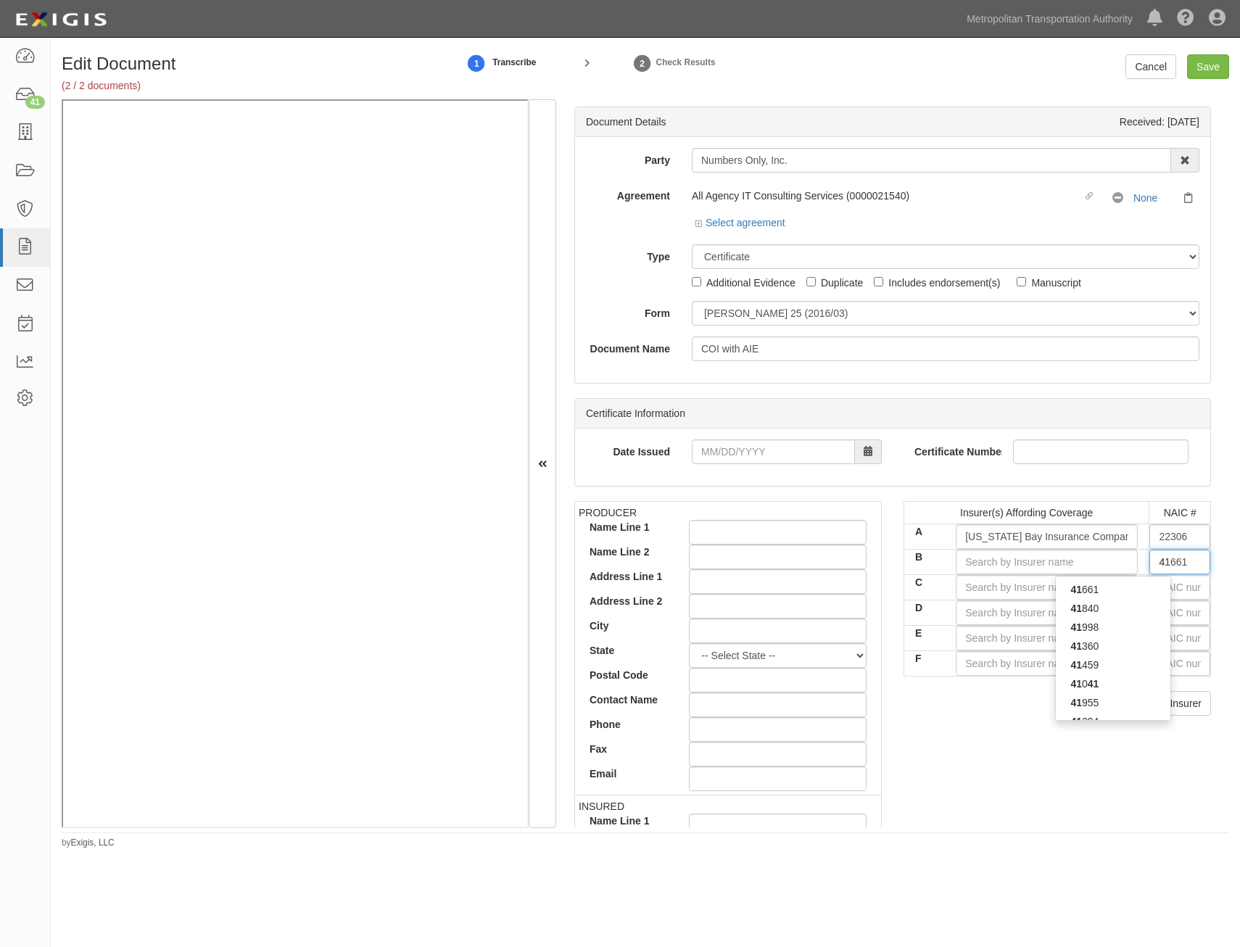
type input "41840"
type input "4184"
type input "41840"
click at [1124, 587] on div "41840" at bounding box center [1113, 589] width 115 height 19
type input "Allmerica Financial Benefit Insurance Co (A XV Rating)"
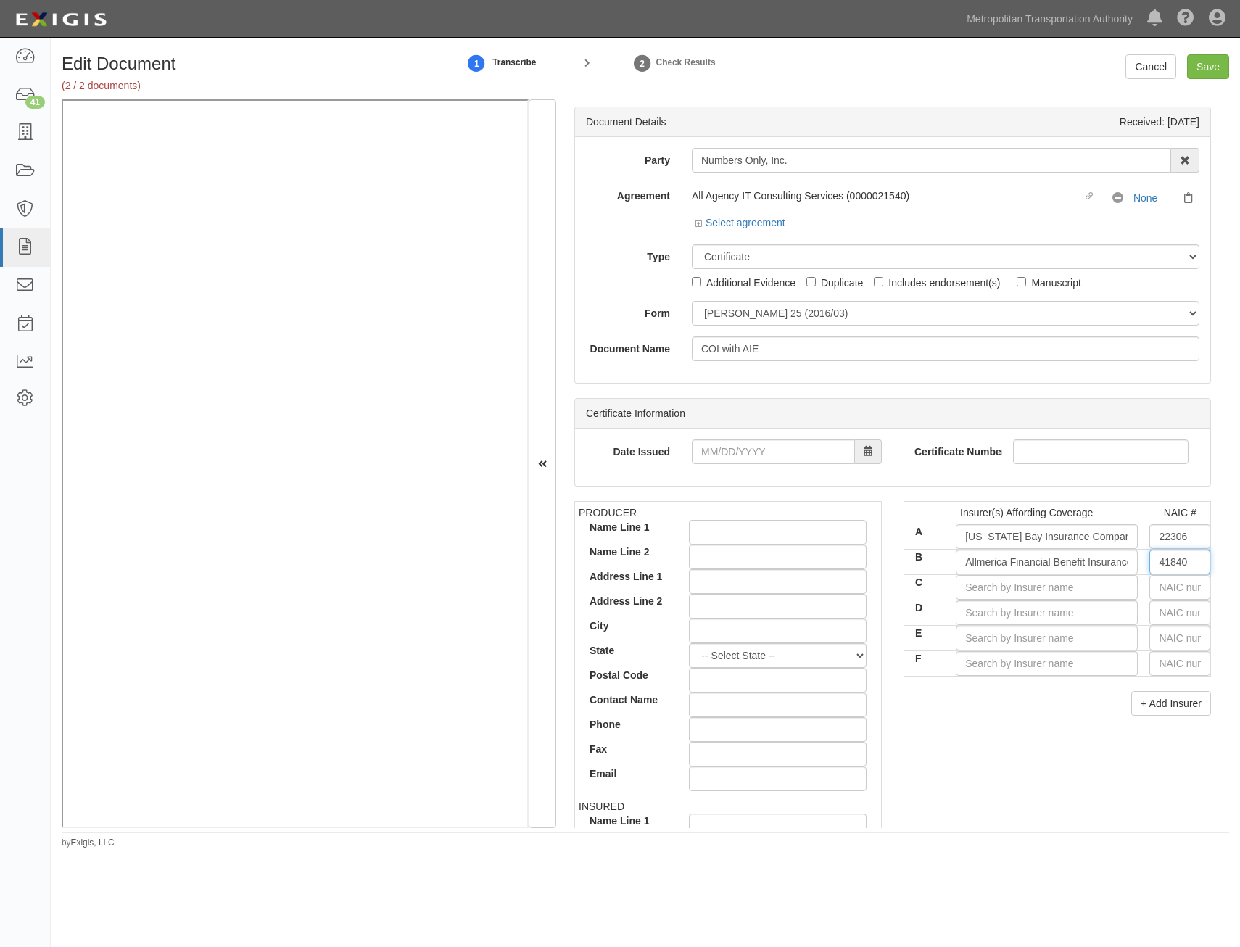
type input "41840"
click at [1173, 589] on input "text" at bounding box center [1179, 587] width 61 height 25
type input "25232"
type input "2"
type input "22667"
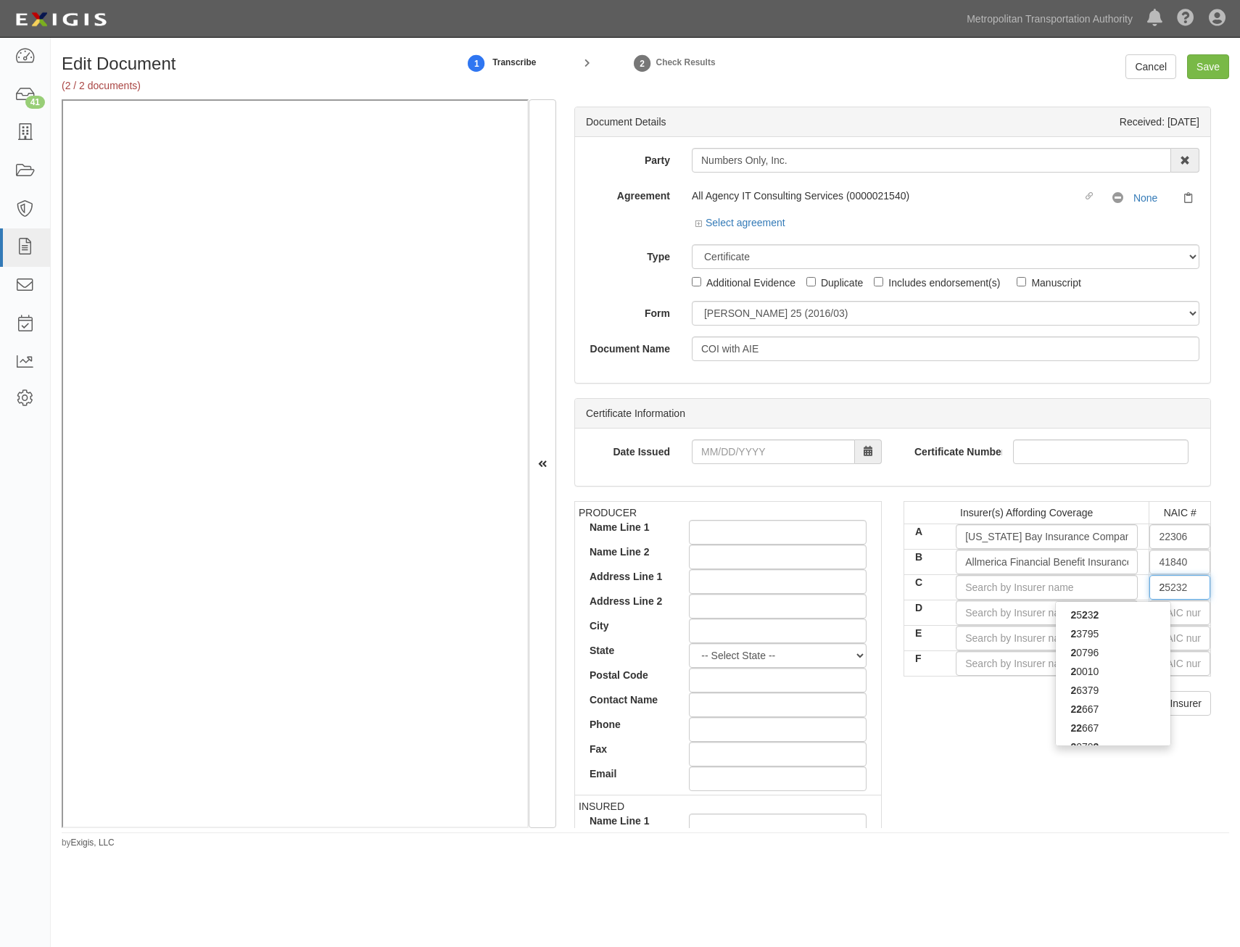
type input "22"
type input "22276"
type input "222"
type input "22292"
type input "2229"
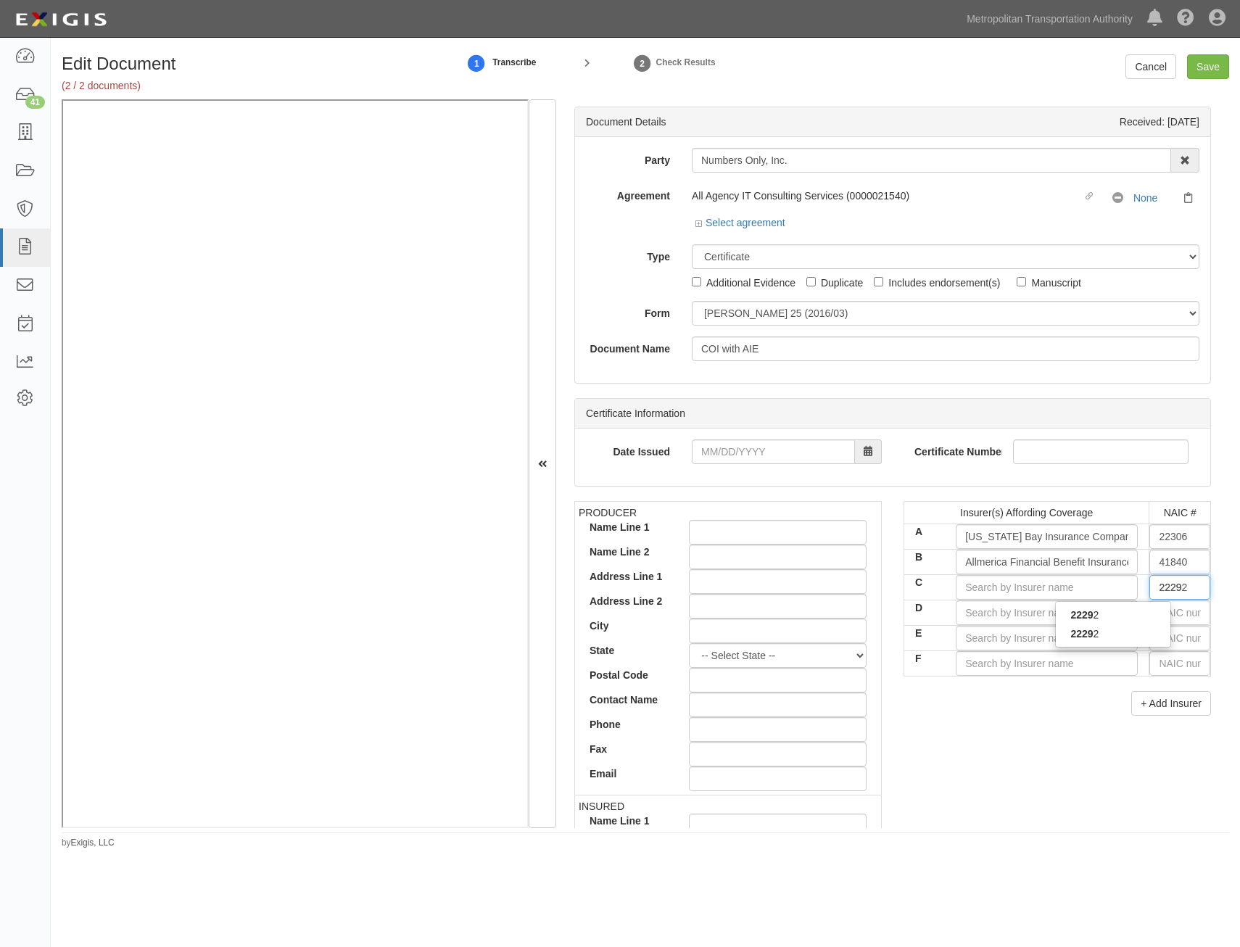
type input "22292"
click at [1134, 627] on div "22292" at bounding box center [1113, 633] width 115 height 19
type input "The Hanover Insurance Company (A XV Rating)"
type input "22292"
click at [1058, 720] on div "Insurer(s) Affording Coverage NAIC # A [US_STATE] Bay Insurance Company (A XV R…" at bounding box center [1057, 614] width 329 height 226
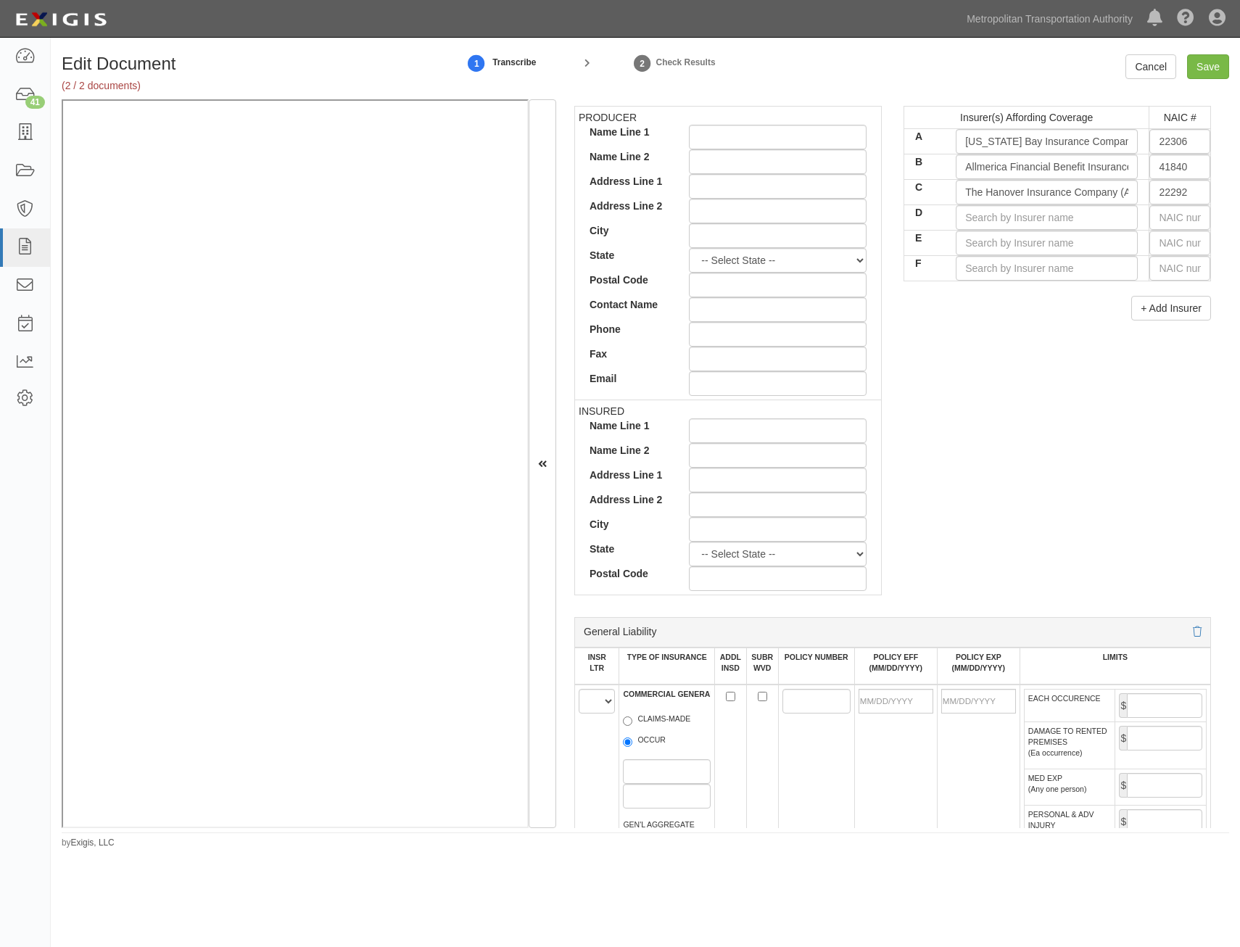
scroll to position [653, 0]
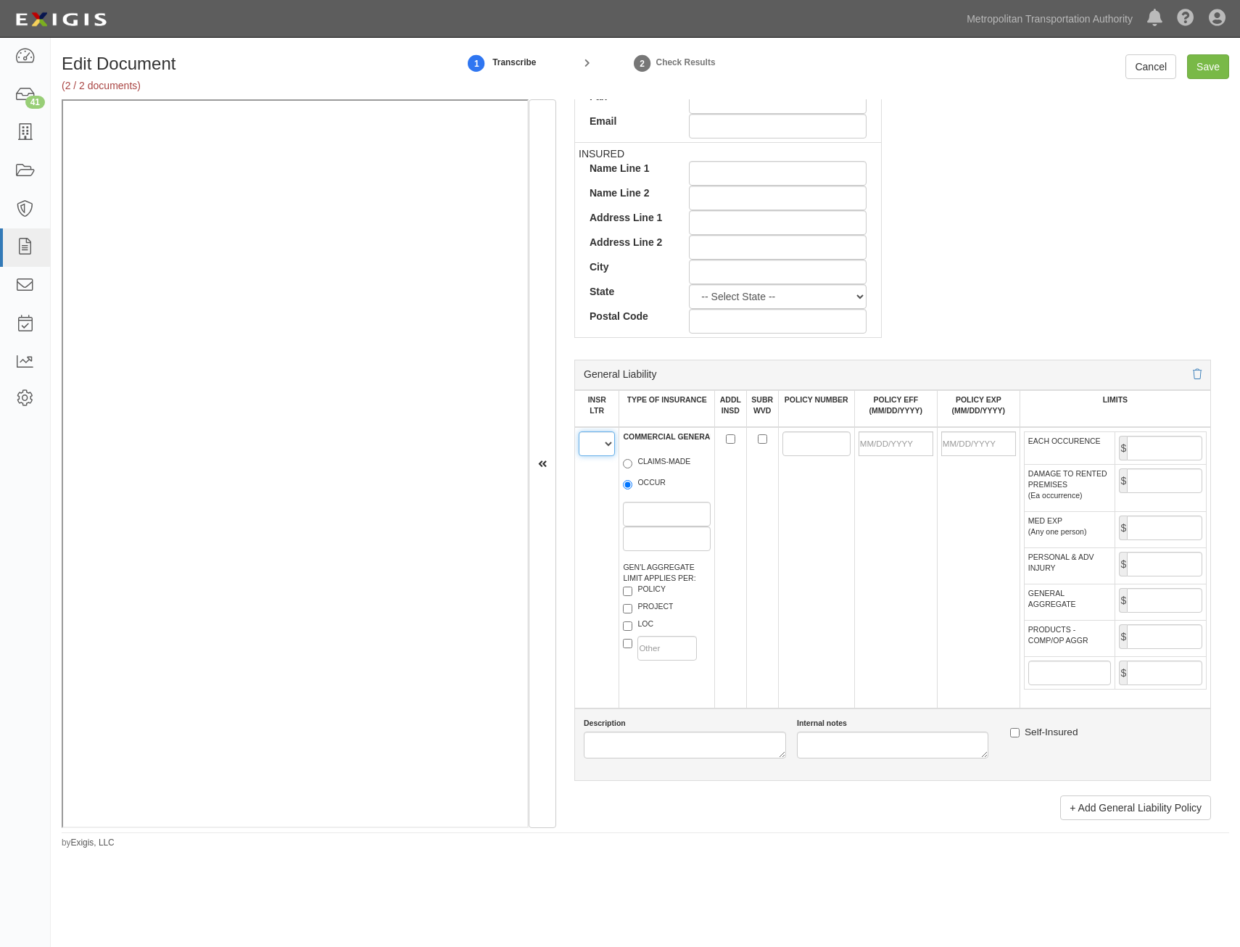
click at [600, 450] on select "A B C D E F" at bounding box center [597, 443] width 36 height 25
select select "A"
click at [579, 431] on select "A B C D E F" at bounding box center [597, 443] width 36 height 25
click at [645, 481] on label "OCCUR" at bounding box center [644, 484] width 43 height 15
click at [632, 481] on input "OCCUR" at bounding box center [627, 484] width 9 height 9
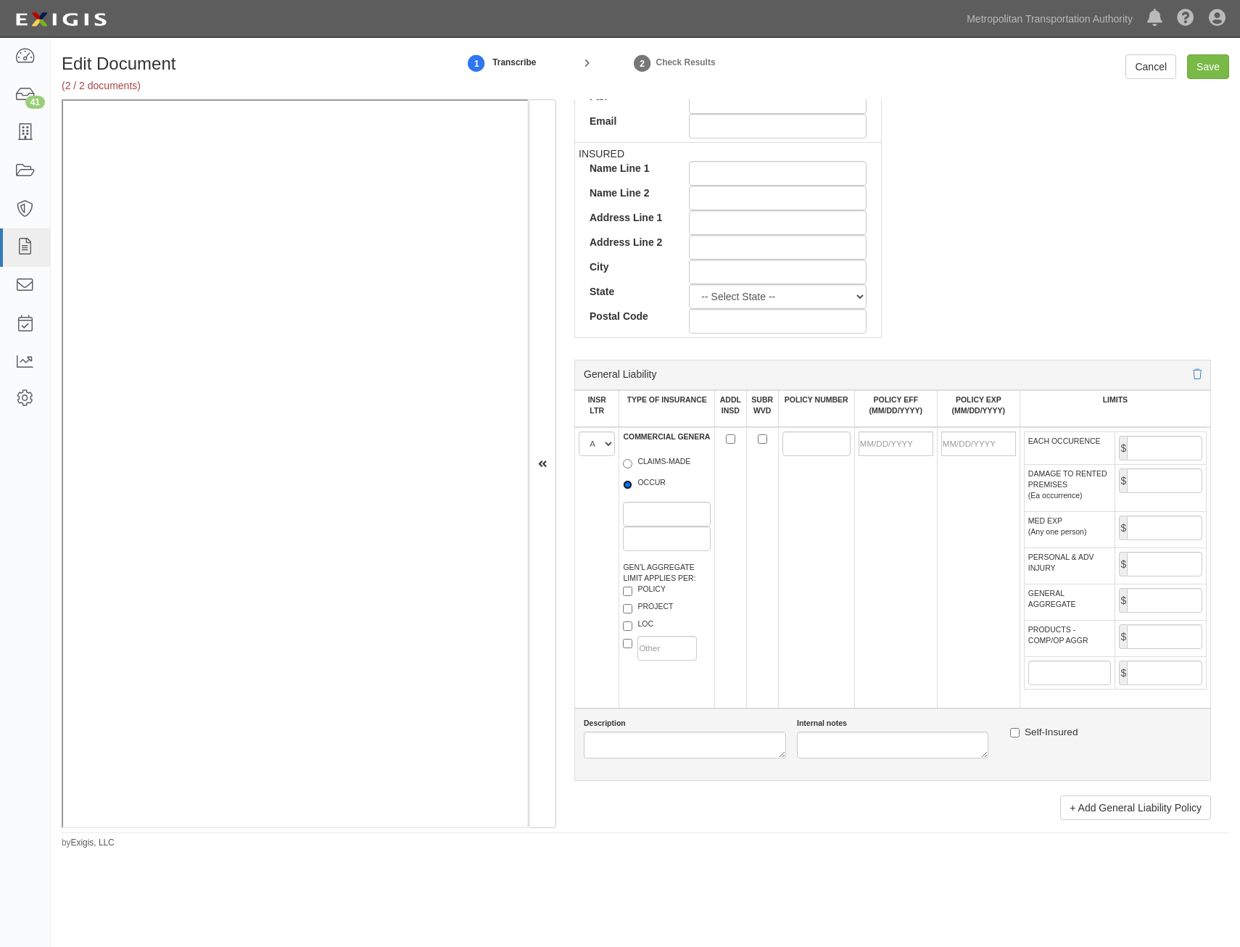
radio input "true"
click at [653, 585] on label "POLICY" at bounding box center [644, 591] width 43 height 15
click at [632, 587] on input "POLICY" at bounding box center [627, 591] width 9 height 9
checkbox input "true"
click at [797, 445] on input "POLICY NUMBER" at bounding box center [816, 443] width 68 height 25
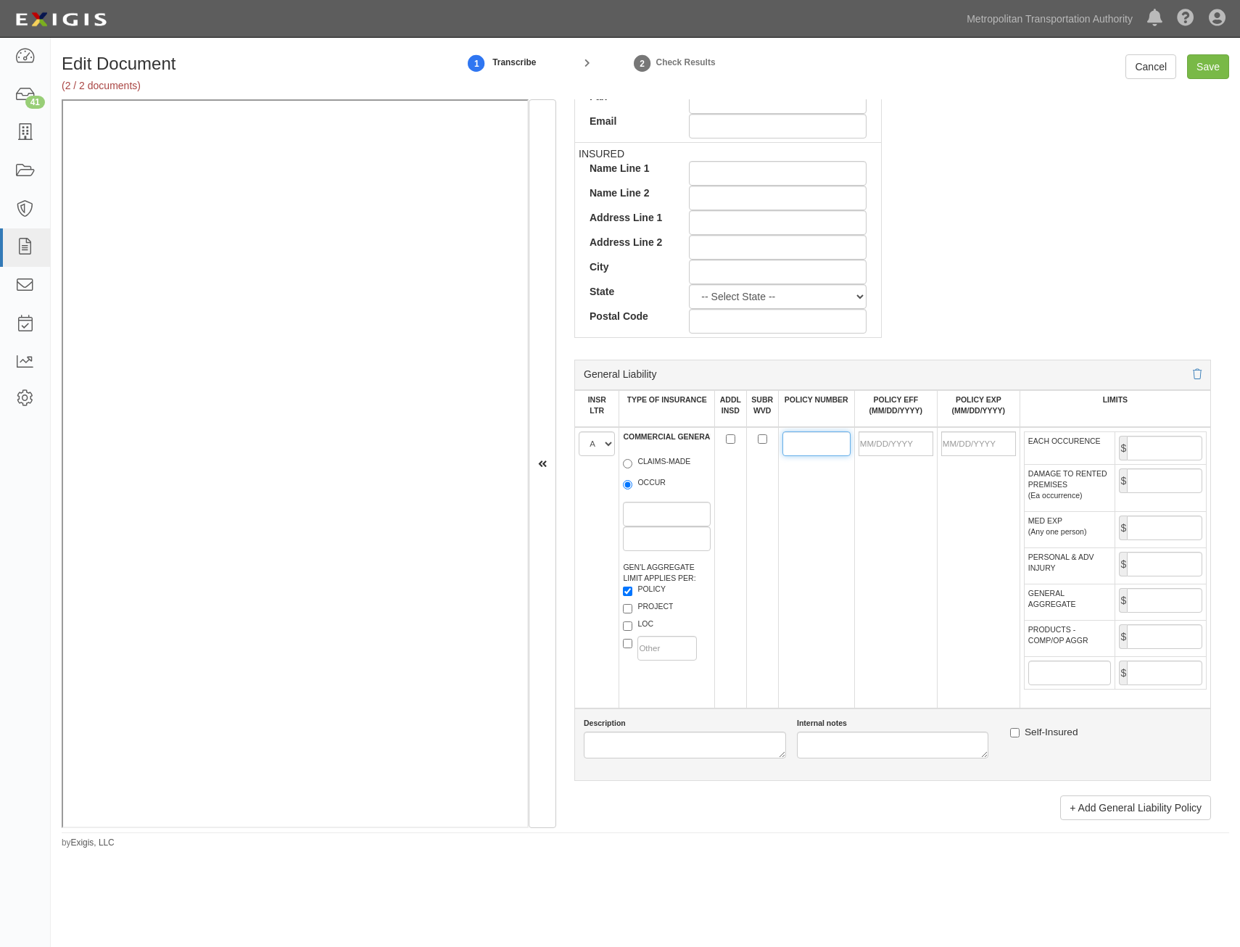
paste input "OD5H337932"
type input "OD5H337932"
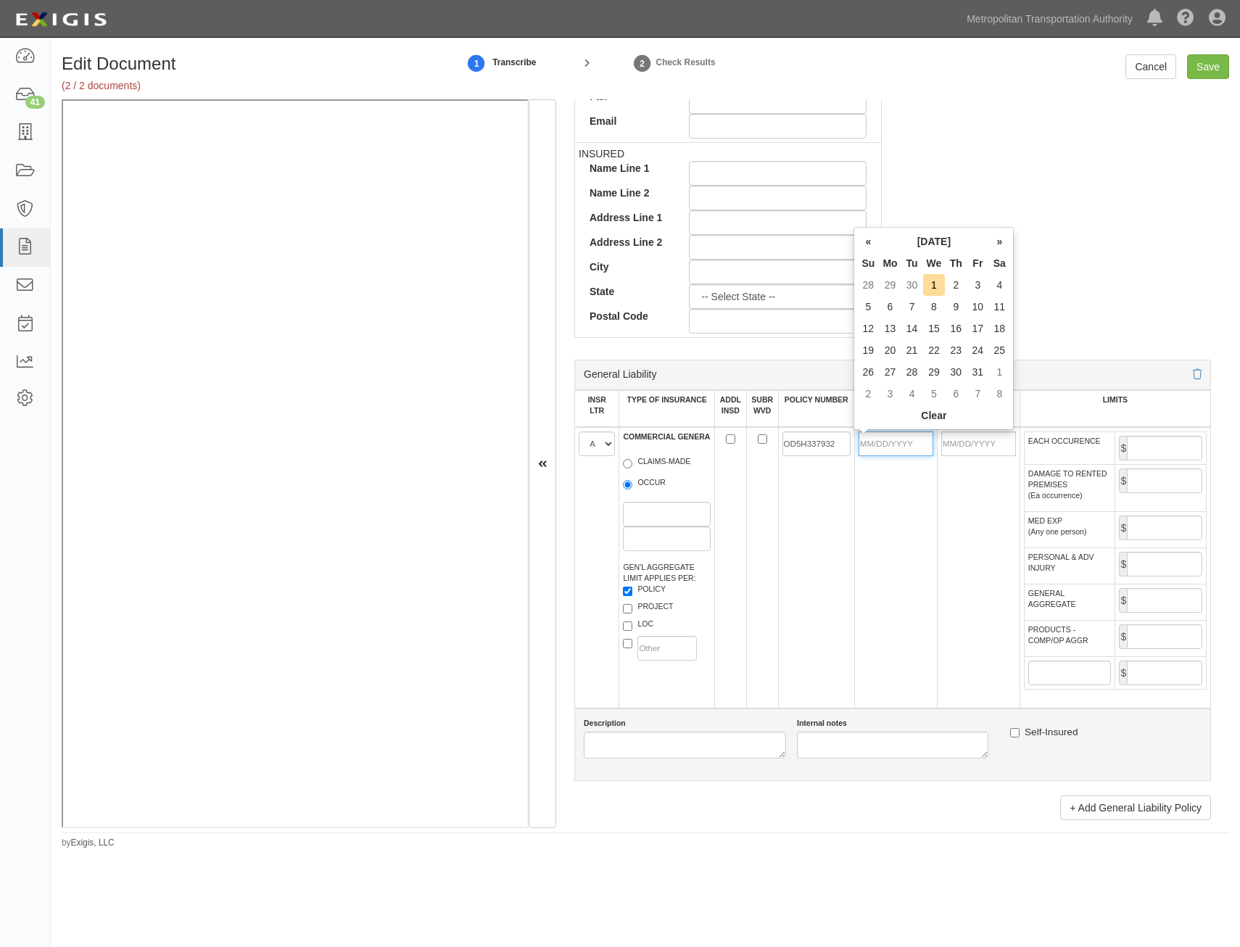
drag, startPoint x: 904, startPoint y: 443, endPoint x: 899, endPoint y: 450, distance: 9.3
click at [904, 443] on input "POLICY EFF (MM/DD/YYYY)" at bounding box center [896, 443] width 75 height 25
type input "08/01/2025"
type input "[DATE]"
click at [854, 519] on td "08/01/2025" at bounding box center [895, 567] width 83 height 281
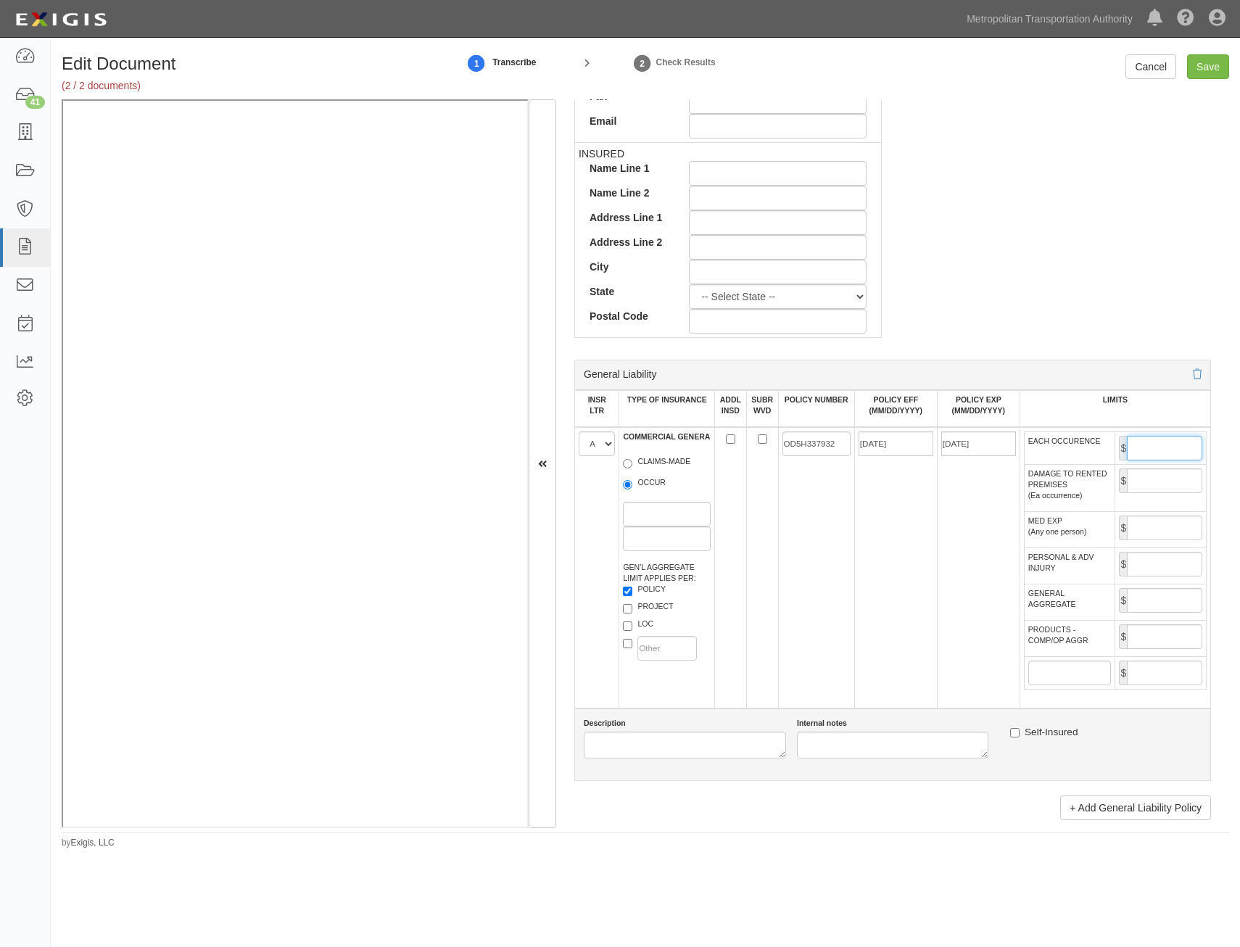
click at [1147, 445] on input "EACH OCCURENCE" at bounding box center [1164, 448] width 75 height 25
type input "2,000,000"
click at [1152, 603] on input "GENERAL AGGREGATE" at bounding box center [1164, 600] width 75 height 25
type input "4,000,000"
click at [1151, 634] on input "PRODUCTS - COMP/OP AGGR" at bounding box center [1164, 636] width 75 height 25
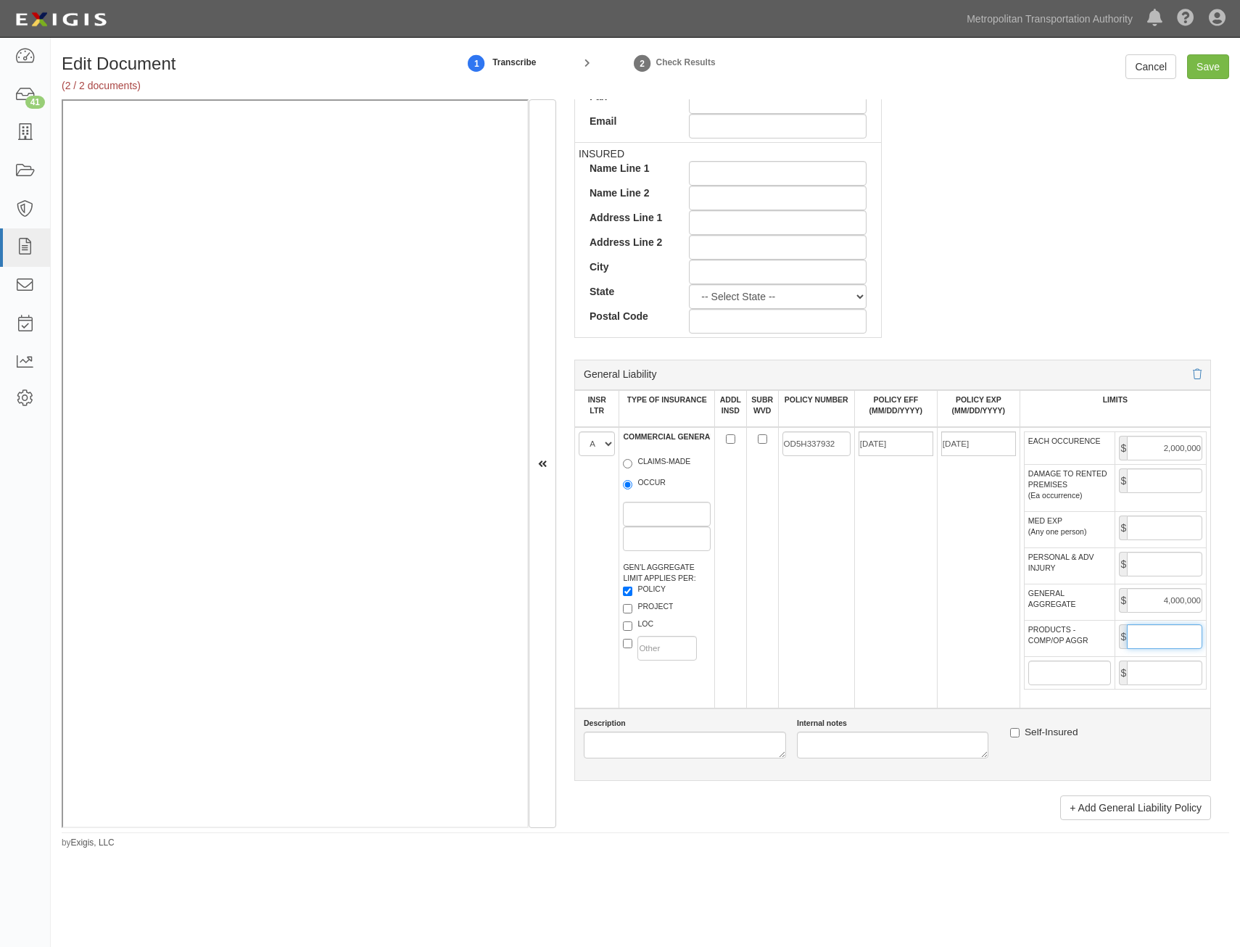
type input "4,000,000"
click at [951, 663] on td "[DATE]" at bounding box center [978, 567] width 83 height 281
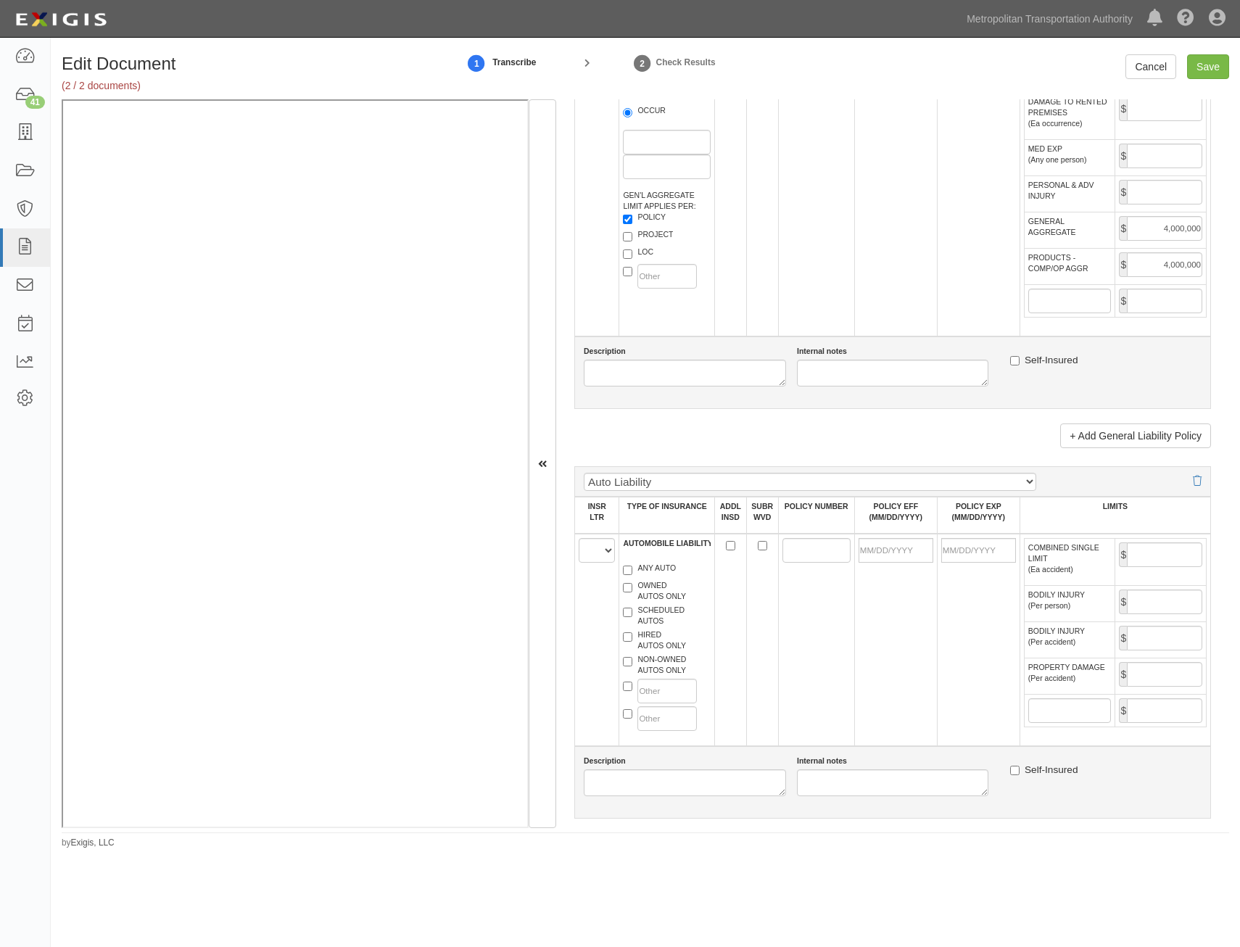
scroll to position [1088, 0]
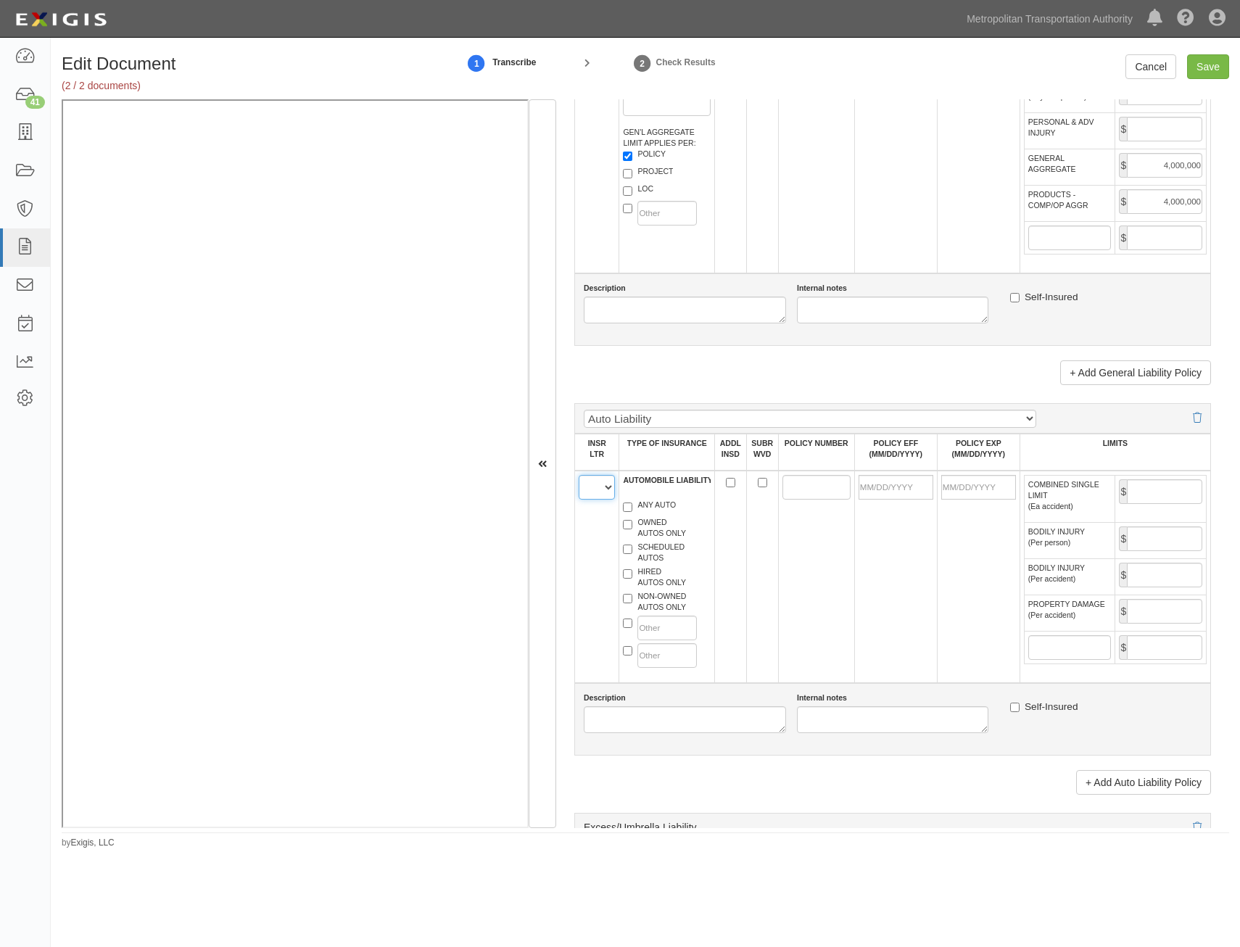
drag, startPoint x: 592, startPoint y: 484, endPoint x: 596, endPoint y: 501, distance: 17.2
click at [592, 484] on select "A B C D E F" at bounding box center [597, 487] width 36 height 25
select select "B"
click at [579, 475] on select "A B C D E F" at bounding box center [597, 487] width 36 height 25
click at [647, 509] on label "ANY AUTO" at bounding box center [649, 507] width 53 height 15
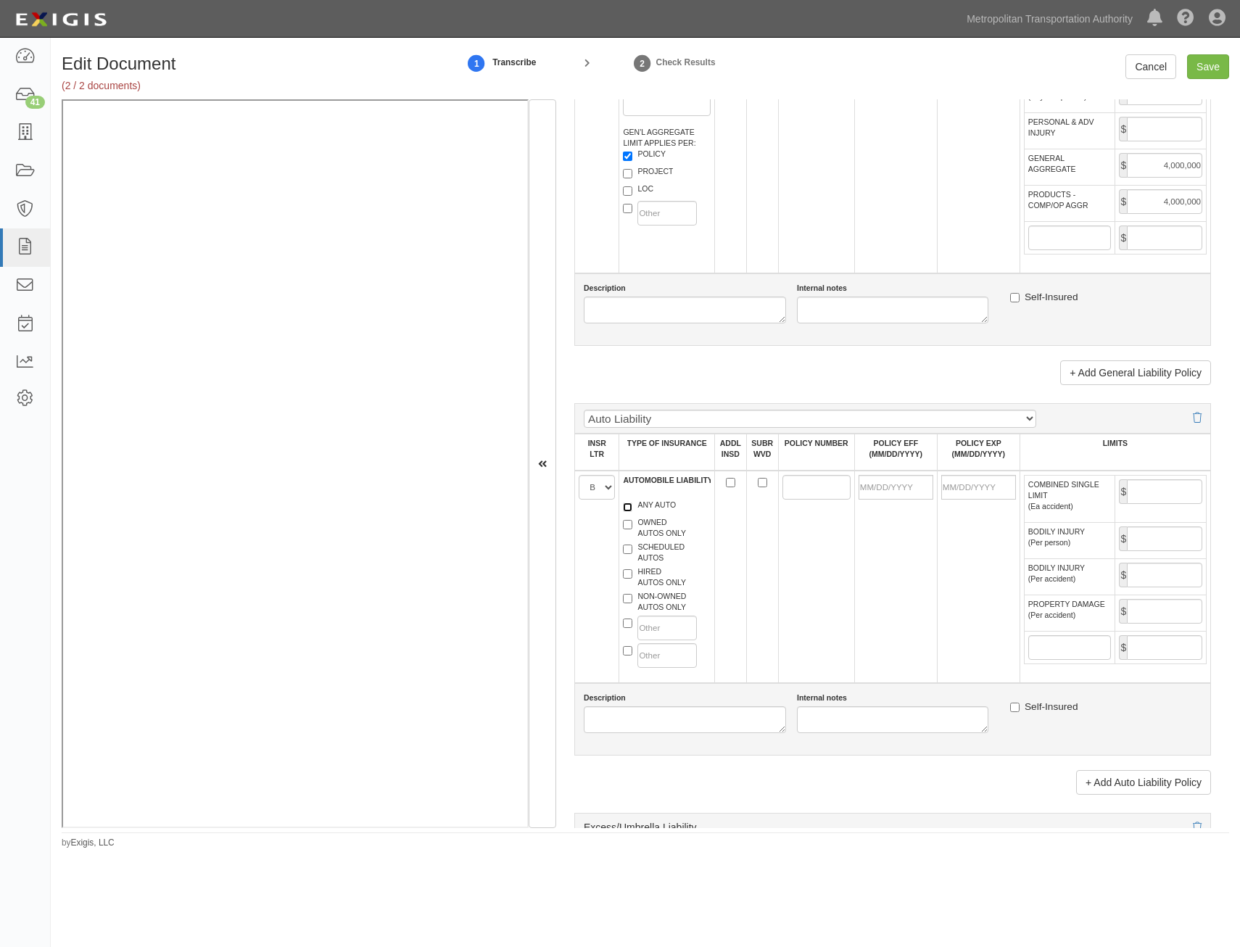
click at [632, 509] on input "ANY AUTO" at bounding box center [627, 507] width 9 height 9
checkbox input "true"
drag, startPoint x: 803, startPoint y: 483, endPoint x: 794, endPoint y: 486, distance: 9.2
click at [803, 483] on input "POLICY NUMBER" at bounding box center [816, 487] width 68 height 25
paste input "AW5H962964"
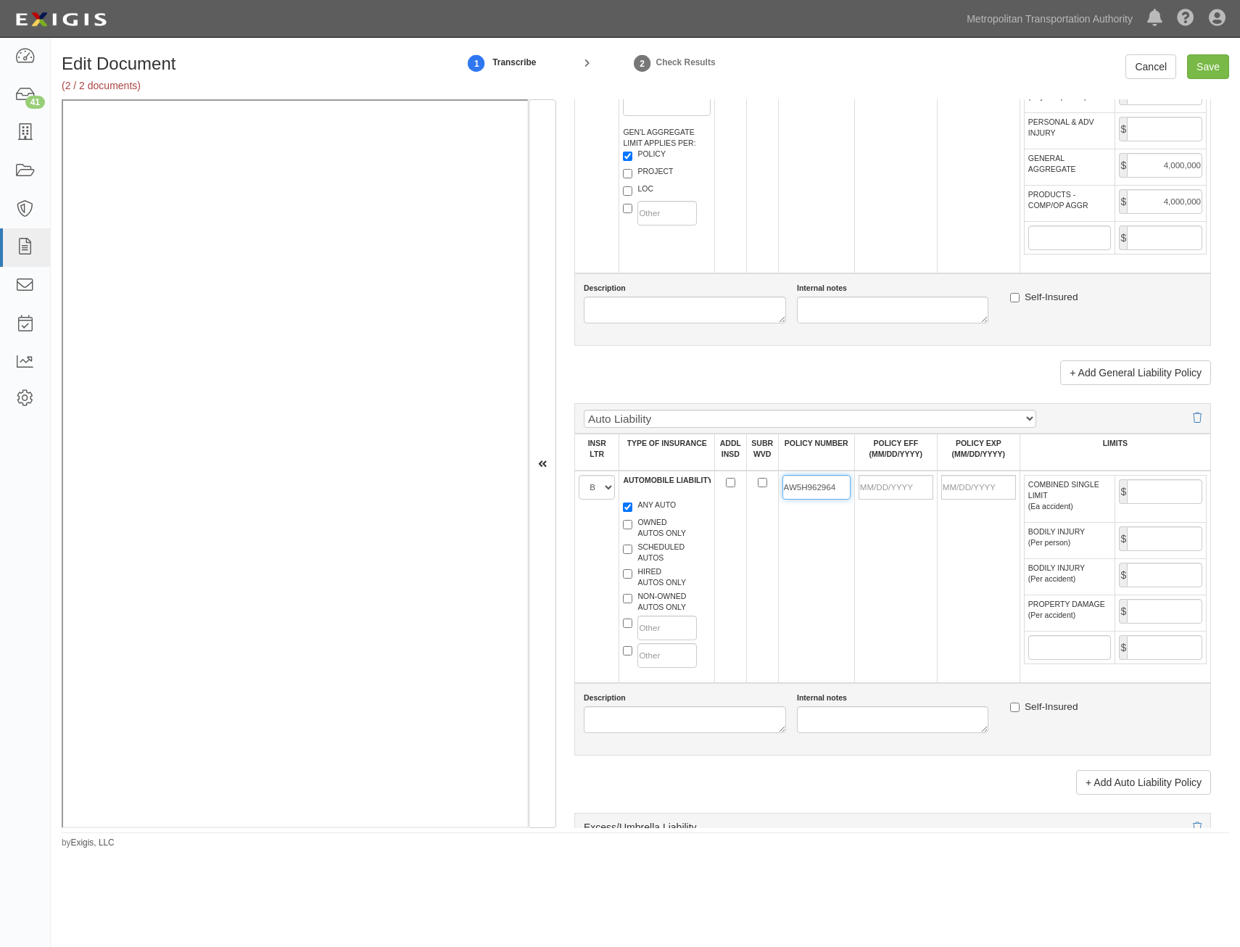
type input "AW5H962964"
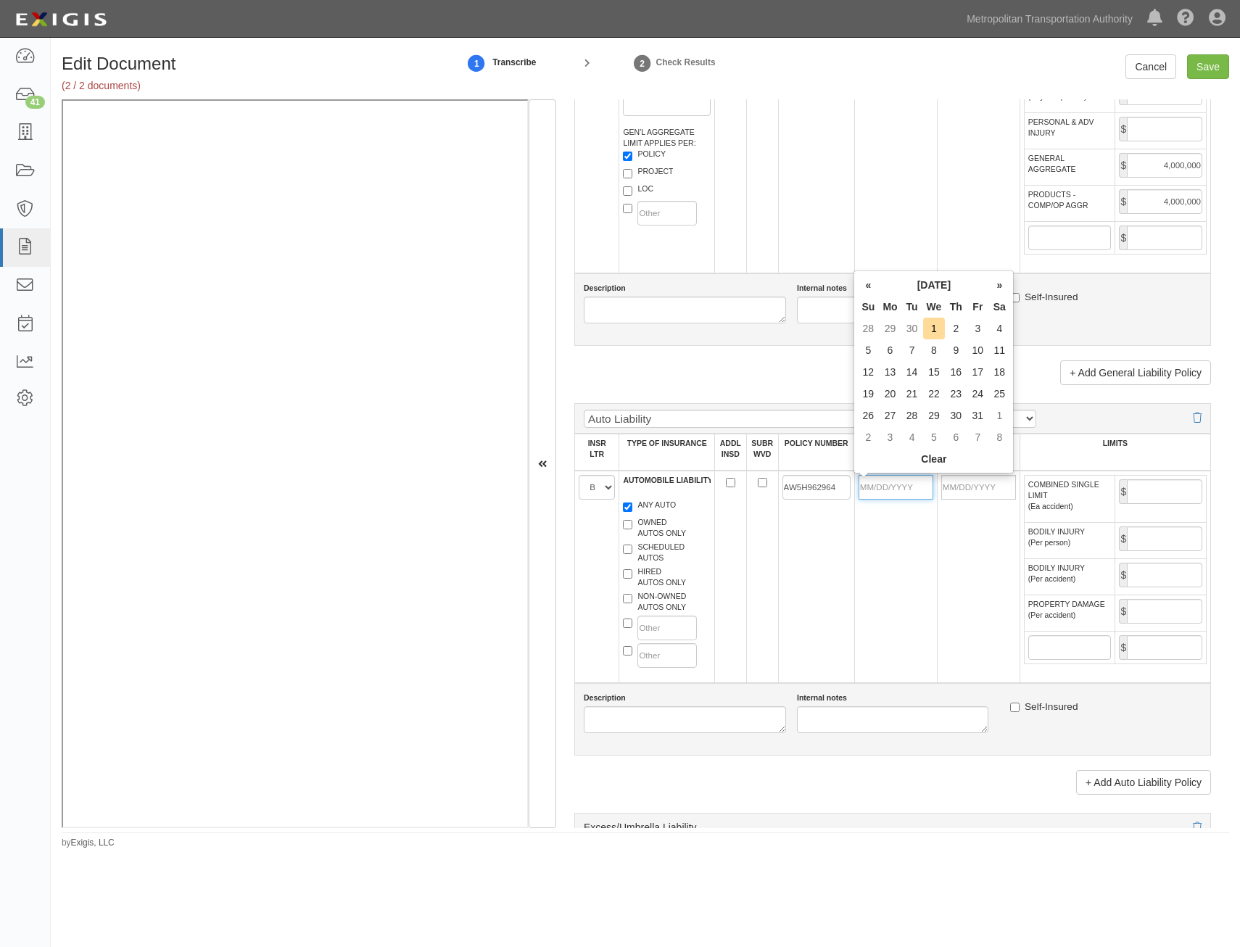
click at [913, 491] on input "POLICY EFF (MM/DD/YYYY)" at bounding box center [896, 487] width 75 height 25
type input "08/01/2025"
type input "[DATE]"
click at [843, 582] on td "AW5H962964" at bounding box center [816, 577] width 76 height 212
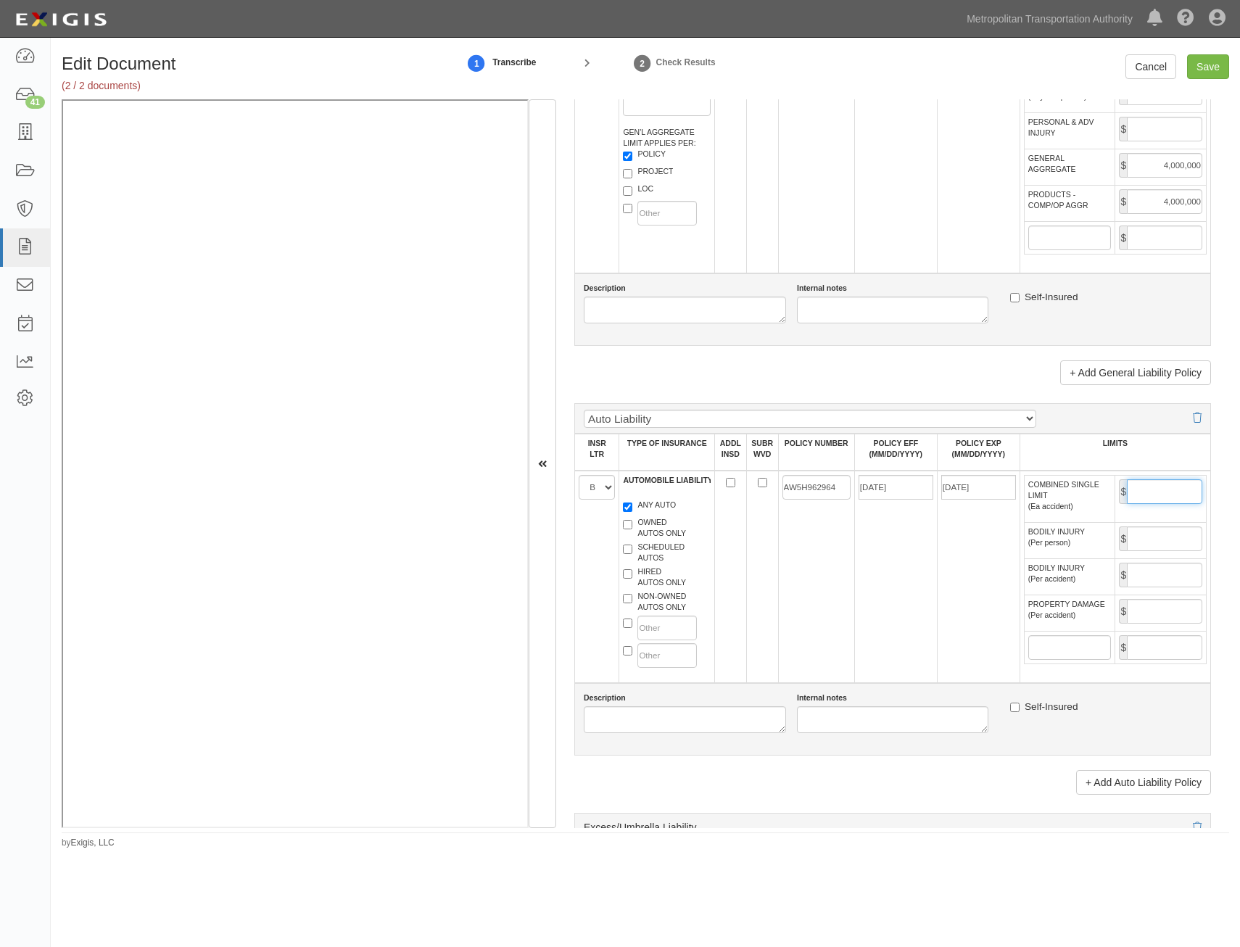
click at [1157, 487] on input "COMBINED SINGLE LIMIT (Ea accident)" at bounding box center [1164, 491] width 75 height 25
type input "1,000,000"
click at [768, 598] on td at bounding box center [762, 577] width 32 height 212
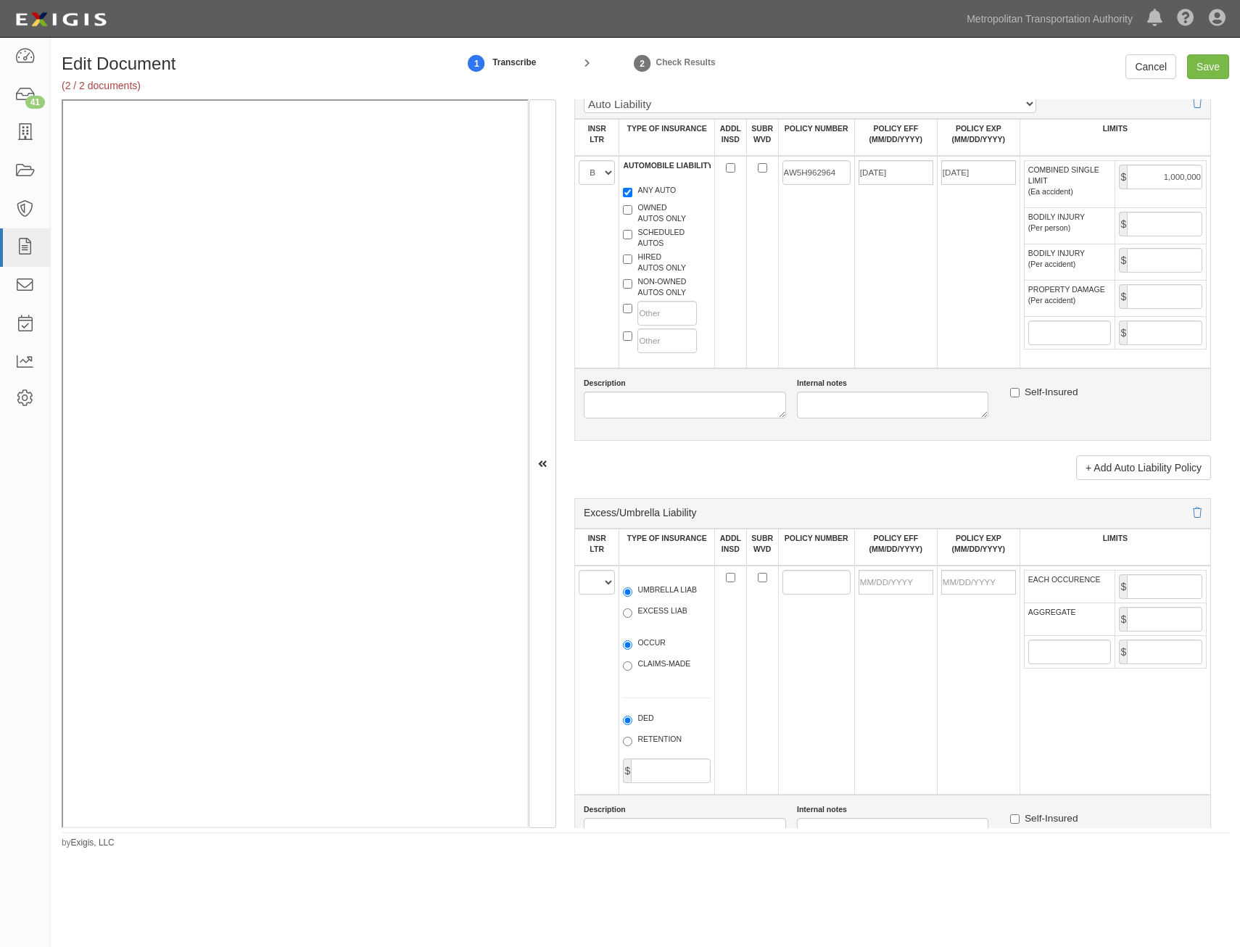
scroll to position [1450, 0]
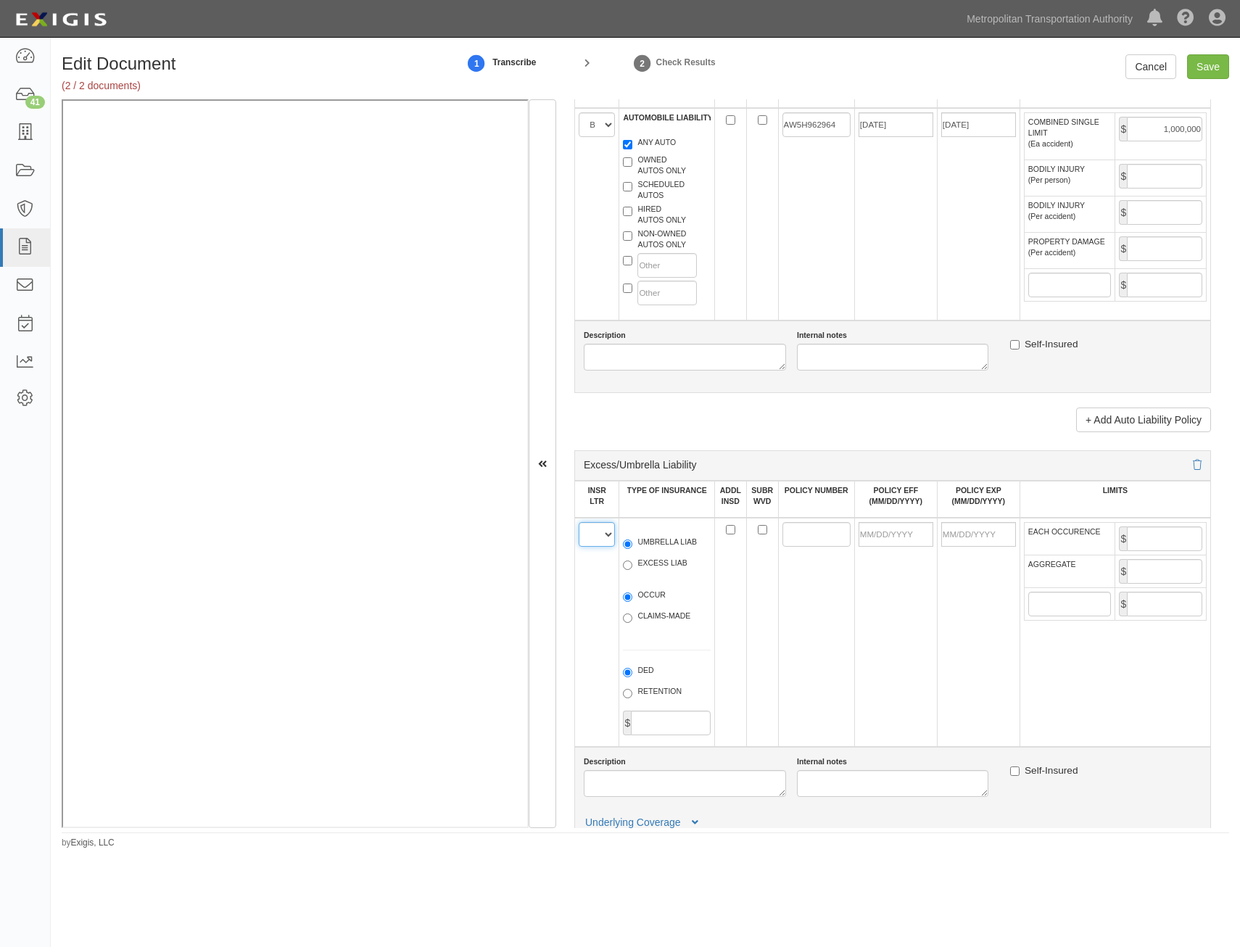
drag, startPoint x: 598, startPoint y: 528, endPoint x: 597, endPoint y: 547, distance: 18.9
click at [598, 528] on select "A B C D E F" at bounding box center [597, 534] width 36 height 25
select select "A"
click at [579, 522] on select "A B C D E F" at bounding box center [597, 534] width 36 height 25
click at [653, 543] on label "UMBRELLA LIAB" at bounding box center [660, 544] width 74 height 15
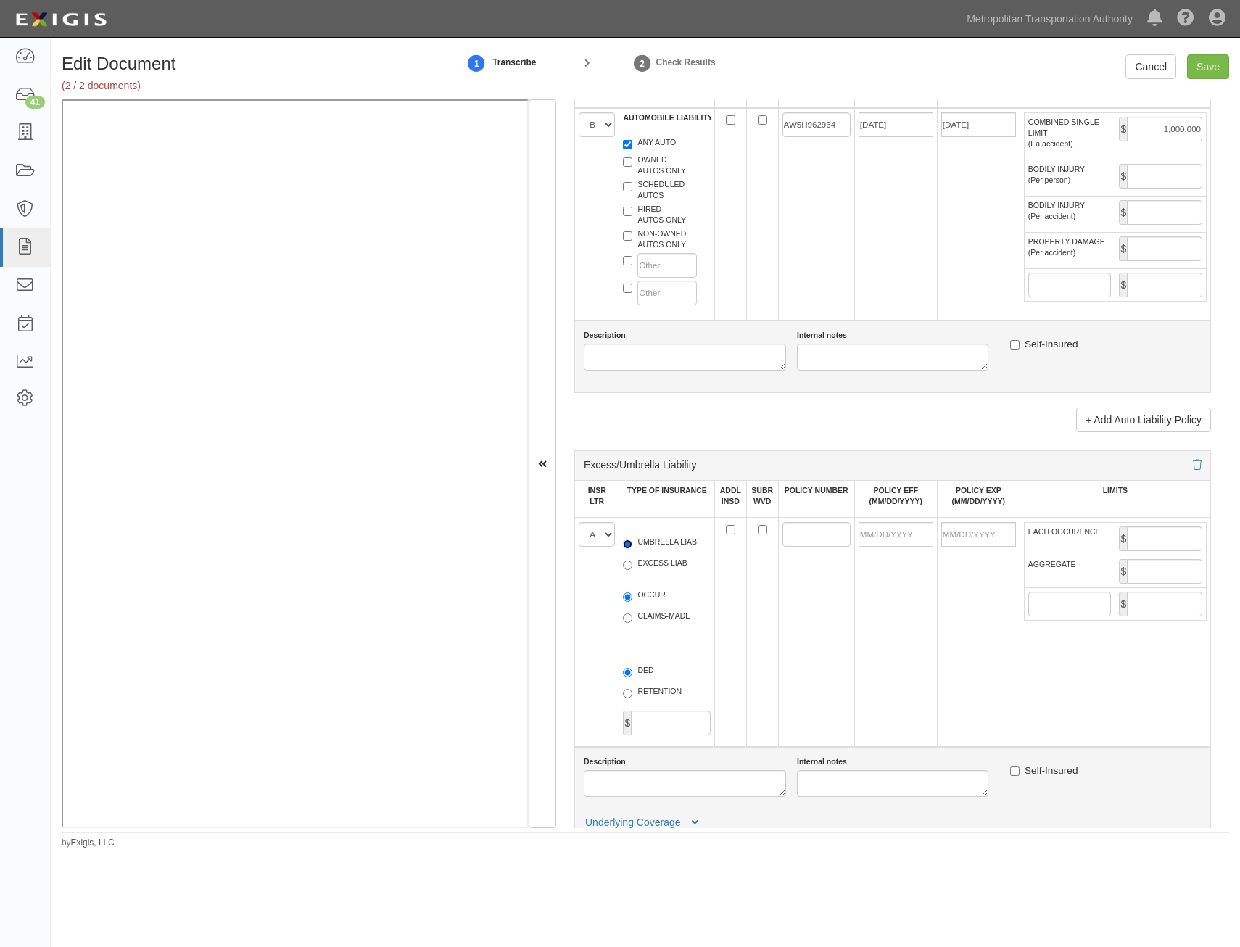
click at [632, 543] on input "UMBRELLA LIAB" at bounding box center [627, 544] width 9 height 9
radio input "true"
click at [644, 595] on label "OCCUR" at bounding box center [644, 597] width 43 height 15
click at [632, 595] on input "OCCUR" at bounding box center [627, 596] width 9 height 9
radio input "true"
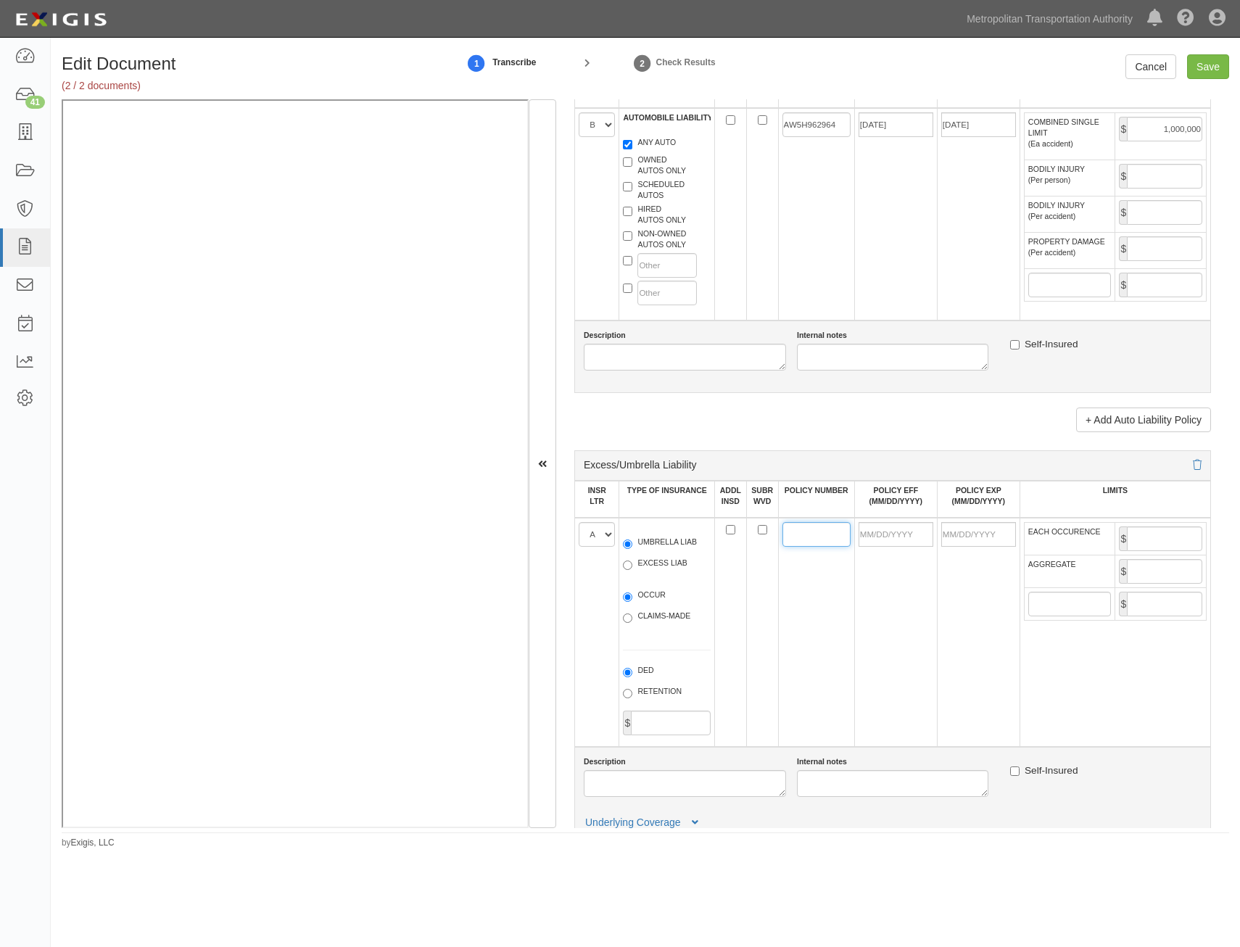
click at [789, 530] on input "POLICY NUMBER" at bounding box center [816, 534] width 68 height 25
paste input "OD5H337932"
type input "OD5H337932"
drag, startPoint x: 912, startPoint y: 542, endPoint x: 868, endPoint y: 616, distance: 85.2
click at [912, 542] on input "POLICY EFF (MM/DD/YYYY)" at bounding box center [896, 534] width 75 height 25
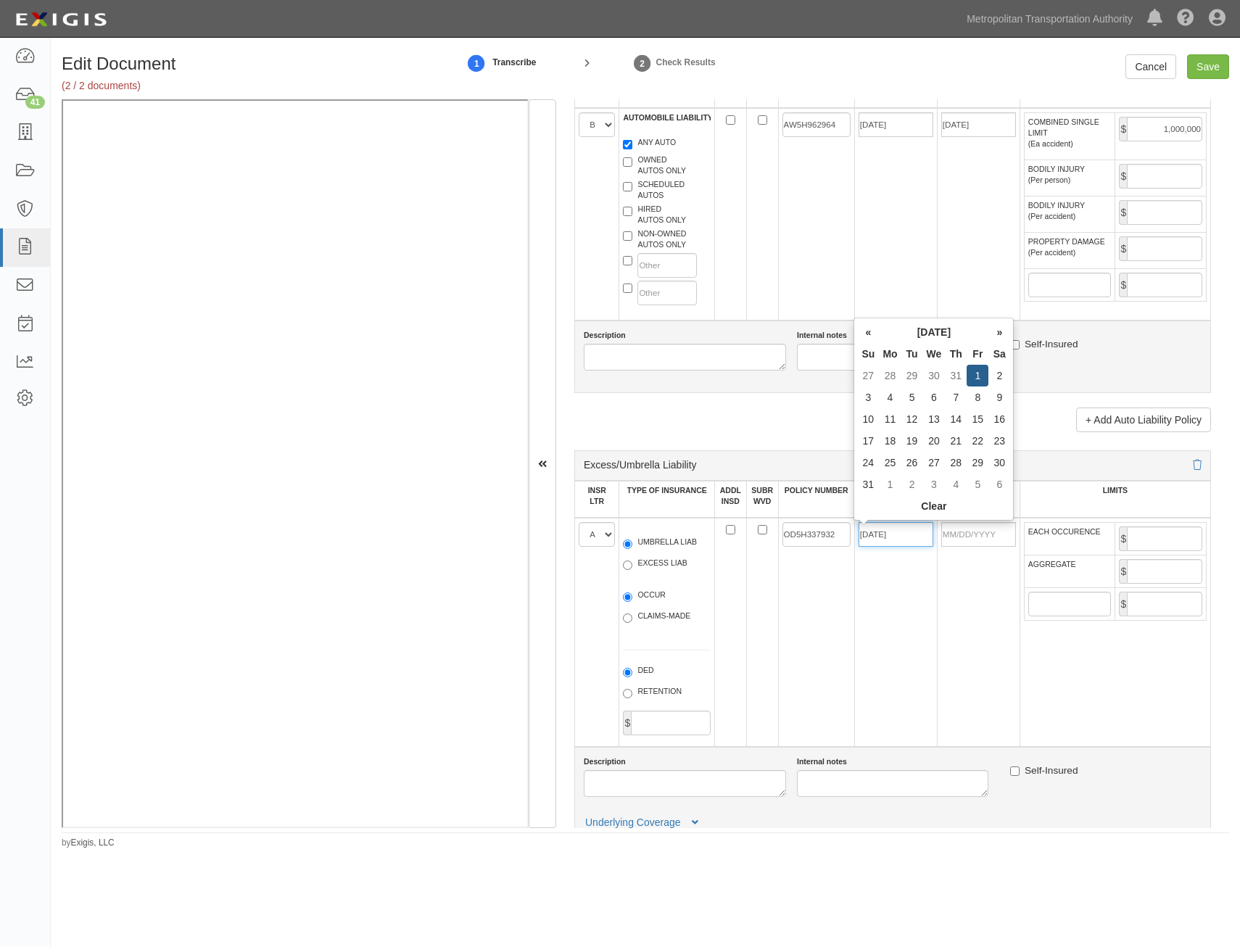
type input "08/01/2025"
type input "[DATE]"
click at [872, 626] on td "08/01/2025" at bounding box center [895, 632] width 83 height 229
drag, startPoint x: 1184, startPoint y: 532, endPoint x: 1159, endPoint y: 545, distance: 28.2
click at [1184, 532] on input "EACH OCCURENCE" at bounding box center [1164, 538] width 75 height 25
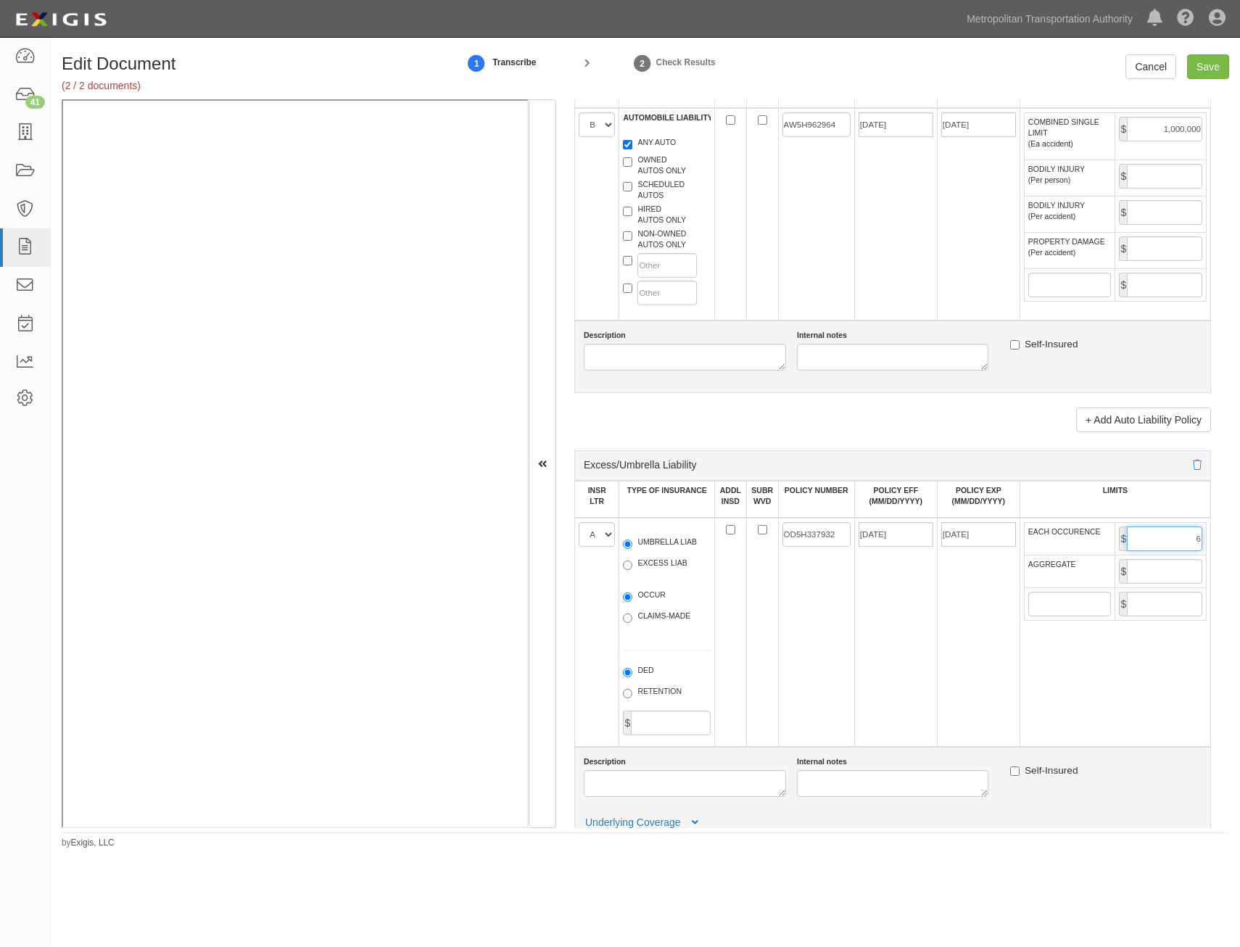
type input "6,000,000"
click at [1168, 563] on input "AGGREGATE" at bounding box center [1164, 571] width 75 height 25
type input "6,000,000"
click at [895, 647] on td "08/01/2025" at bounding box center [895, 632] width 83 height 229
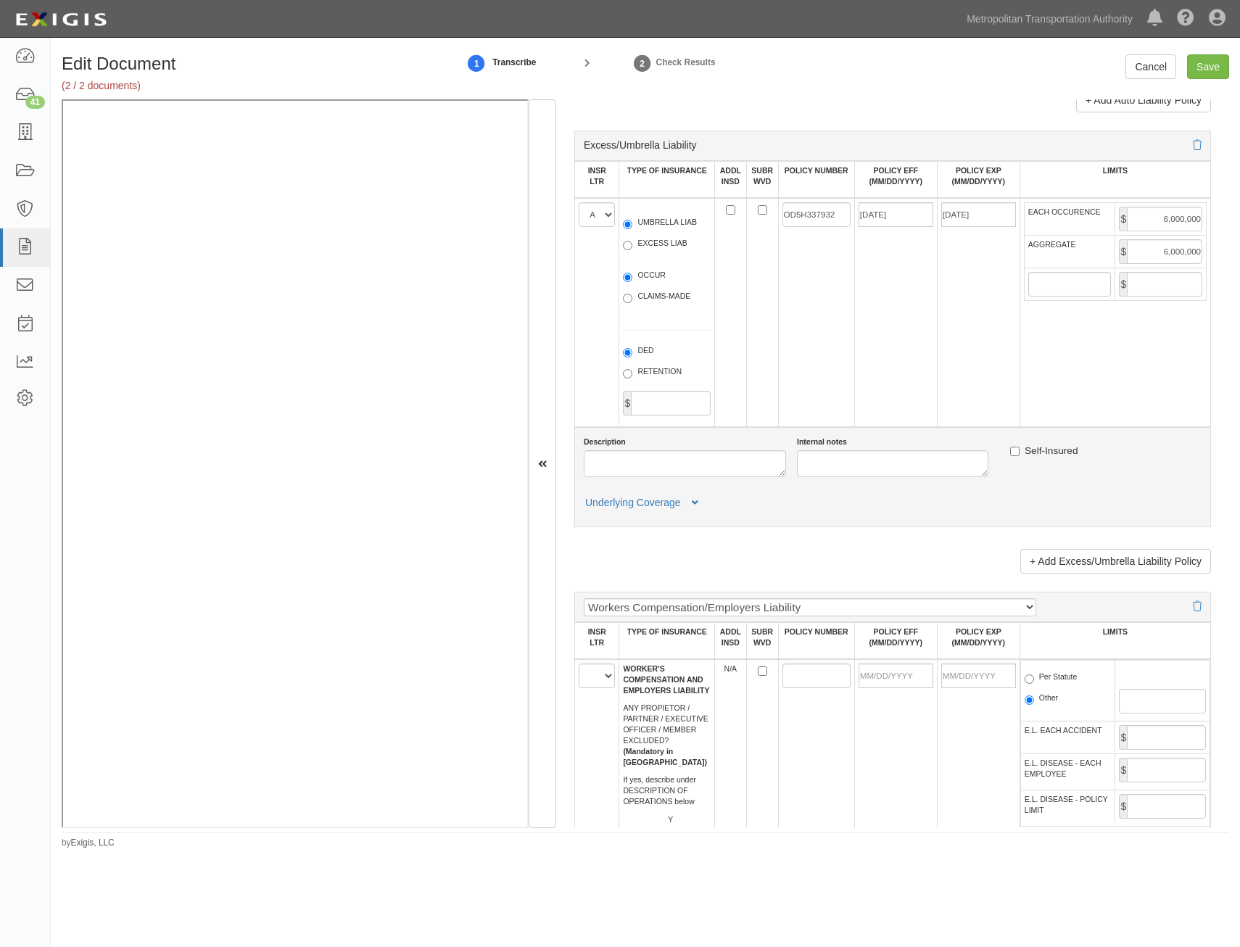
scroll to position [1885, 0]
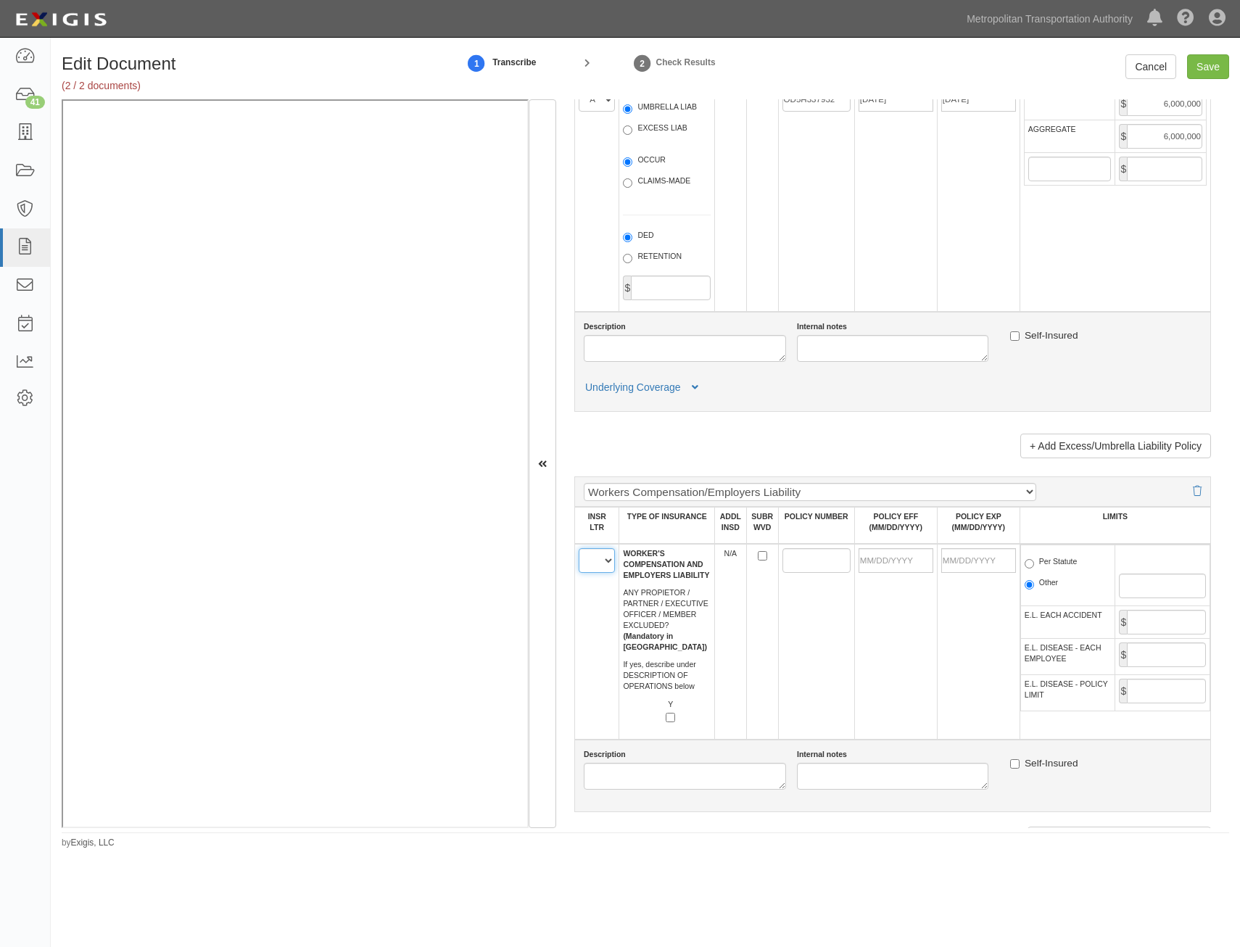
click at [601, 563] on select "A B C D E F" at bounding box center [597, 560] width 36 height 25
select select "C"
click at [579, 548] on select "A B C D E F" at bounding box center [597, 560] width 36 height 25
click at [798, 558] on input "POLICY NUMBER" at bounding box center [816, 560] width 68 height 25
paste input "WH5D682014"
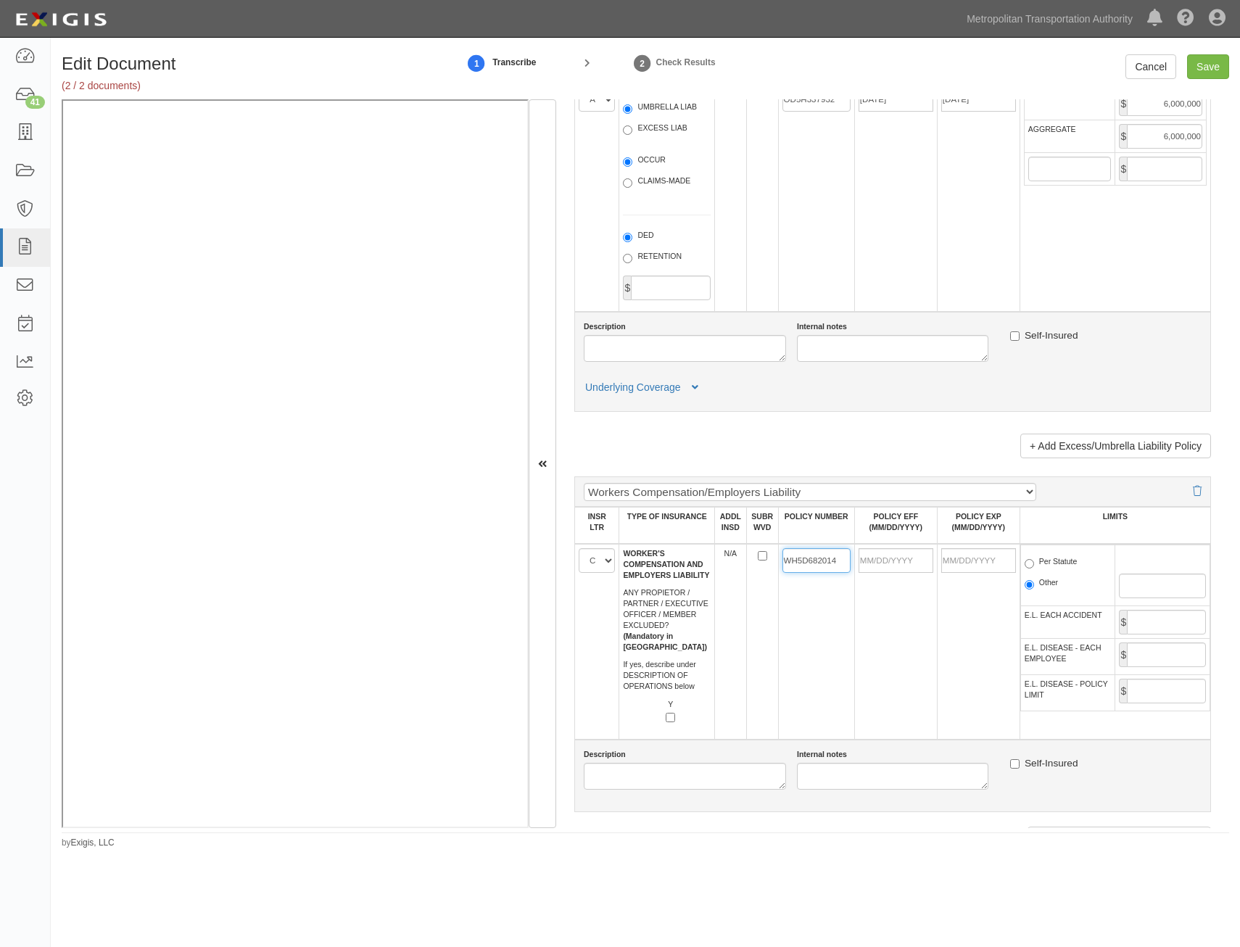
type input "WH5D682014"
click at [912, 562] on input "POLICY EFF (MM/DD/YYYY)" at bounding box center [896, 560] width 75 height 25
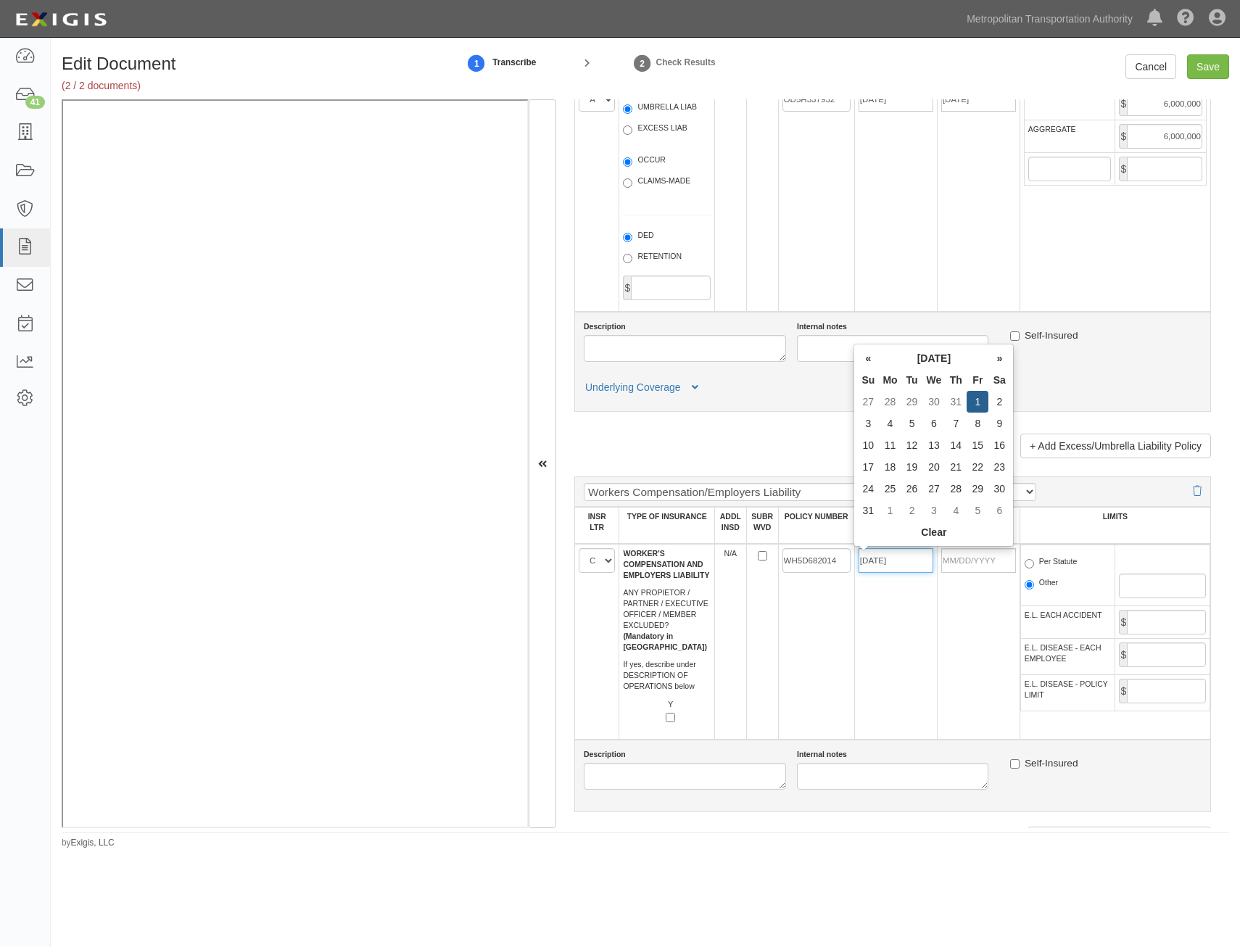
type input "08/01/2025"
type input "[DATE]"
click at [901, 690] on td "08/01/2025" at bounding box center [895, 642] width 83 height 196
click at [1038, 564] on label "Per Statute" at bounding box center [1051, 563] width 53 height 15
click at [1034, 564] on input "Per Statute" at bounding box center [1029, 563] width 9 height 9
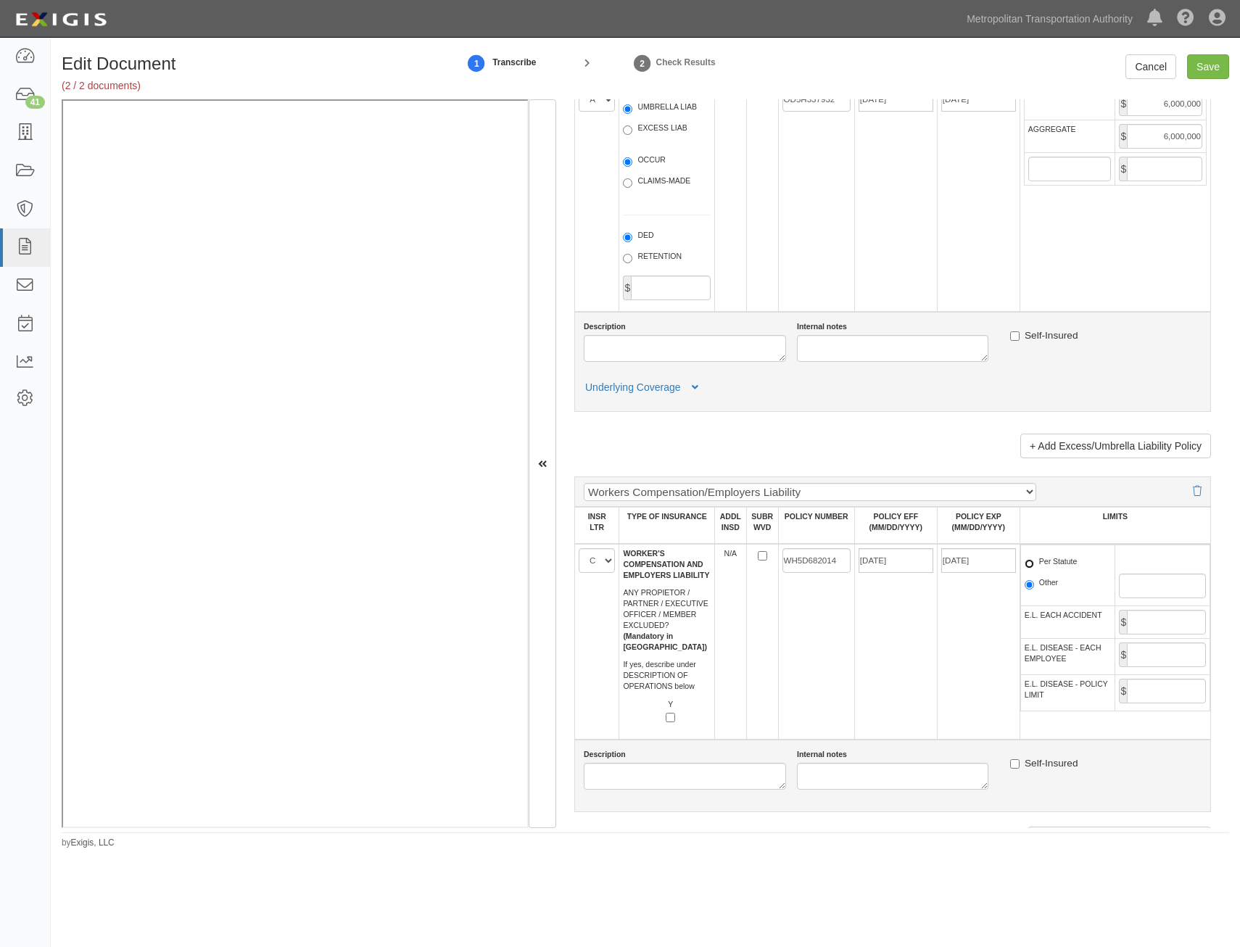
radio input "true"
click at [1170, 626] on input "E.L. EACH ACCIDENT" at bounding box center [1166, 622] width 79 height 25
type input "1,000,000"
click at [1174, 645] on input "E.L. DISEASE - EACH EMPLOYEE" at bounding box center [1166, 655] width 79 height 25
type input "1,000,000"
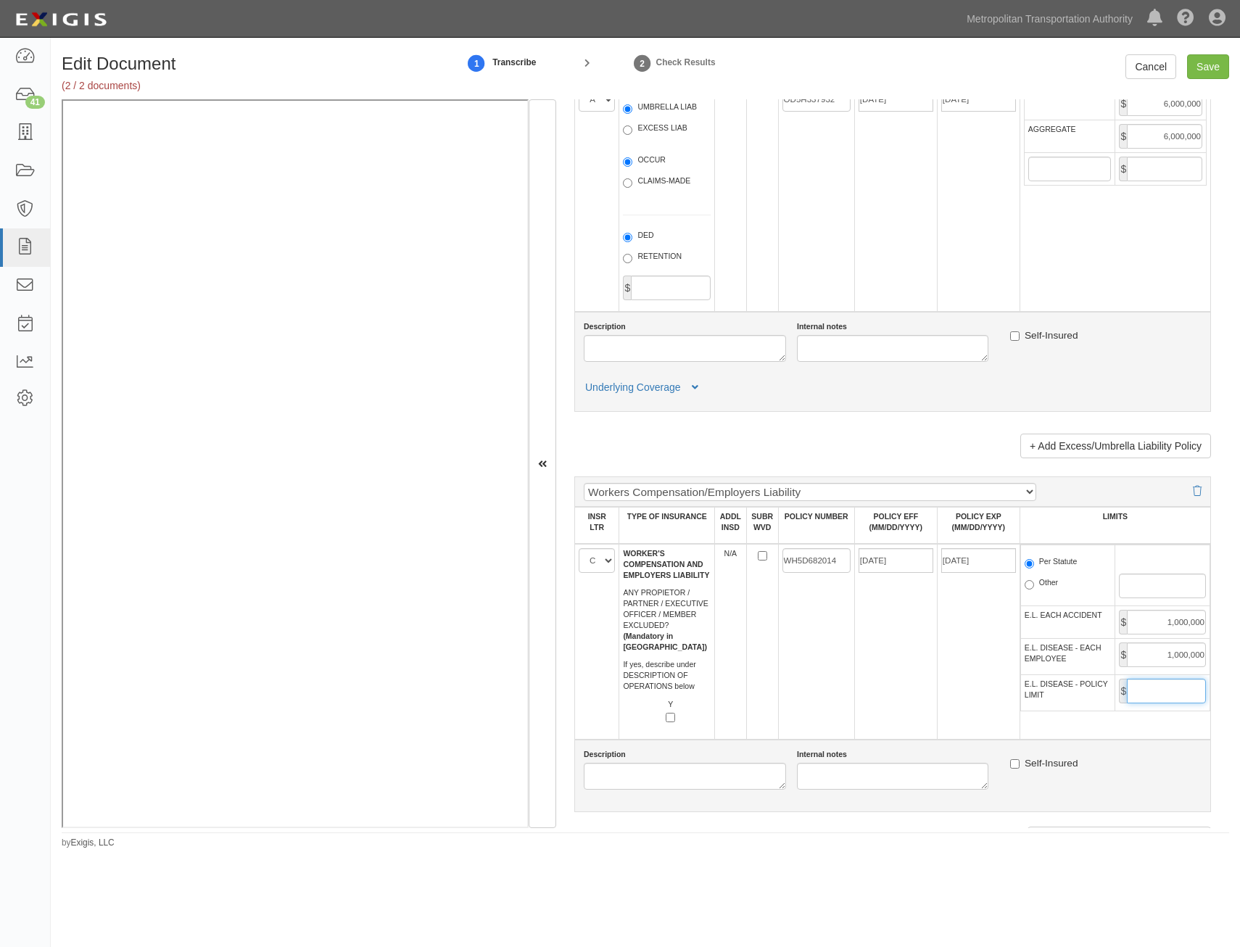
drag, startPoint x: 1149, startPoint y: 688, endPoint x: 1146, endPoint y: 695, distance: 8.1
click at [1149, 688] on input "E.L. DISEASE - POLICY LIMIT" at bounding box center [1166, 691] width 79 height 25
type input "1,000,000"
click at [885, 693] on td "08/01/2025" at bounding box center [895, 642] width 83 height 196
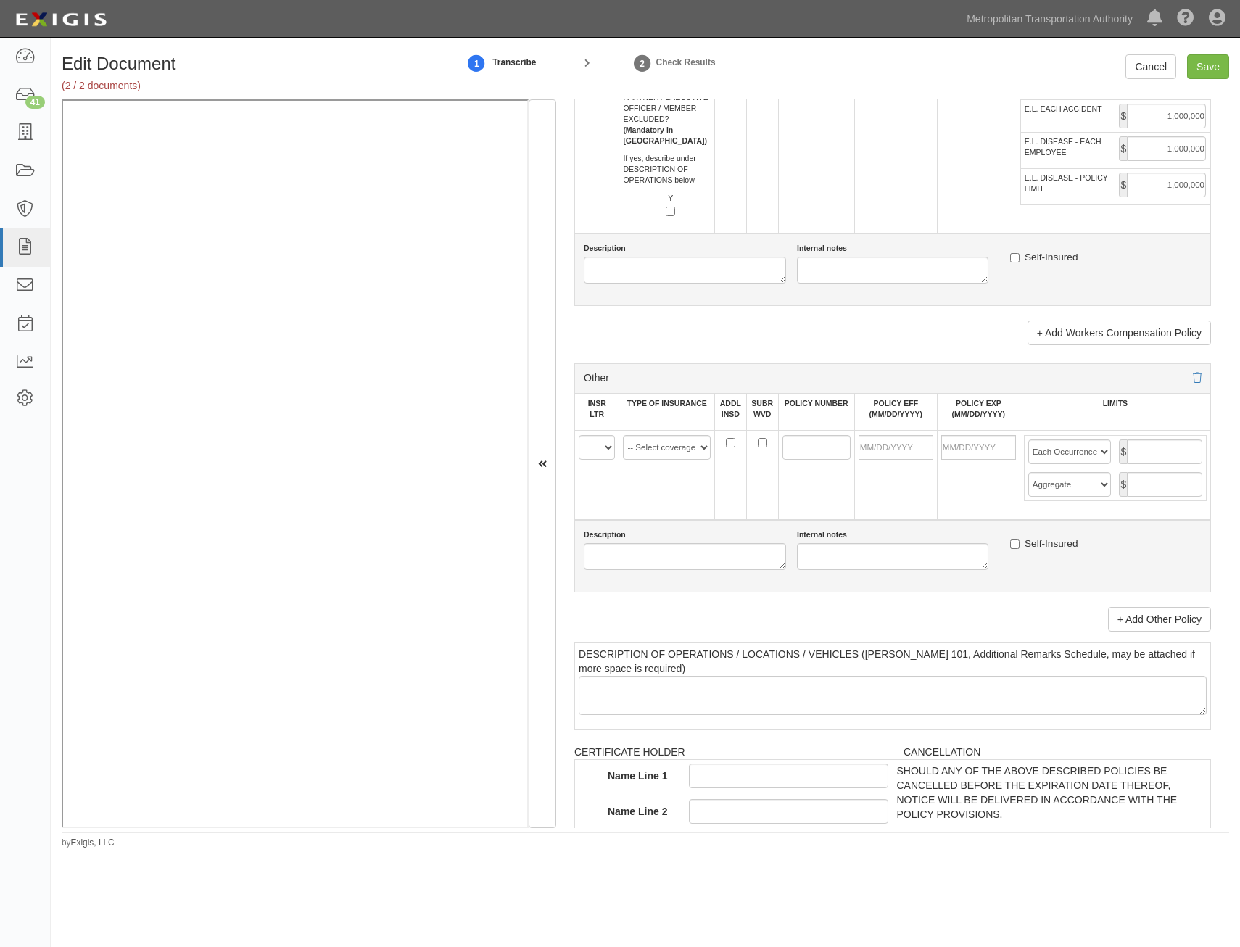
scroll to position [2393, 0]
click at [1160, 624] on link "+ Add Other Policy" at bounding box center [1159, 618] width 103 height 25
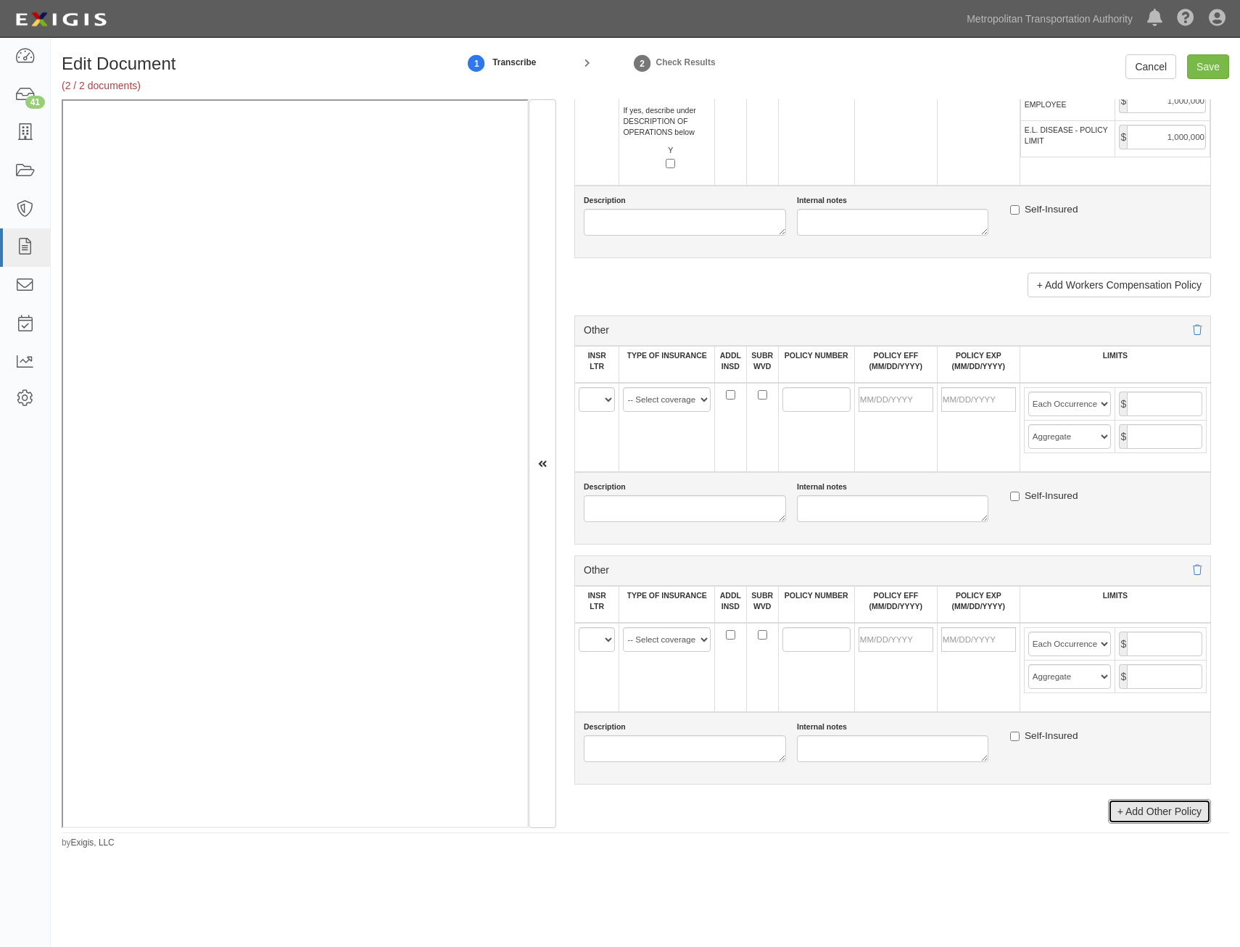
scroll to position [2466, 0]
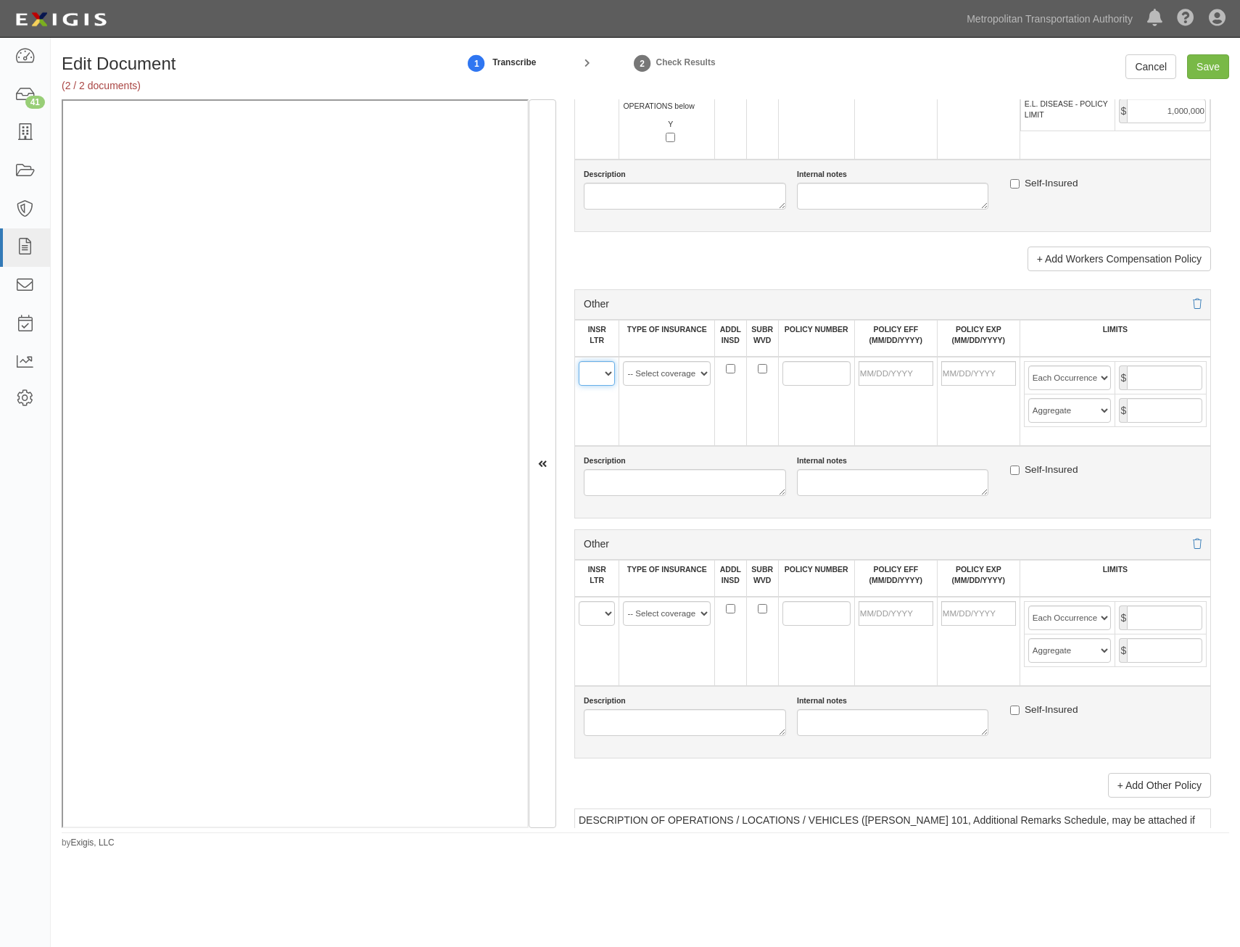
click at [614, 379] on select "A B C D E F" at bounding box center [597, 373] width 36 height 25
select select "C"
click at [579, 361] on select "A B C D E F" at bounding box center [597, 373] width 36 height 25
drag, startPoint x: 676, startPoint y: 380, endPoint x: 674, endPoint y: 388, distance: 8.1
click at [676, 380] on select "-- Select coverage line -- Asbestos Abatement Auto Physical Damage Aviation Lia…" at bounding box center [667, 373] width 88 height 25
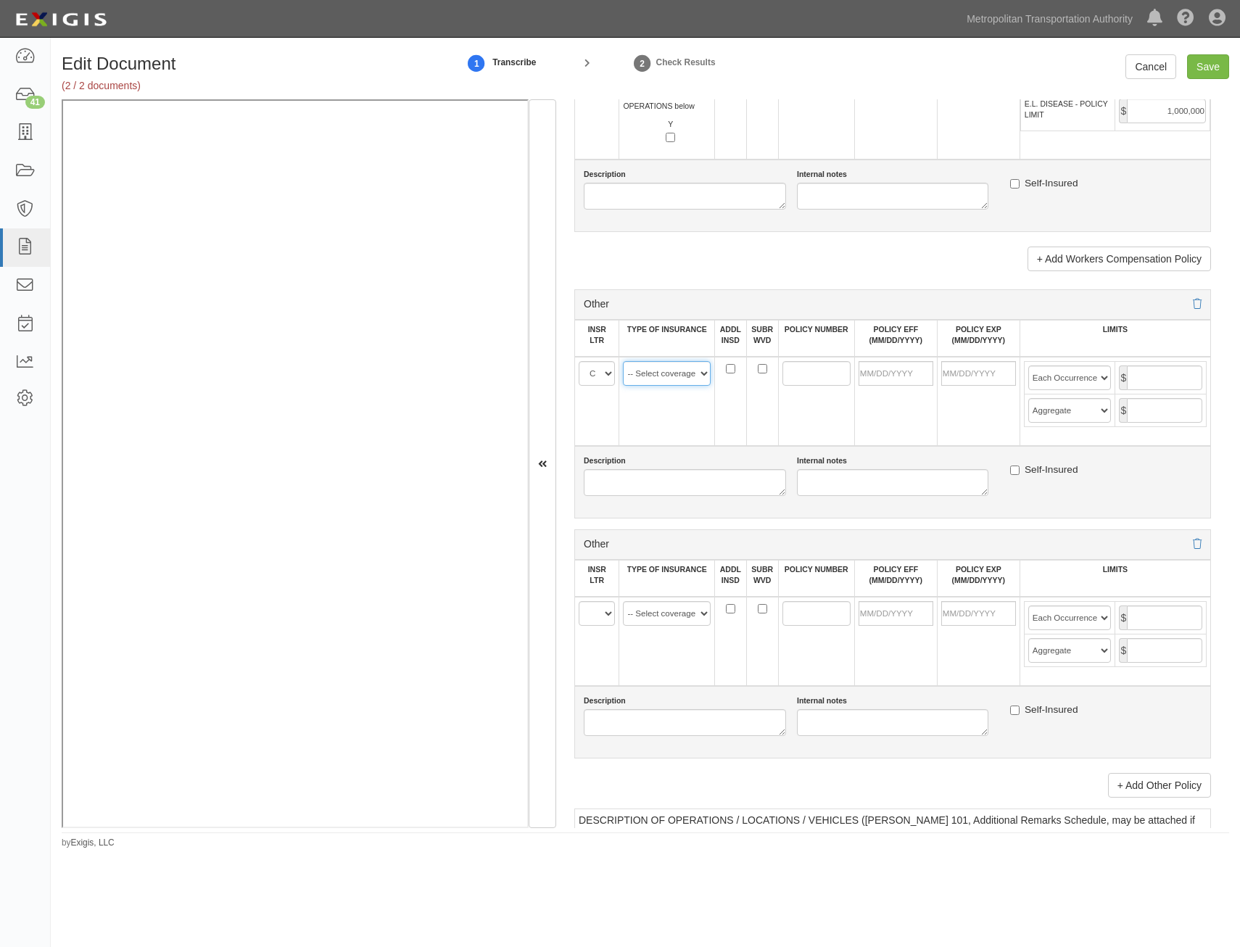
select select "152"
click at [623, 361] on select "-- Select coverage line -- Asbestos Abatement Auto Physical Damage Aviation Lia…" at bounding box center [667, 373] width 88 height 25
click at [578, 604] on td "A B C D E F" at bounding box center [597, 641] width 44 height 89
click at [595, 615] on select "A B C D E F" at bounding box center [597, 613] width 36 height 25
select select "C"
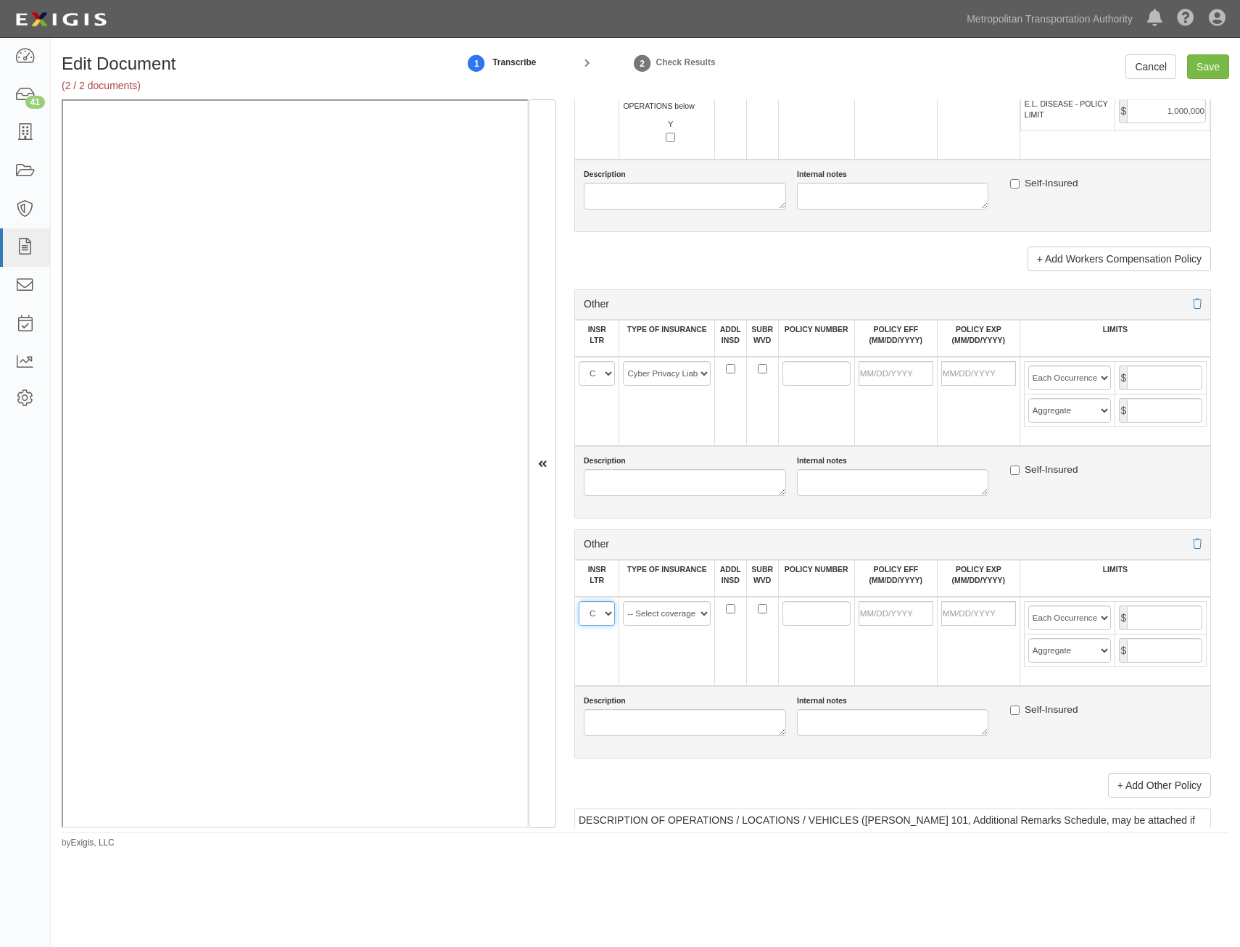
click at [579, 601] on select "A B C D E F" at bounding box center [597, 613] width 36 height 25
click at [661, 611] on select "-- Select coverage line -- Asbestos Abatement Auto Physical Damage Aviation Lia…" at bounding box center [667, 613] width 88 height 25
select select "91"
click at [623, 601] on select "-- Select coverage line -- Asbestos Abatement Auto Physical Damage Aviation Lia…" at bounding box center [667, 613] width 88 height 25
click at [799, 373] on input "POLICY NUMBER" at bounding box center [816, 373] width 68 height 25
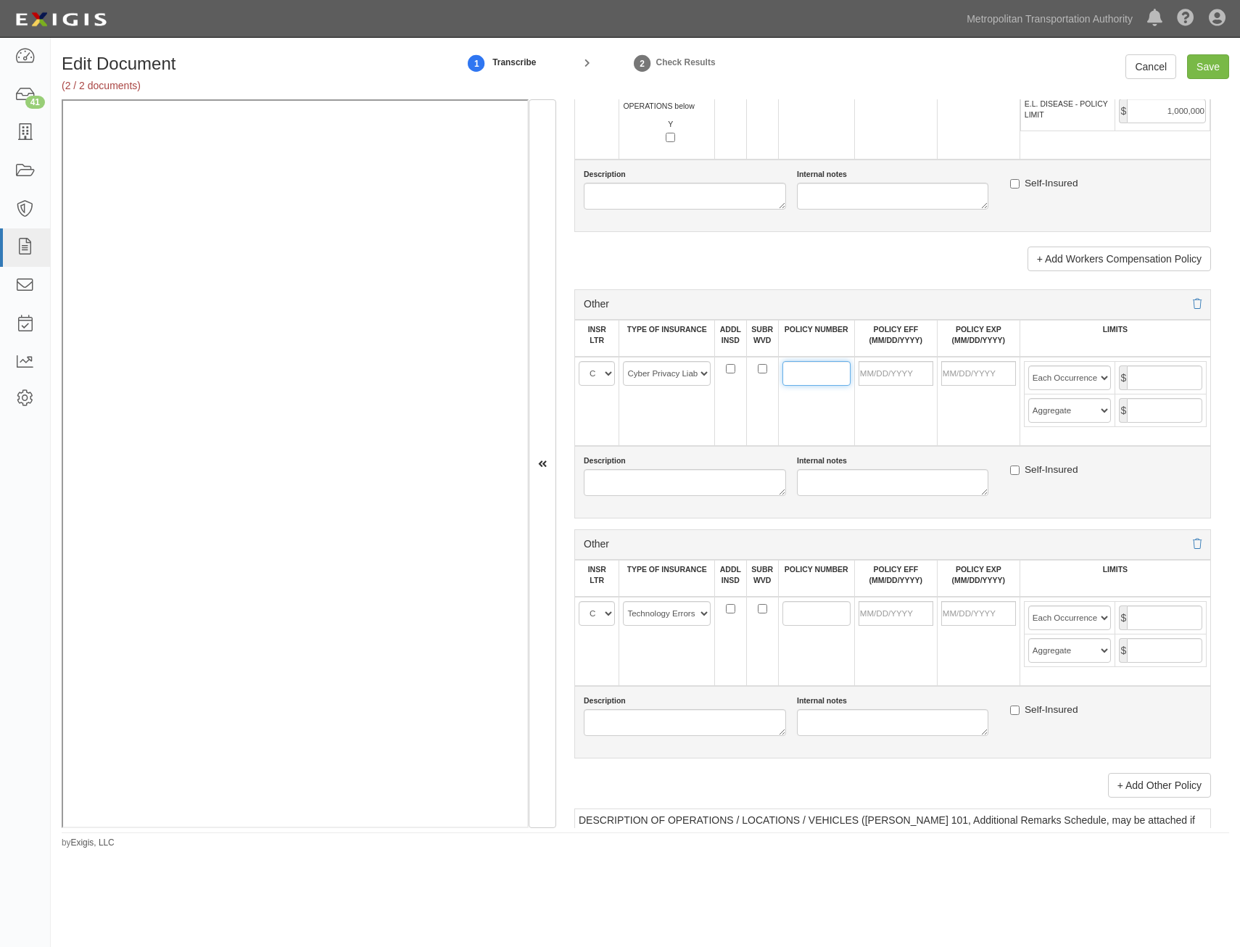
paste input "LH5 H337758 04"
type input "LH5 H337758 04"
click at [804, 612] on input "POLICY NUMBER" at bounding box center [816, 613] width 68 height 25
paste input "LH5 H337758 04"
type input "LH5 H337758 04"
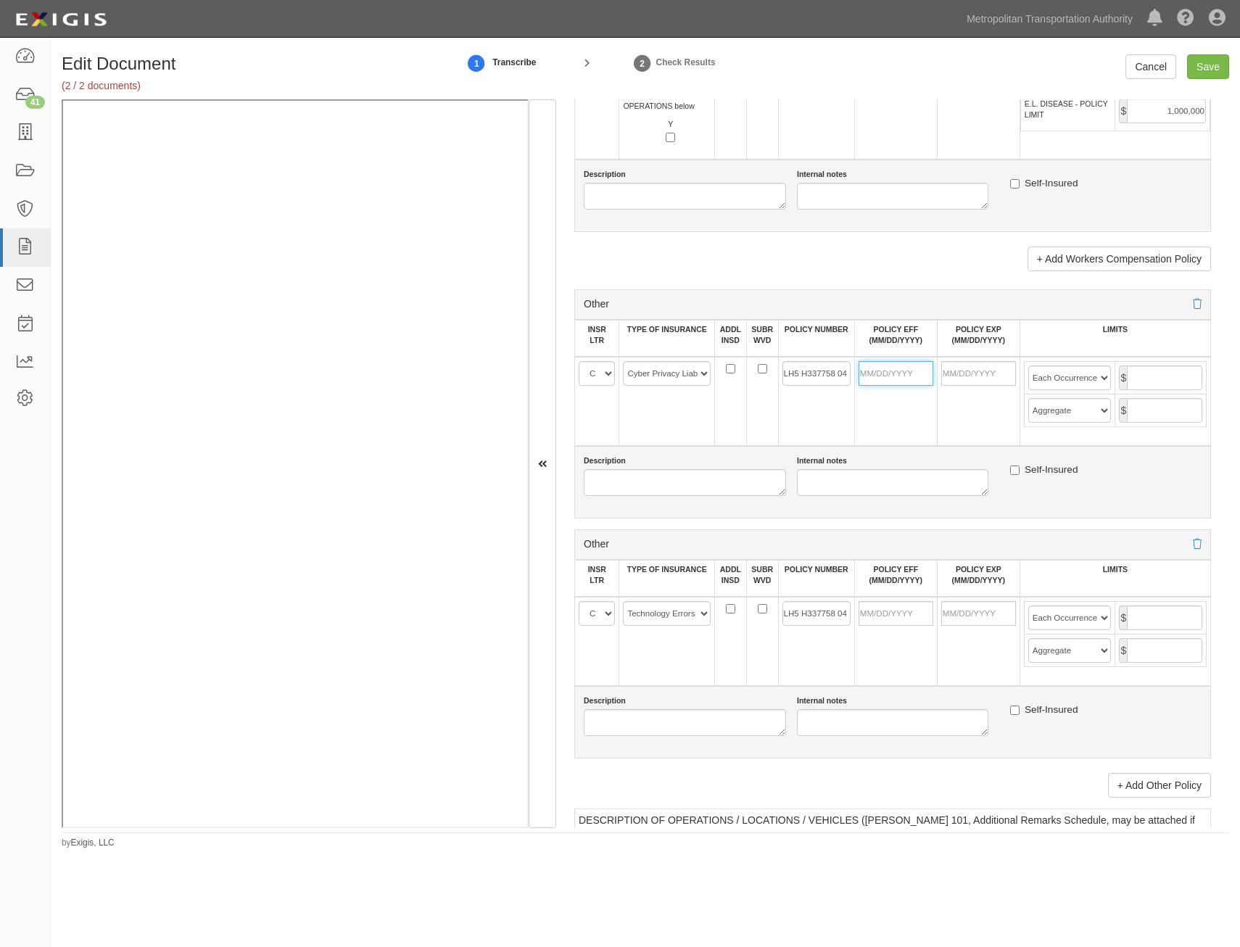
click at [881, 374] on input "POLICY EFF (MM/DD/YYYY)" at bounding box center [896, 373] width 75 height 25
type input "08/01/2025"
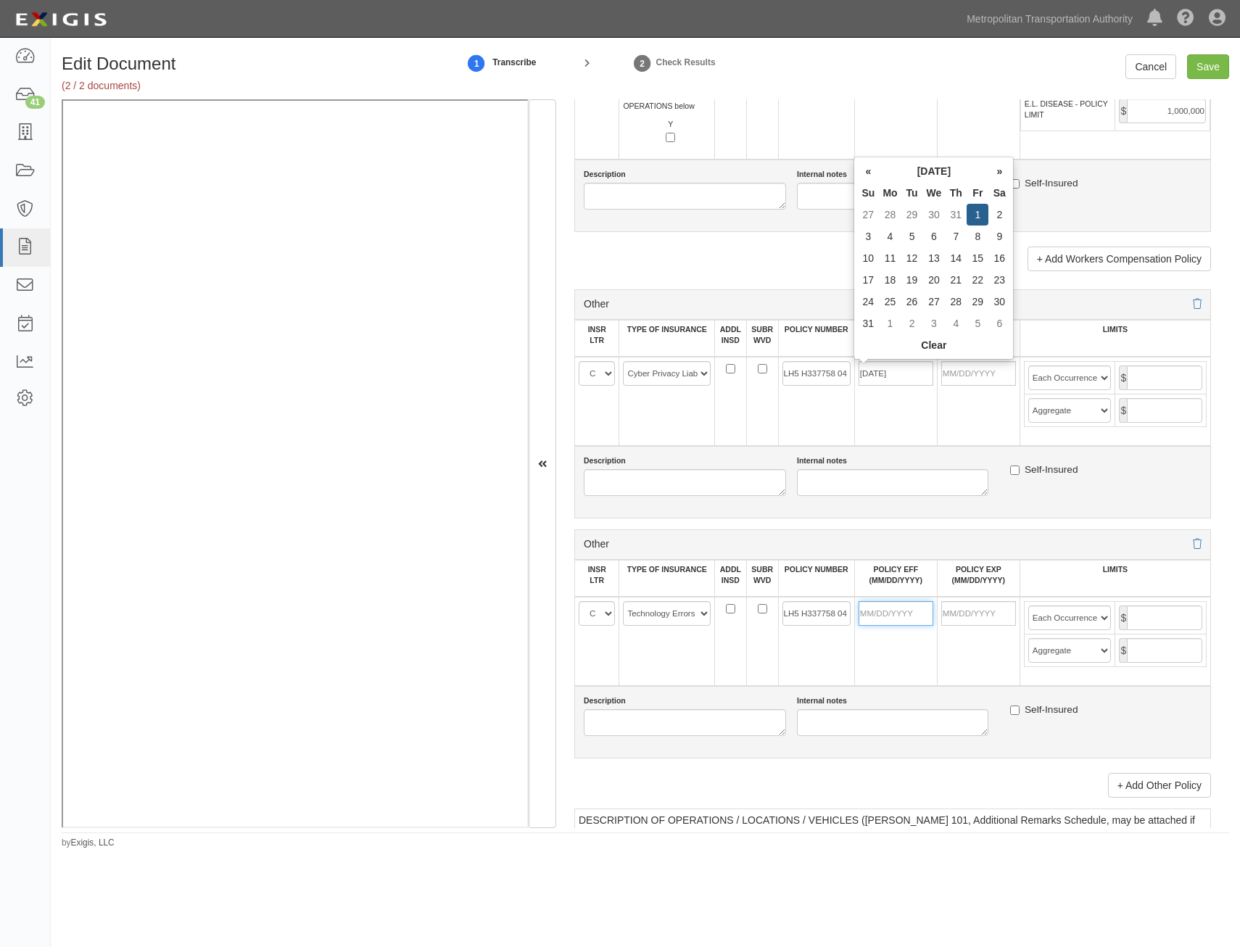
type input "[DATE]"
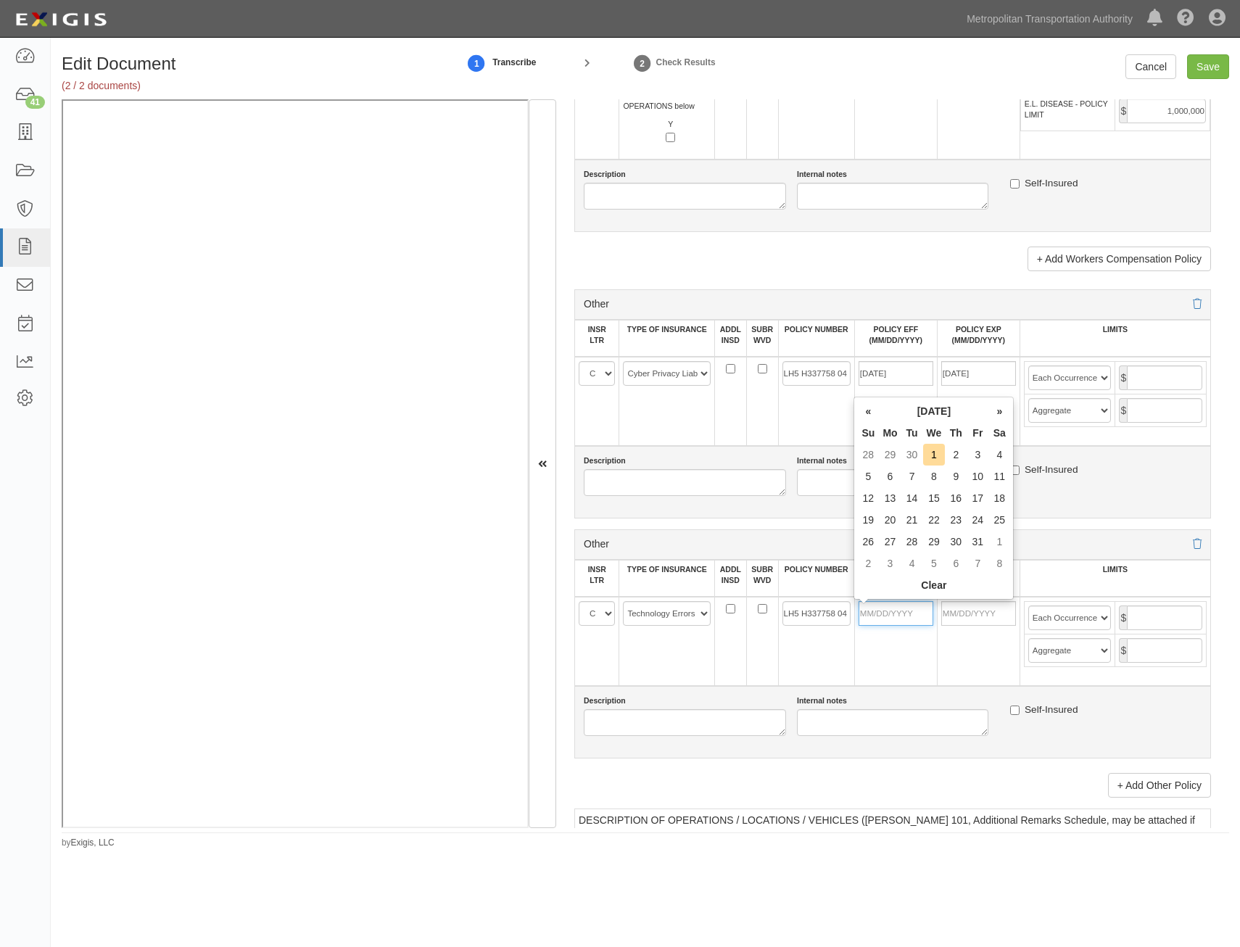
click at [906, 614] on input "POLICY EFF (MM/DD/YYYY)" at bounding box center [896, 613] width 75 height 25
type input "08/01/2025"
type input "[DATE]"
click at [1083, 518] on div "Description Internal notes Self-Insured" at bounding box center [892, 482] width 637 height 73
click at [1182, 377] on input "text" at bounding box center [1164, 377] width 75 height 25
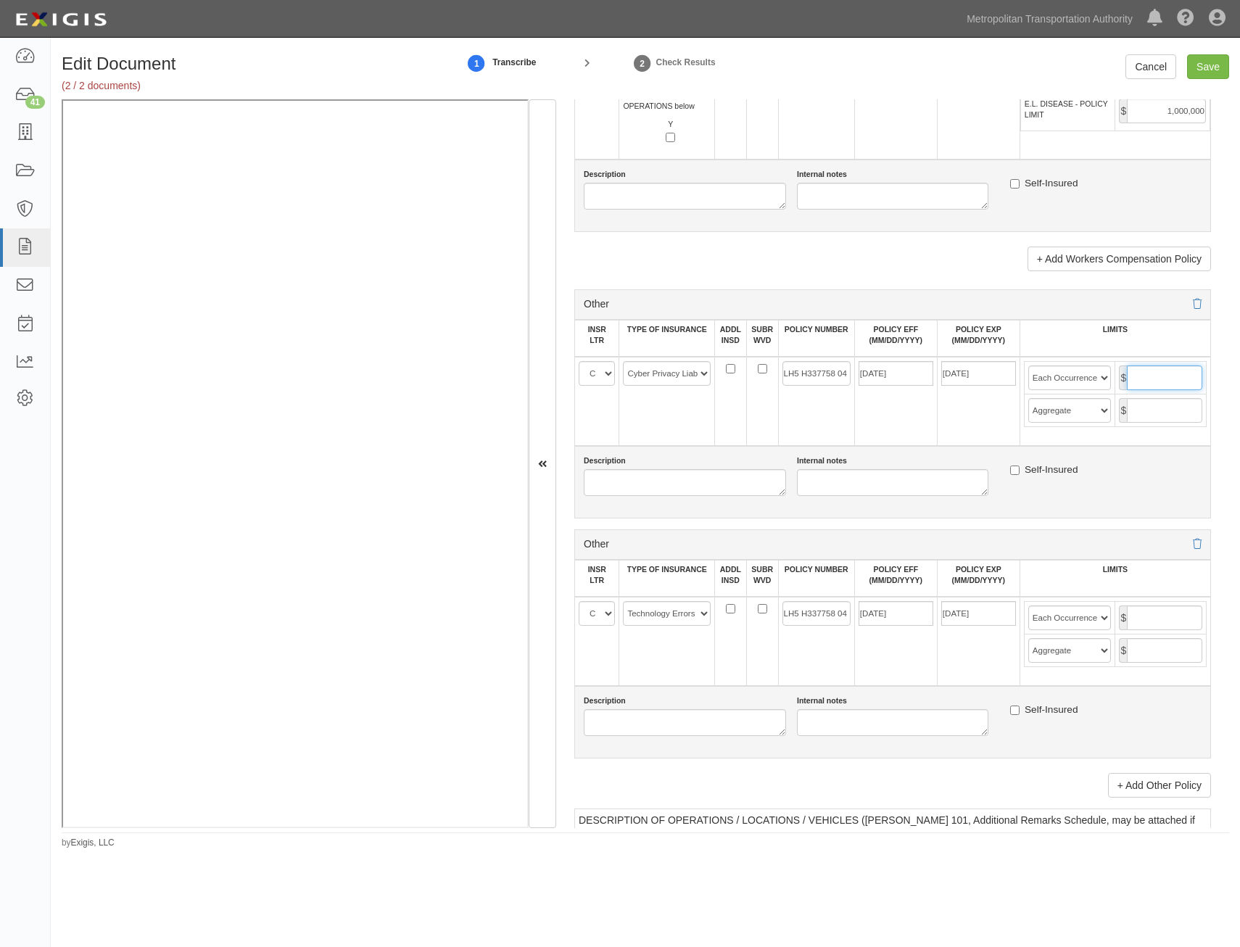
type input "5,000,000"
click at [1158, 405] on input "text" at bounding box center [1164, 410] width 75 height 25
type input "5,000,000"
click at [1157, 616] on input "text" at bounding box center [1164, 618] width 75 height 25
type input "5,000,000"
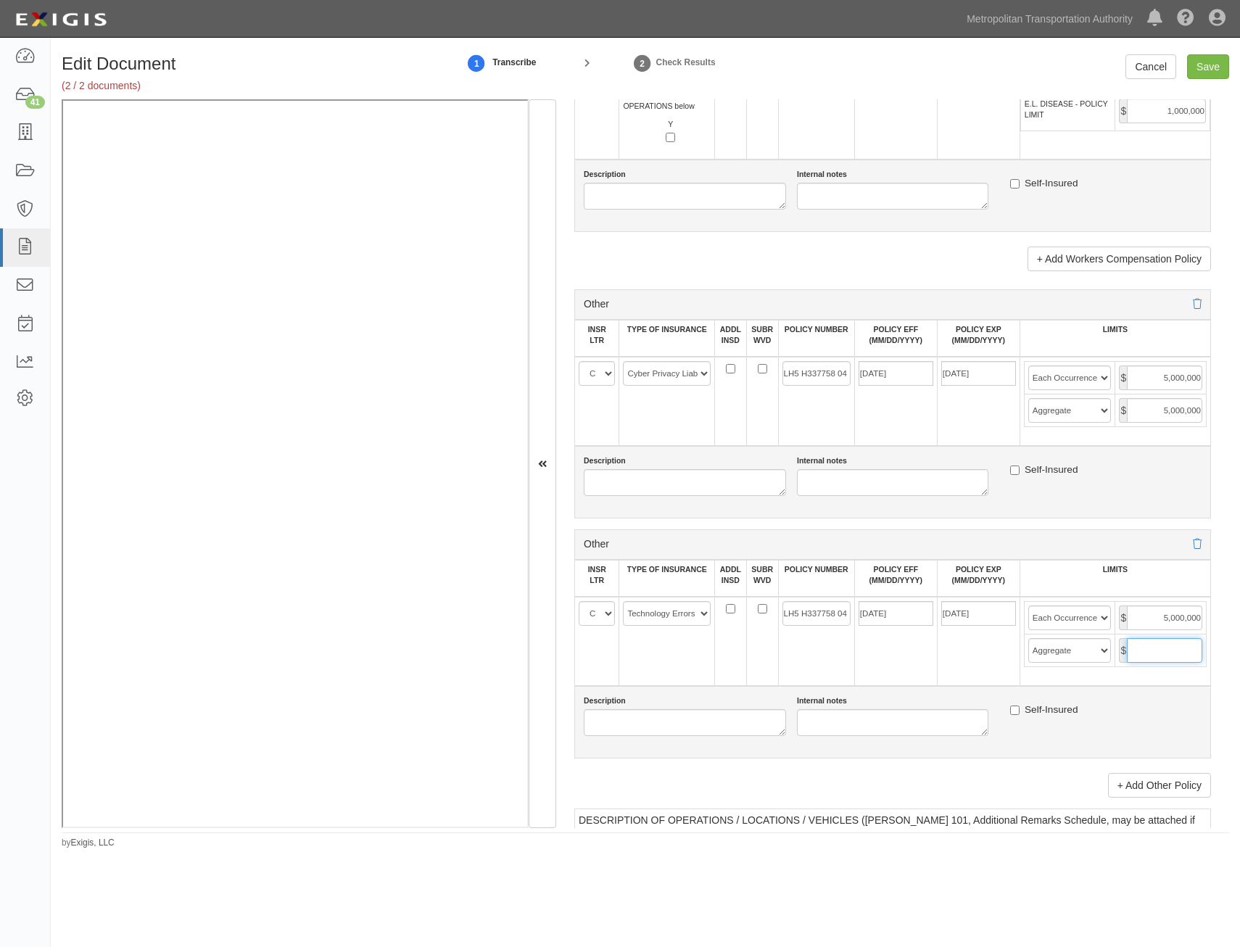
click at [1152, 651] on input "text" at bounding box center [1164, 650] width 75 height 25
type input "5,000,000"
click at [1135, 457] on div "Self-Insured" at bounding box center [1105, 471] width 213 height 33
click at [1218, 60] on input "Save" at bounding box center [1208, 66] width 42 height 25
type input "2000000"
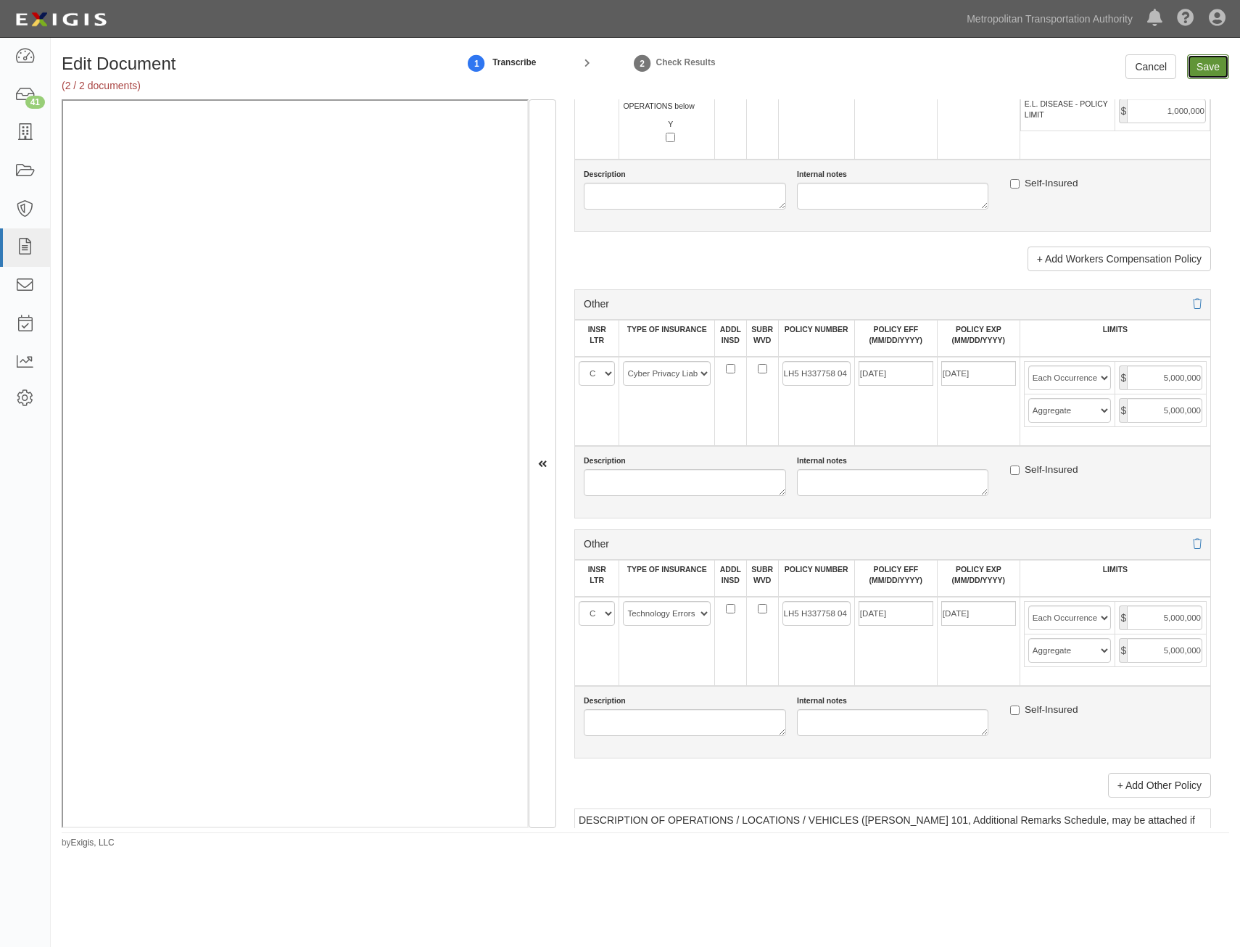
type input "4000000"
type input "1000000"
type input "6000000"
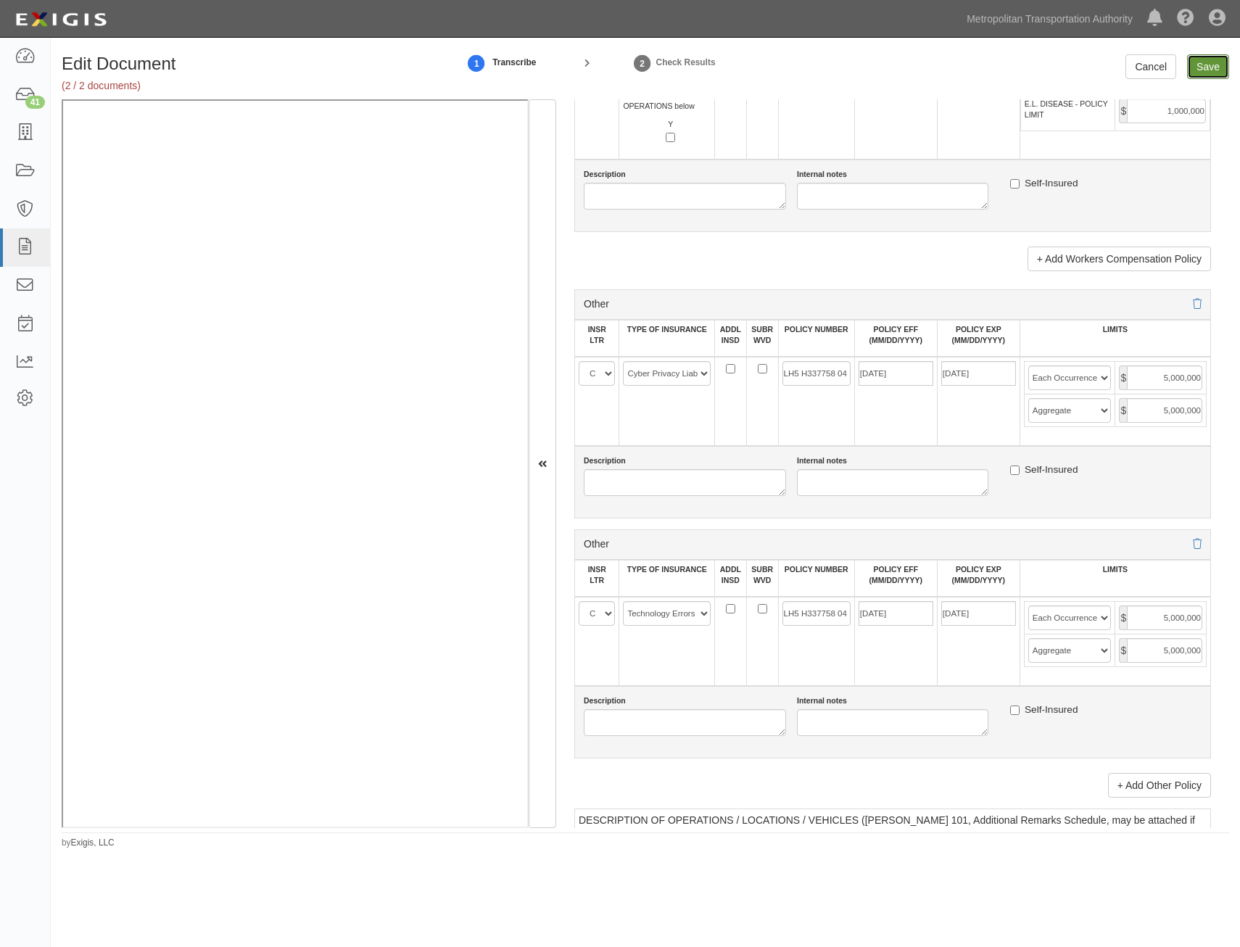
type input "1000000"
type input "5000000"
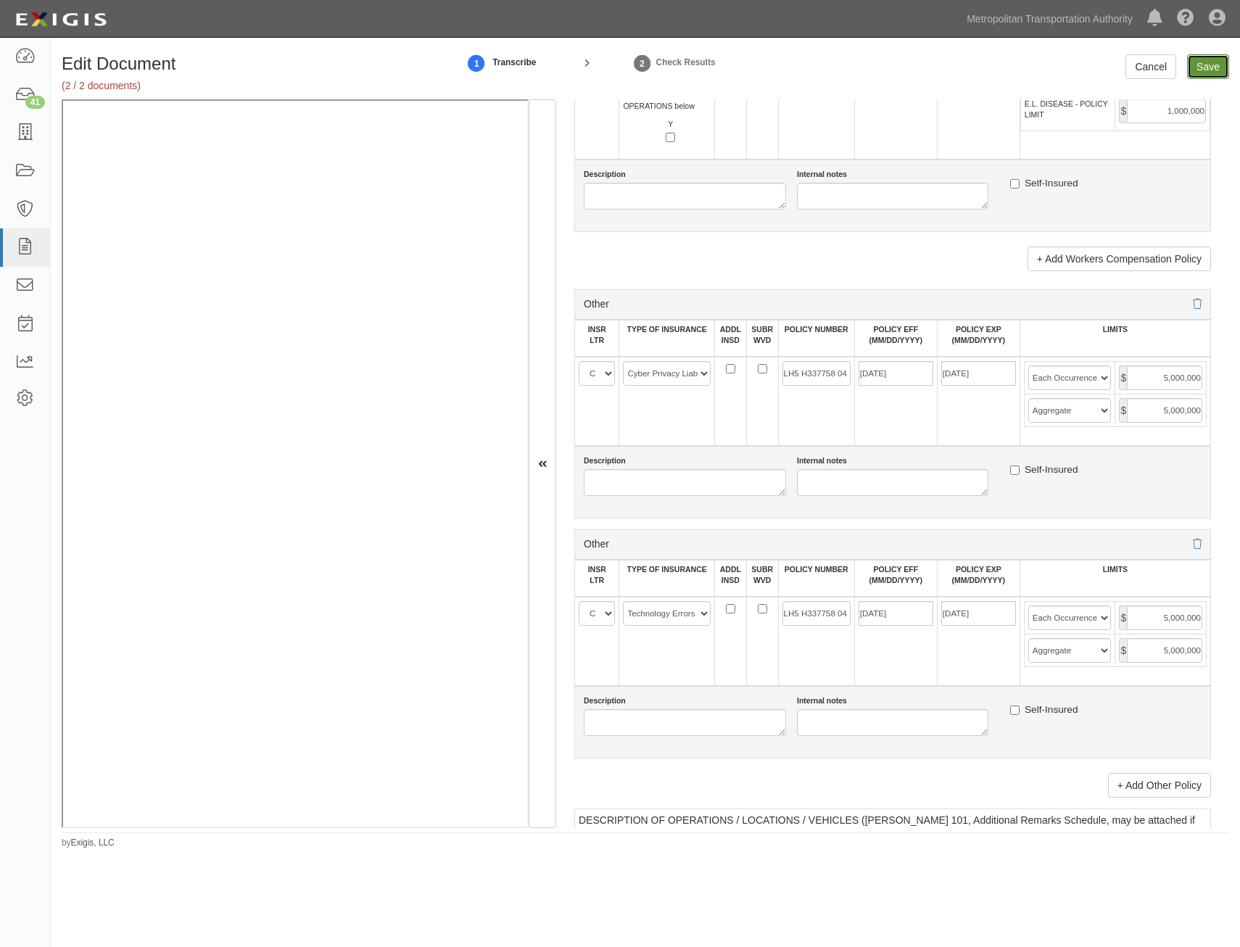
type input "5000000"
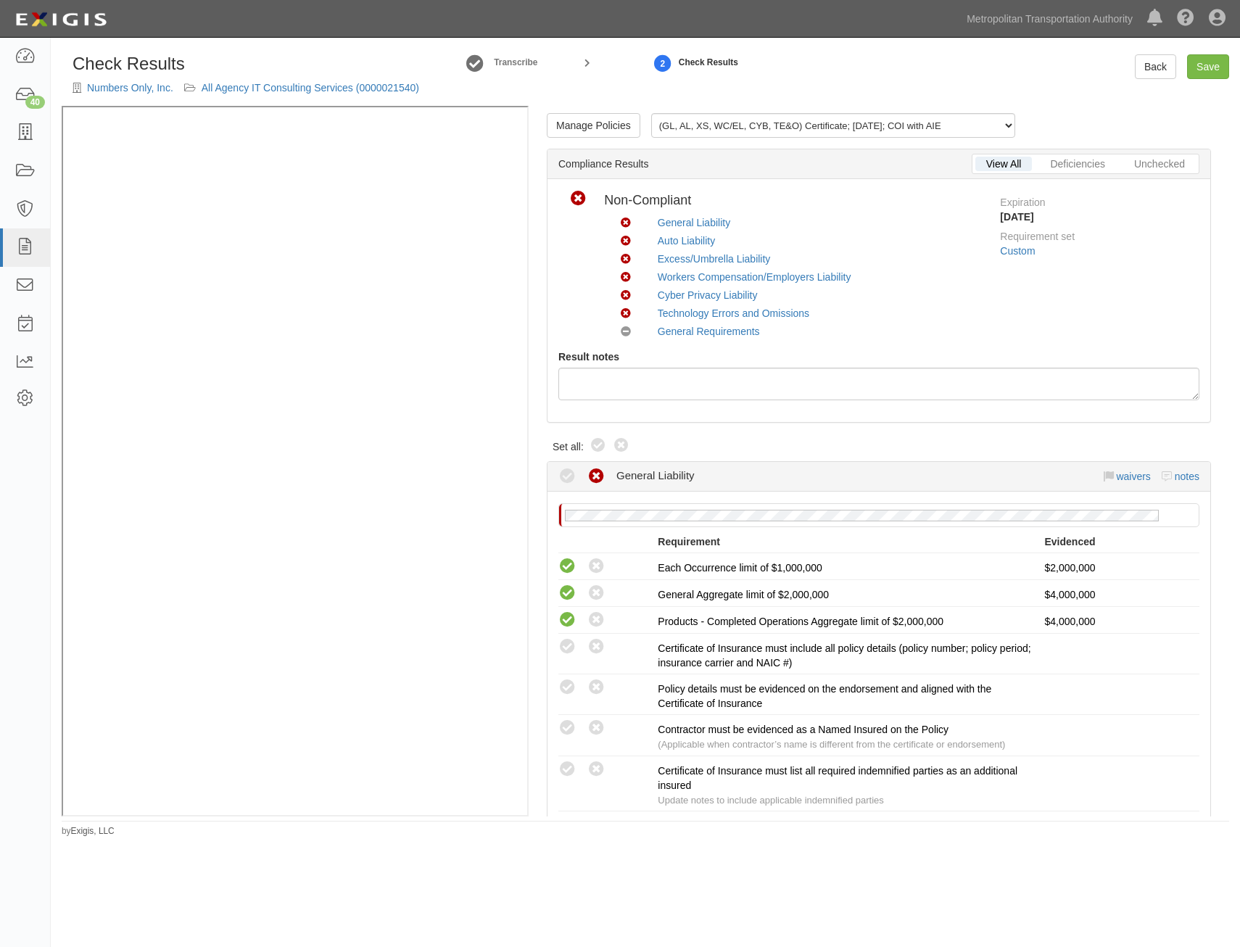
drag, startPoint x: 594, startPoint y: 447, endPoint x: 938, endPoint y: 371, distance: 352.6
click at [594, 447] on icon at bounding box center [598, 445] width 17 height 17
radio input "true"
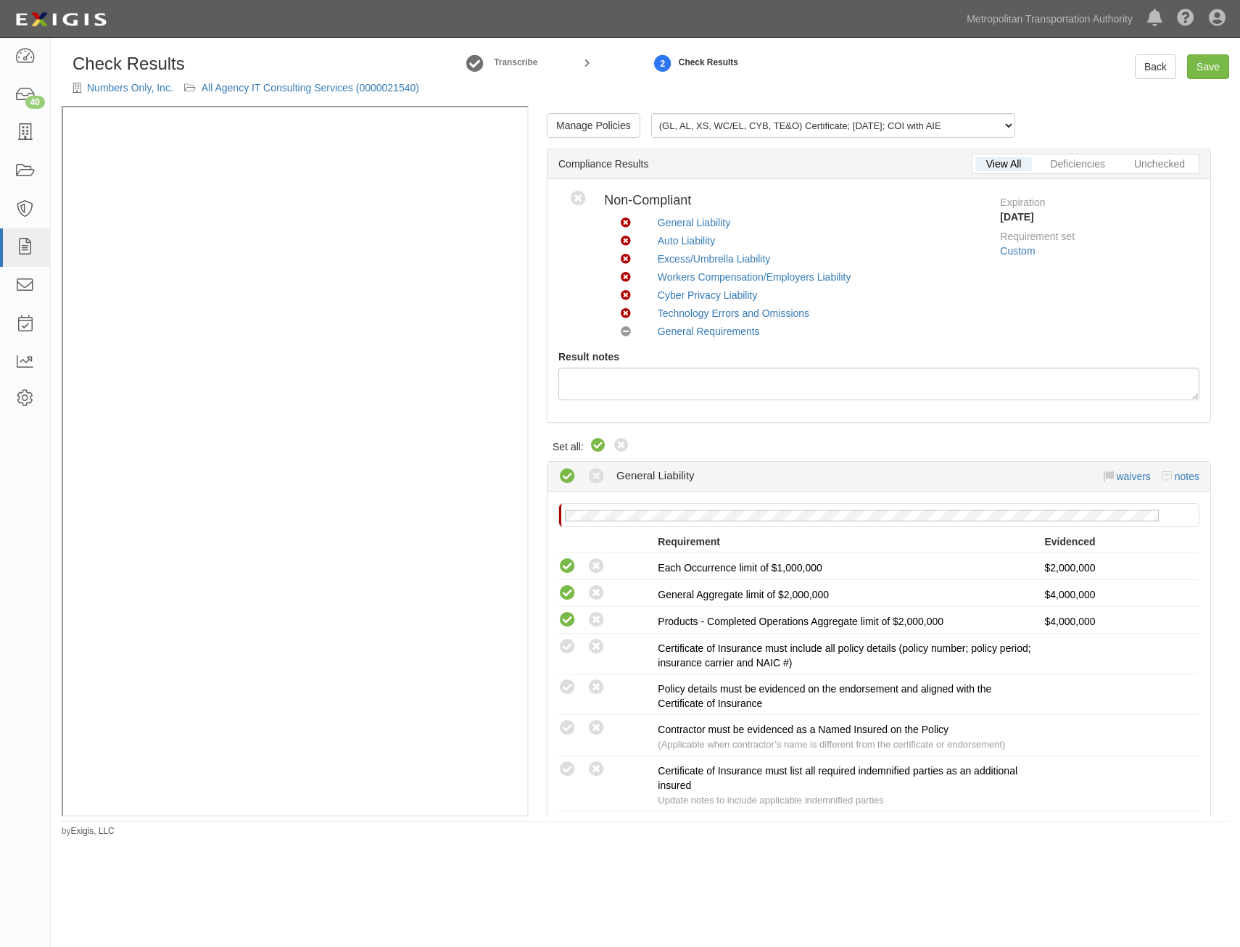
radio input "true"
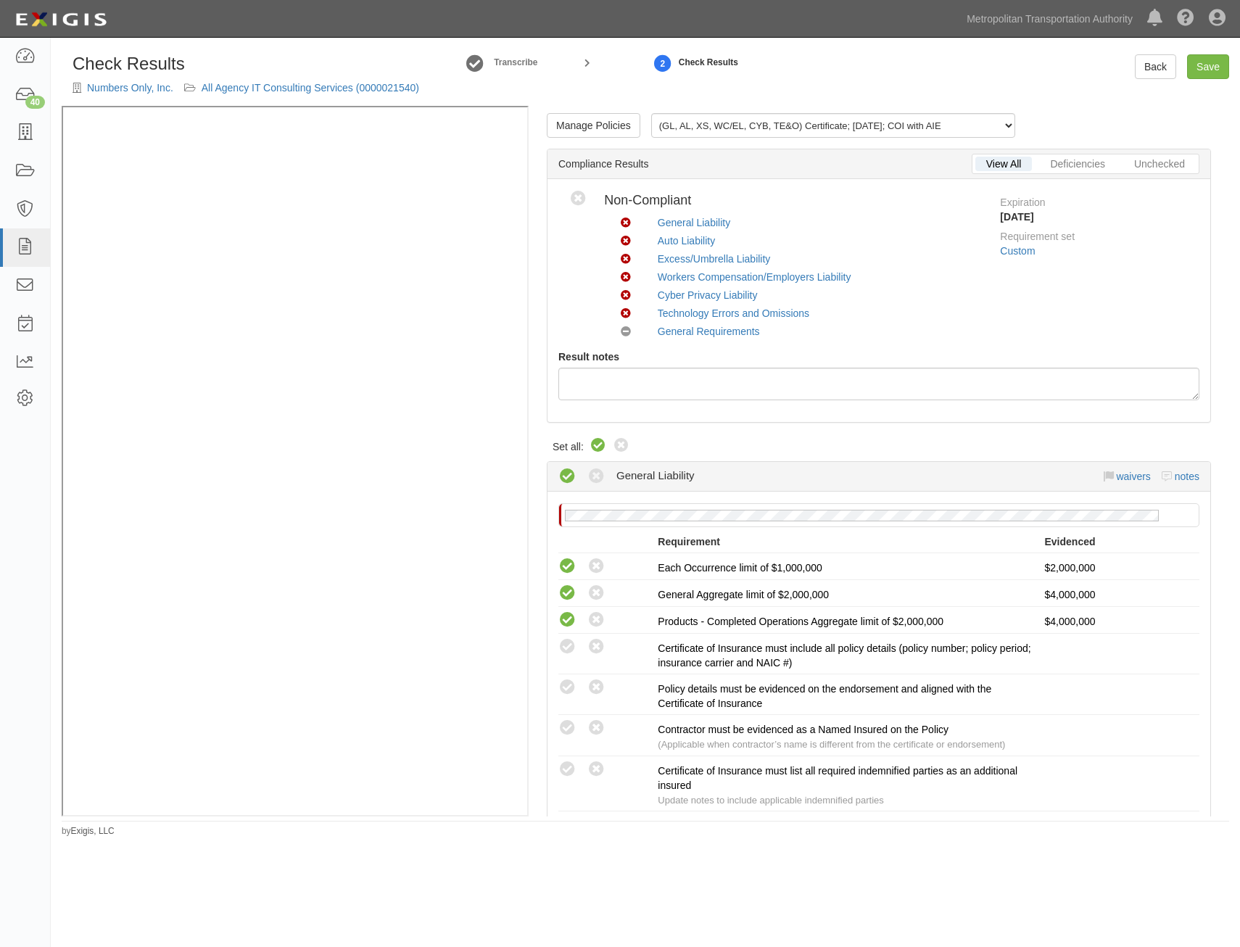
radio input "true"
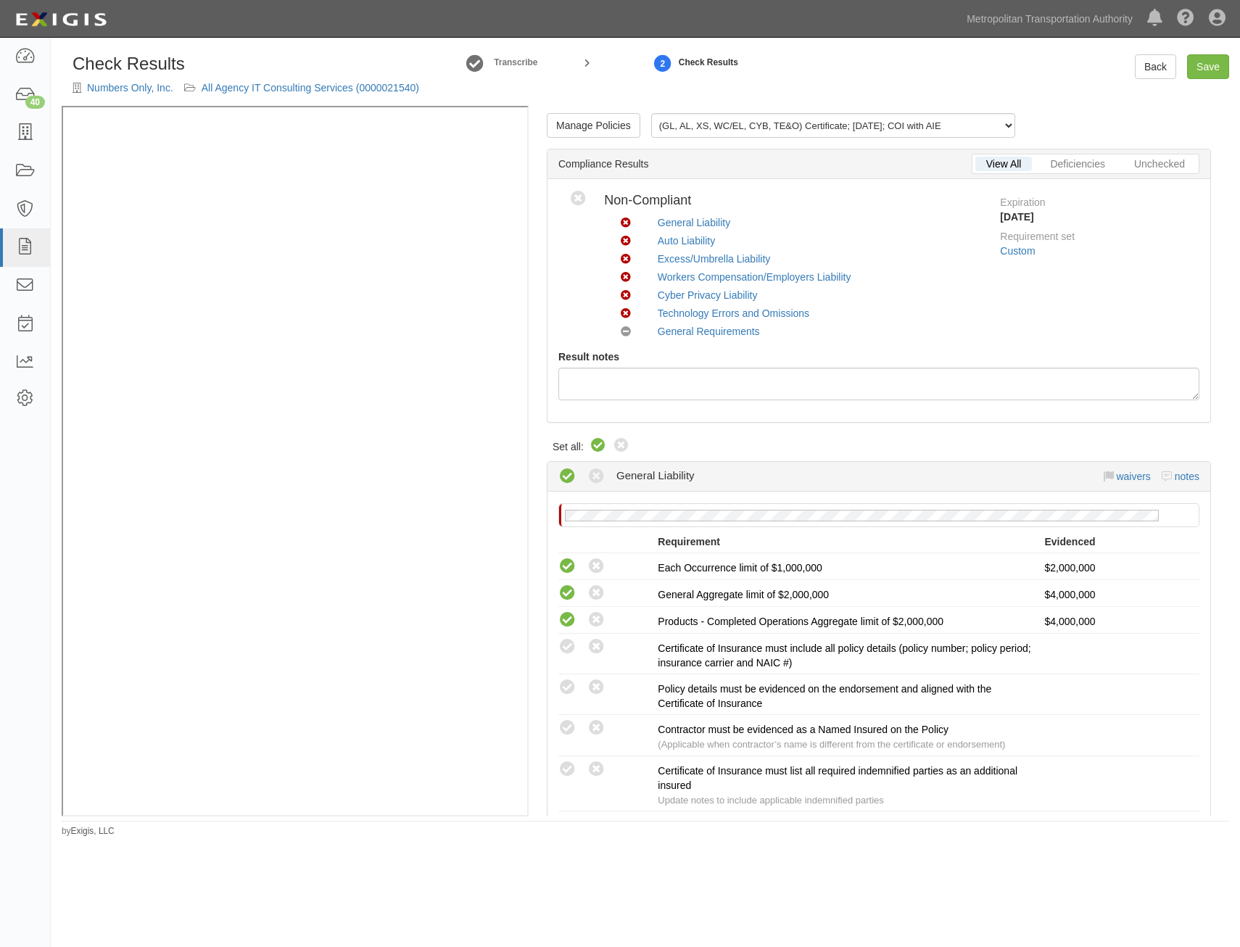
radio input "true"
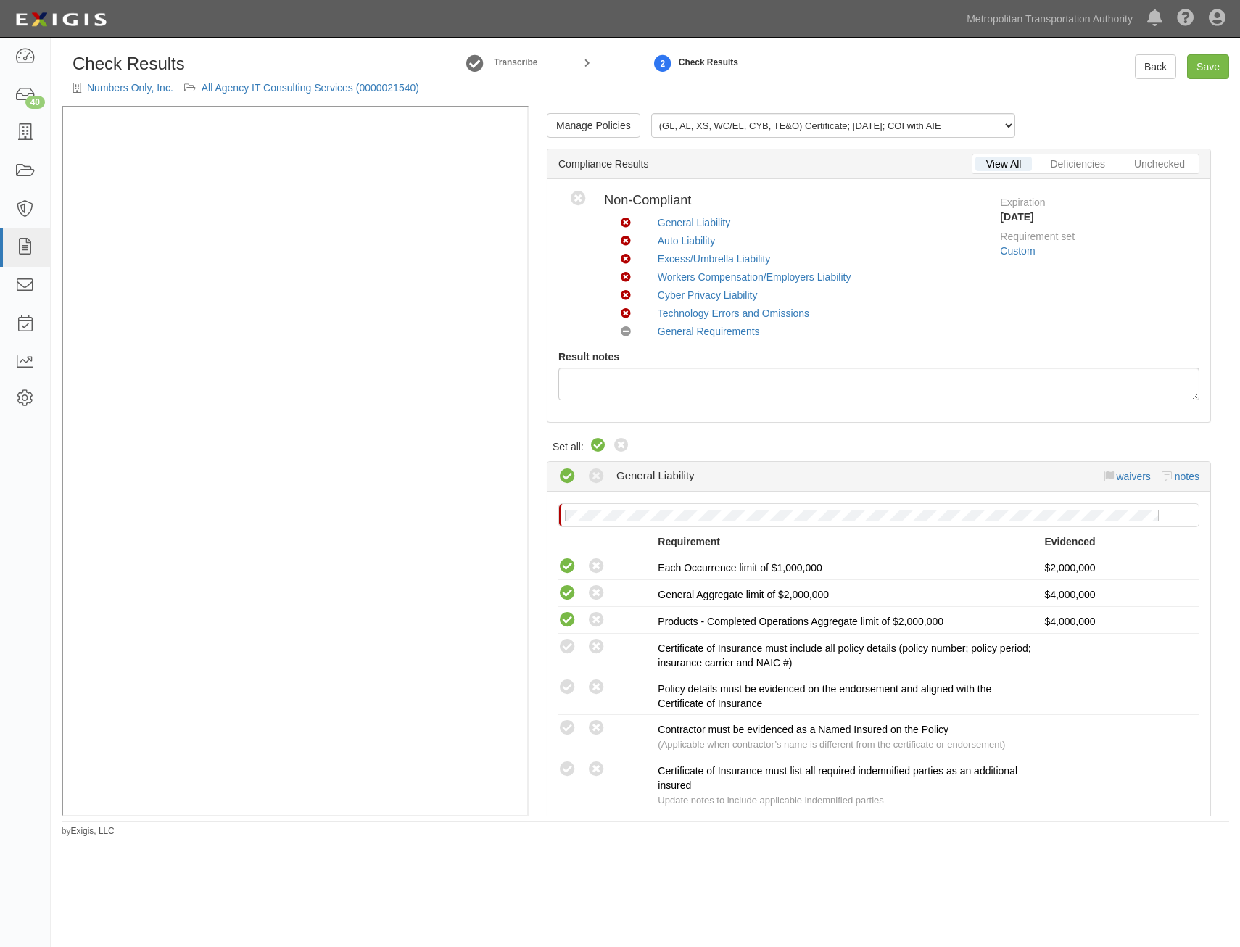
radio input "true"
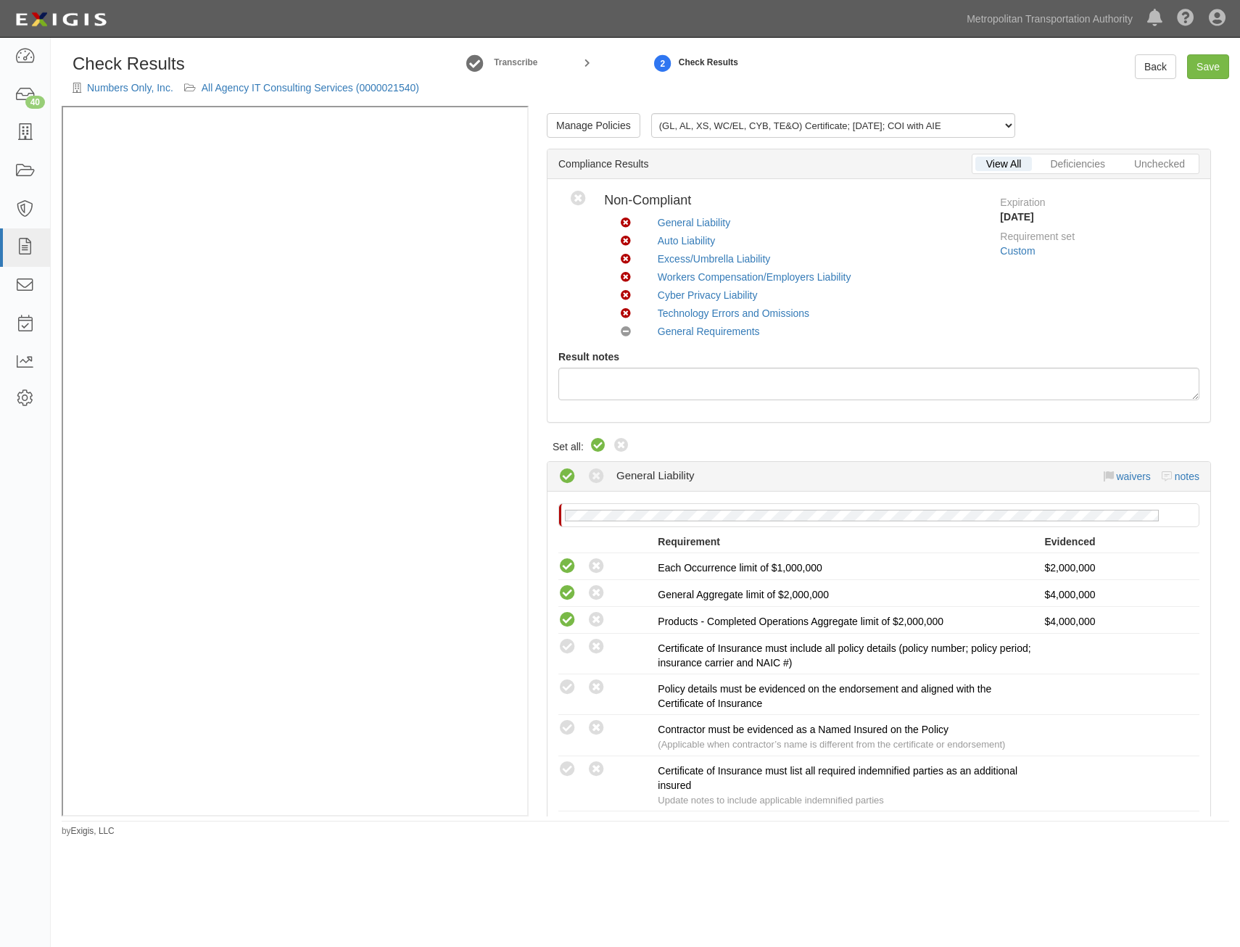
radio input "true"
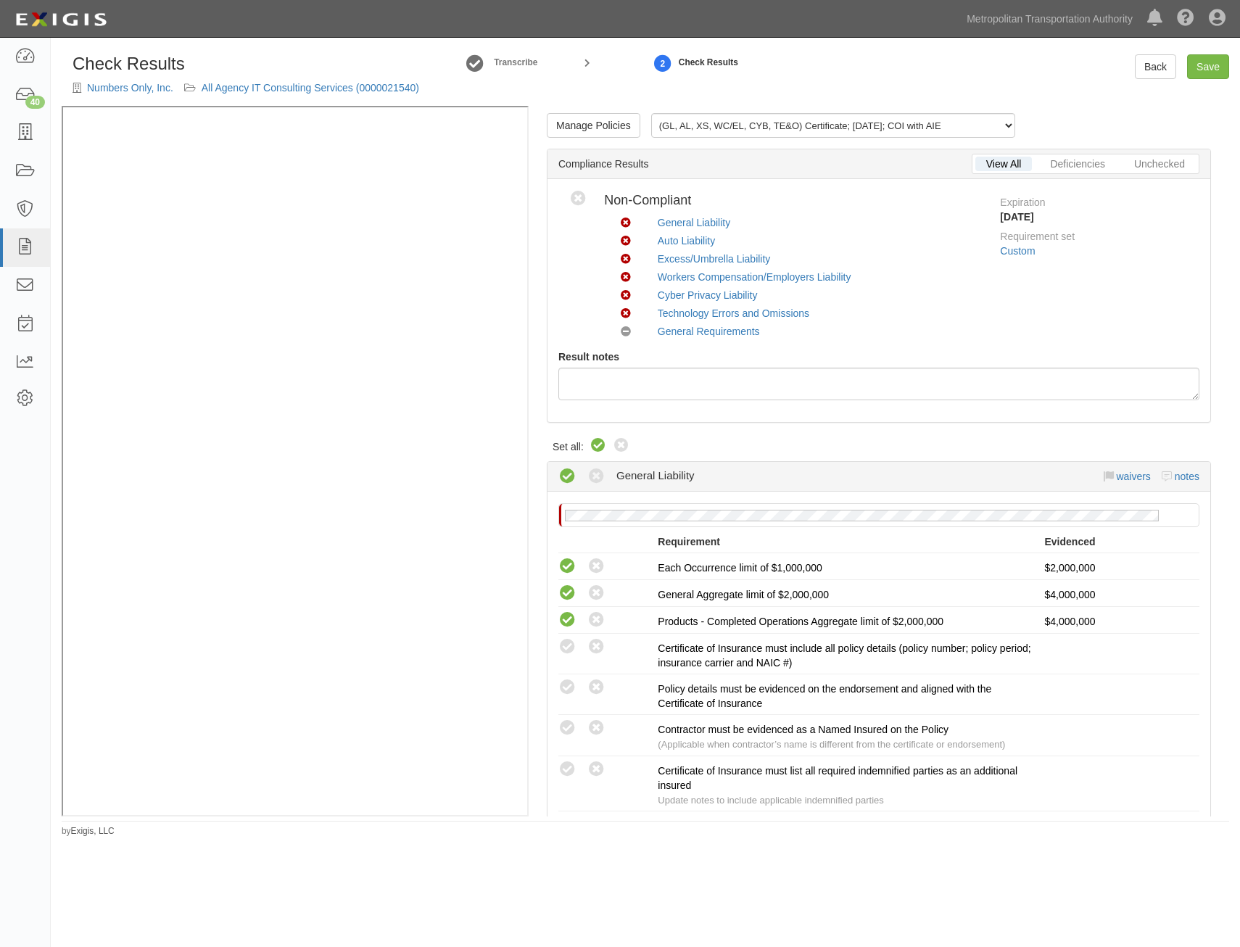
radio input "true"
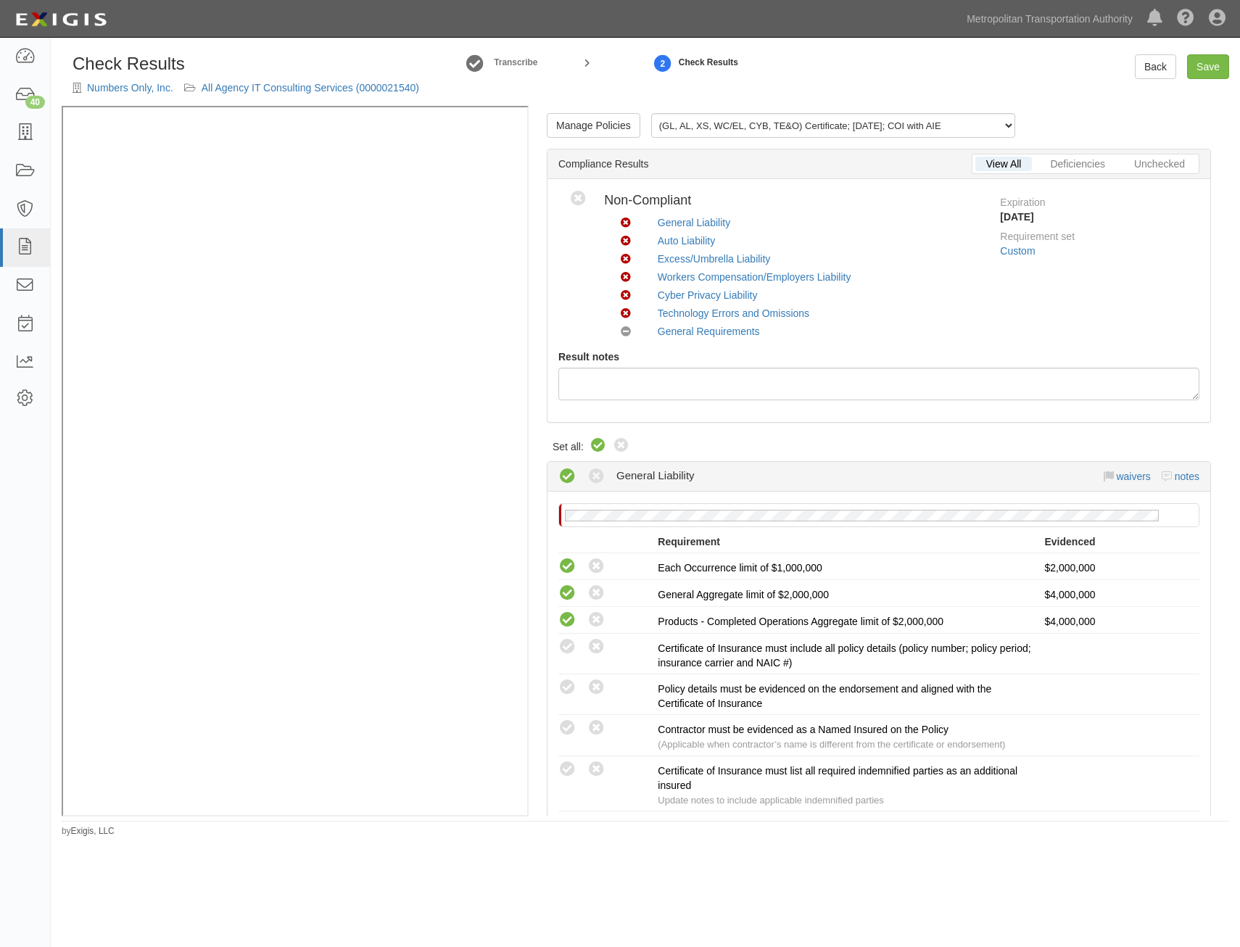
radio input "true"
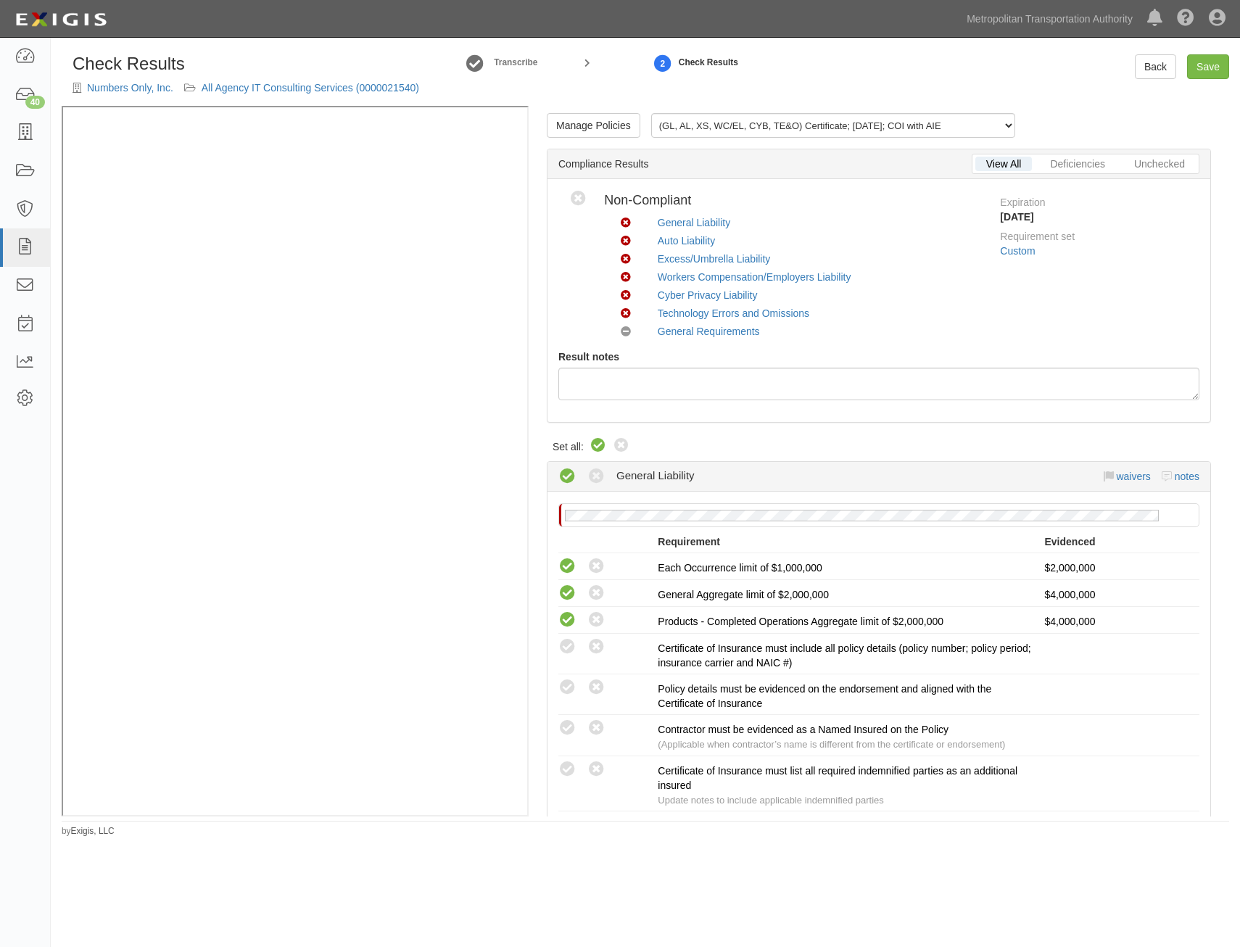
radio input "true"
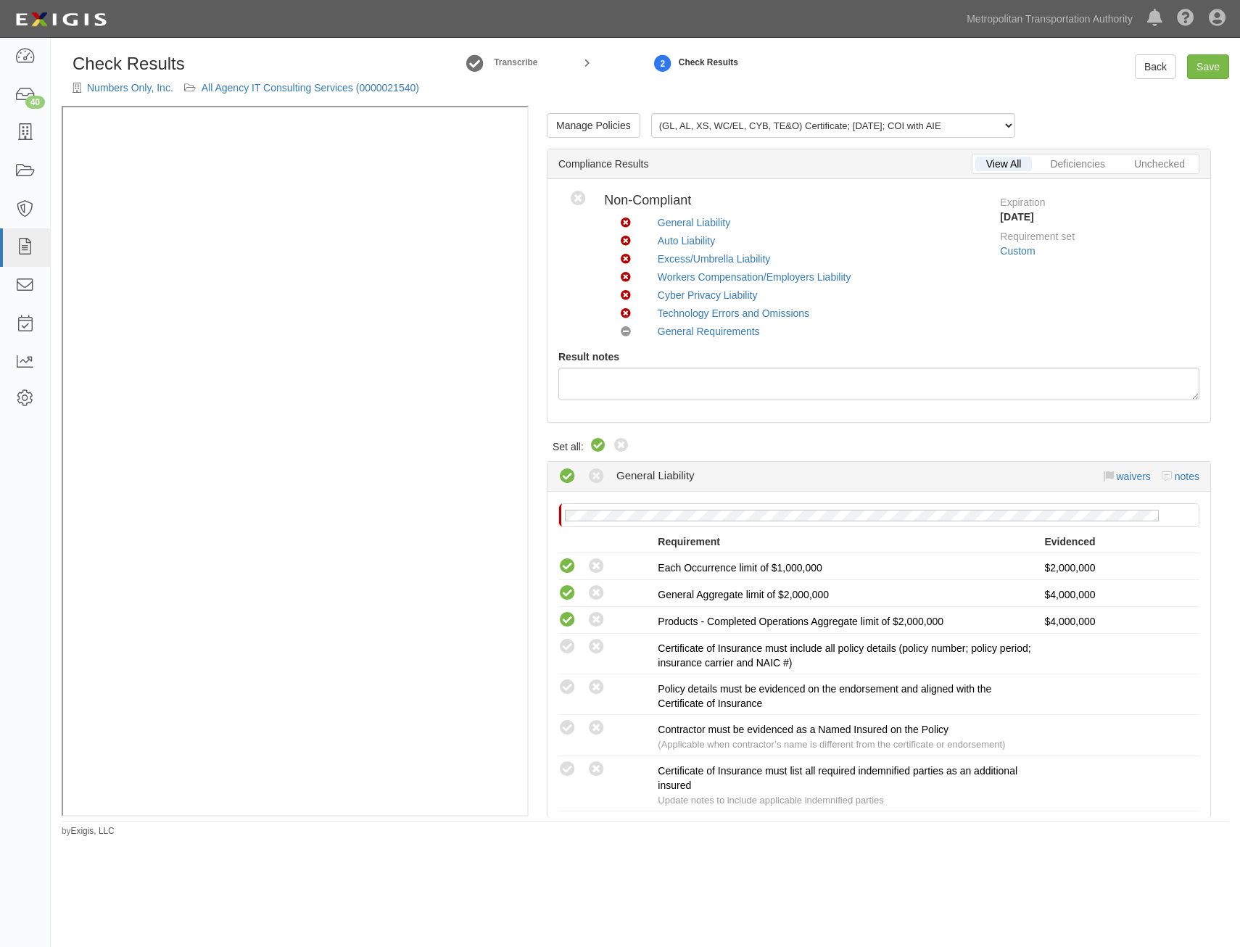
radio input "true"
radio input "false"
radio input "true"
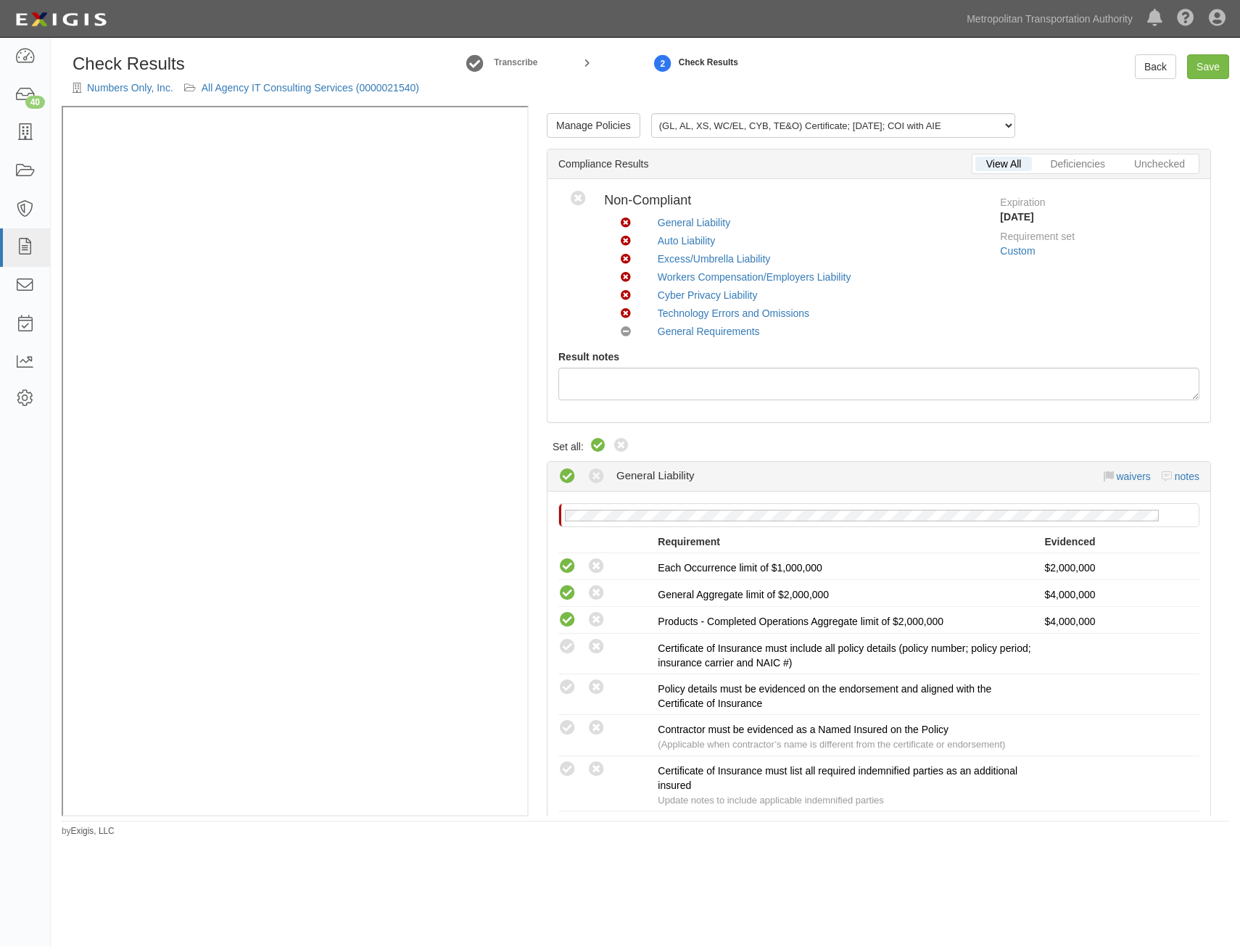
radio input "true"
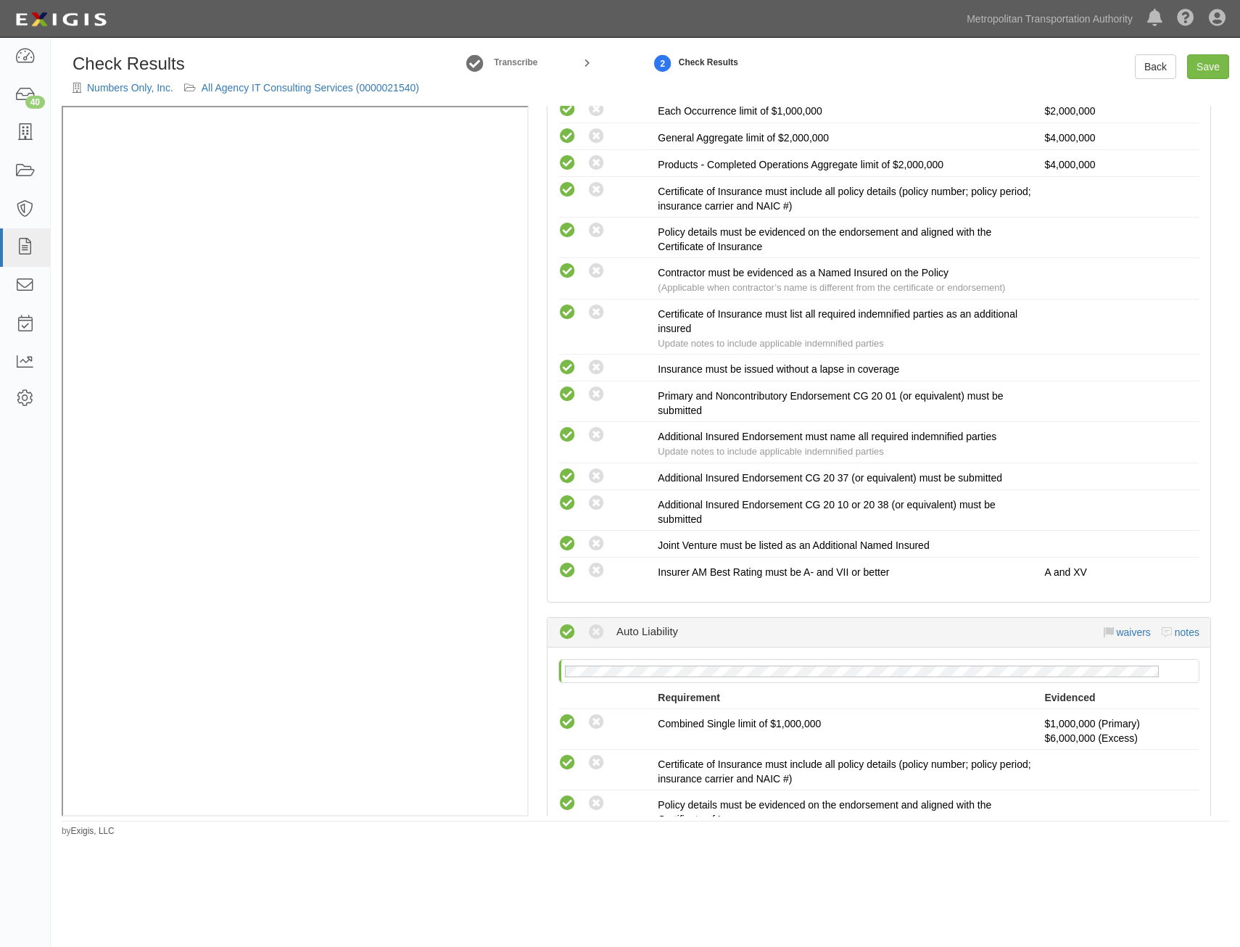
scroll to position [2958, 0]
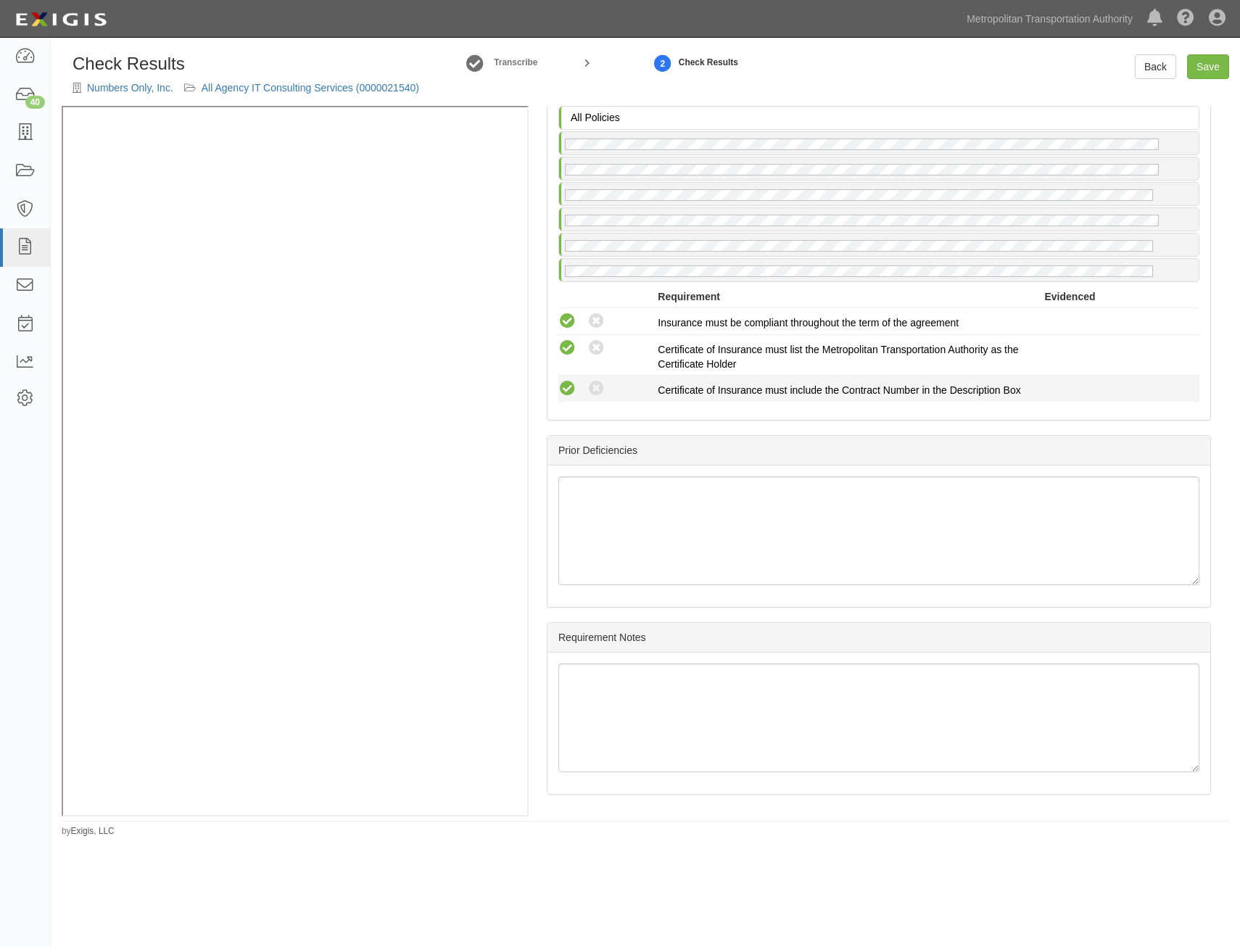
drag, startPoint x: 991, startPoint y: 315, endPoint x: 971, endPoint y: 786, distance: 471.8
click at [1200, 69] on link "Save" at bounding box center [1208, 66] width 42 height 25
radio input "true"
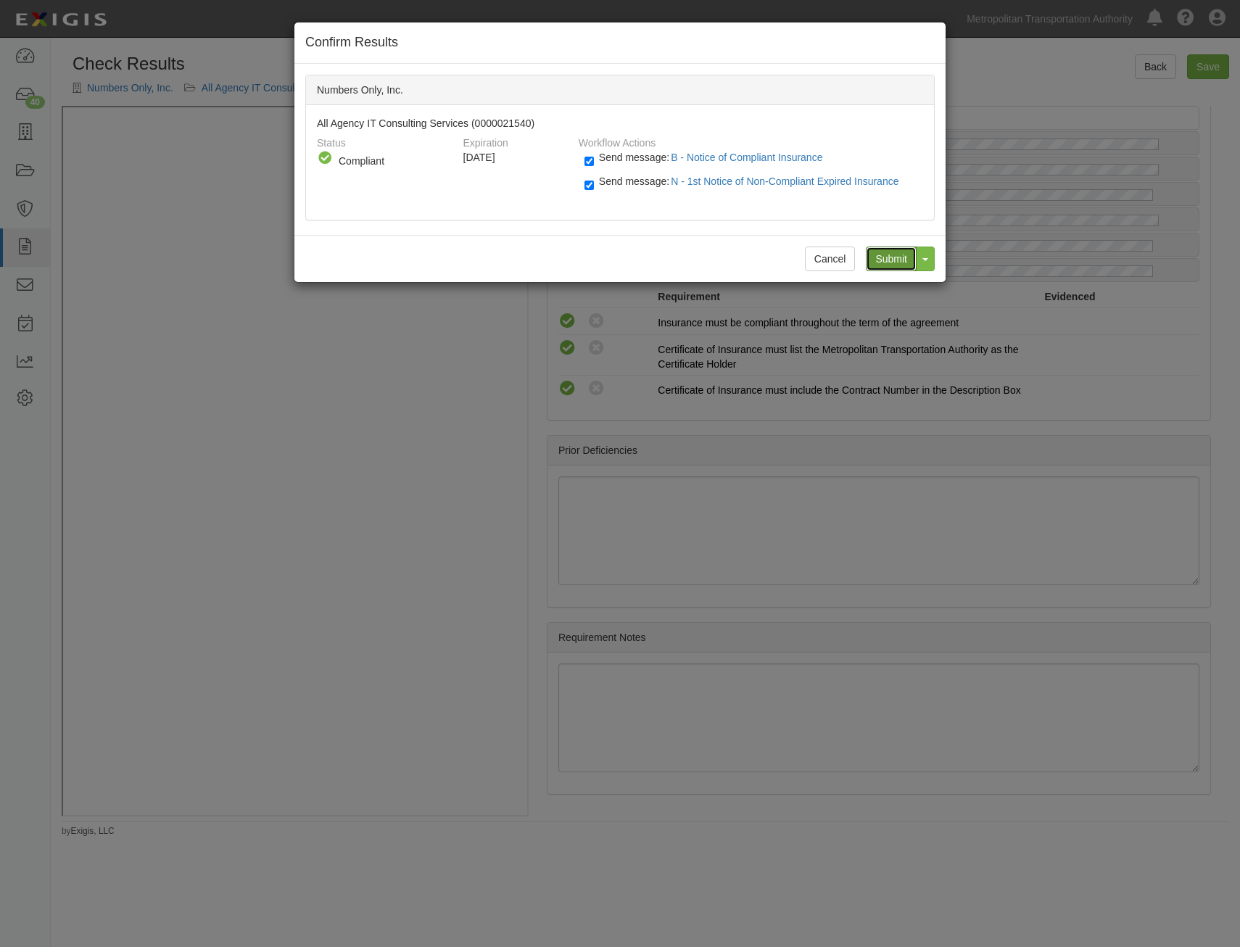
click at [892, 249] on input "Submit" at bounding box center [891, 259] width 51 height 25
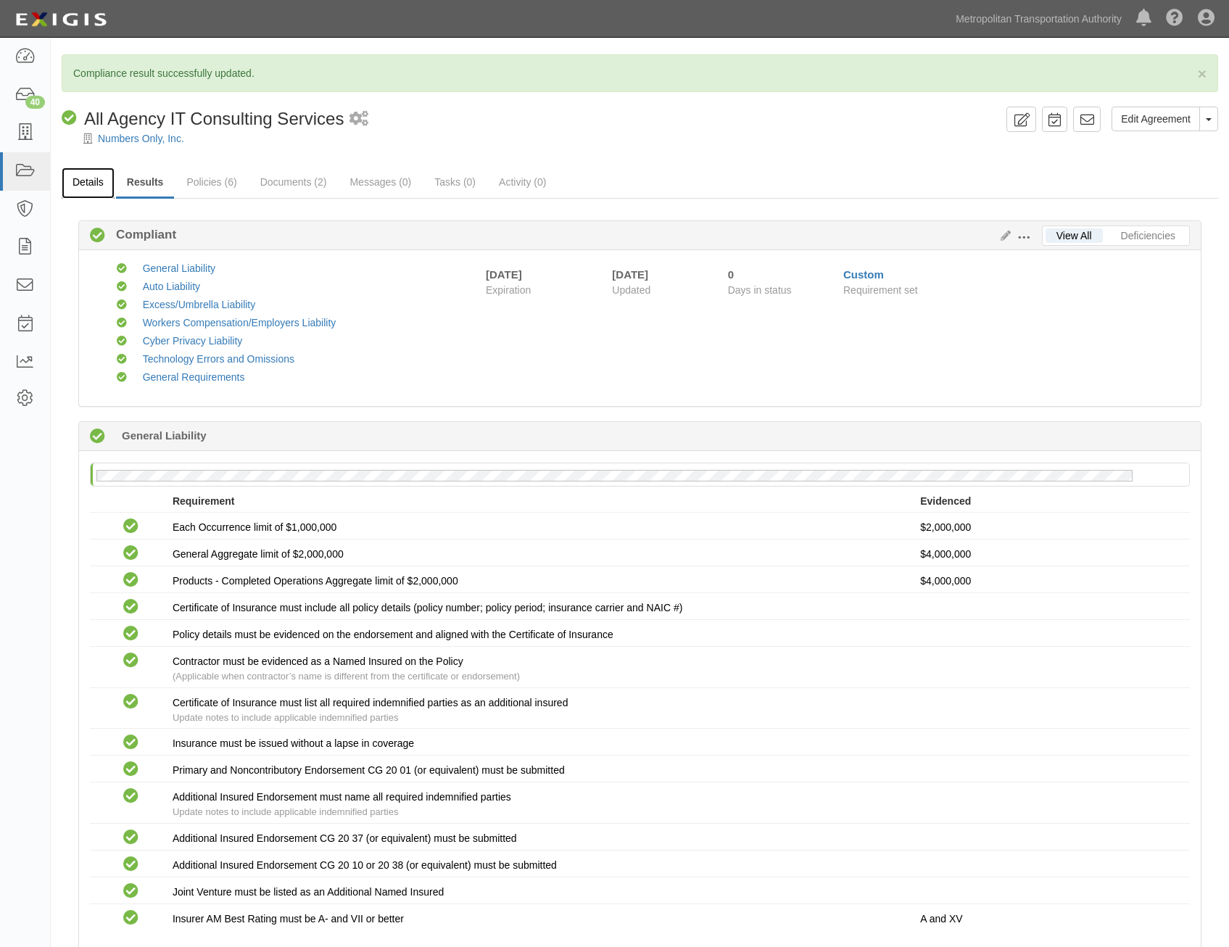
click at [87, 181] on link "Details" at bounding box center [88, 183] width 53 height 31
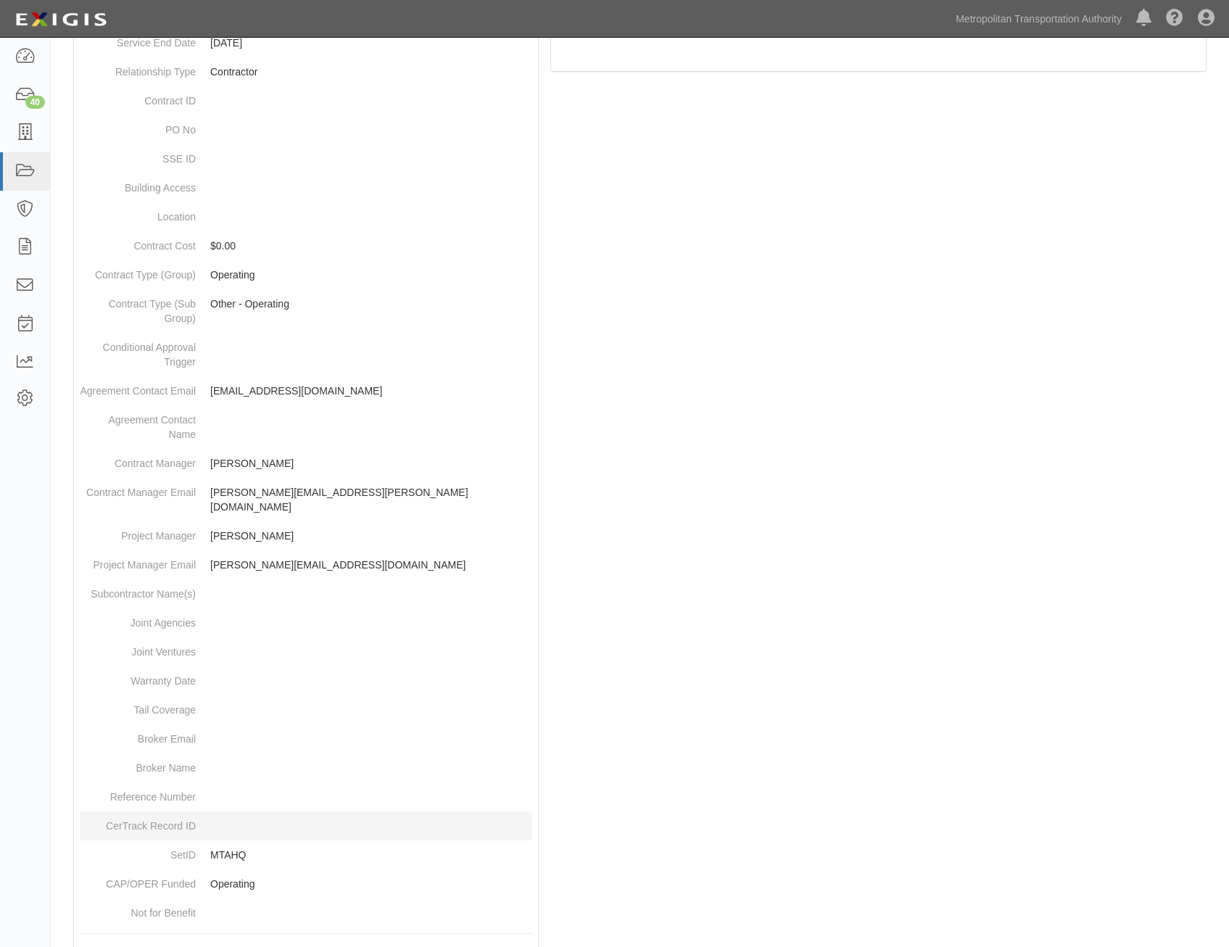
scroll to position [458, 0]
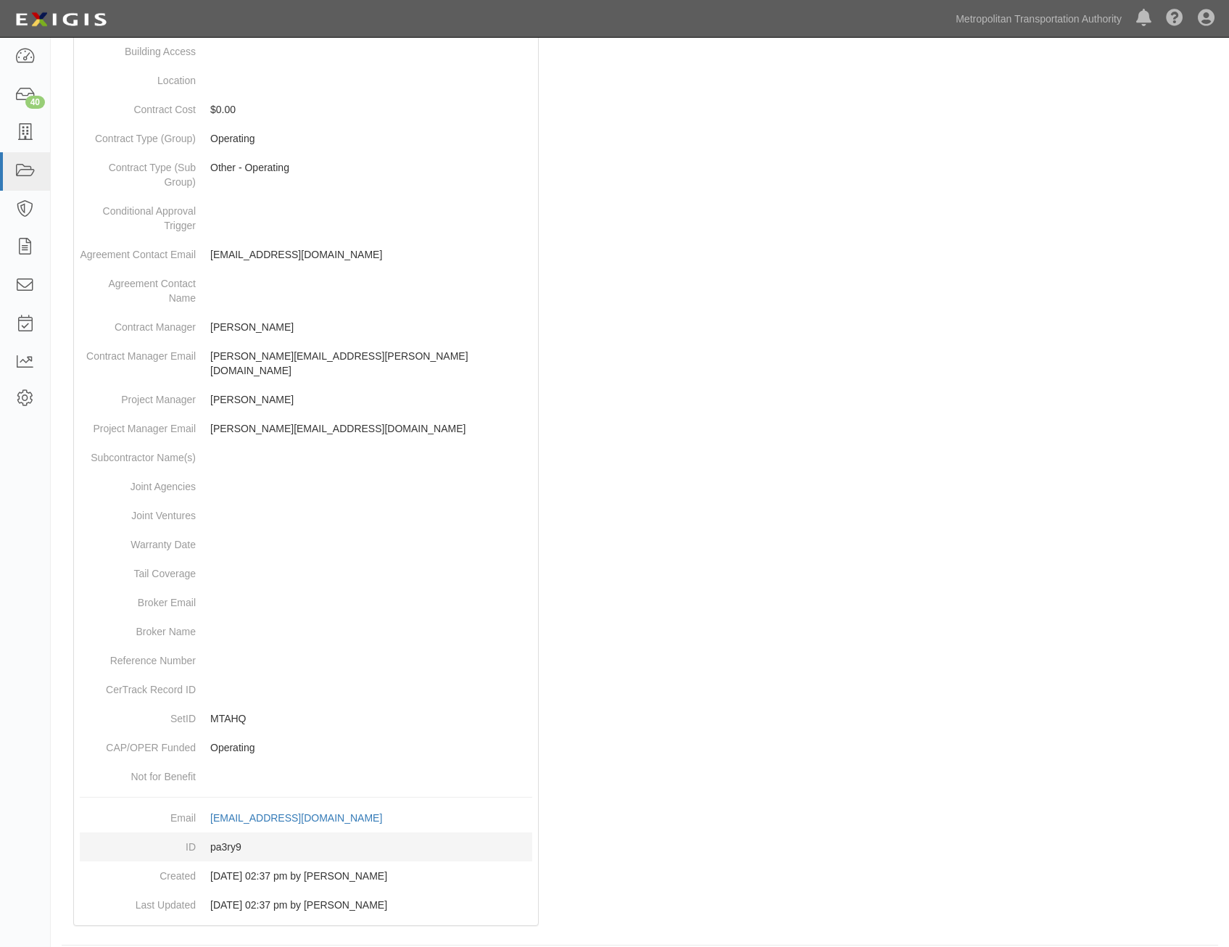
click at [236, 833] on dd "pa3ry9" at bounding box center [306, 847] width 453 height 29
copy dd "pa3ry9"
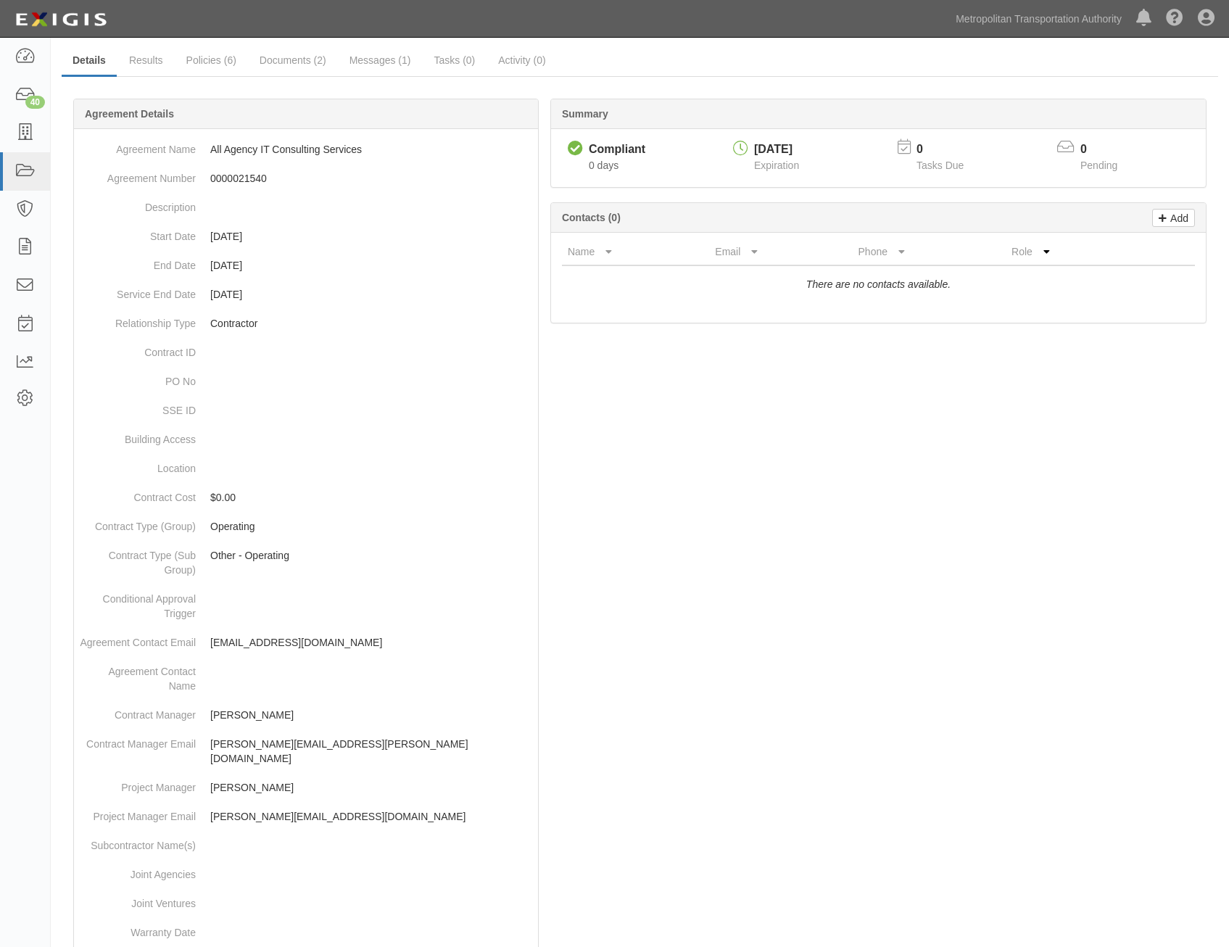
scroll to position [0, 0]
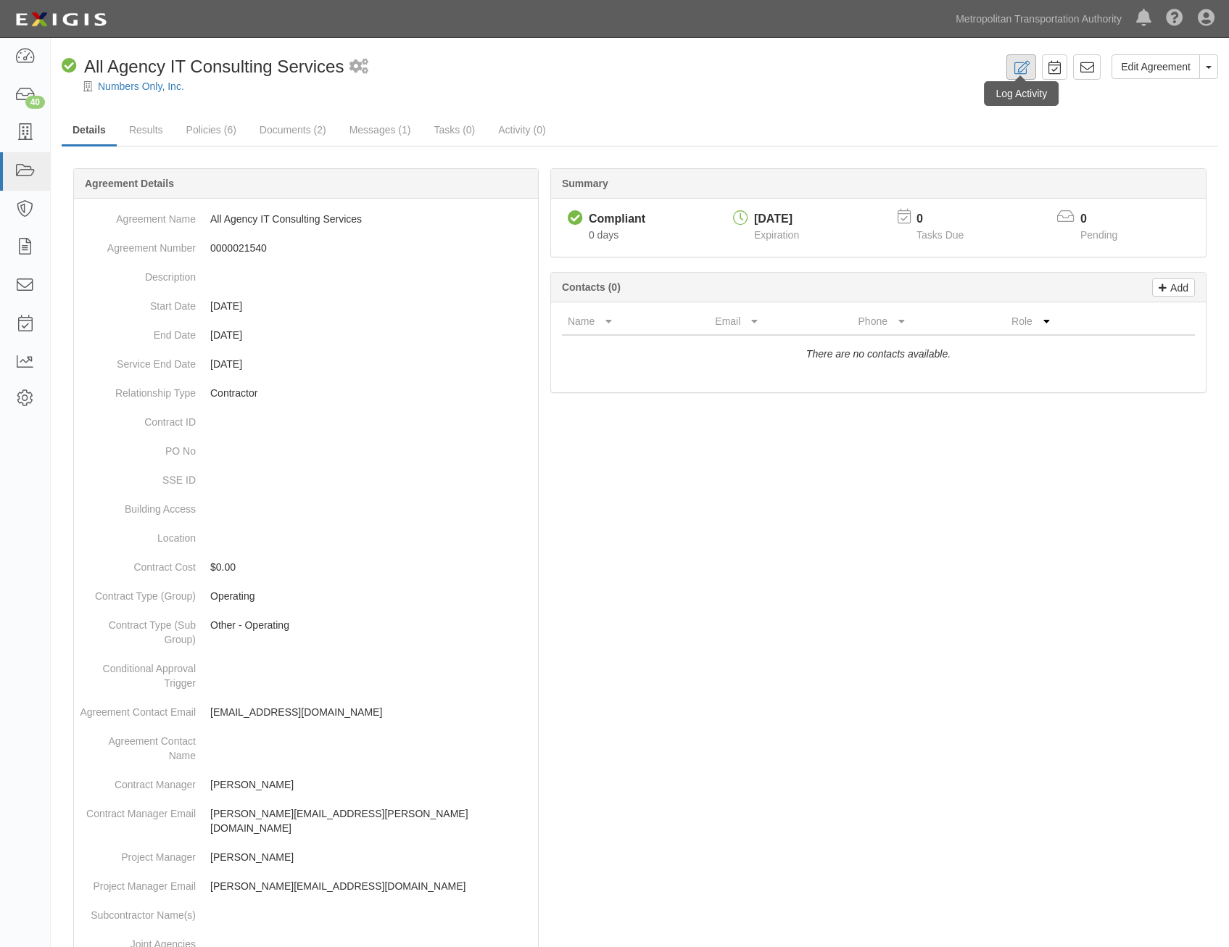
drag, startPoint x: 975, startPoint y: 549, endPoint x: 1025, endPoint y: 59, distance: 492.8
click at [1094, 65] on icon at bounding box center [1087, 67] width 15 height 15
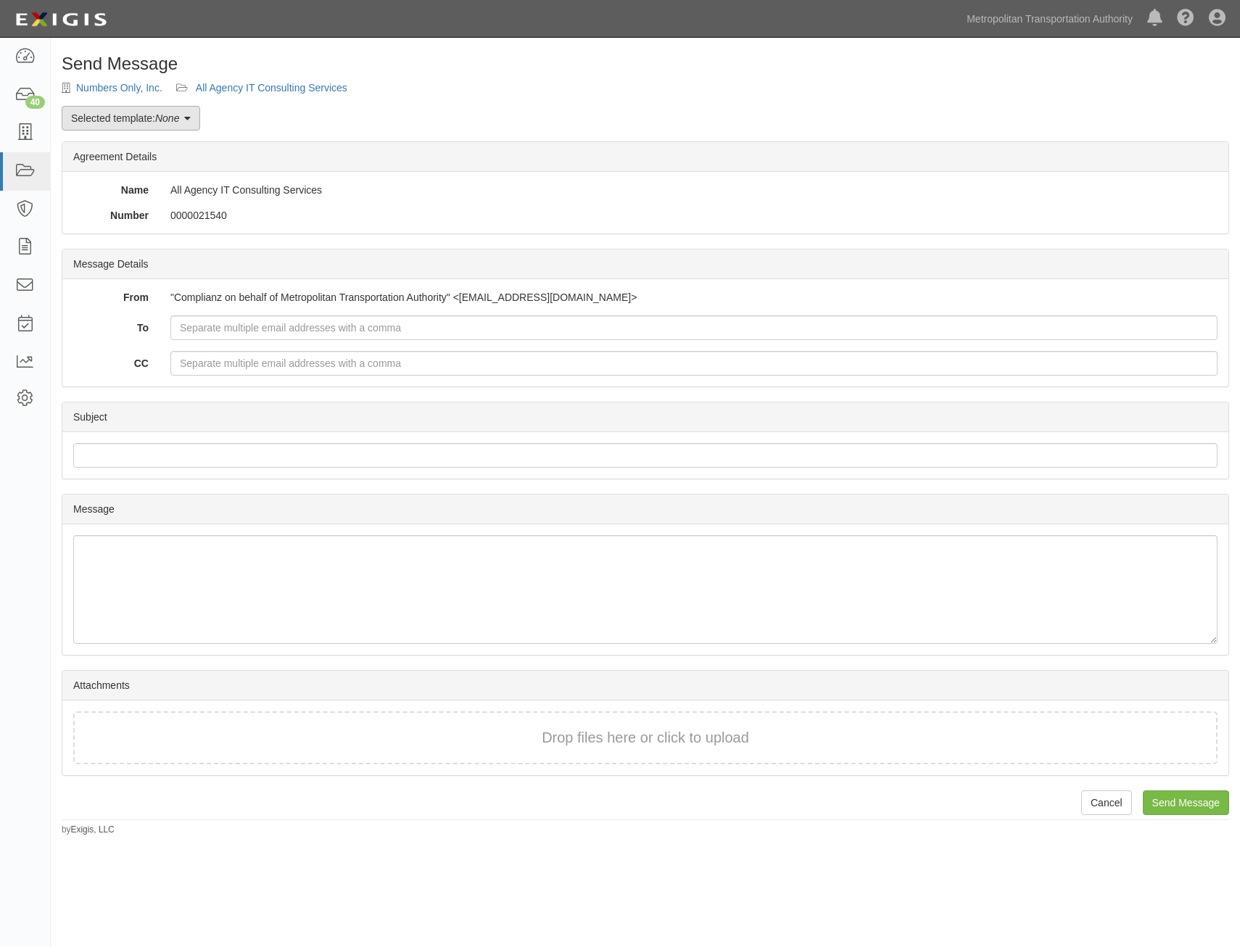
click at [142, 119] on link "Selected template: None" at bounding box center [131, 118] width 139 height 25
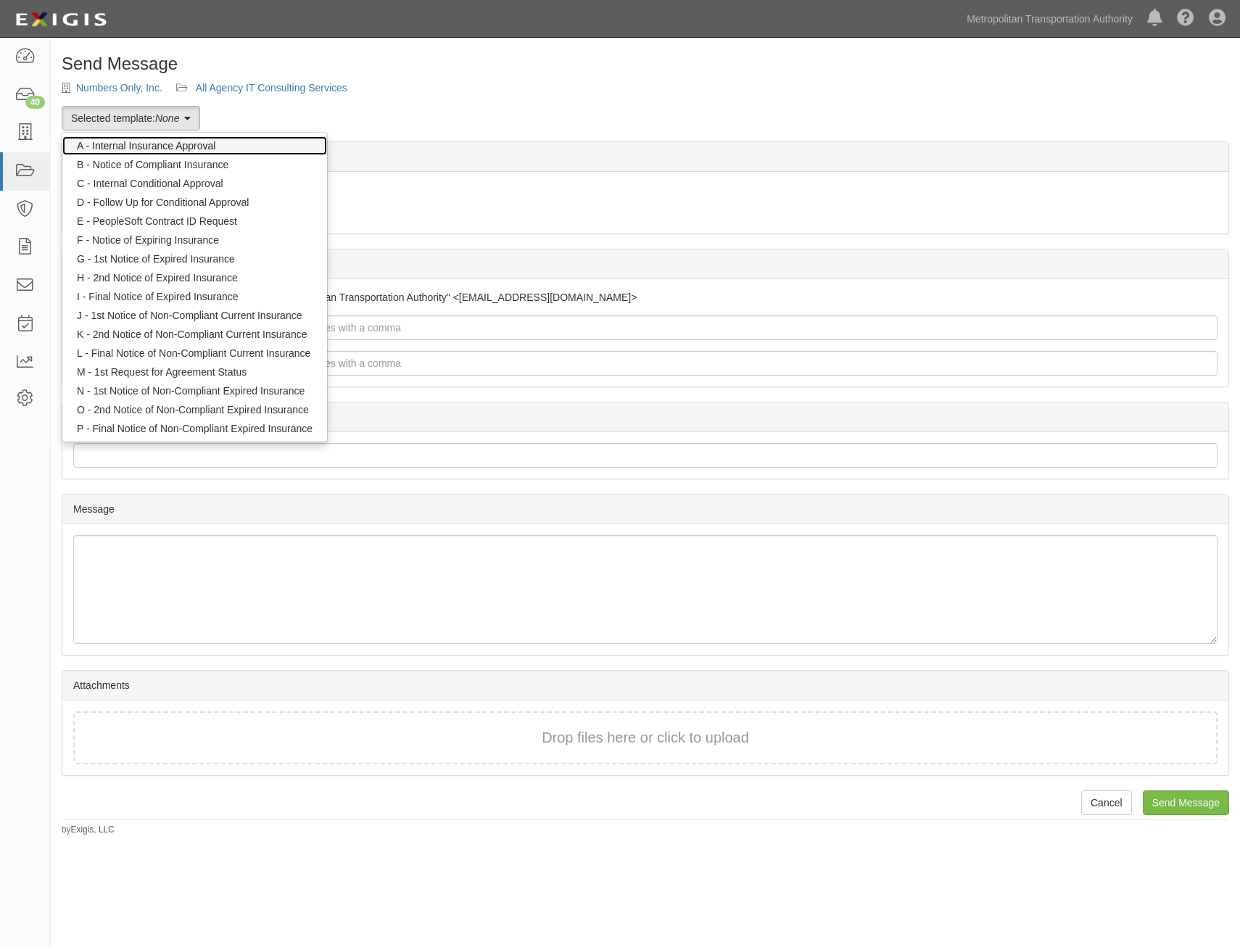
click at [181, 147] on link "A - Internal Insurance Approval" at bounding box center [194, 145] width 265 height 19
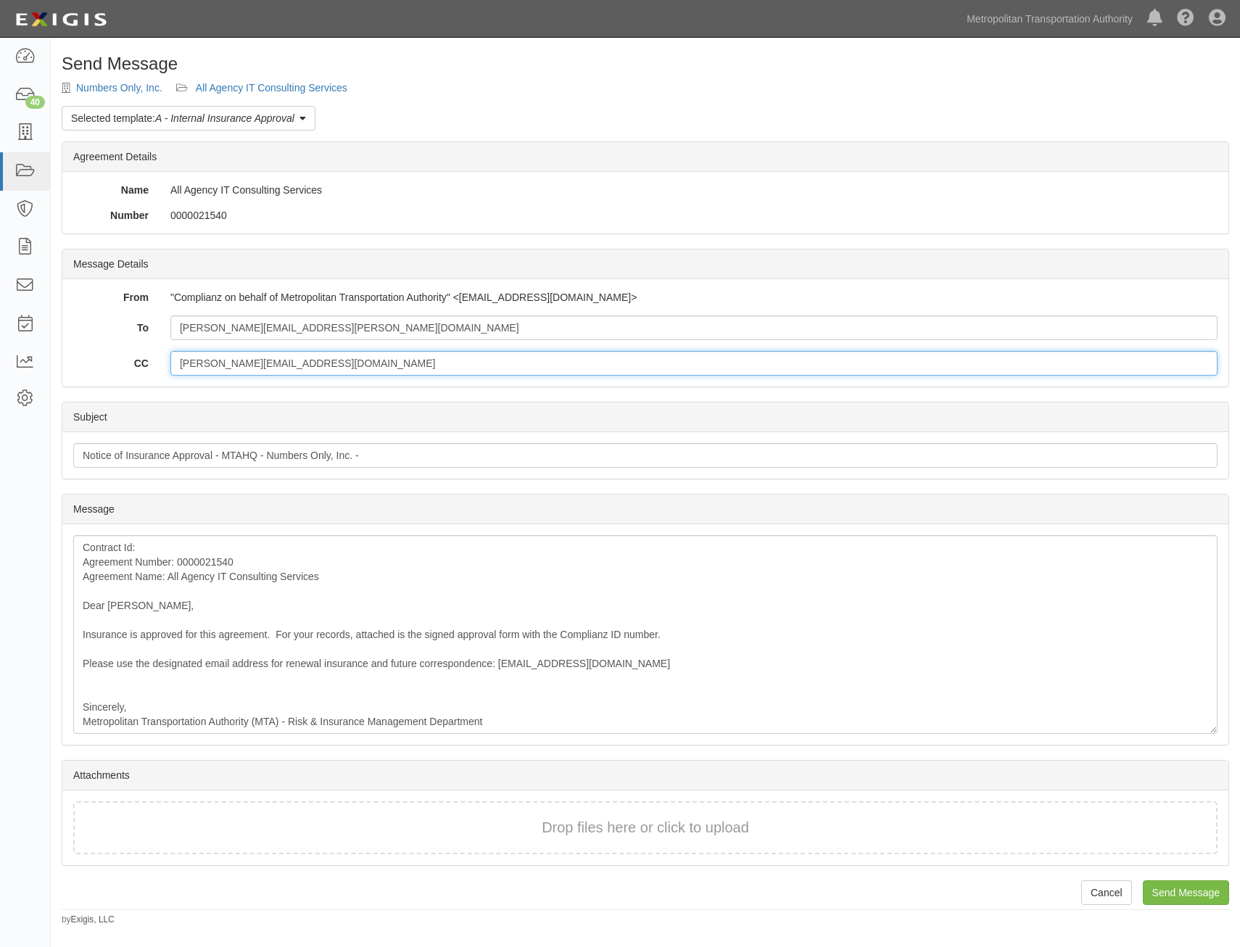
click at [549, 363] on input "[PERSON_NAME][EMAIL_ADDRESS][DOMAIN_NAME]" at bounding box center [693, 363] width 1047 height 25
drag, startPoint x: 549, startPoint y: 363, endPoint x: 408, endPoint y: 364, distance: 140.7
click at [408, 364] on input "[PERSON_NAME][EMAIL_ADDRESS][DOMAIN_NAME]" at bounding box center [693, 363] width 1047 height 25
paste input "[EMAIL_ADDRESS][PERSON_NAME][DOMAIN_NAME]"
type input "[PERSON_NAME][EMAIL_ADDRESS][DOMAIN_NAME], [DOMAIN_NAME][EMAIL_ADDRESS][PERSON_…"
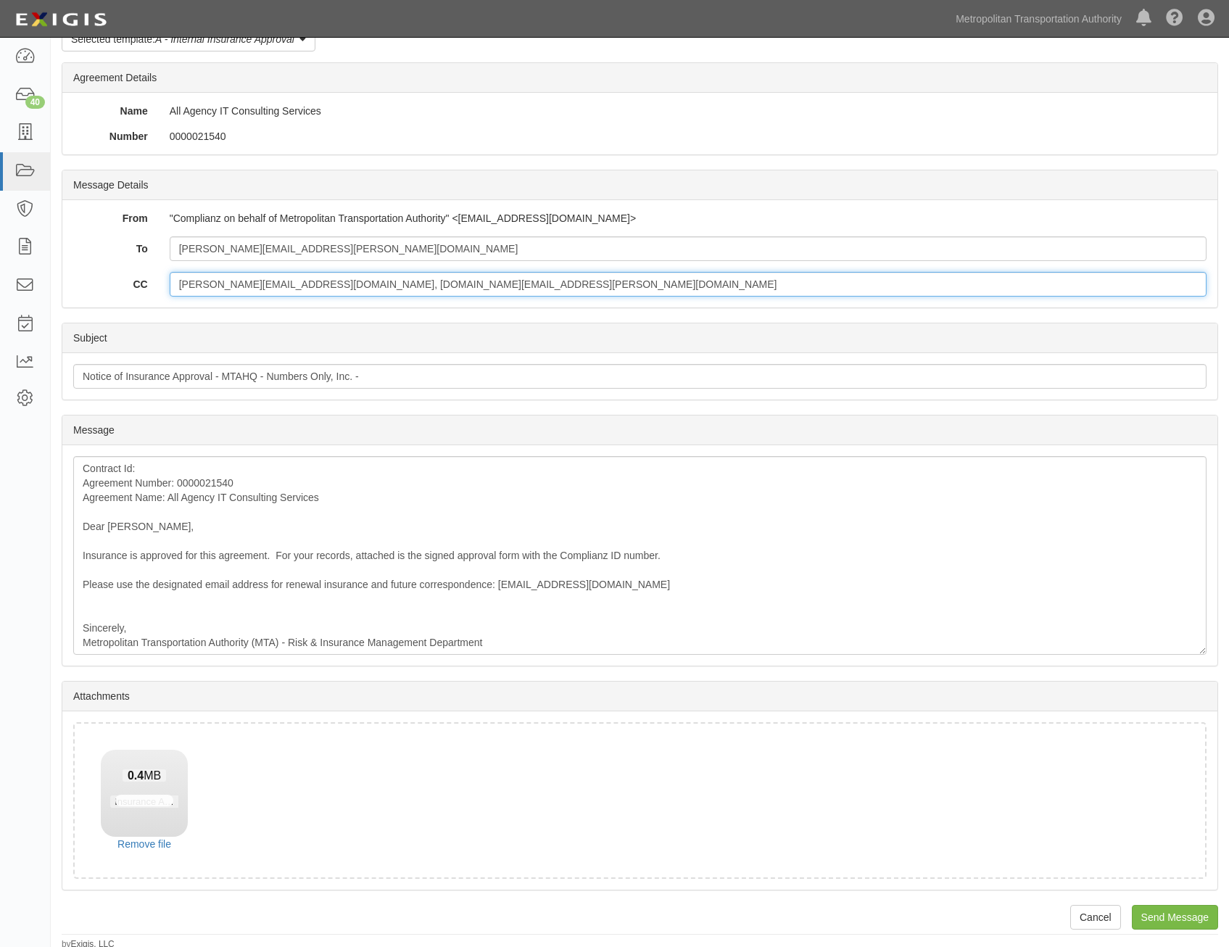
scroll to position [83, 0]
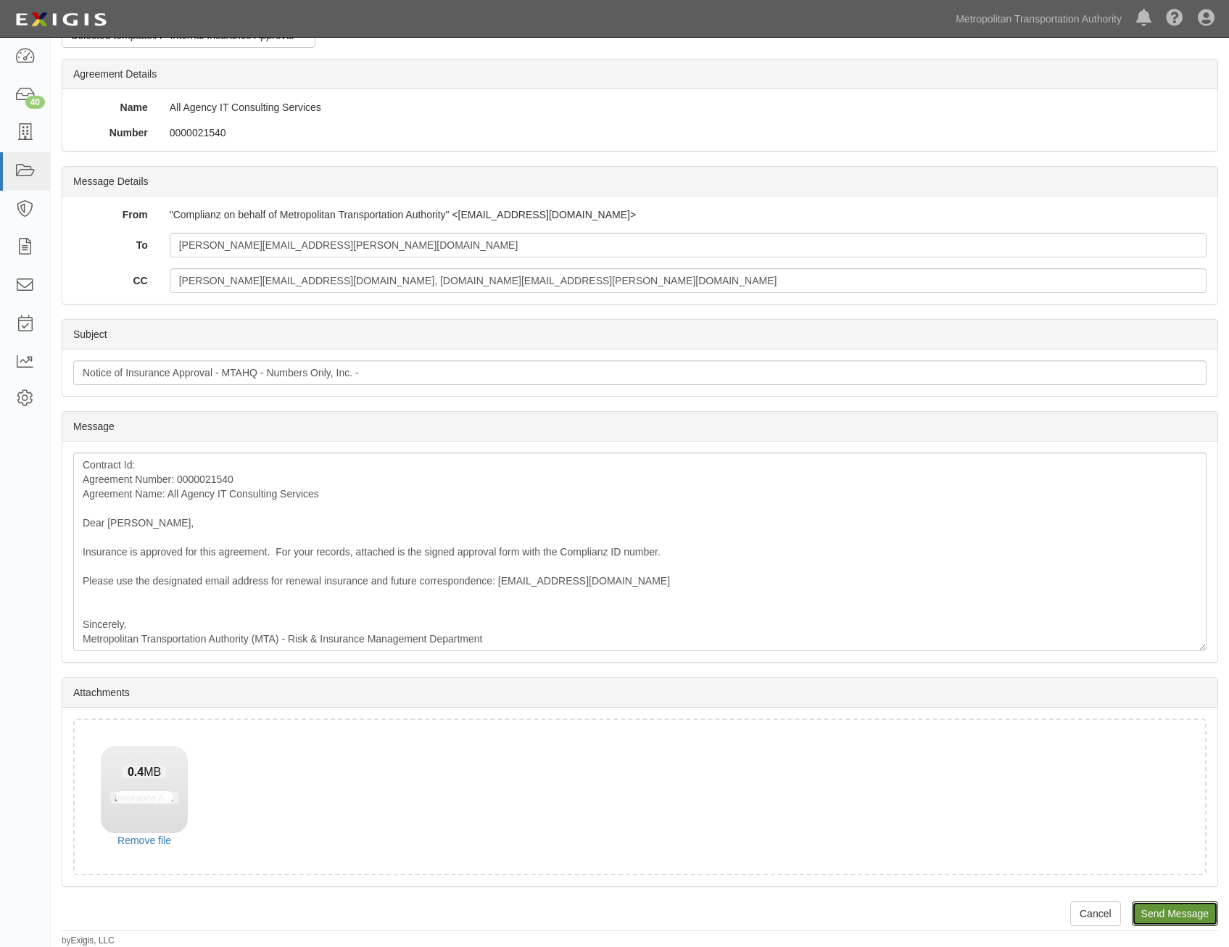
click at [1156, 909] on input "Send Message" at bounding box center [1175, 913] width 86 height 25
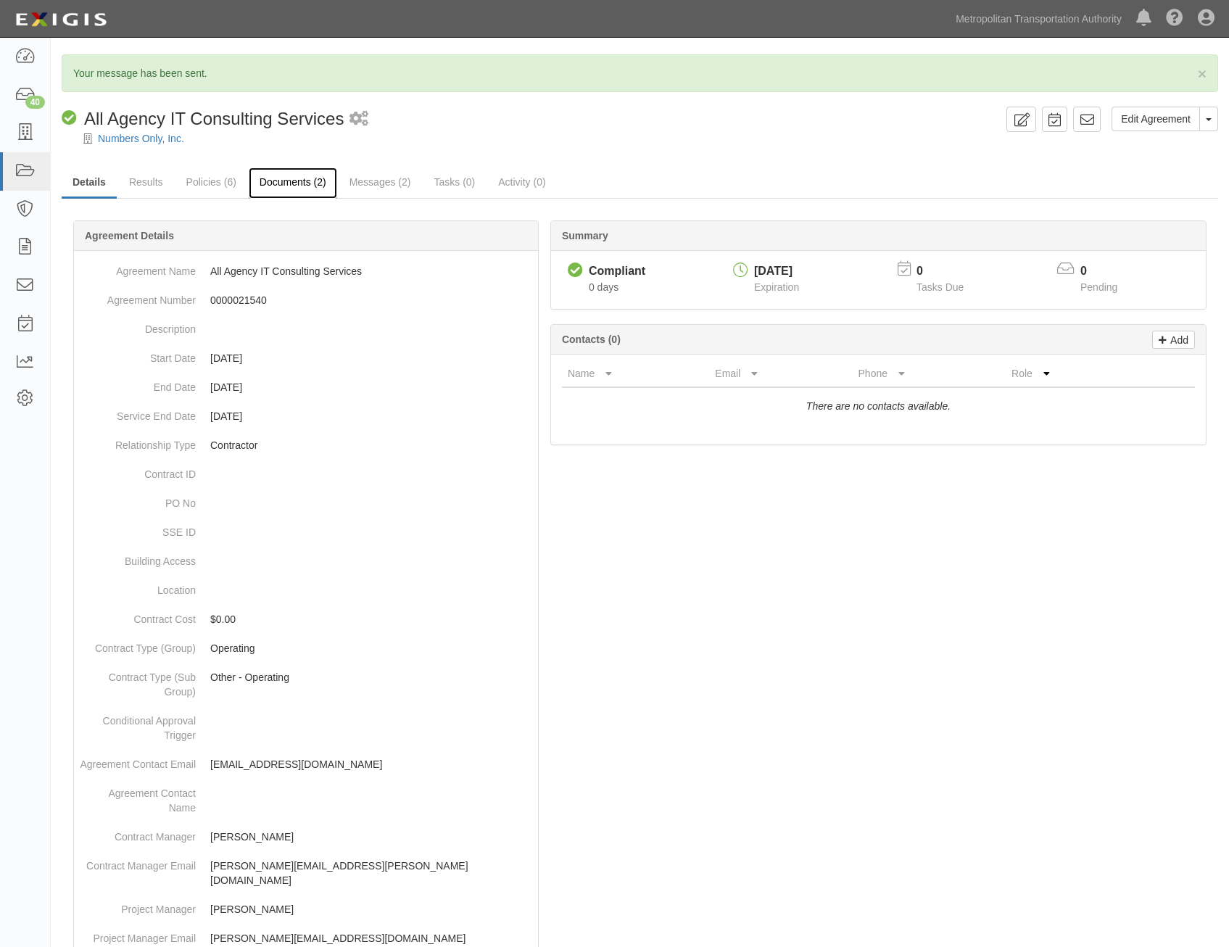
click at [300, 189] on link "Documents (2)" at bounding box center [293, 183] width 88 height 31
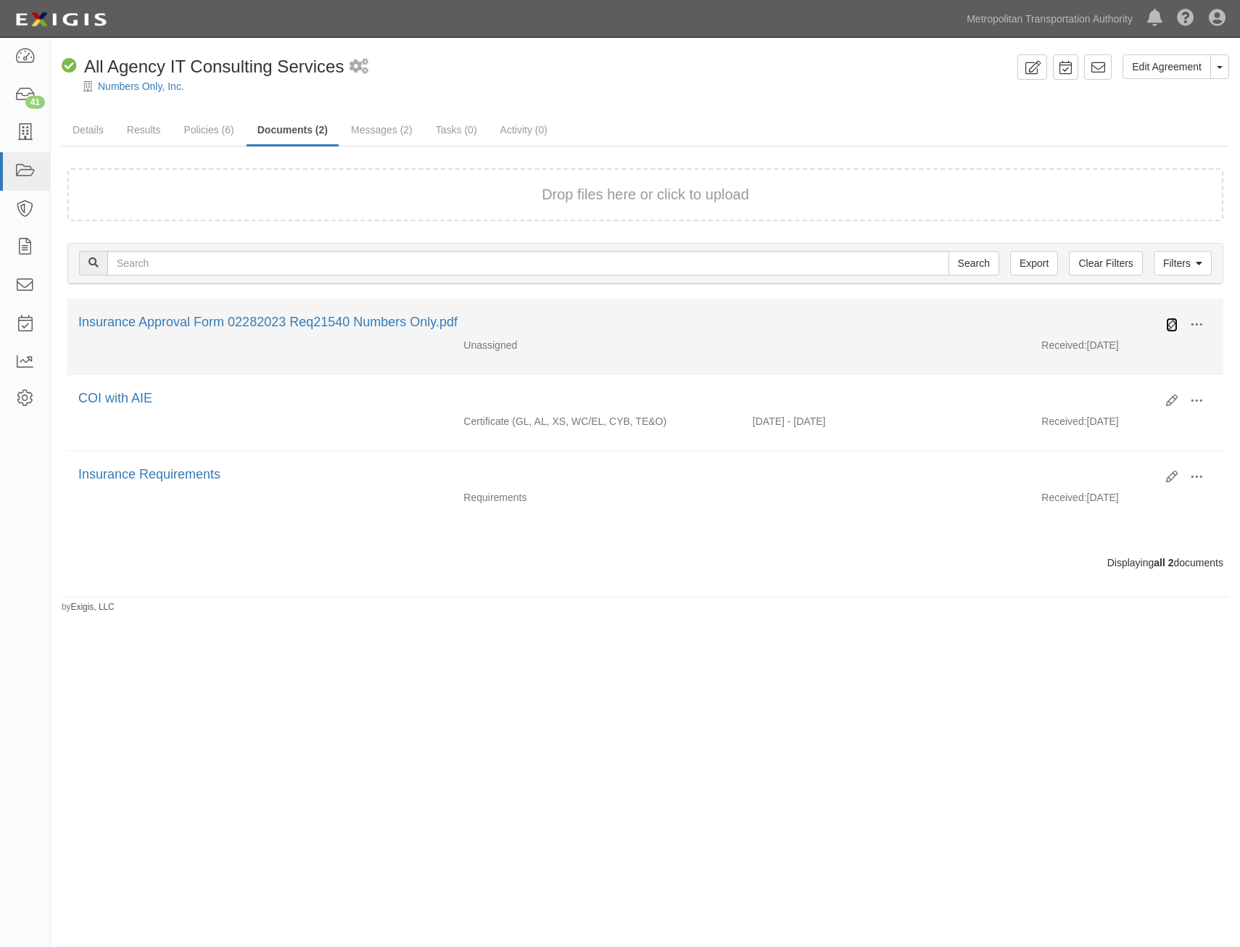
click at [1170, 323] on icon at bounding box center [1172, 325] width 12 height 12
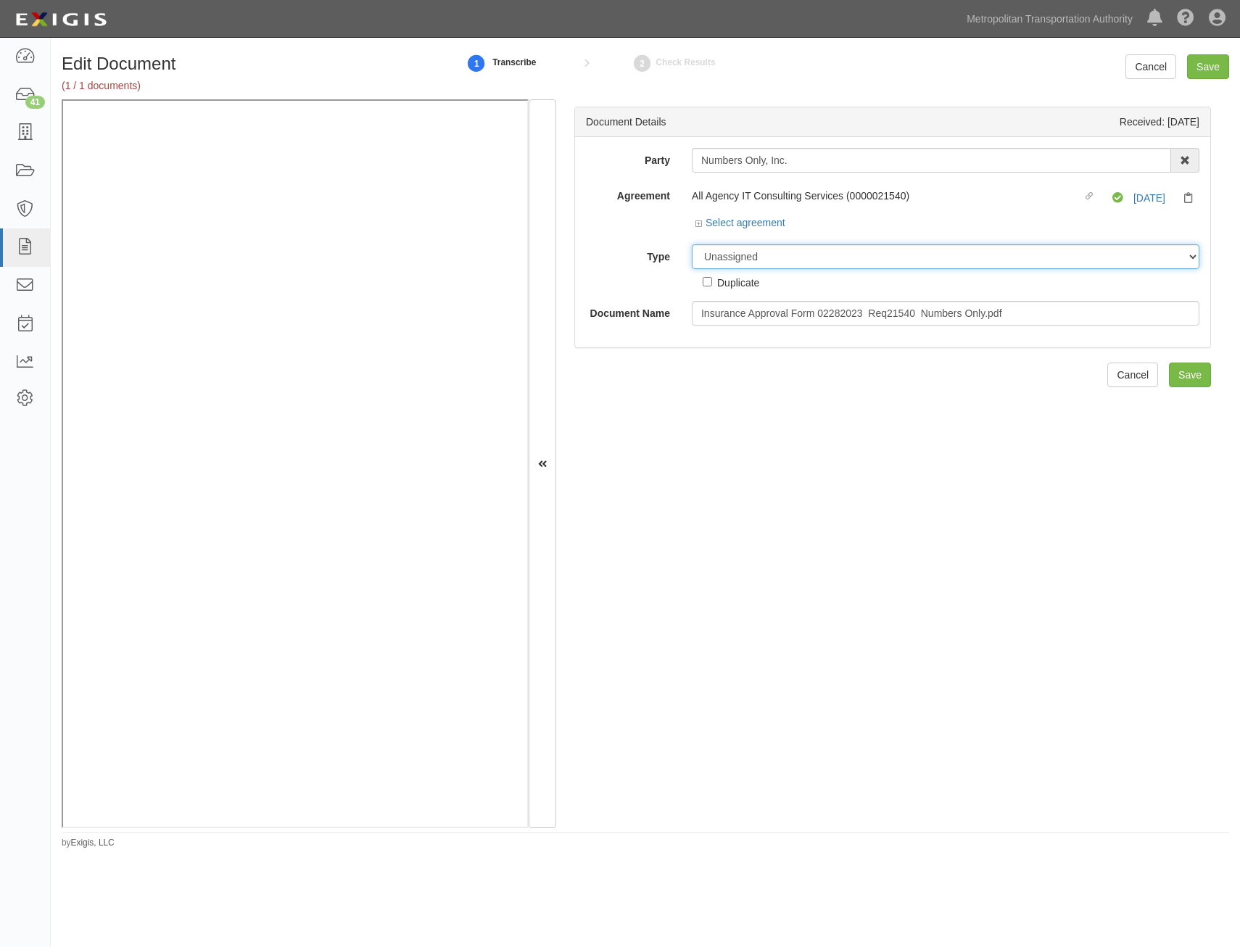
drag, startPoint x: 1023, startPoint y: 255, endPoint x: 1010, endPoint y: 269, distance: 18.5
click at [1023, 255] on select "Unassigned Binder Cancellation Notice Certificate Contract Endorsement Insuranc…" at bounding box center [946, 256] width 508 height 25
select select "OtherDetail"
click at [692, 244] on select "Unassigned Binder Cancellation Notice Certificate Contract Endorsement Insuranc…" at bounding box center [946, 256] width 508 height 25
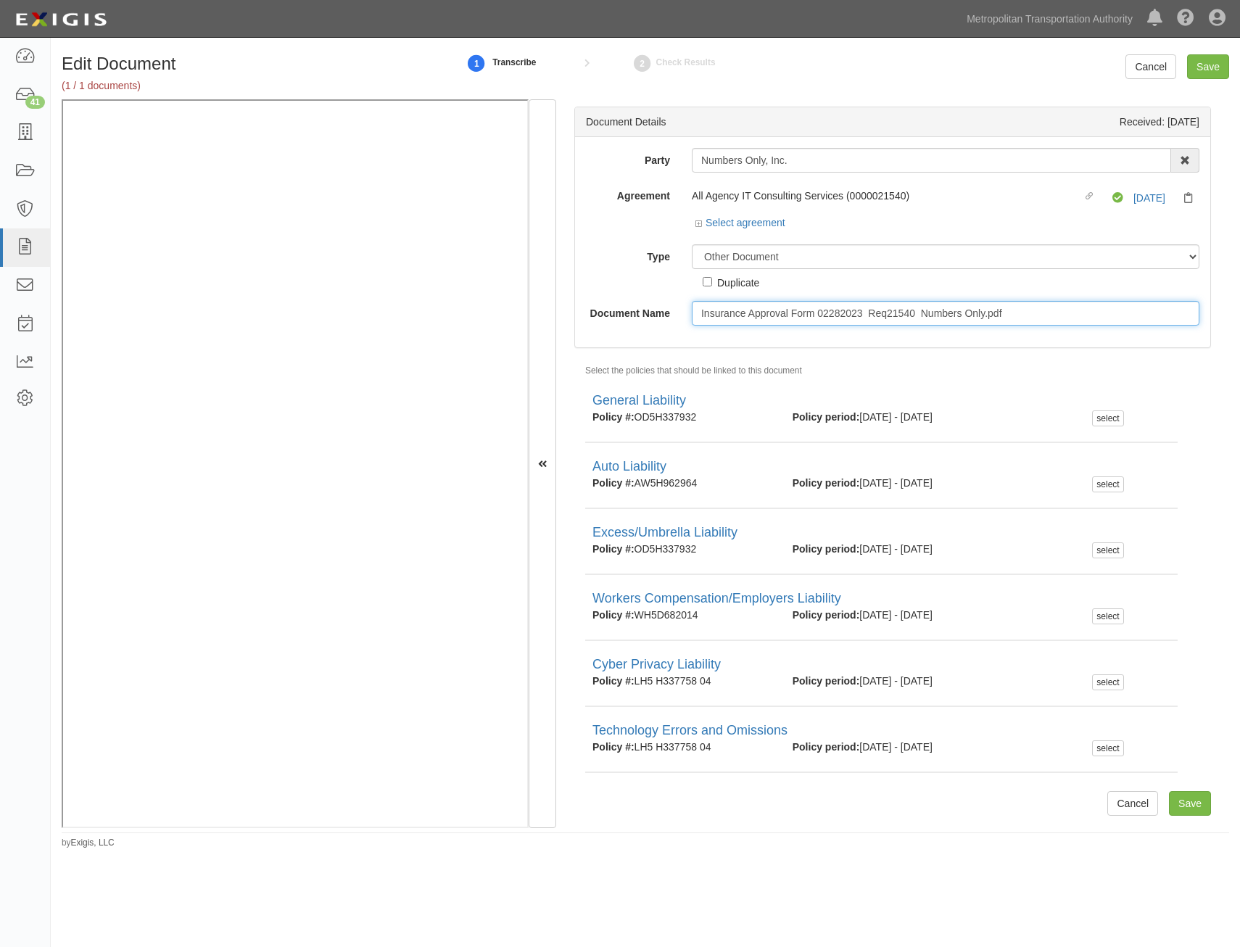
click at [1010, 310] on input "Insurance Approval Form 02282023 Req21540 Numbers Only.pdf" at bounding box center [946, 313] width 508 height 25
type input "Approval Form"
click at [1170, 799] on input "Save" at bounding box center [1190, 803] width 42 height 25
